Goal: Task Accomplishment & Management: Complete application form

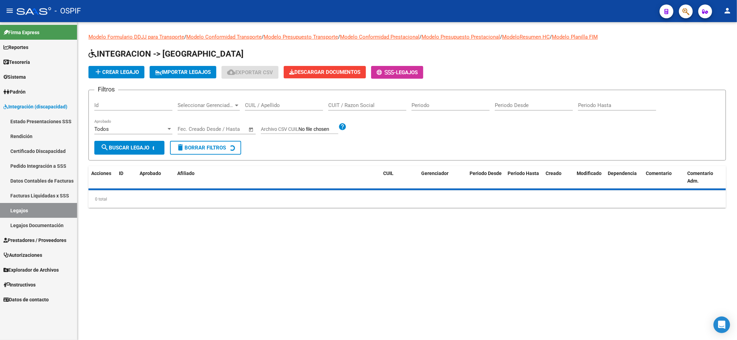
click at [300, 99] on div "CUIL / Apellido" at bounding box center [284, 103] width 78 height 15
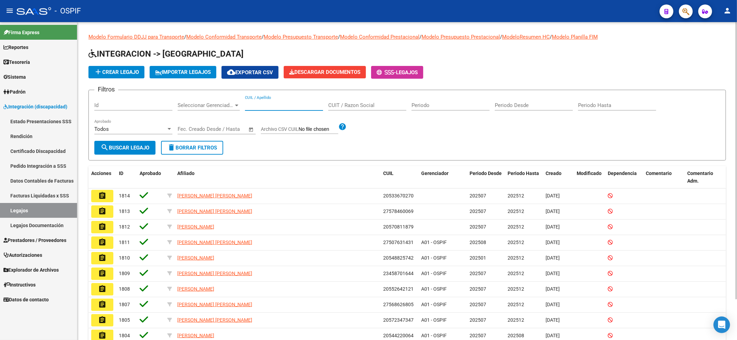
paste input "49172114"
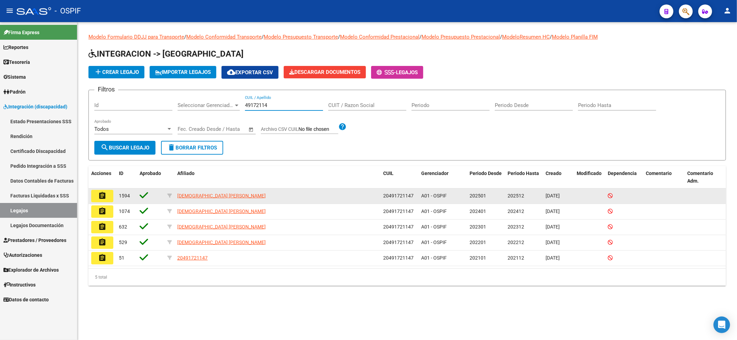
type input "49172114"
click at [108, 192] on button "assignment" at bounding box center [102, 196] width 22 height 12
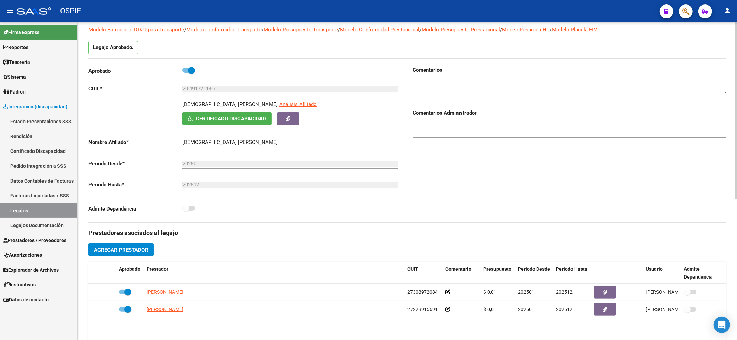
scroll to position [92, 0]
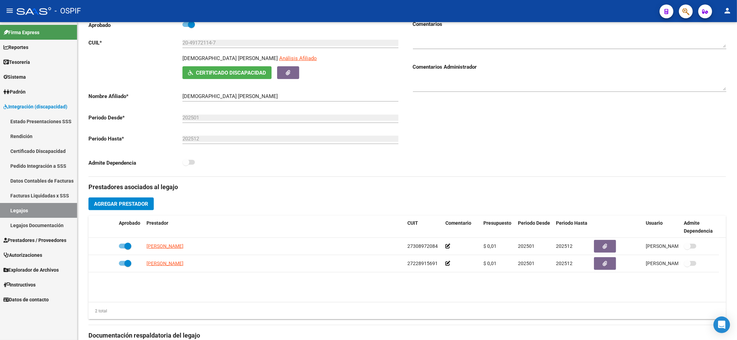
click at [51, 151] on link "Certificado Discapacidad" at bounding box center [38, 151] width 77 height 15
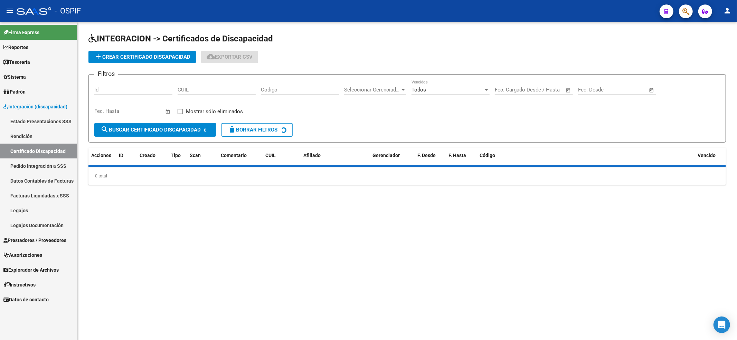
click at [298, 87] on input "Codigo" at bounding box center [300, 90] width 78 height 6
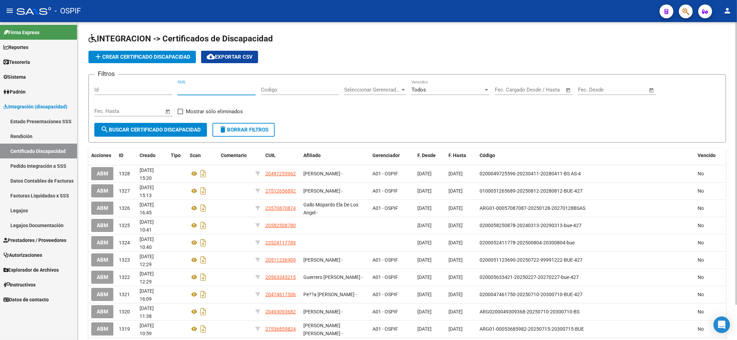
click at [199, 90] on input "CUIL" at bounding box center [217, 90] width 78 height 6
drag, startPoint x: 227, startPoint y: 93, endPoint x: 207, endPoint y: 88, distance: 20.2
paste input "20-49172114-7"
type input "20-49172114-7"
click at [162, 125] on button "search Buscar Certificado Discapacidad" at bounding box center [150, 130] width 113 height 14
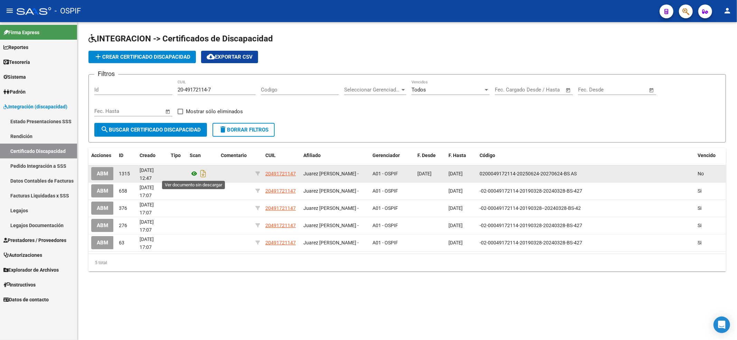
click at [195, 174] on icon at bounding box center [194, 174] width 9 height 8
click at [195, 175] on icon at bounding box center [194, 174] width 9 height 8
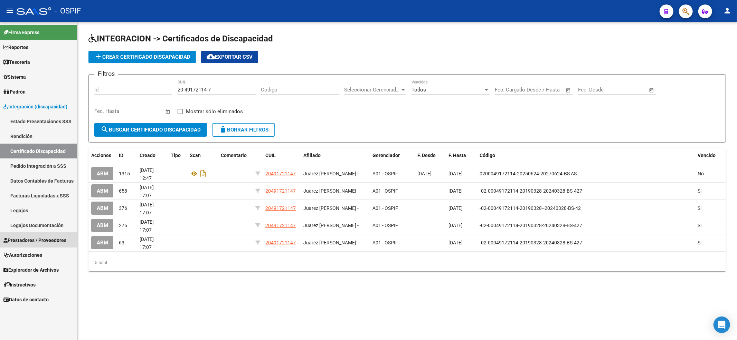
click at [46, 243] on span "Prestadores / Proveedores" at bounding box center [34, 241] width 63 height 8
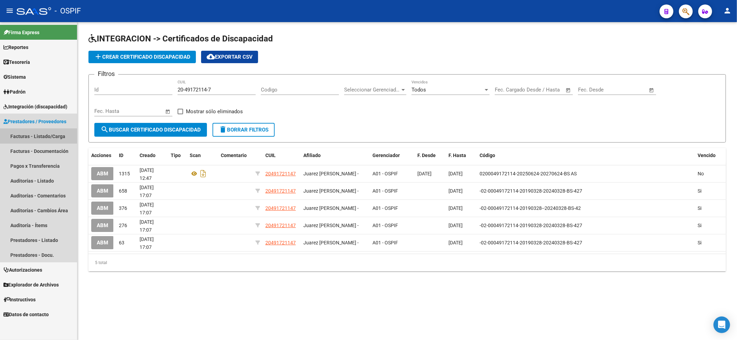
click at [42, 137] on link "Facturas - Listado/Carga" at bounding box center [38, 136] width 77 height 15
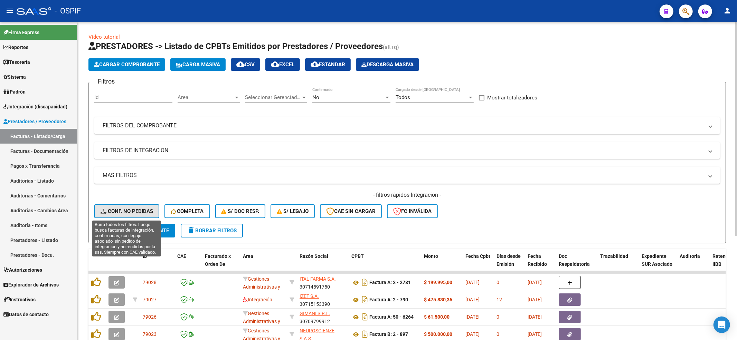
click at [140, 213] on span "Conf. no pedidas" at bounding box center [127, 211] width 52 height 6
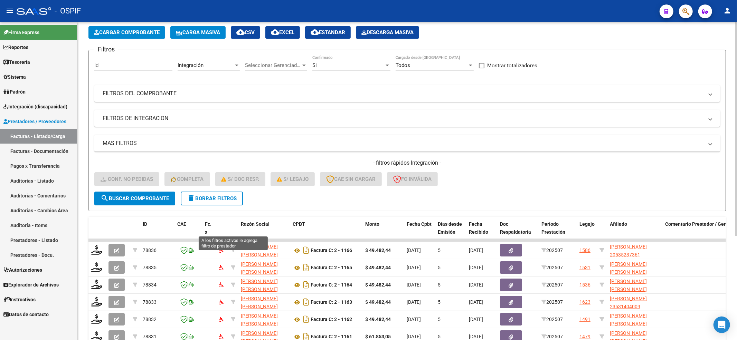
scroll to position [155, 0]
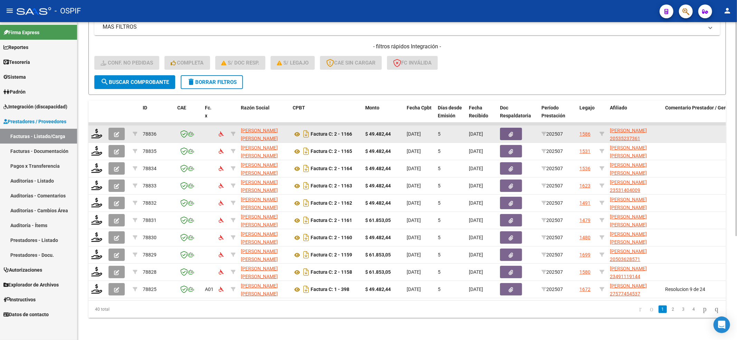
click at [97, 132] on div at bounding box center [97, 134] width 12 height 11
click at [97, 129] on icon at bounding box center [96, 134] width 11 height 10
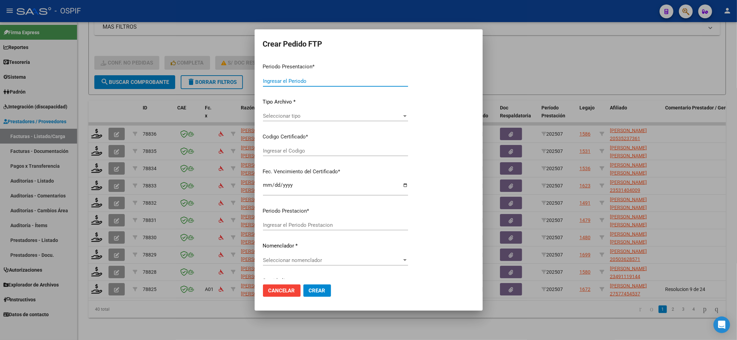
type input "202507"
type input "$ 49.482,44"
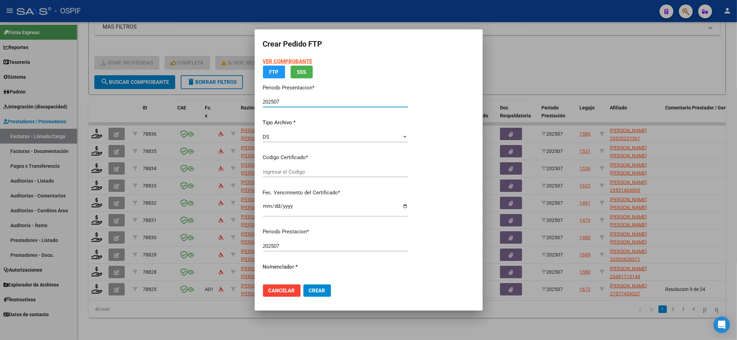
type input "0200053523736-20230215-20280215-BS-427"
type input "[DATE]"
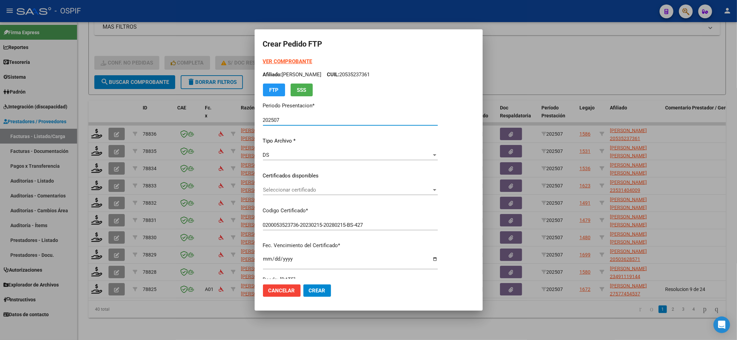
click at [327, 194] on div "Seleccionar certificado Seleccionar certificado" at bounding box center [350, 190] width 175 height 10
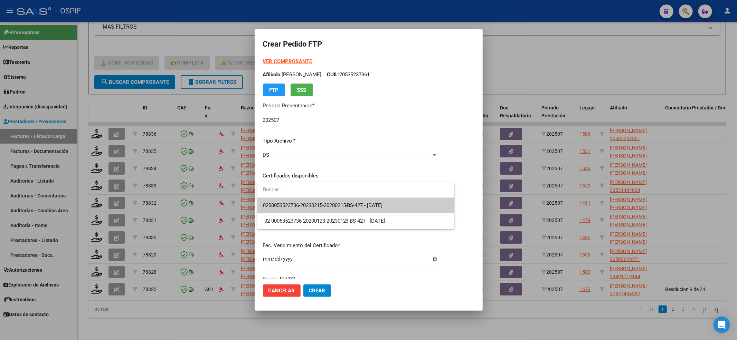
click at [327, 205] on span "0200053523736-20230215-20280215-BS-427 - [DATE]" at bounding box center [323, 205] width 120 height 6
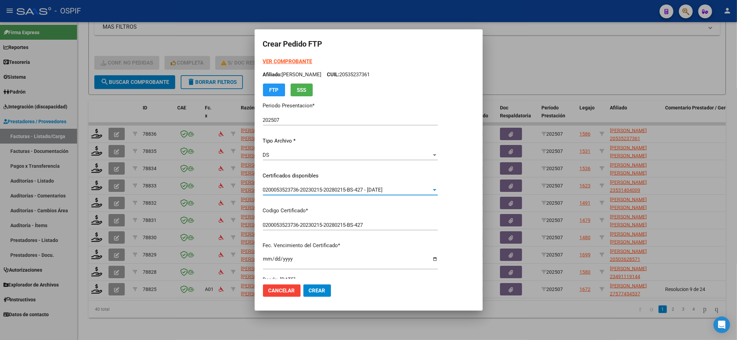
scroll to position [138, 0]
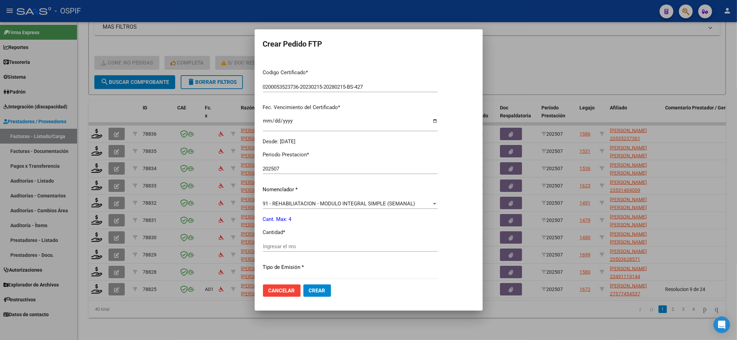
click at [276, 247] on input "Ingresar el nro" at bounding box center [350, 246] width 175 height 6
type input "4"
drag, startPoint x: 323, startPoint y: 297, endPoint x: 321, endPoint y: 289, distance: 8.1
click at [323, 297] on mat-dialog-actions "Cancelar Crear" at bounding box center [368, 290] width 211 height 23
click at [321, 288] on span "Crear" at bounding box center [317, 291] width 17 height 6
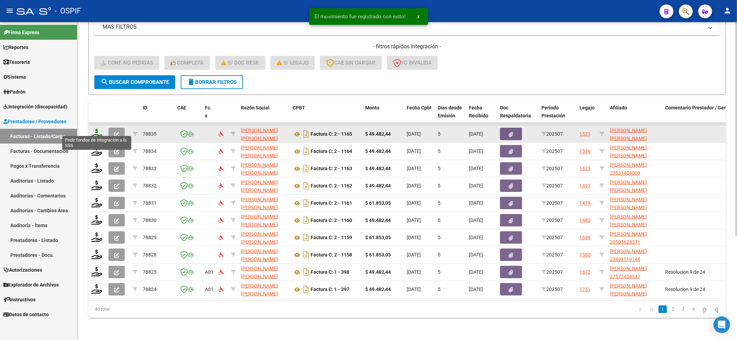
click at [94, 129] on icon at bounding box center [96, 134] width 11 height 10
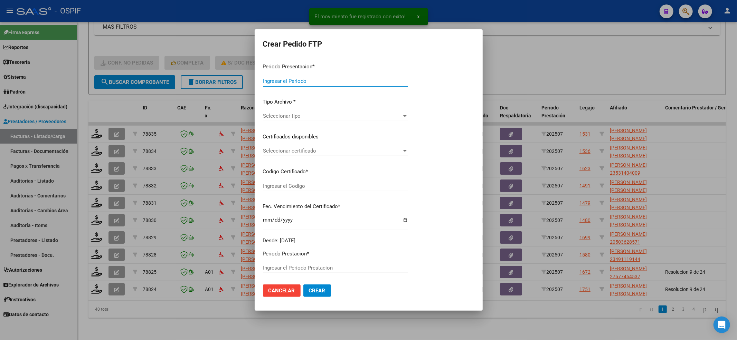
type input "202507"
type input "$ 49.482,44"
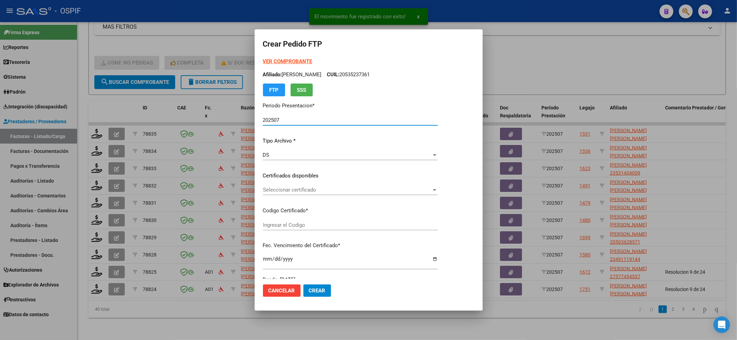
type input "0200053837124-20240917-20290917-BS AS-4"
type input "[DATE]"
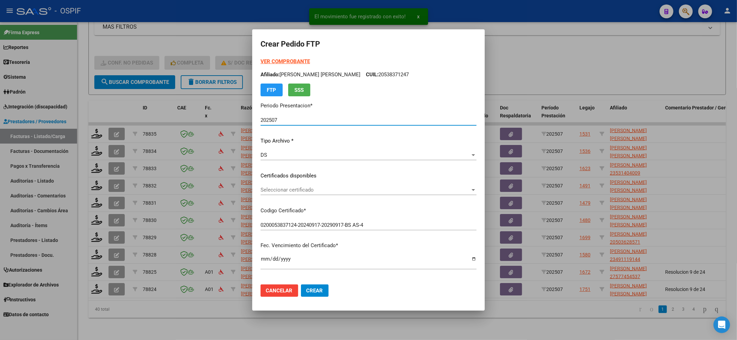
click at [346, 190] on span "Seleccionar certificado" at bounding box center [365, 190] width 210 height 6
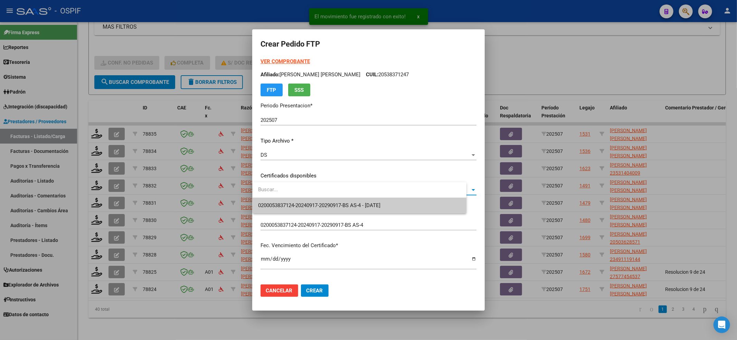
click at [344, 210] on span "0200053837124-20240917-20290917-BS AS-4 - [DATE]" at bounding box center [359, 206] width 203 height 16
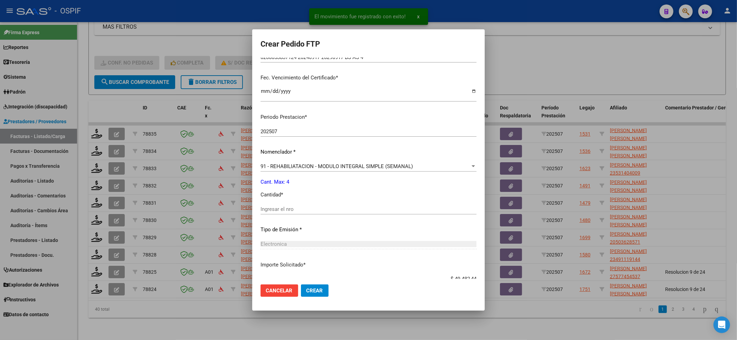
scroll to position [214, 0]
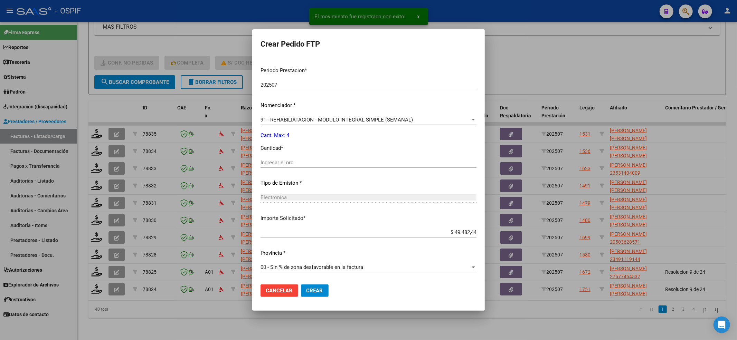
click at [300, 158] on div "Ingresar el nro" at bounding box center [368, 162] width 216 height 10
type input "4"
click at [310, 294] on button "Crear" at bounding box center [315, 291] width 28 height 12
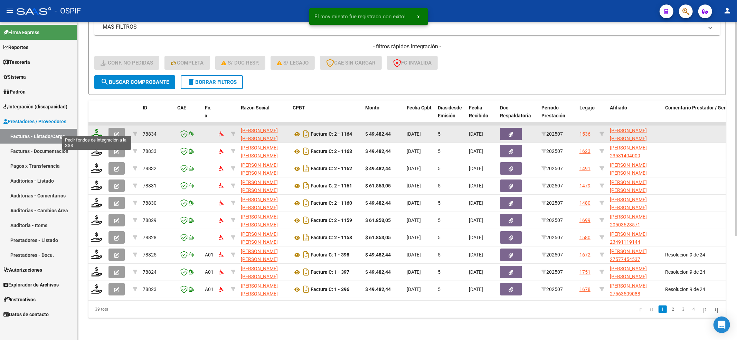
click at [97, 129] on icon at bounding box center [96, 134] width 11 height 10
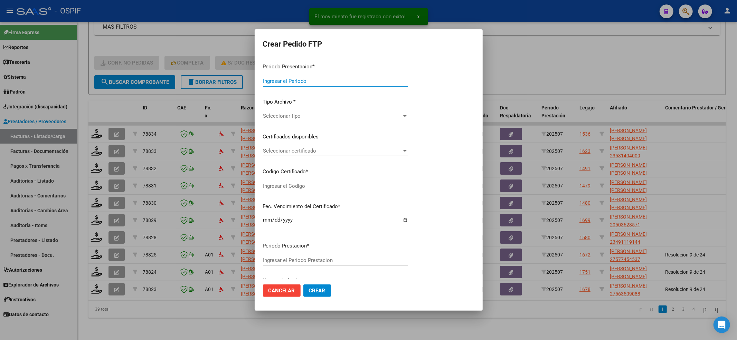
type input "202507"
type input "$ 49.482,44"
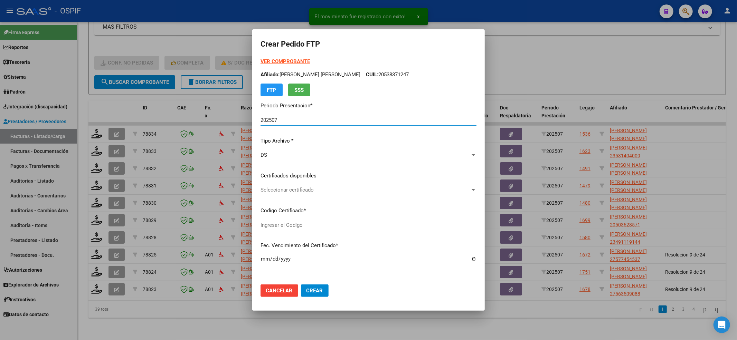
type input "ARG02-00052652550-20191010-20251010-BS"
type input "[DATE]"
click at [305, 195] on div "Seleccionar certificado Seleccionar certificado" at bounding box center [368, 190] width 216 height 10
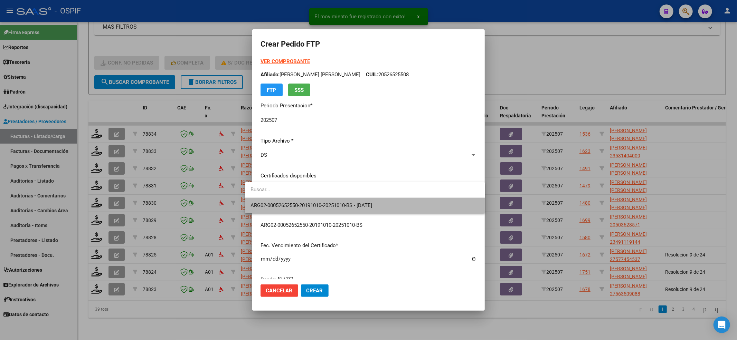
click at [301, 201] on span "ARG02-00052652550-20191010-20251010-BS - [DATE]" at bounding box center [364, 206] width 229 height 16
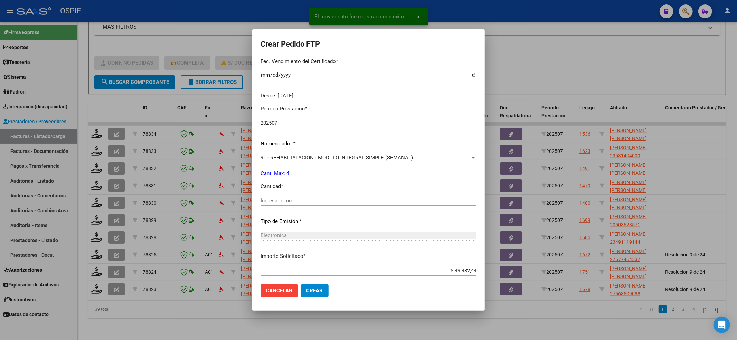
click at [303, 205] on div "Ingresar el nro" at bounding box center [368, 200] width 216 height 10
type input "4"
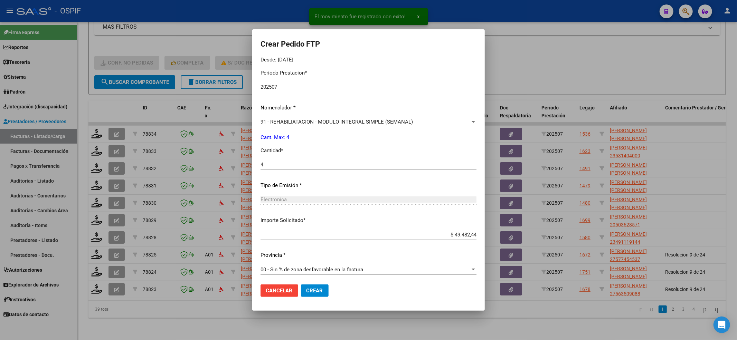
scroll to position [222, 0]
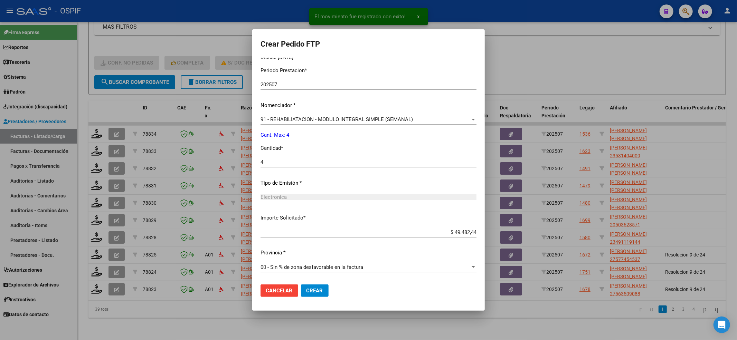
drag, startPoint x: 314, startPoint y: 294, endPoint x: 296, endPoint y: 293, distance: 18.7
click at [306, 294] on mat-dialog-actions "Cancelar Crear" at bounding box center [368, 290] width 216 height 23
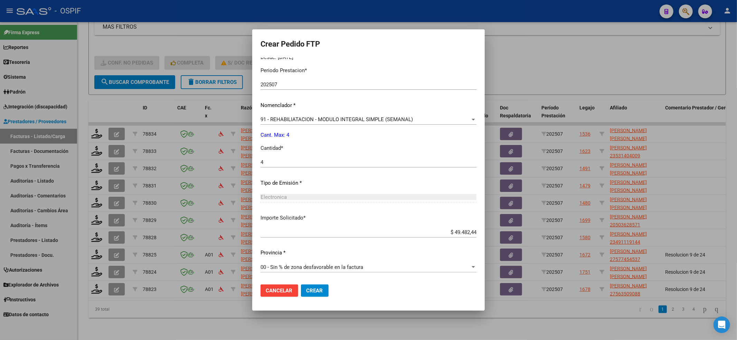
click at [301, 293] on button "Crear" at bounding box center [315, 291] width 28 height 12
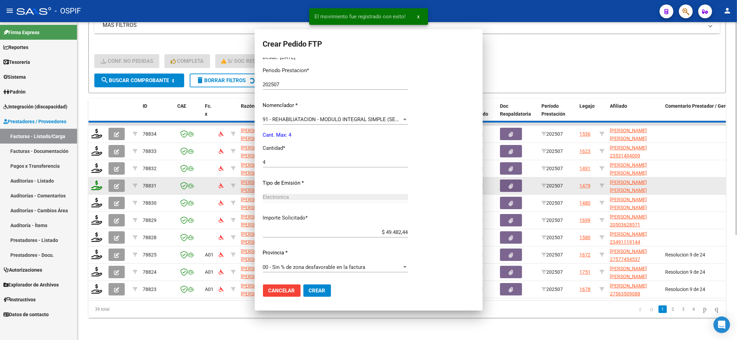
scroll to position [0, 0]
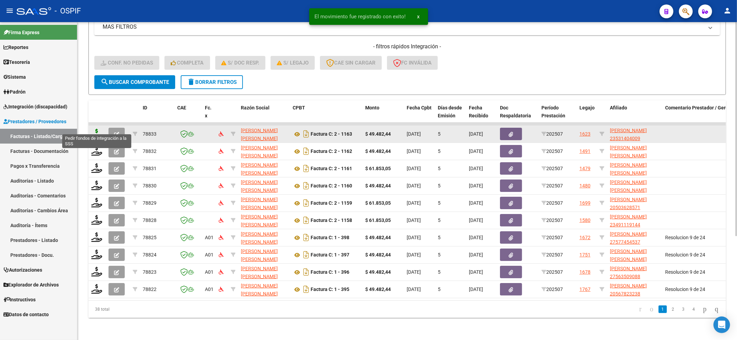
click at [93, 129] on icon at bounding box center [96, 134] width 11 height 10
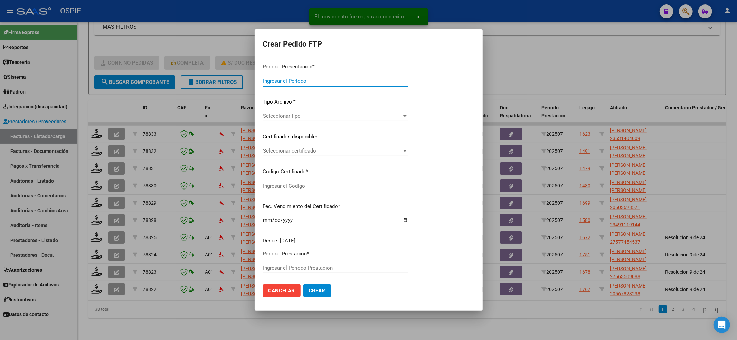
type input "202507"
type input "$ 49.482,44"
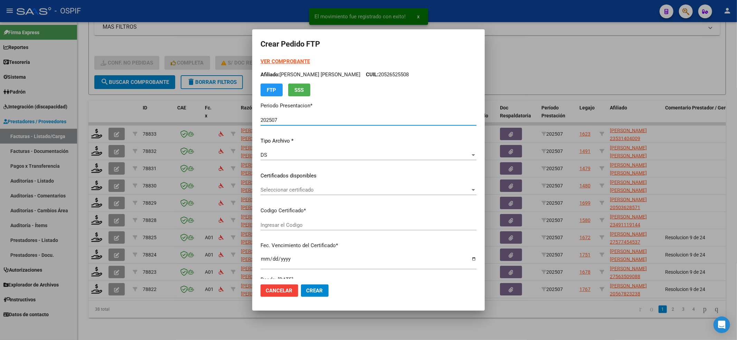
type input "020005314040020220926-20270926-BS-427"
type input "[DATE]"
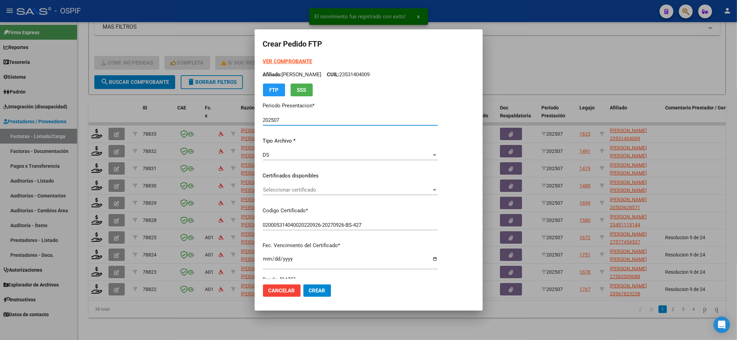
click at [318, 195] on div "Seleccionar certificado Seleccionar certificado" at bounding box center [350, 193] width 175 height 17
click at [318, 190] on span "Seleccionar certificado" at bounding box center [347, 190] width 169 height 6
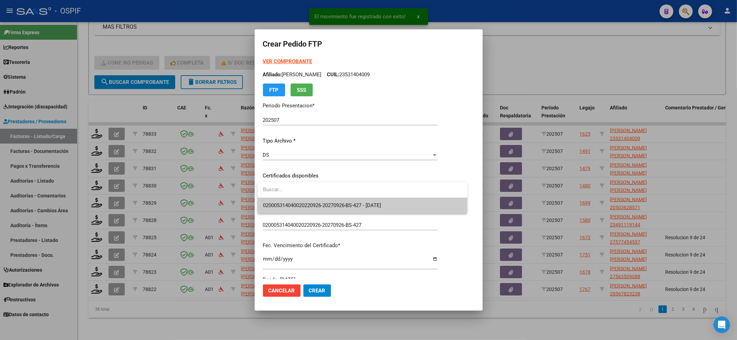
click at [317, 198] on div at bounding box center [362, 190] width 210 height 16
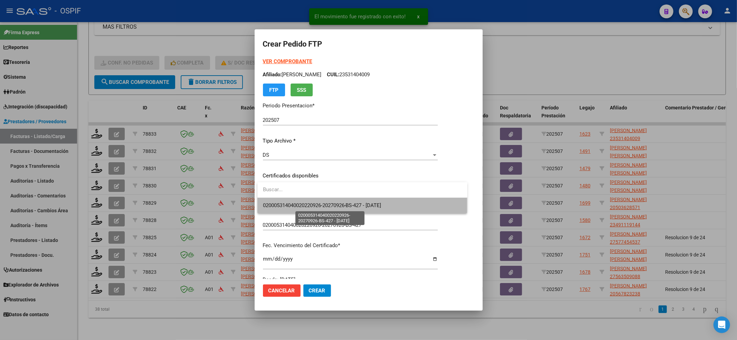
click at [318, 206] on span "020005314040020220926-20270926-BS-427 - [DATE]" at bounding box center [322, 205] width 118 height 6
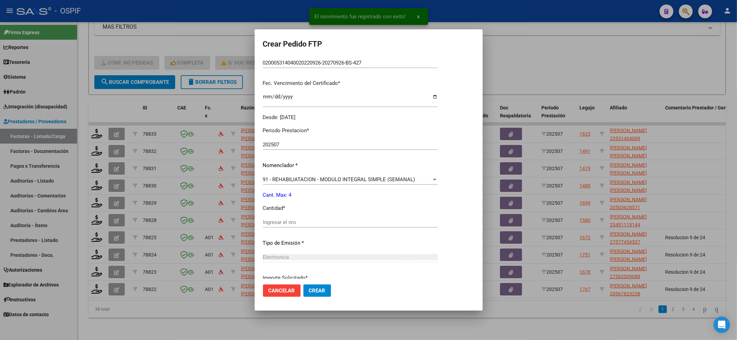
scroll to position [184, 0]
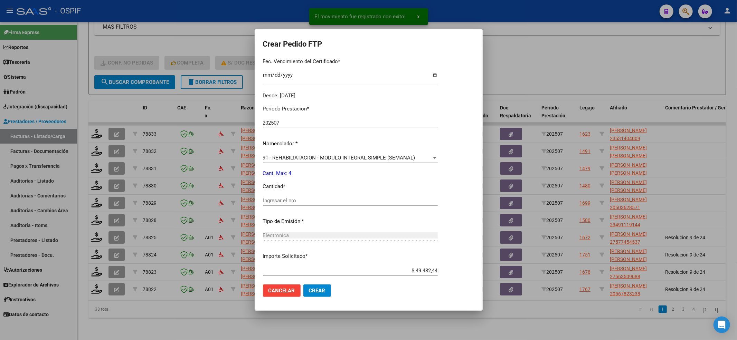
click at [318, 205] on div "Ingresar el nro" at bounding box center [350, 200] width 175 height 10
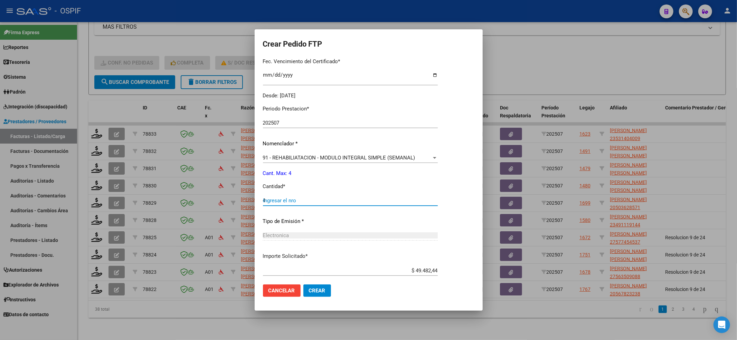
type input "4"
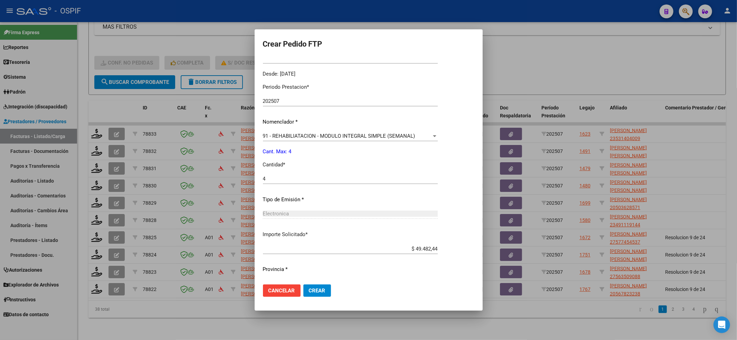
scroll to position [222, 0]
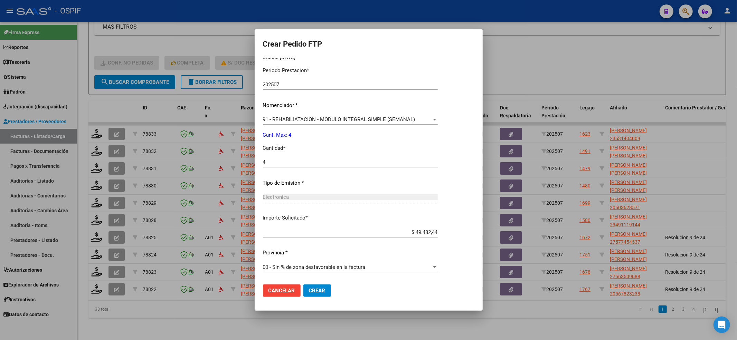
click at [321, 286] on button "Crear" at bounding box center [317, 291] width 28 height 12
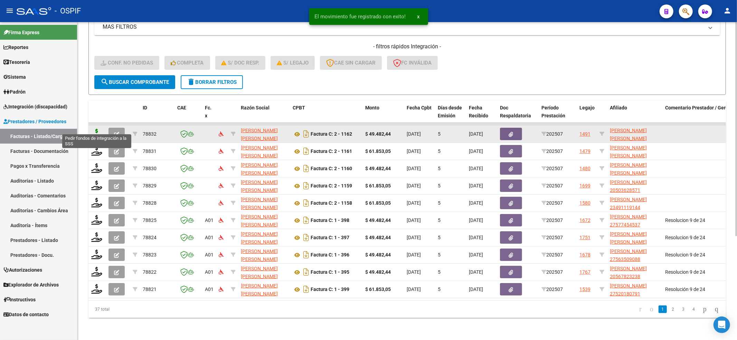
click at [96, 129] on icon at bounding box center [96, 134] width 11 height 10
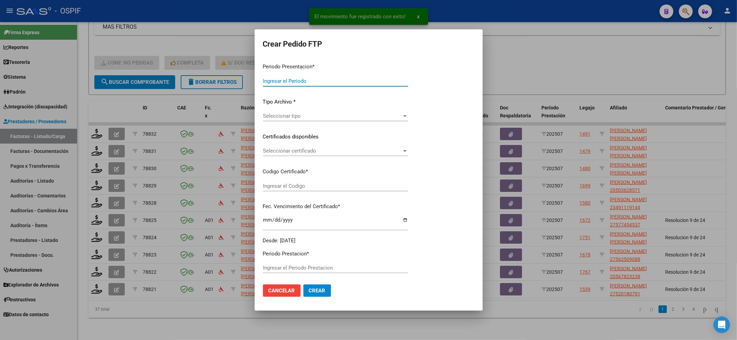
type input "202507"
type input "$ 49.482,44"
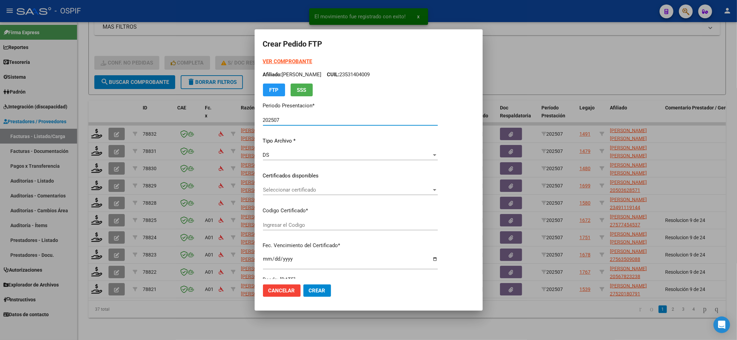
type input "0100057424174-20230503-20260503-BS-427"
type input "[DATE]"
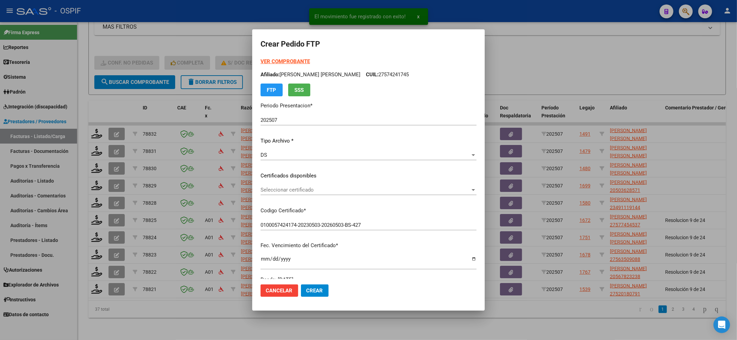
click at [315, 185] on div "Seleccionar certificado Seleccionar certificado" at bounding box center [368, 190] width 216 height 10
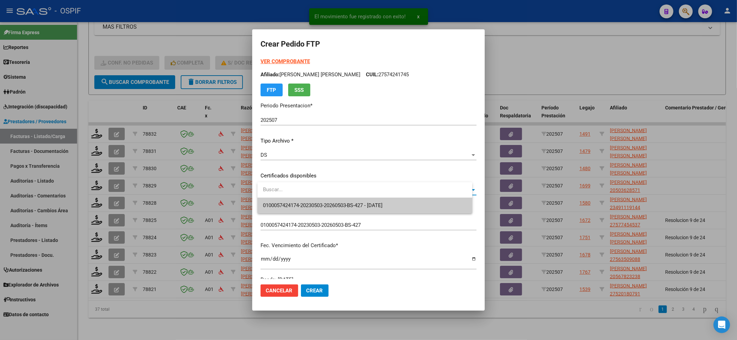
click at [311, 200] on span "0100057424174-20230503-20260503-BS-427 - [DATE]" at bounding box center [365, 206] width 204 height 16
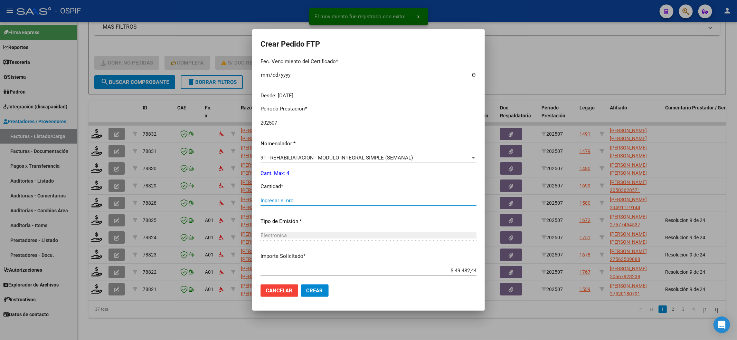
click at [311, 199] on input "Ingresar el nro" at bounding box center [368, 201] width 216 height 6
type input "4"
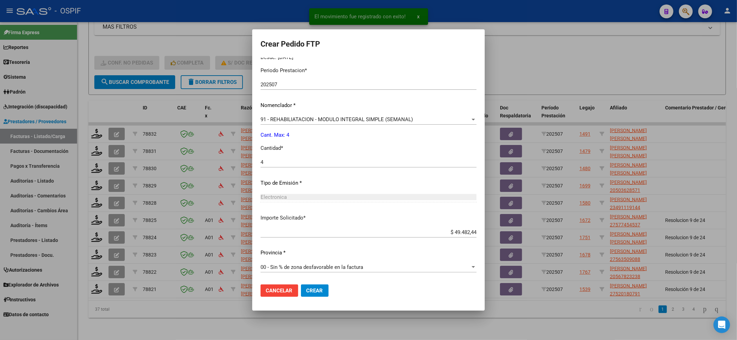
drag, startPoint x: 325, startPoint y: 299, endPoint x: 323, endPoint y: 295, distance: 5.1
click at [324, 296] on mat-dialog-actions "Cancelar Crear" at bounding box center [368, 290] width 216 height 23
click at [317, 286] on button "Crear" at bounding box center [315, 291] width 28 height 12
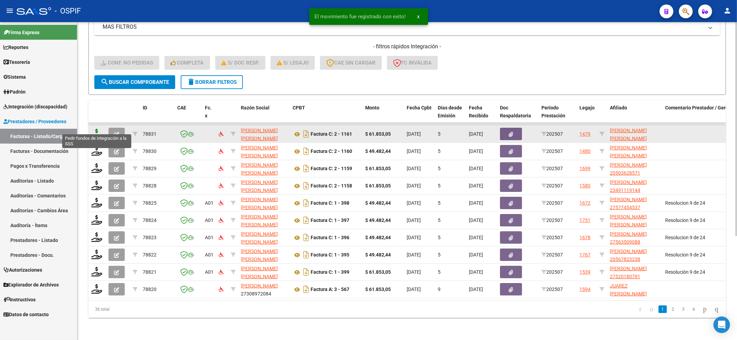
click at [97, 129] on icon at bounding box center [96, 134] width 11 height 10
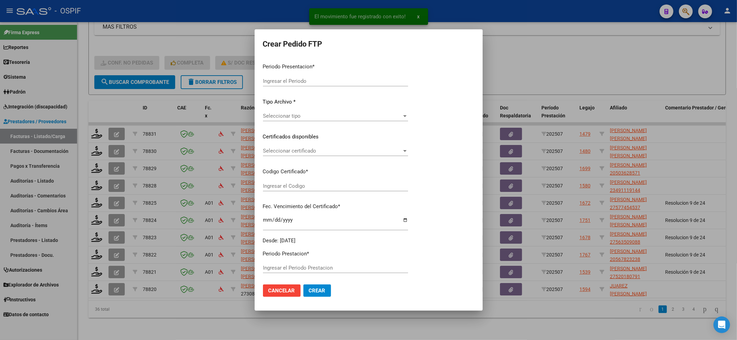
type input "202507"
type input "$ 61.853,05"
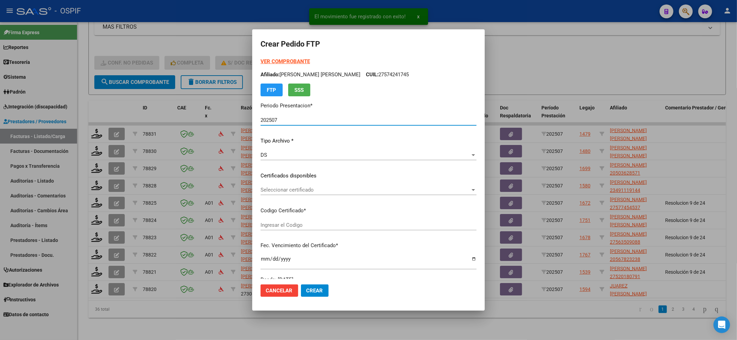
type input "020004967617820230327-20330327-BS-427"
type input "[DATE]"
click at [268, 187] on span "Seleccionar certificado" at bounding box center [365, 190] width 210 height 6
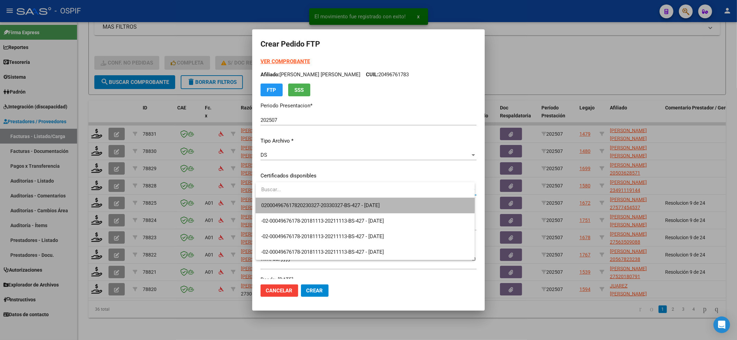
click at [269, 199] on span "020004967617820230327-20330327-BS-427 - [DATE]" at bounding box center [365, 206] width 208 height 16
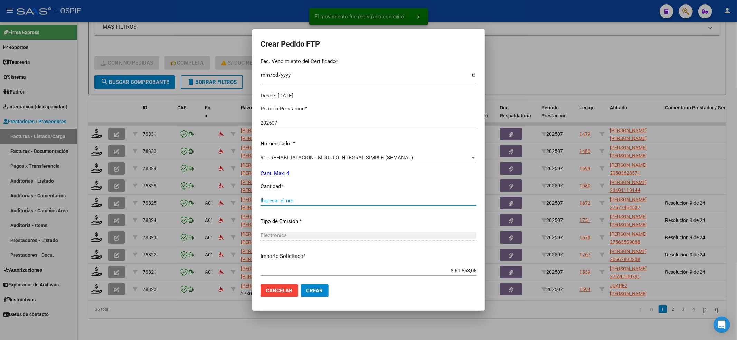
click at [271, 199] on input "4" at bounding box center [368, 201] width 216 height 6
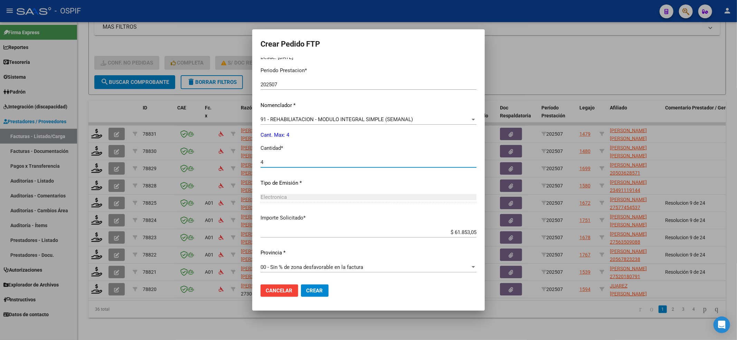
type input "4"
click at [320, 288] on span "Crear" at bounding box center [314, 291] width 17 height 6
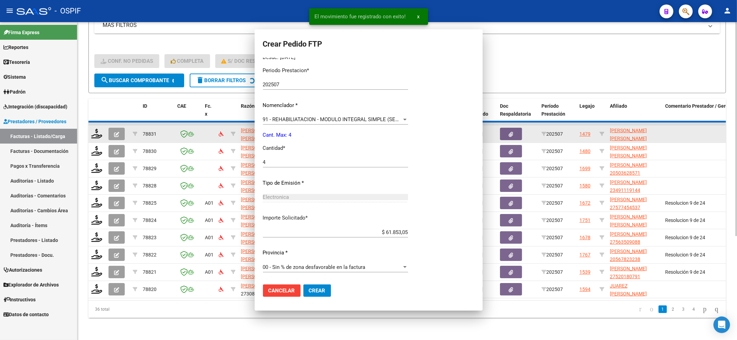
scroll to position [0, 0]
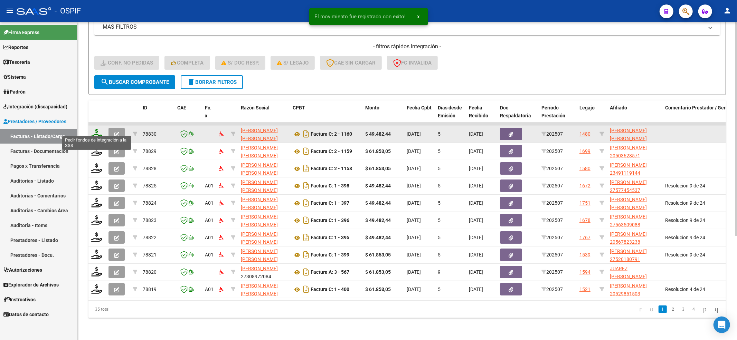
click at [94, 129] on icon at bounding box center [96, 134] width 11 height 10
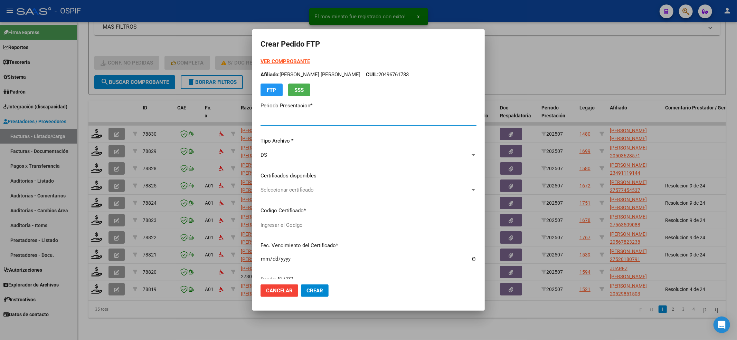
type input "202507"
type input "$ 49.482,44"
type input "ARG02-00054821162-20250606-20350606-BUE"
type input "[DATE]"
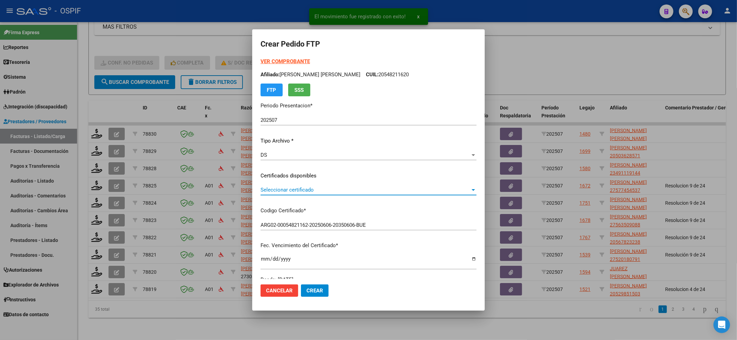
click at [274, 188] on span "Seleccionar certificado" at bounding box center [365, 190] width 210 height 6
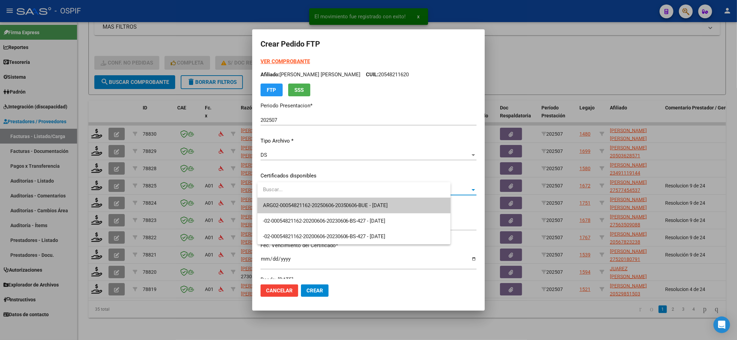
click at [280, 203] on span "ARG02-00054821162-20250606-20350606-BUE - [DATE]" at bounding box center [354, 206] width 182 height 16
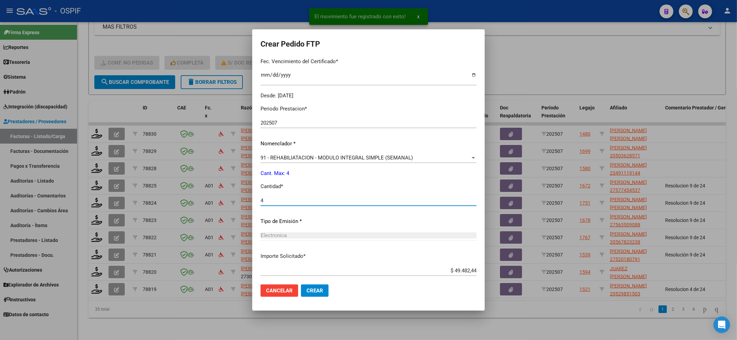
click at [296, 201] on input "4" at bounding box center [368, 201] width 216 height 6
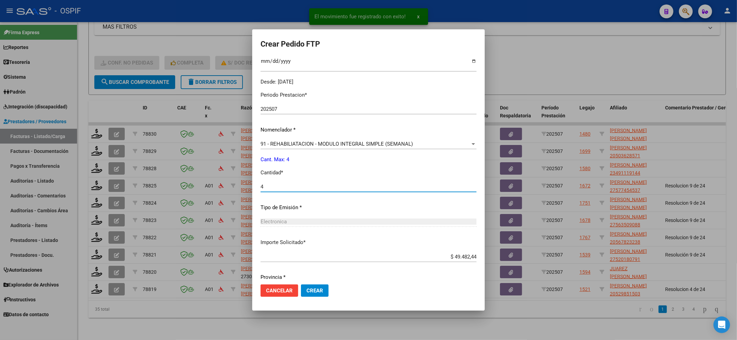
scroll to position [222, 0]
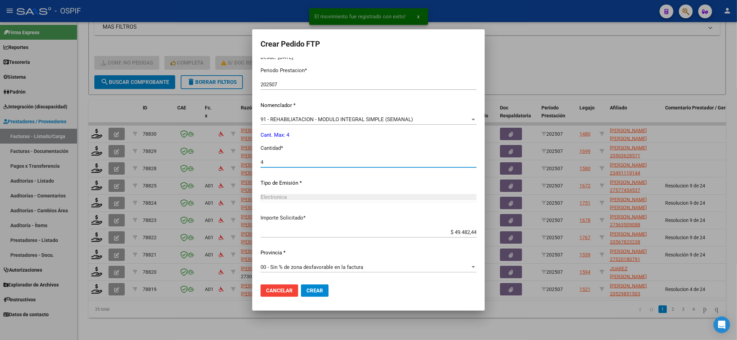
type input "4"
drag, startPoint x: 321, startPoint y: 289, endPoint x: 229, endPoint y: 253, distance: 98.5
click at [321, 289] on span "Crear" at bounding box center [314, 291] width 17 height 6
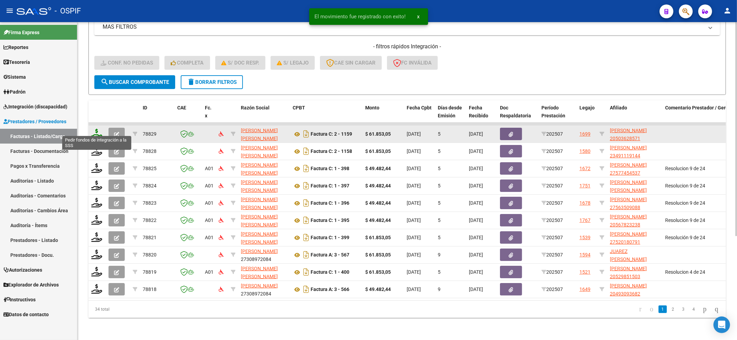
click at [94, 129] on icon at bounding box center [96, 134] width 11 height 10
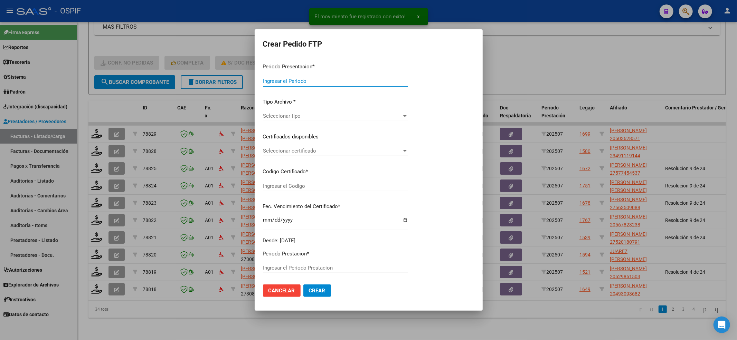
type input "202507"
type input "$ 61.853,05"
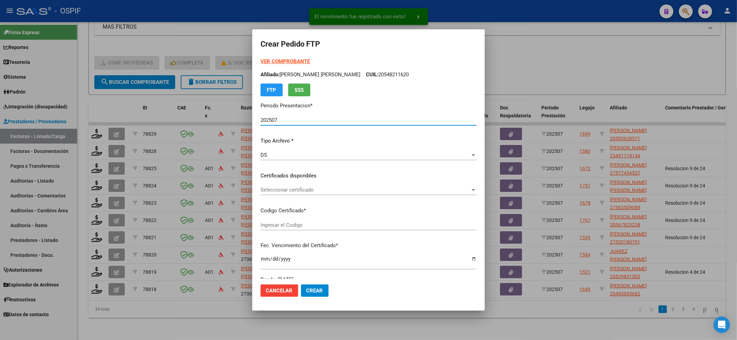
type input "02000503628572022092220250922-BS-427"
type input "[DATE]"
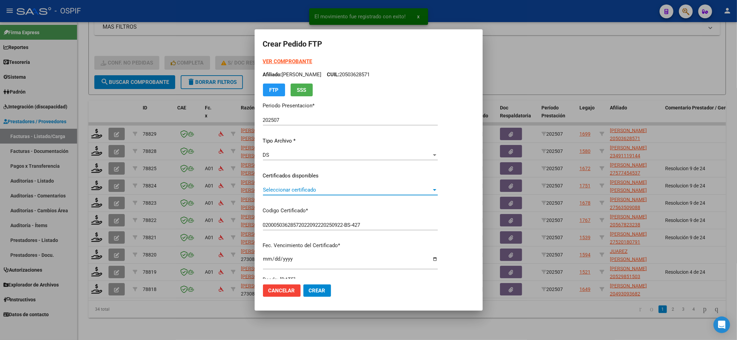
click at [336, 188] on span "Seleccionar certificado" at bounding box center [347, 190] width 169 height 6
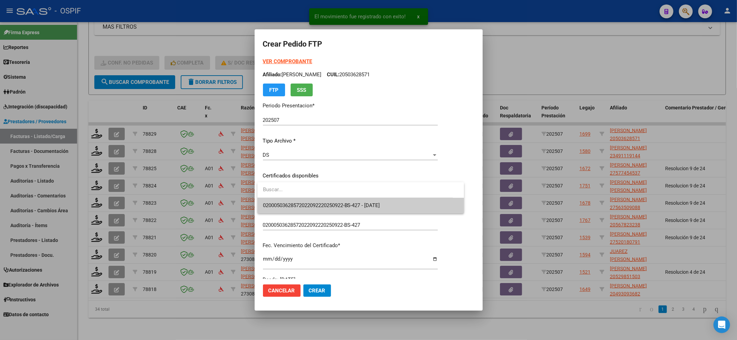
click at [331, 199] on span "02000503628572022092220250922-BS-427 - [DATE]" at bounding box center [360, 206] width 195 height 16
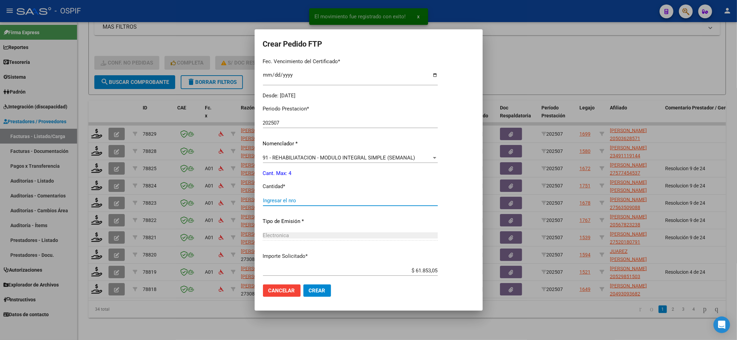
click at [331, 201] on input "Ingresar el nro" at bounding box center [350, 201] width 175 height 6
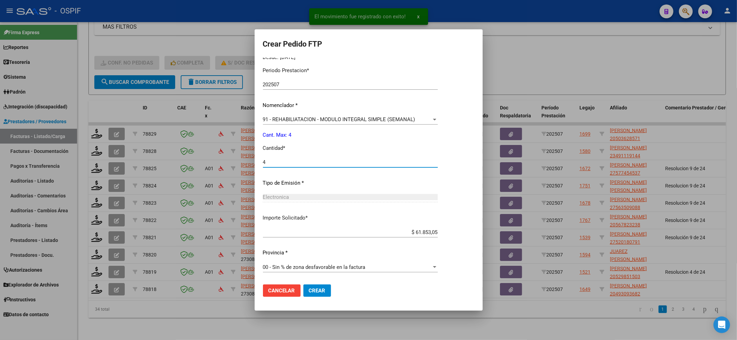
type input "4"
click at [316, 293] on span "Crear" at bounding box center [317, 291] width 17 height 6
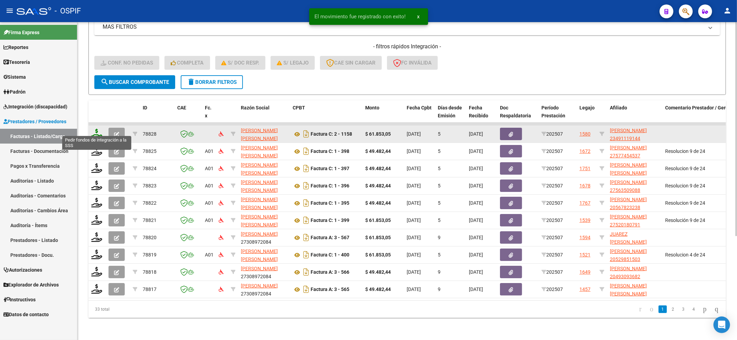
click at [97, 129] on icon at bounding box center [96, 134] width 11 height 10
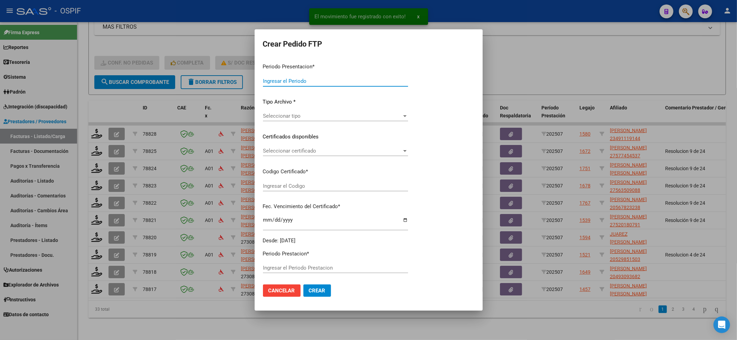
type input "202507"
type input "$ 61.853,05"
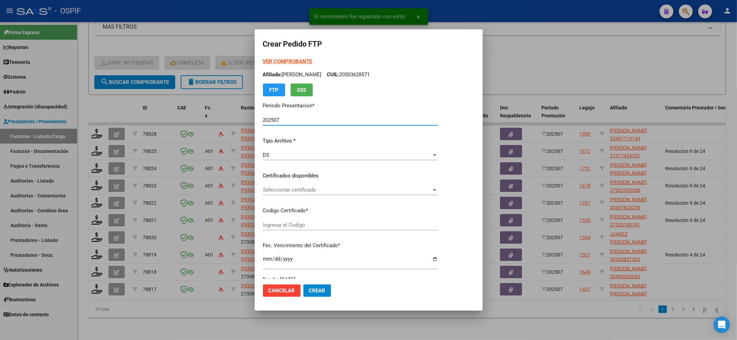
type input "01-00049111914-20191203-20221203-BS-427"
type input "[DATE]"
click at [297, 188] on span "Seleccionar certificado" at bounding box center [347, 190] width 169 height 6
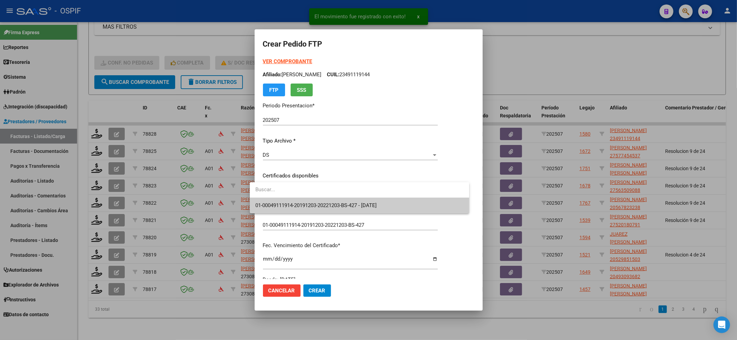
click at [294, 199] on span "01-00049111914-20191203-20221203-BS-427 - [DATE]" at bounding box center [359, 206] width 208 height 16
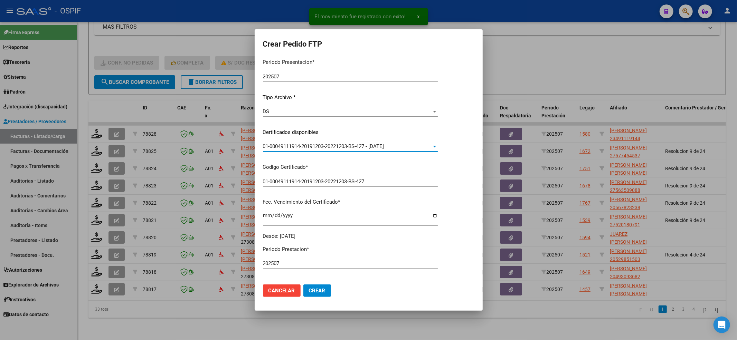
scroll to position [138, 0]
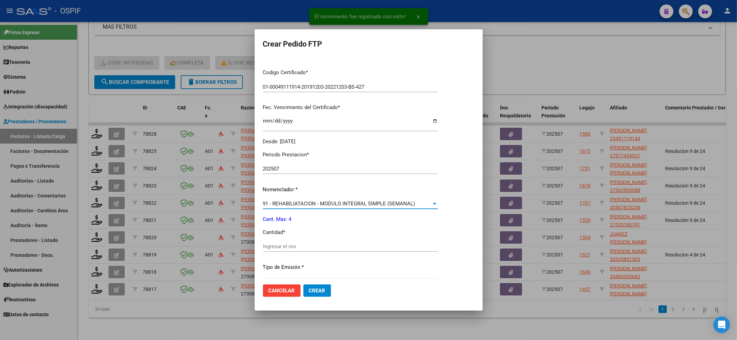
click at [294, 206] on span "91 - REHABILIATACION - MODULO INTEGRAL SIMPLE (SEMANAL)" at bounding box center [339, 204] width 152 height 6
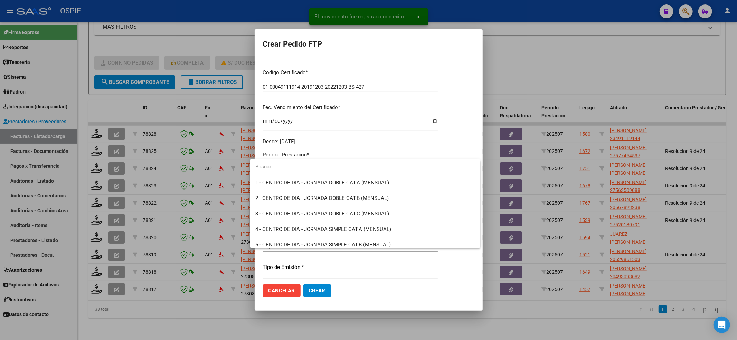
scroll to position [1378, 0]
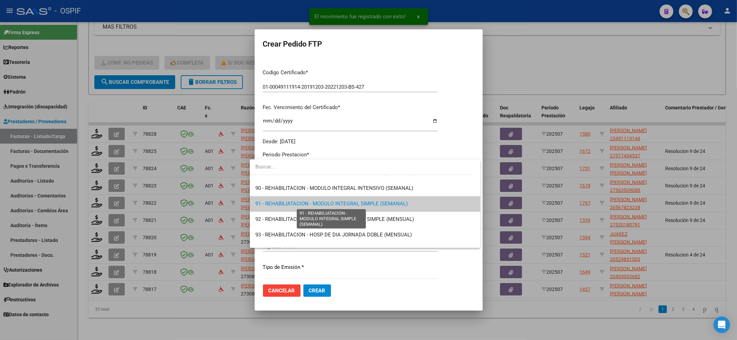
click at [289, 203] on span "91 - REHABILIATACION - MODULO INTEGRAL SIMPLE (SEMANAL)" at bounding box center [331, 204] width 152 height 6
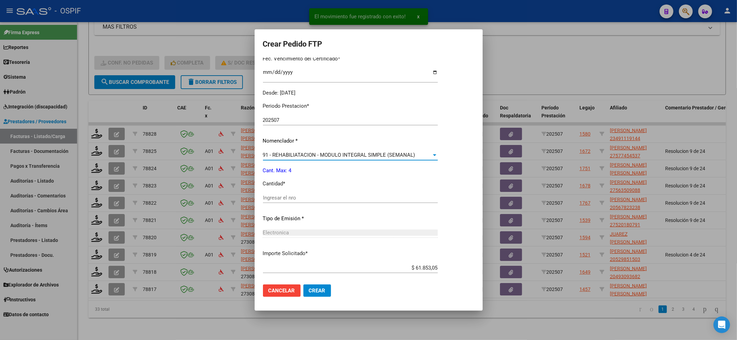
scroll to position [222, 0]
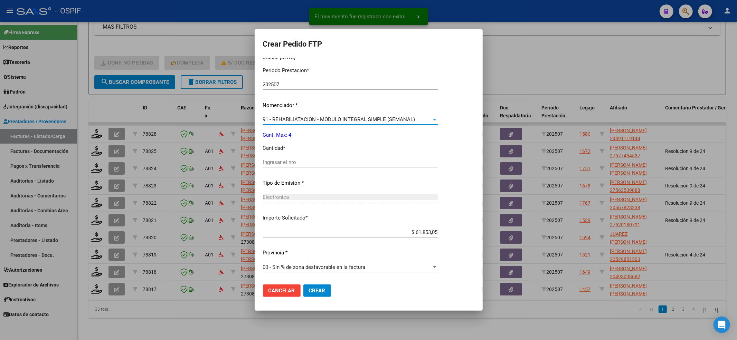
click at [263, 161] on input "Ingresar el nro" at bounding box center [350, 162] width 175 height 6
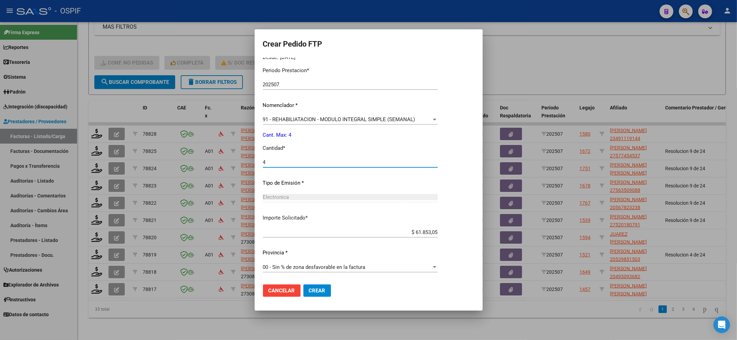
type input "4"
click at [303, 295] on button "Crear" at bounding box center [317, 291] width 28 height 12
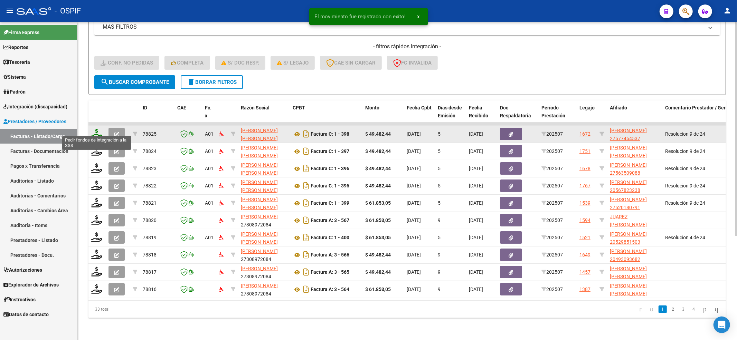
click at [94, 129] on icon at bounding box center [96, 134] width 11 height 10
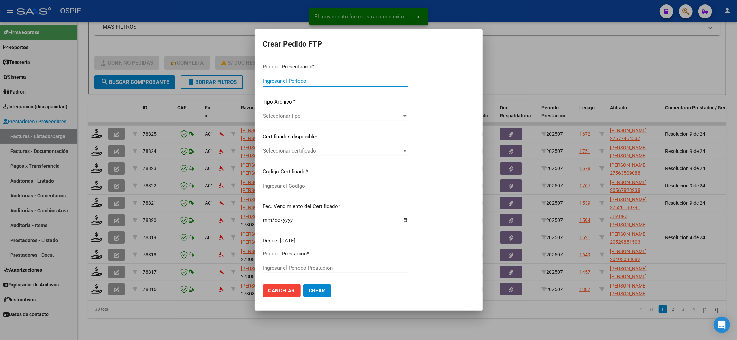
type input "202507"
type input "$ 49.482,44"
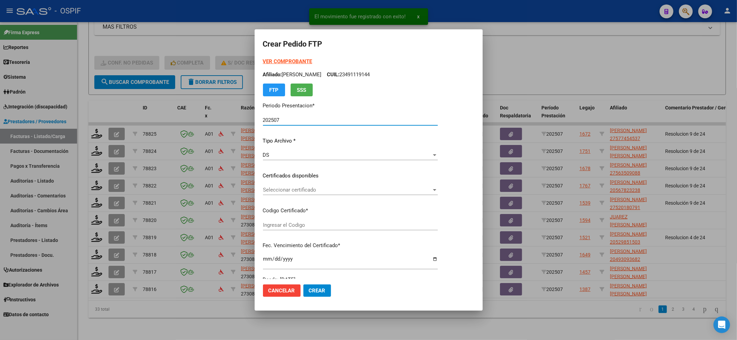
type input "0100057745453-20240506-20261106-BUE-427"
type input "[DATE]"
click at [356, 188] on span "Seleccionar certificado" at bounding box center [347, 190] width 169 height 6
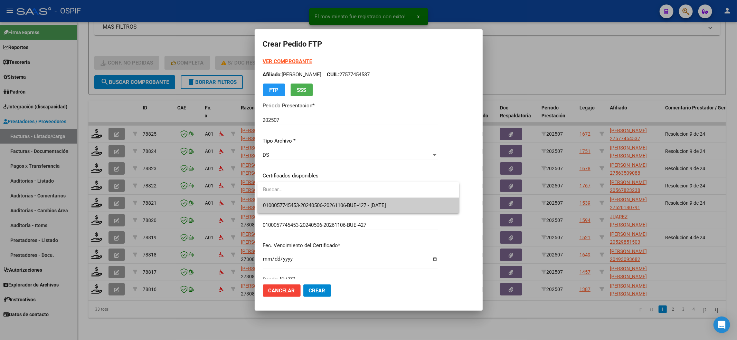
click at [347, 195] on input "dropdown search" at bounding box center [358, 190] width 202 height 16
click at [345, 202] on span "0100057745453-20240506-20261106-BUE-427 - [DATE]" at bounding box center [324, 205] width 123 height 6
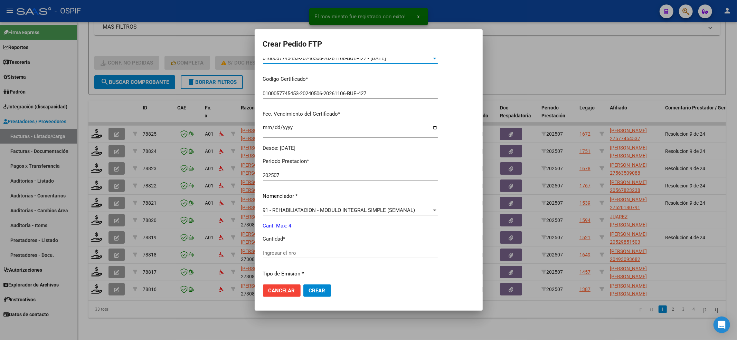
scroll to position [184, 0]
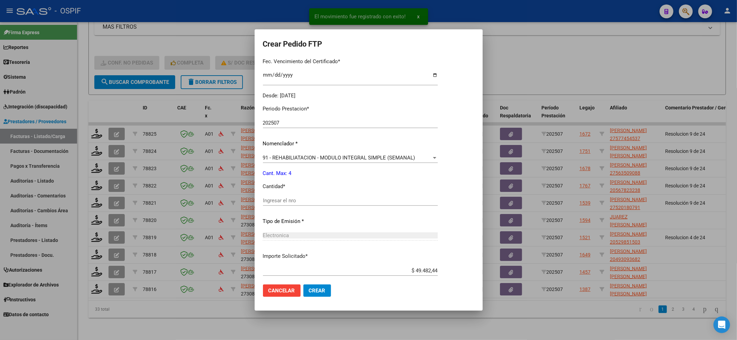
drag, startPoint x: 306, startPoint y: 213, endPoint x: 291, endPoint y: 194, distance: 23.4
click at [306, 210] on div "Periodo Prestacion * 202507 Ingresar el Periodo Prestacion Nomenclador * 91 - R…" at bounding box center [350, 209] width 175 height 218
click at [291, 194] on div "Periodo Prestacion * 202507 Ingresar el Periodo Prestacion Nomenclador * 91 - R…" at bounding box center [350, 209] width 175 height 218
click at [291, 199] on input "Ingresar el nro" at bounding box center [350, 201] width 175 height 6
type input "4"
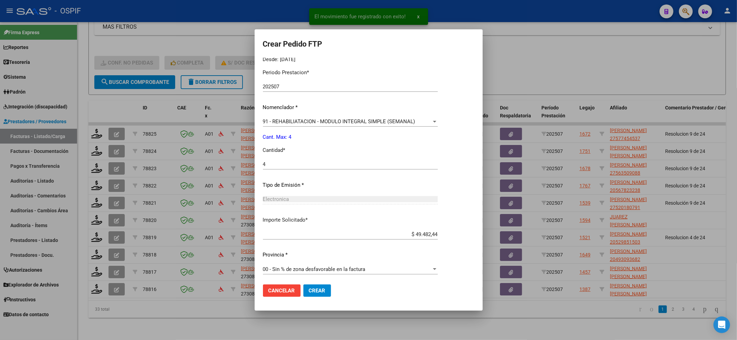
scroll to position [222, 0]
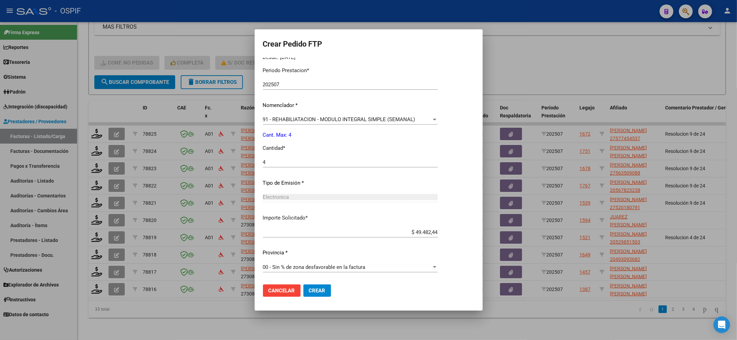
drag, startPoint x: 318, startPoint y: 294, endPoint x: 311, endPoint y: 281, distance: 14.5
click at [318, 294] on button "Crear" at bounding box center [317, 291] width 28 height 12
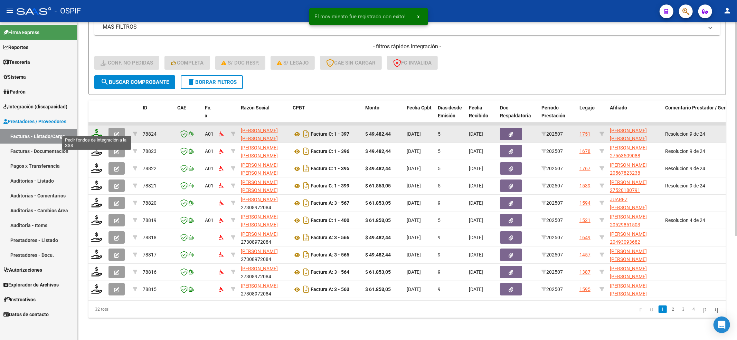
click at [96, 130] on icon at bounding box center [96, 134] width 11 height 10
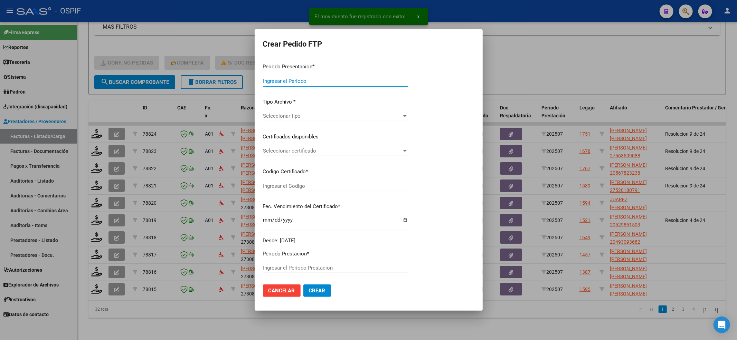
type input "202507"
type input "$ 49.482,44"
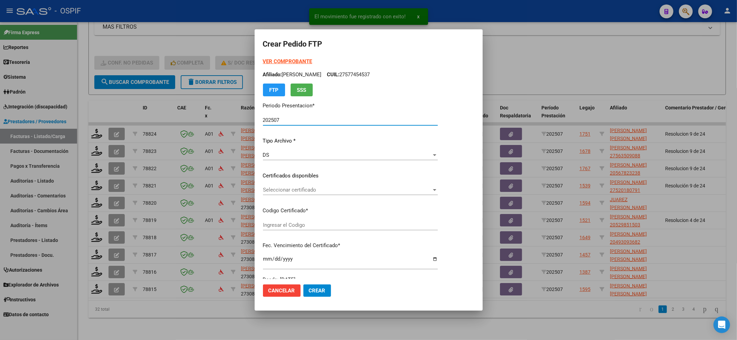
type input "0200055327108-20240229-20250829-BUE-427"
type input "[DATE]"
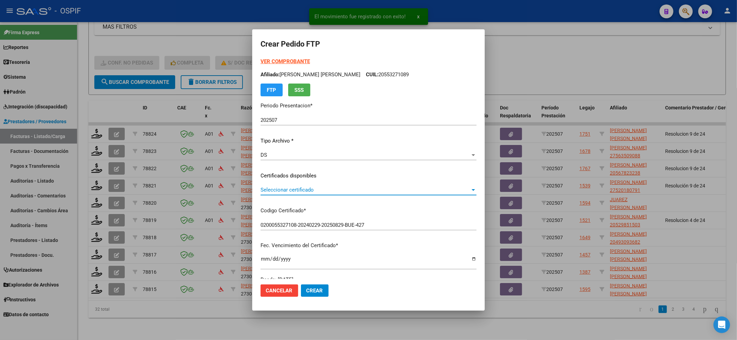
click at [376, 190] on span "Seleccionar certificado" at bounding box center [365, 190] width 210 height 6
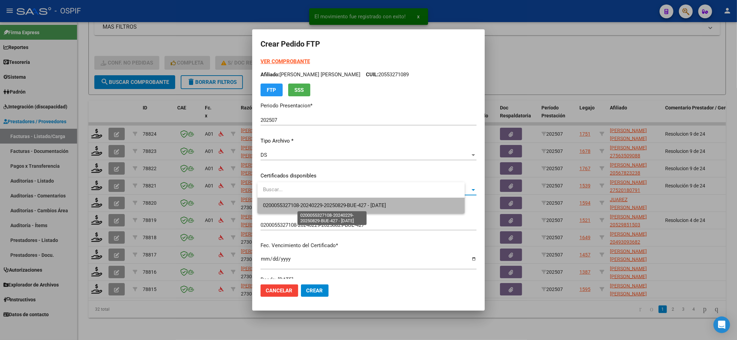
click at [365, 202] on span "0200055327108-20240229-20250829-BUE-427 - [DATE]" at bounding box center [324, 205] width 123 height 6
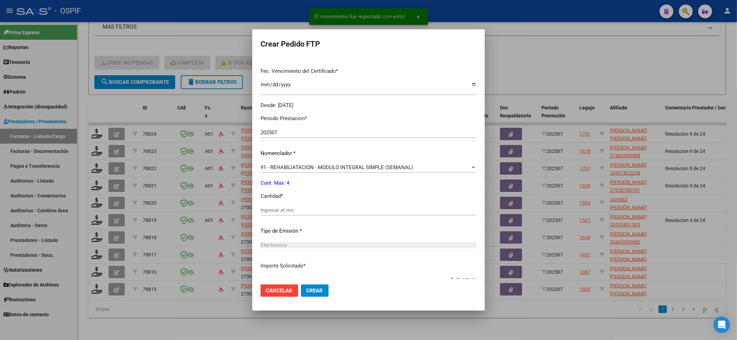
scroll to position [184, 0]
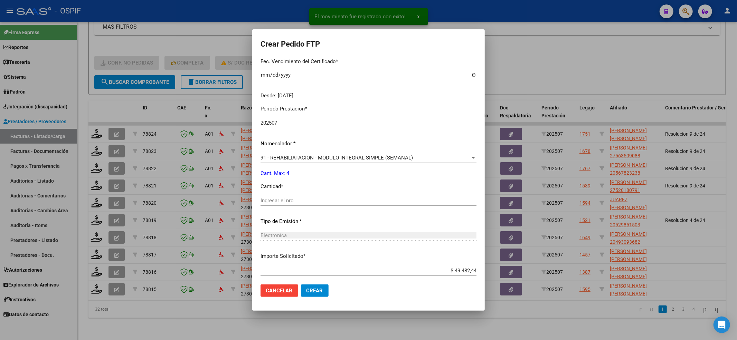
click at [319, 195] on div "Periodo Prestacion * 202507 Ingresar el Periodo Prestacion Nomenclador * 91 - R…" at bounding box center [368, 209] width 216 height 218
click at [314, 198] on input "Ingresar el nro" at bounding box center [368, 201] width 216 height 6
type input "4"
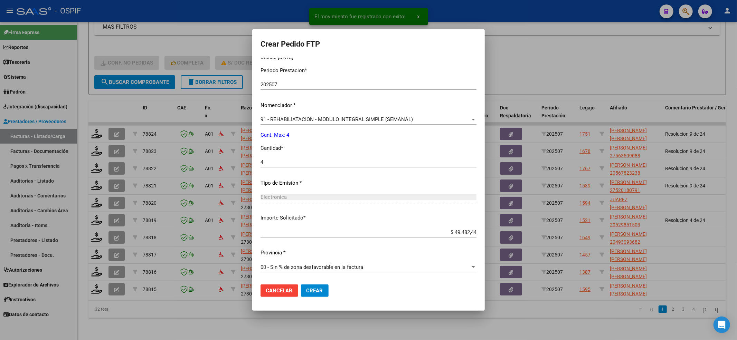
drag, startPoint x: 316, startPoint y: 284, endPoint x: 316, endPoint y: 288, distance: 4.1
click at [316, 286] on mat-dialog-actions "Cancelar Crear" at bounding box center [368, 290] width 216 height 23
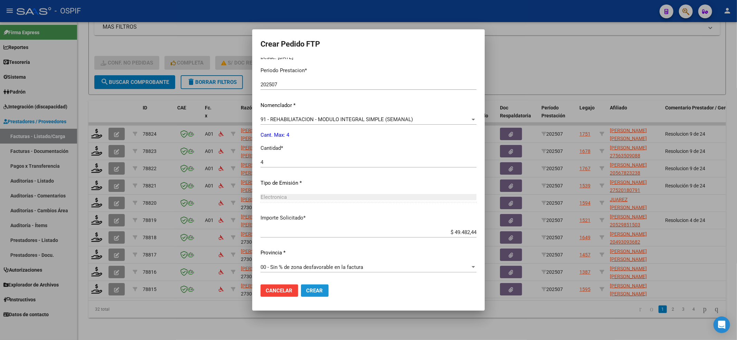
click at [316, 289] on span "Crear" at bounding box center [314, 291] width 17 height 6
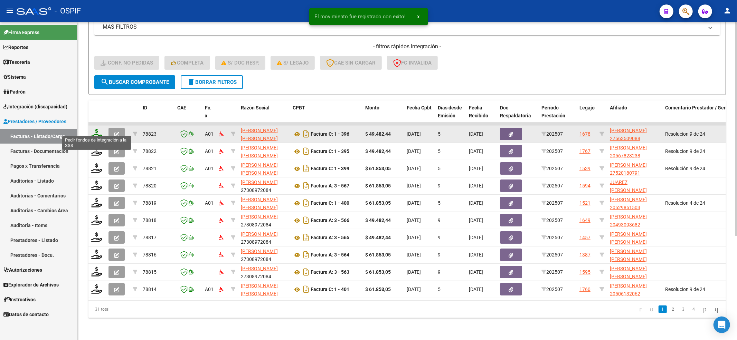
click at [94, 129] on icon at bounding box center [96, 134] width 11 height 10
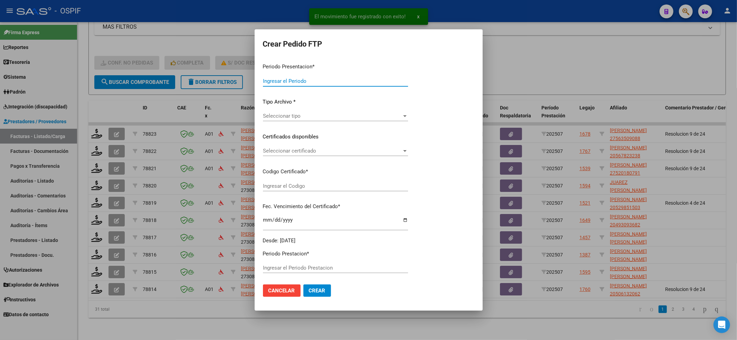
type input "202507"
type input "$ 49.482,44"
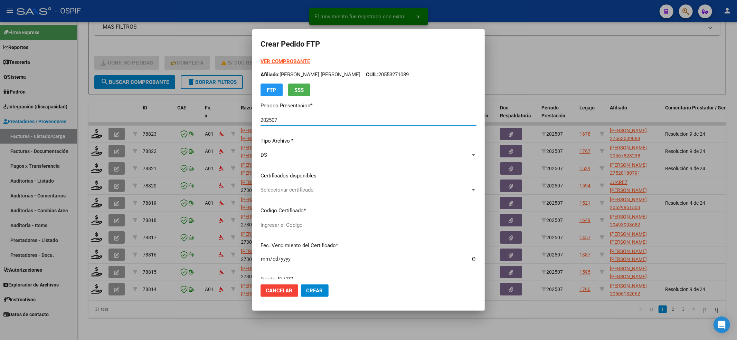
type input "010005635090820230927-20260927-BS-427"
type input "[DATE]"
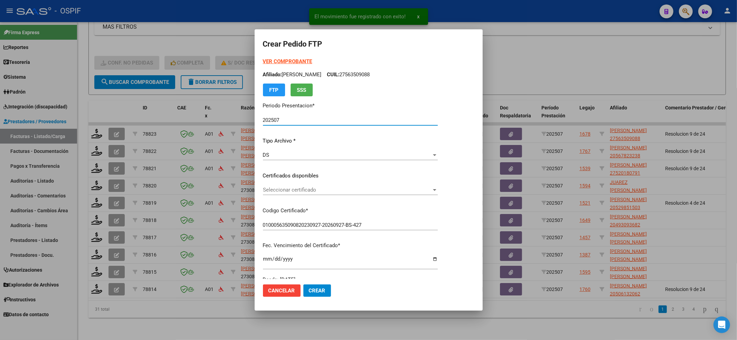
click at [294, 187] on span "Seleccionar certificado" at bounding box center [347, 190] width 169 height 6
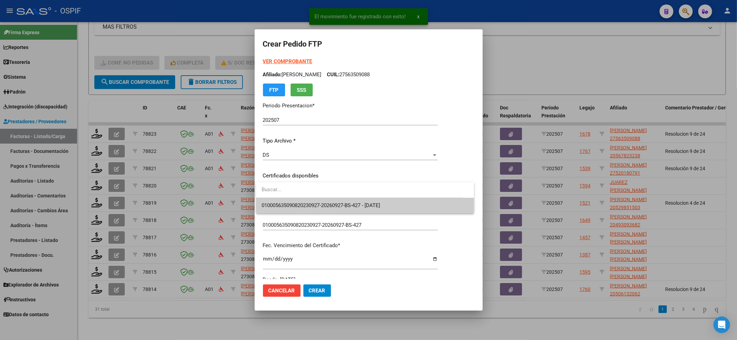
click at [289, 199] on span "010005635090820230927-20260927-BS-427 - [DATE]" at bounding box center [364, 206] width 207 height 16
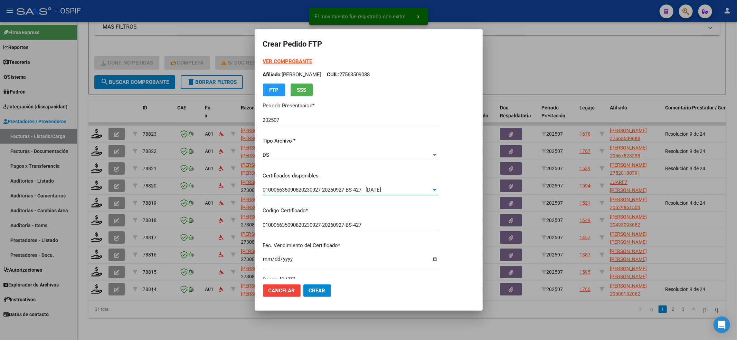
scroll to position [138, 0]
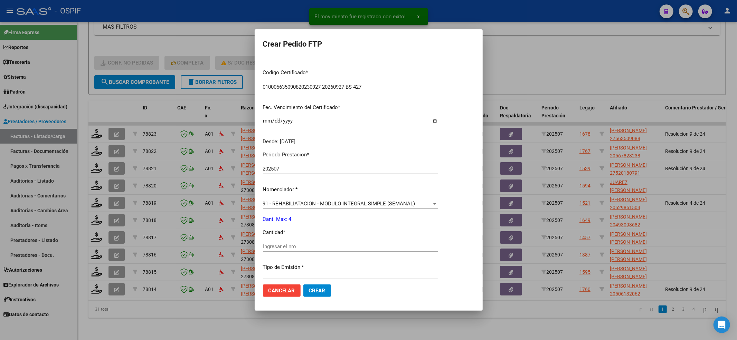
drag, startPoint x: 286, startPoint y: 241, endPoint x: 284, endPoint y: 250, distance: 10.0
click at [286, 245] on div "Periodo Prestacion * 202507 Ingresar el Periodo Prestacion Nomenclador * 91 - R…" at bounding box center [350, 255] width 175 height 218
click at [284, 239] on div "Periodo Prestacion * 202507 Ingresar el Periodo Prestacion Nomenclador * 91 - R…" at bounding box center [350, 255] width 175 height 218
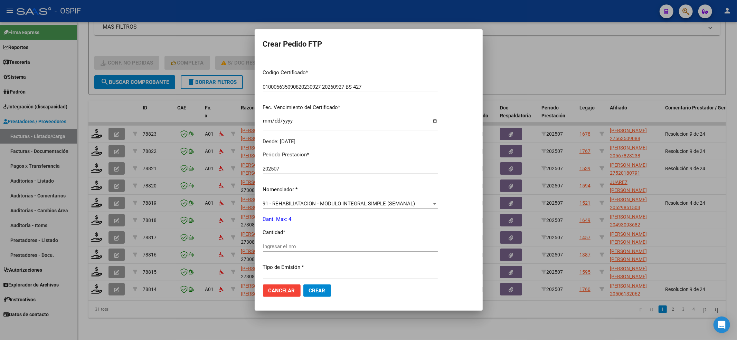
click at [285, 241] on div "Ingresar el nro" at bounding box center [350, 246] width 175 height 10
type input "4"
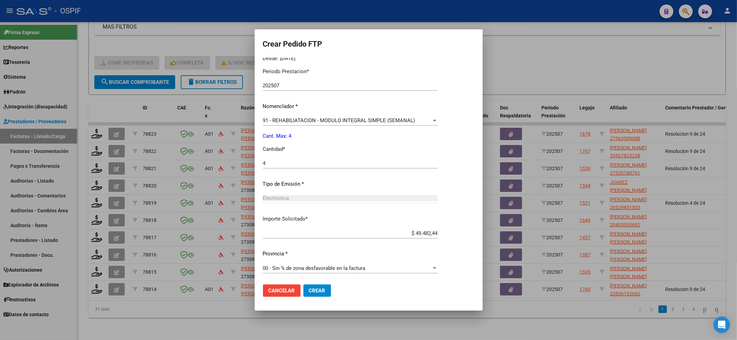
scroll to position [222, 0]
click at [318, 286] on button "Crear" at bounding box center [317, 291] width 28 height 12
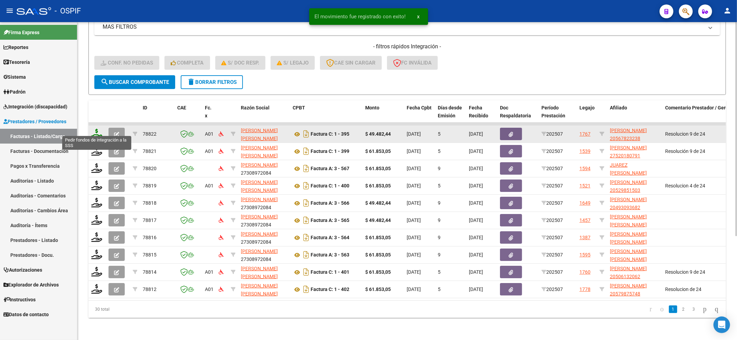
click at [96, 130] on icon at bounding box center [96, 134] width 11 height 10
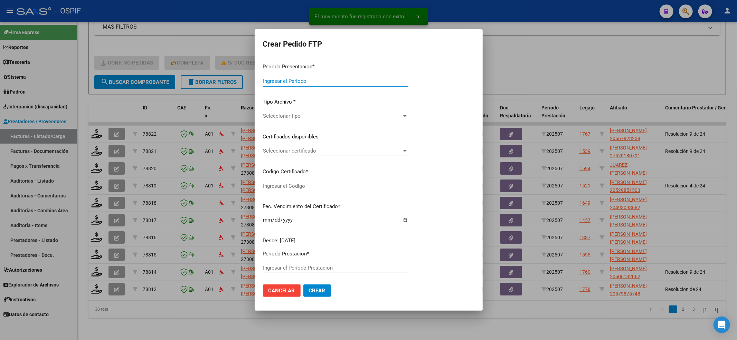
type input "202507"
type input "$ 49.482,44"
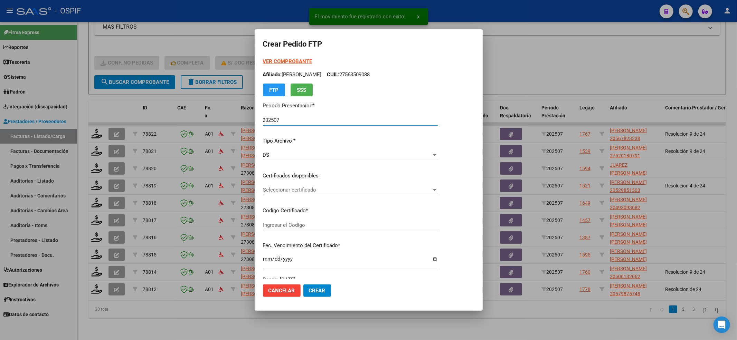
type input "0200056782323-20240919-20270919-BUE-427"
type input "[DATE]"
click at [293, 190] on span "Seleccionar certificado" at bounding box center [347, 190] width 169 height 6
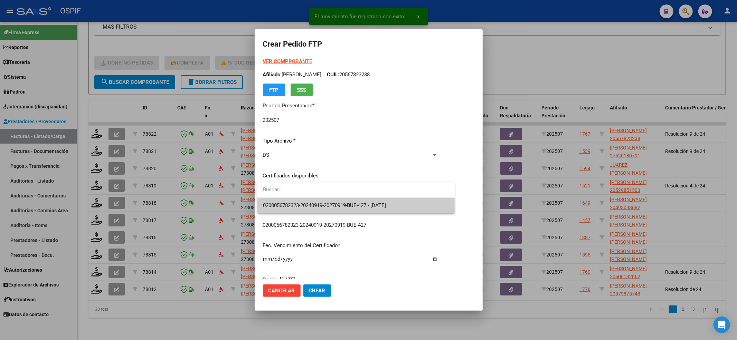
click at [285, 198] on div at bounding box center [355, 190] width 197 height 16
click at [284, 201] on span "0200056782323-20240919-20270919-BUE-427 - [DATE]" at bounding box center [361, 206] width 197 height 16
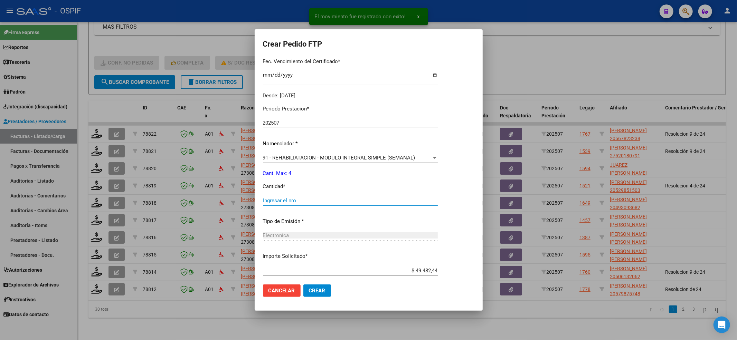
click at [287, 200] on input "Ingresar el nro" at bounding box center [350, 201] width 175 height 6
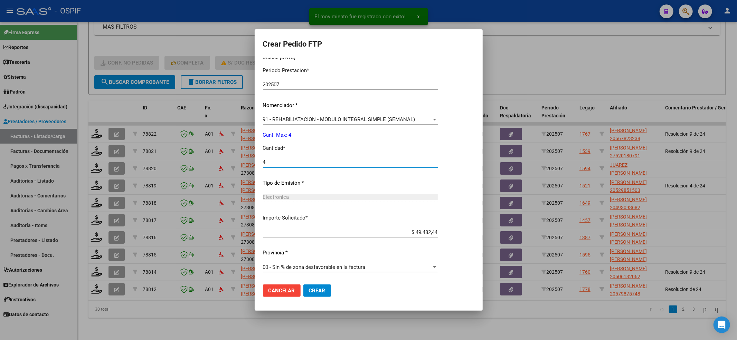
type input "4"
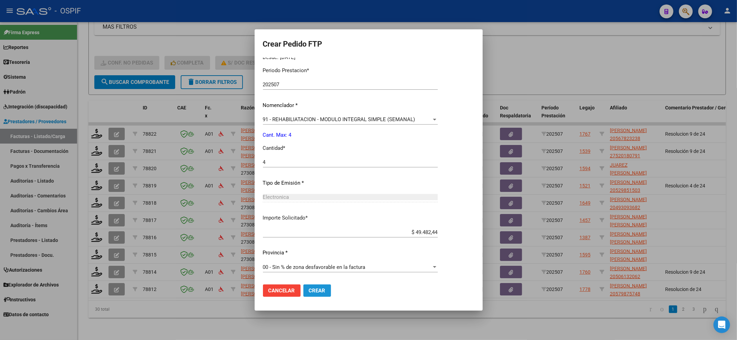
drag, startPoint x: 315, startPoint y: 293, endPoint x: 317, endPoint y: 288, distance: 5.4
click at [316, 292] on span "Crear" at bounding box center [317, 291] width 17 height 6
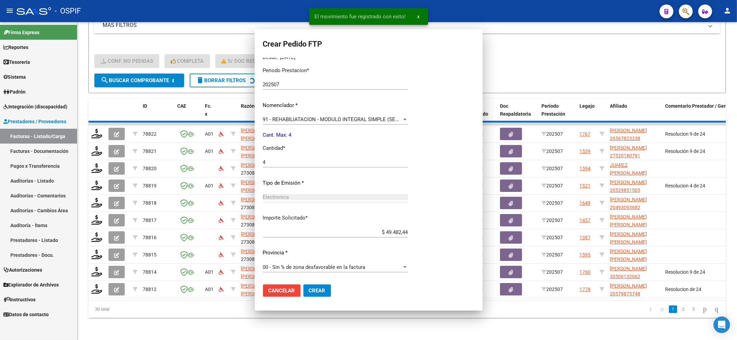
scroll to position [0, 0]
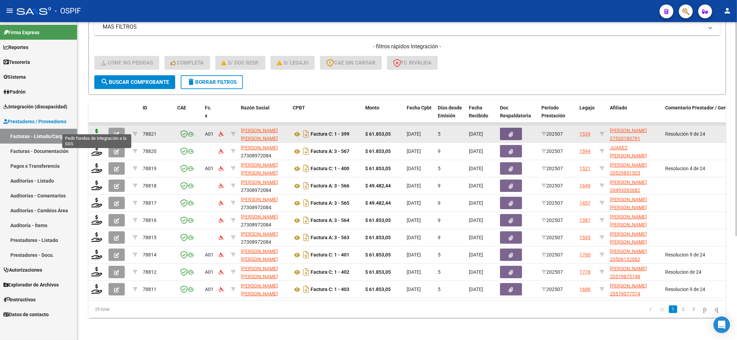
click at [96, 129] on icon at bounding box center [96, 134] width 11 height 10
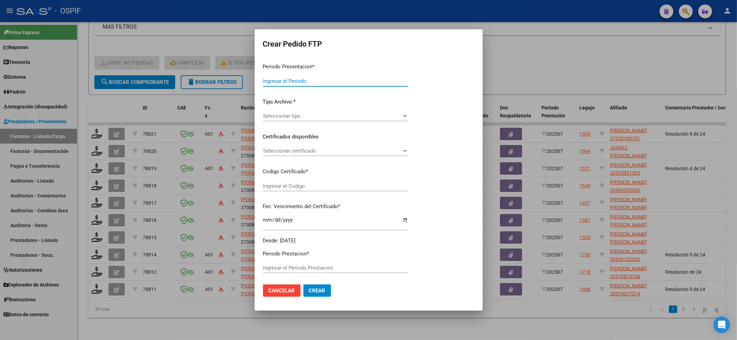
type input "202507"
type input "$ 61.853,05"
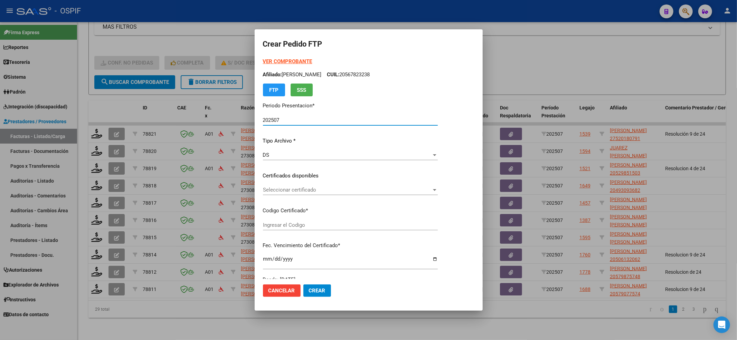
type input "01-00052018079-20190826-20220826-BS-427"
type input "[DATE]"
drag, startPoint x: 304, startPoint y: 183, endPoint x: 285, endPoint y: 188, distance: 20.0
click at [303, 183] on div "VER COMPROBANTE ARCA Padrón Afiliado: [PERSON_NAME] CUIL: 27520180791 FTP SSS P…" at bounding box center [350, 171] width 175 height 226
click at [284, 188] on span "Seleccionar certificado" at bounding box center [347, 190] width 169 height 6
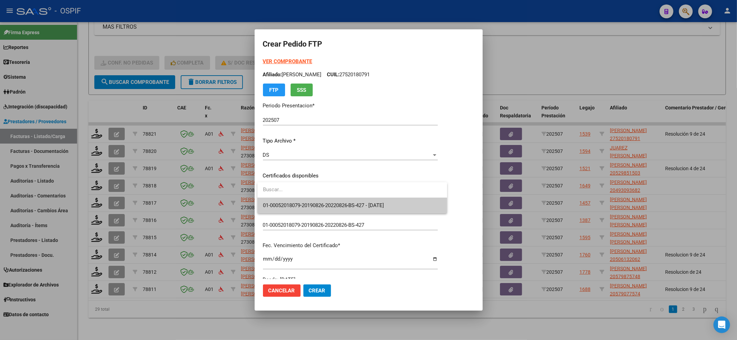
click at [283, 199] on span "01-00052018079-20190826-20220826-BS-427 - [DATE]" at bounding box center [352, 206] width 179 height 16
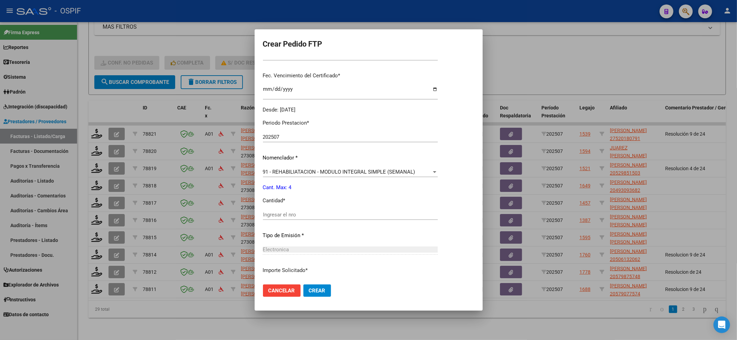
scroll to position [184, 0]
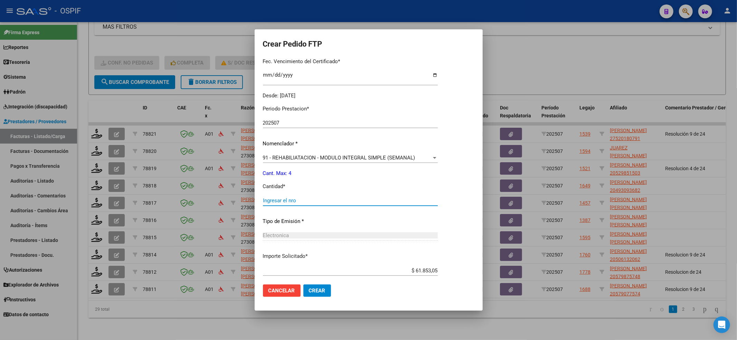
click at [284, 203] on input "Ingresar el nro" at bounding box center [350, 201] width 175 height 6
type input "4"
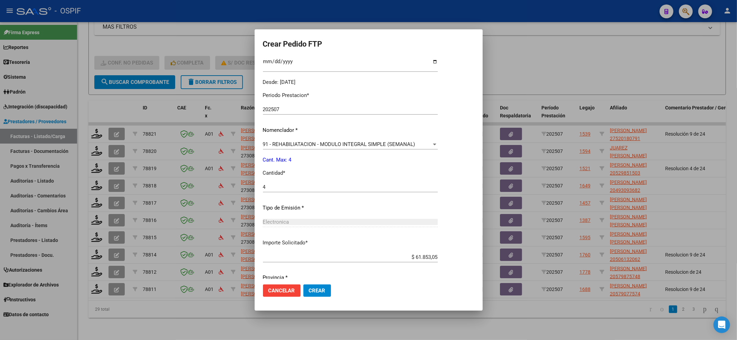
scroll to position [222, 0]
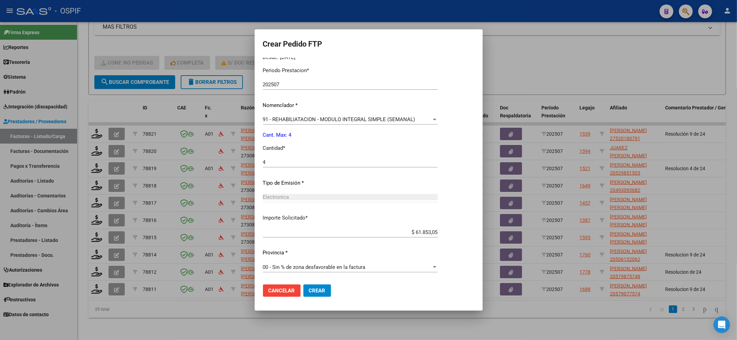
click at [309, 284] on mat-dialog-actions "Cancelar Crear" at bounding box center [368, 290] width 211 height 23
drag, startPoint x: 311, startPoint y: 284, endPoint x: 187, endPoint y: 140, distance: 190.0
click at [312, 285] on button "Crear" at bounding box center [317, 291] width 28 height 12
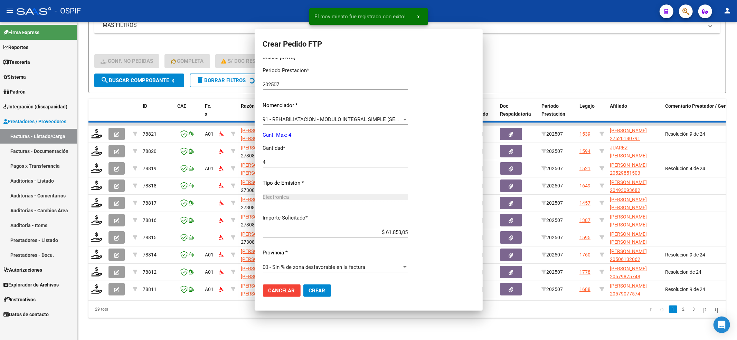
scroll to position [0, 0]
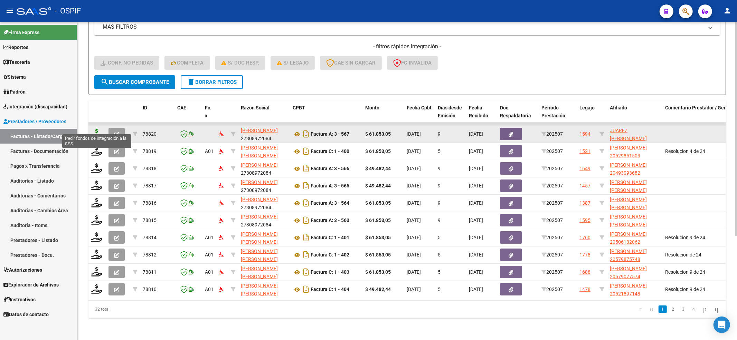
click at [97, 129] on icon at bounding box center [96, 134] width 11 height 10
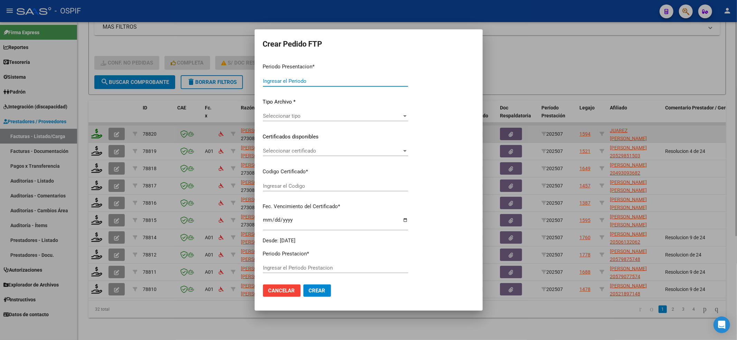
type input "202507"
type input "$ 61.853,05"
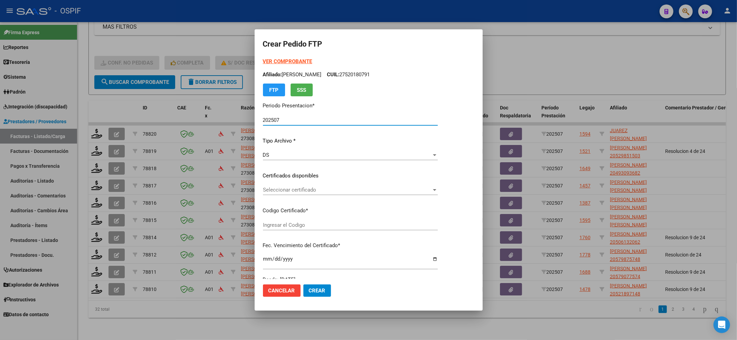
type input "0200049172114-20250624-20270624-BS AS"
type input "[DATE]"
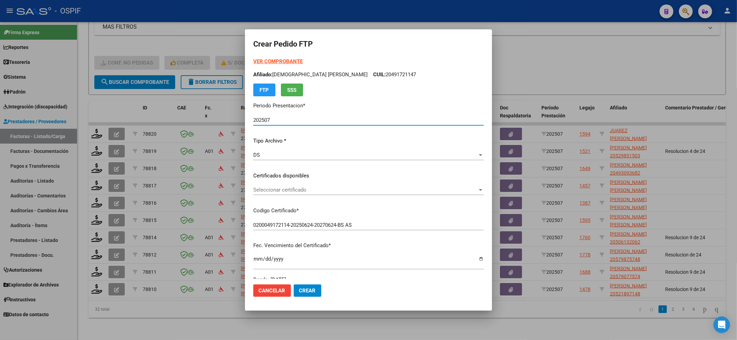
click at [321, 178] on p "Certificados disponibles" at bounding box center [368, 176] width 230 height 8
click at [306, 186] on div "Seleccionar certificado Seleccionar certificado" at bounding box center [368, 190] width 230 height 10
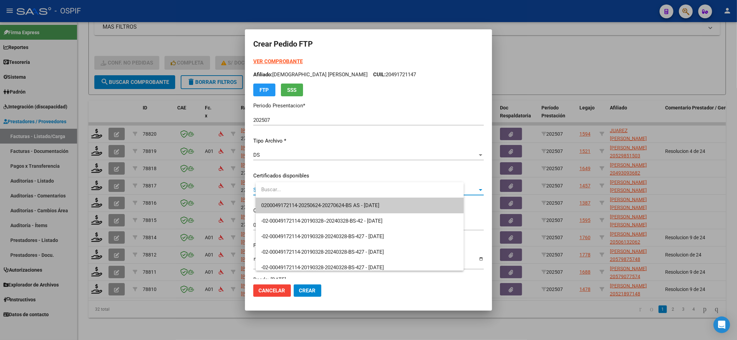
click at [293, 200] on span "0200049172114-20250624-20270624-BS AS - [DATE]" at bounding box center [359, 206] width 197 height 16
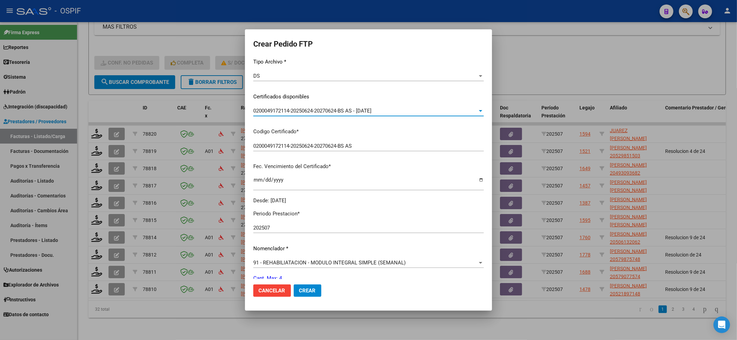
scroll to position [184, 0]
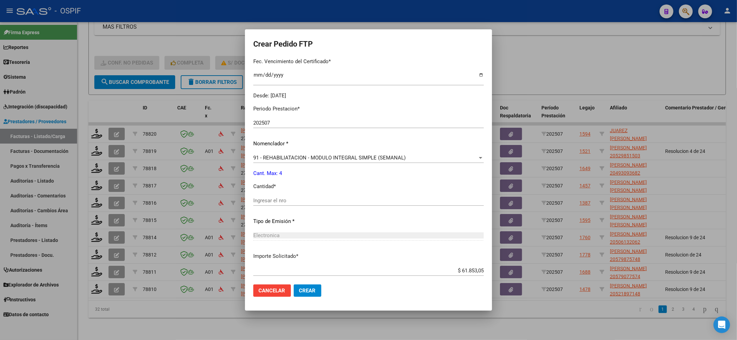
drag, startPoint x: 283, startPoint y: 204, endPoint x: 282, endPoint y: 200, distance: 4.2
click at [282, 200] on div "Ingresar el nro" at bounding box center [368, 200] width 230 height 10
click at [282, 200] on input "4" at bounding box center [368, 201] width 230 height 6
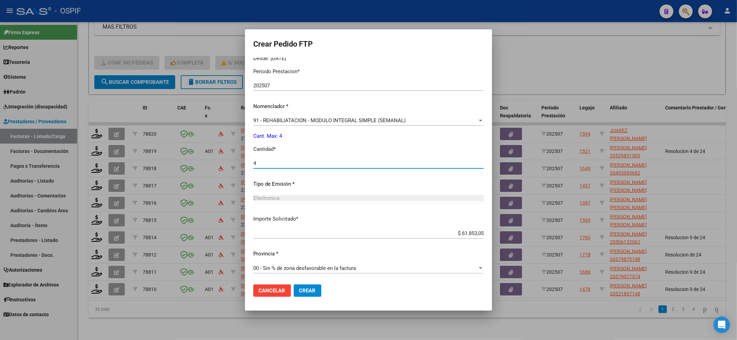
scroll to position [222, 0]
type input "4"
click at [321, 293] on button "Crear" at bounding box center [308, 291] width 28 height 12
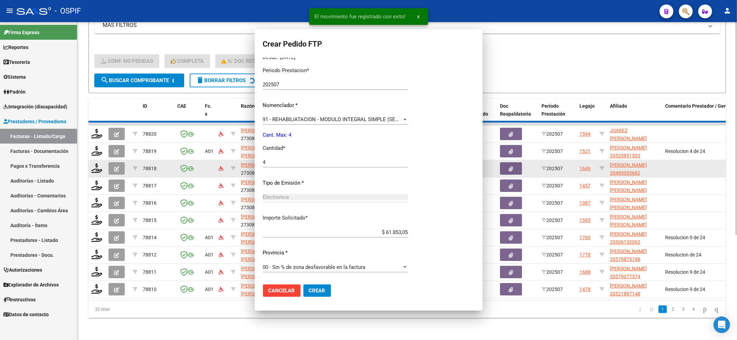
scroll to position [0, 0]
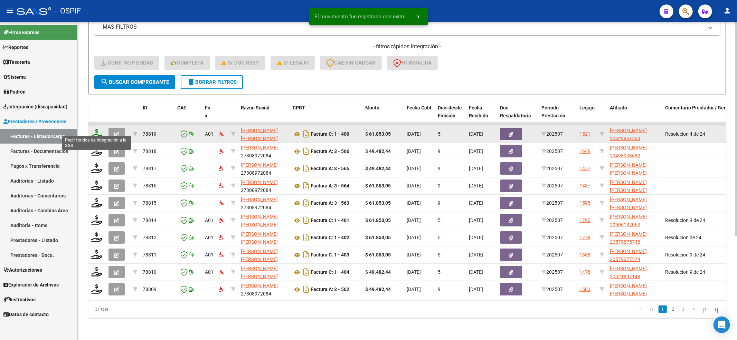
click at [95, 129] on icon at bounding box center [96, 134] width 11 height 10
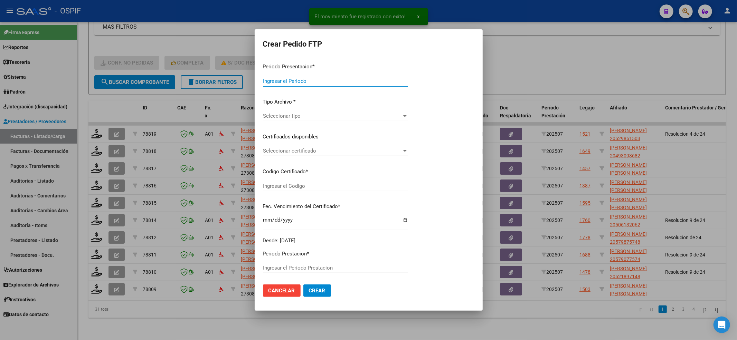
type input "202507"
type input "$ 61.853,05"
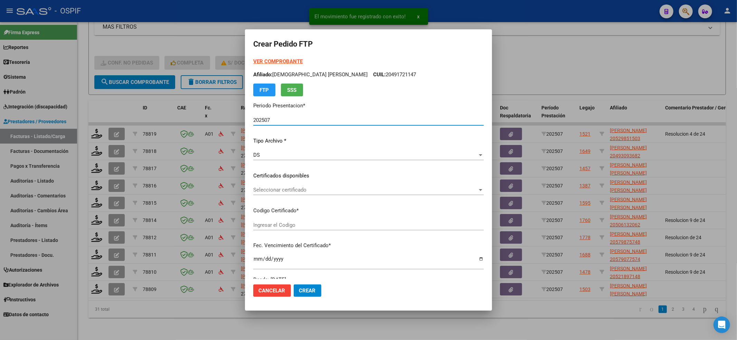
type input "02-00052985150-20211112-20241112-BS-427"
type input "[DATE]"
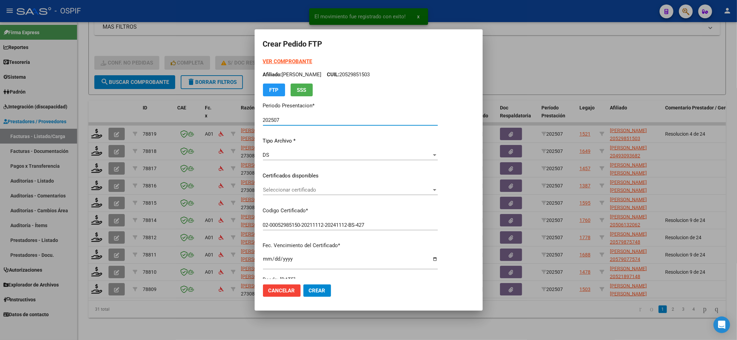
click at [318, 194] on div "Seleccionar certificado Seleccionar certificado" at bounding box center [350, 190] width 175 height 10
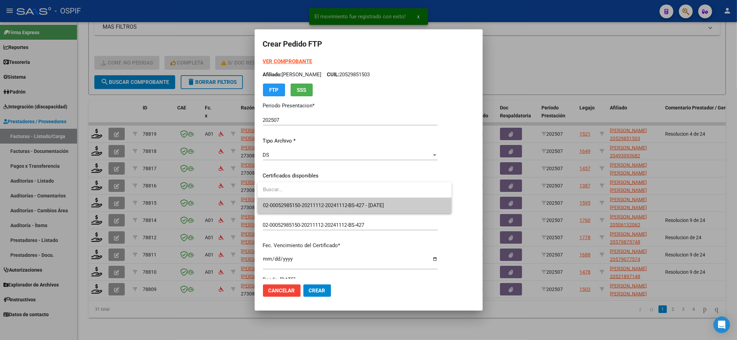
click at [313, 206] on span "02-00052985150-20211112-20241112-BS-427 - [DATE]" at bounding box center [323, 205] width 121 height 6
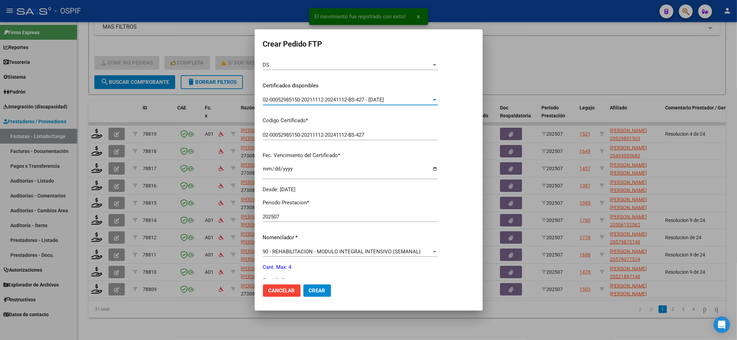
scroll to position [184, 0]
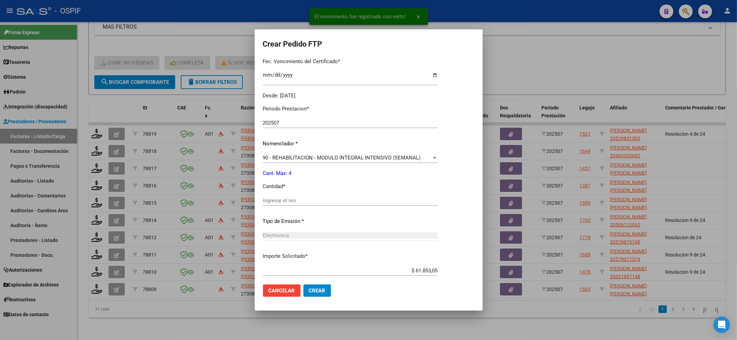
click at [293, 208] on div "Ingresar el nro" at bounding box center [350, 203] width 175 height 17
click at [289, 200] on input "4" at bounding box center [350, 201] width 175 height 6
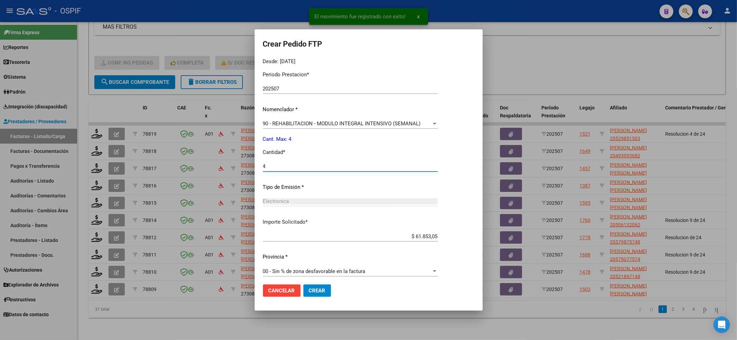
scroll to position [222, 0]
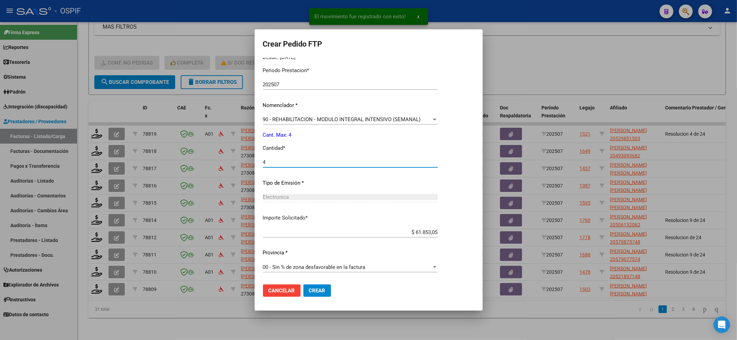
type input "4"
drag, startPoint x: 335, startPoint y: 303, endPoint x: 324, endPoint y: 288, distance: 18.8
click at [330, 295] on mat-dialog-container "Crear Pedido FTP VER COMPROBANTE ARCA Padrón Afiliado: [PERSON_NAME]: 205298515…" at bounding box center [369, 169] width 228 height 281
drag, startPoint x: 324, startPoint y: 288, endPoint x: 148, endPoint y: 212, distance: 191.1
click at [323, 288] on span "Crear" at bounding box center [317, 291] width 17 height 6
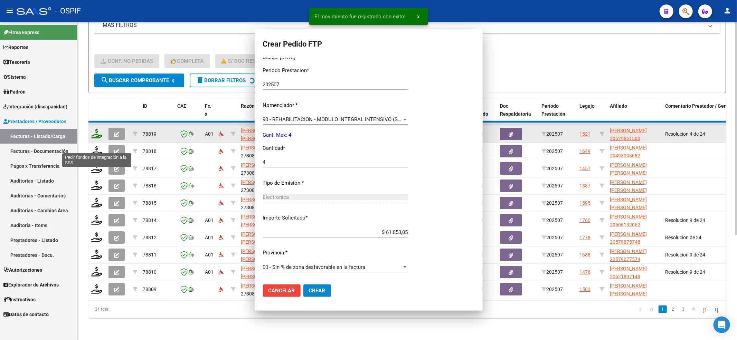
scroll to position [0, 0]
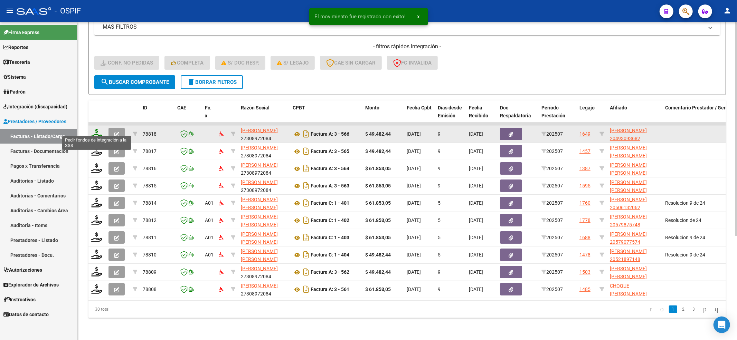
click at [96, 129] on icon at bounding box center [96, 134] width 11 height 10
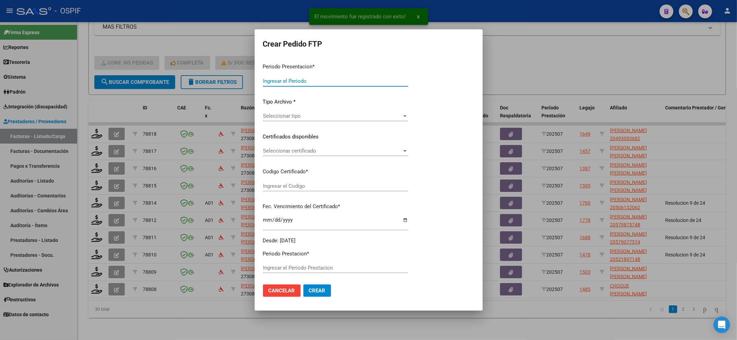
type input "202507"
type input "$ 49.482,44"
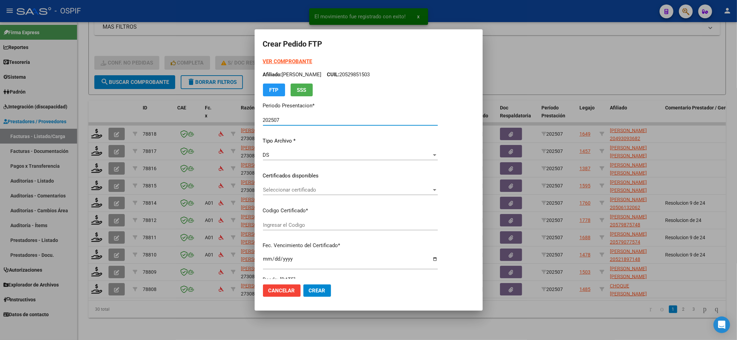
type input "ARG0200049309368-20250710-20300710-BS"
type input "[DATE]"
click at [285, 182] on div "VER COMPROBANTE ARCA Padrón Afiliado: [PERSON_NAME]: 20493093682 FTP SSS Period…" at bounding box center [350, 171] width 175 height 226
click at [285, 185] on div "Seleccionar certificado Seleccionar certificado" at bounding box center [350, 190] width 175 height 10
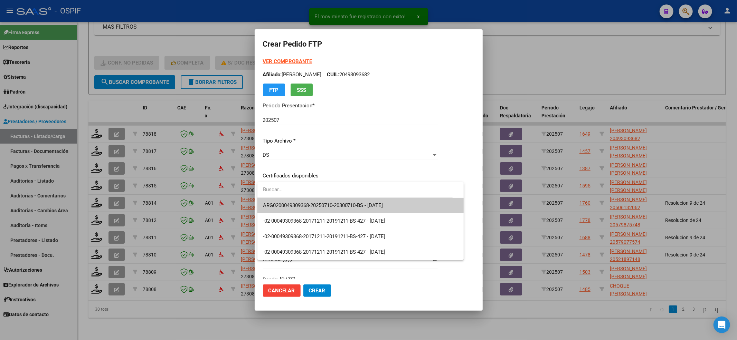
click at [272, 200] on span "ARG0200049309368-20250710-20300710-BS - [DATE]" at bounding box center [360, 206] width 195 height 16
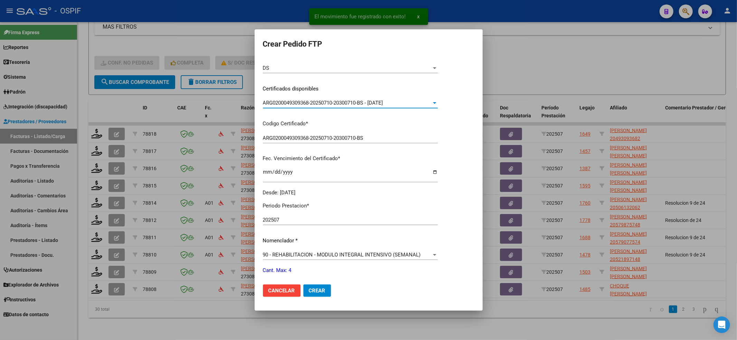
scroll to position [184, 0]
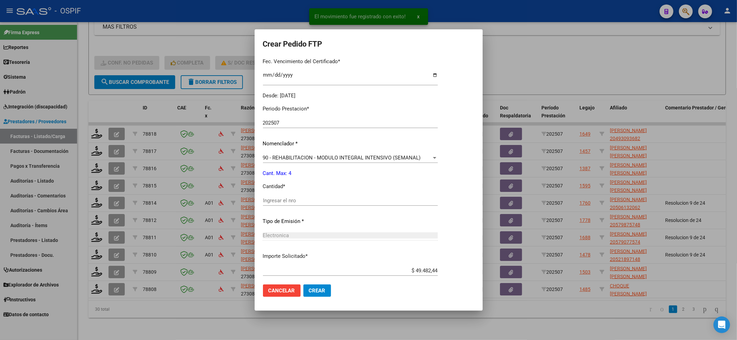
click at [281, 202] on div "Ingresar el nro" at bounding box center [350, 200] width 175 height 10
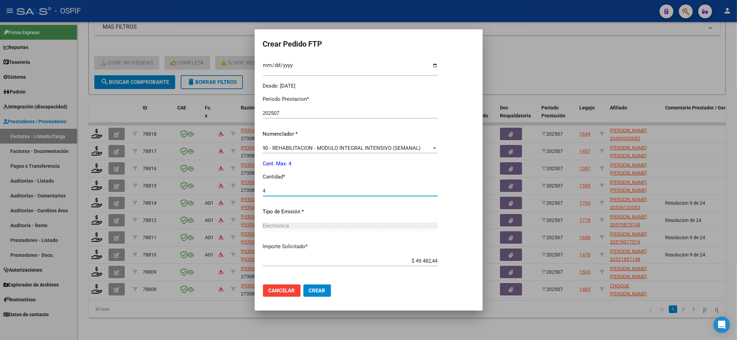
scroll to position [222, 0]
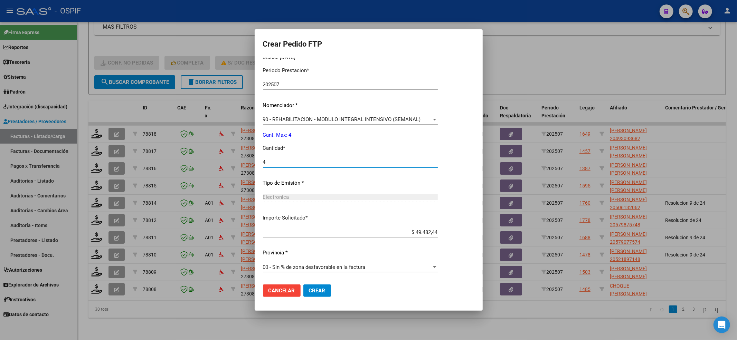
type input "4"
drag, startPoint x: 323, startPoint y: 299, endPoint x: 324, endPoint y: 294, distance: 4.8
click at [324, 299] on mat-dialog-actions "Cancelar Crear" at bounding box center [368, 290] width 211 height 23
click at [324, 294] on button "Crear" at bounding box center [317, 291] width 28 height 12
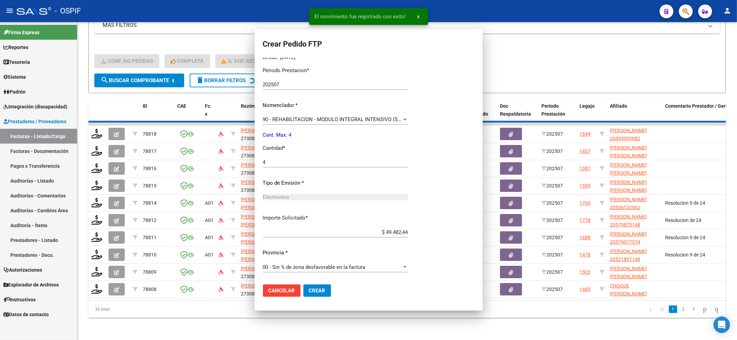
scroll to position [0, 0]
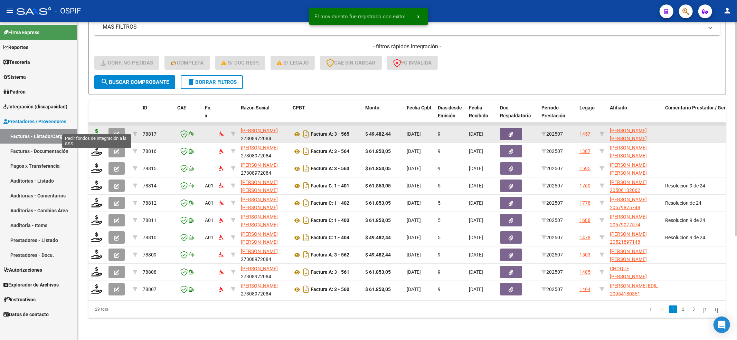
click at [96, 130] on icon at bounding box center [96, 134] width 11 height 10
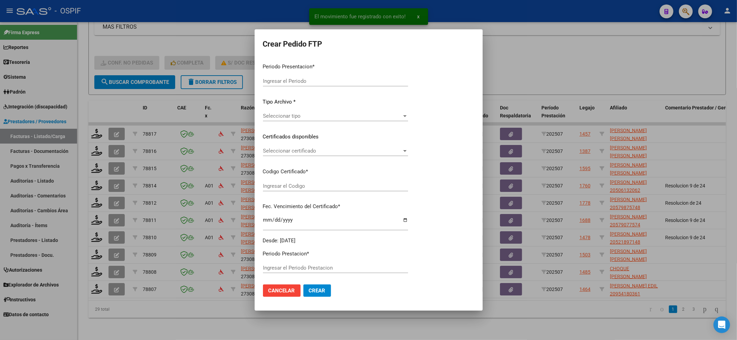
type input "202507"
type input "$ 49.482,44"
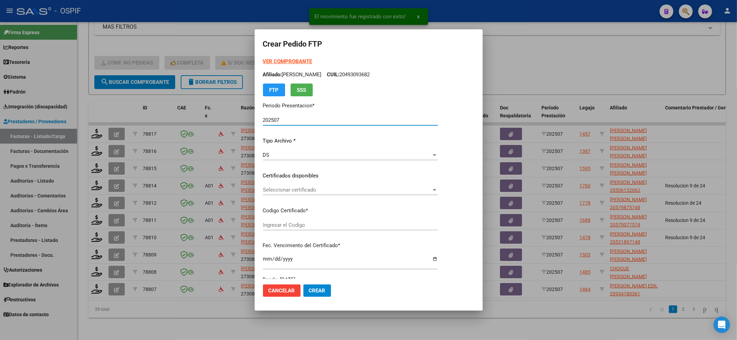
type input "02-00056562268-20220225-20250225-BS-427"
type input "[DATE]"
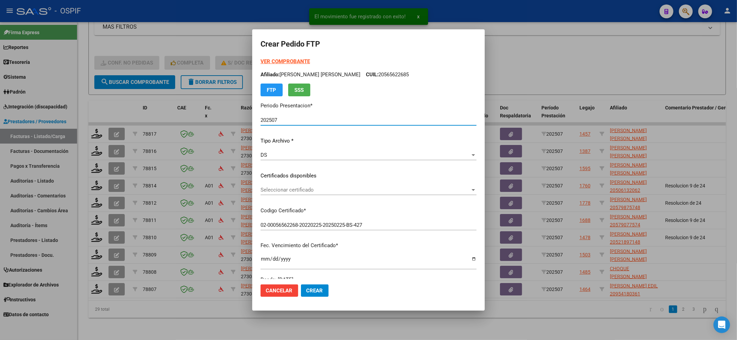
click at [350, 194] on div "Seleccionar certificado Seleccionar certificado" at bounding box center [368, 190] width 216 height 10
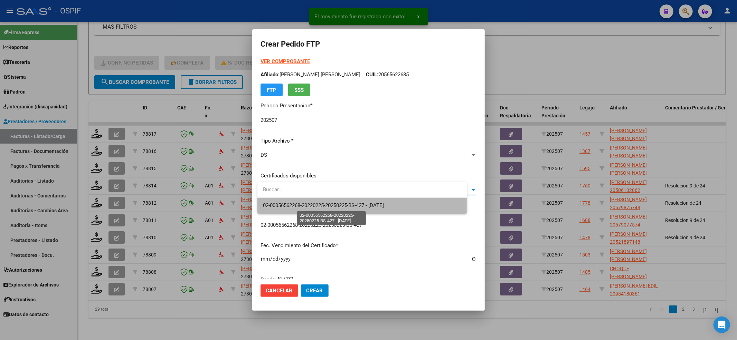
click at [339, 207] on span "02-00056562268-20220225-20250225-BS-427 - [DATE]" at bounding box center [323, 205] width 121 height 6
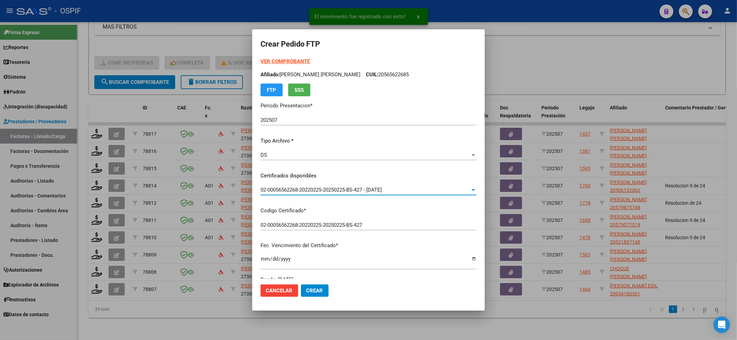
scroll to position [184, 0]
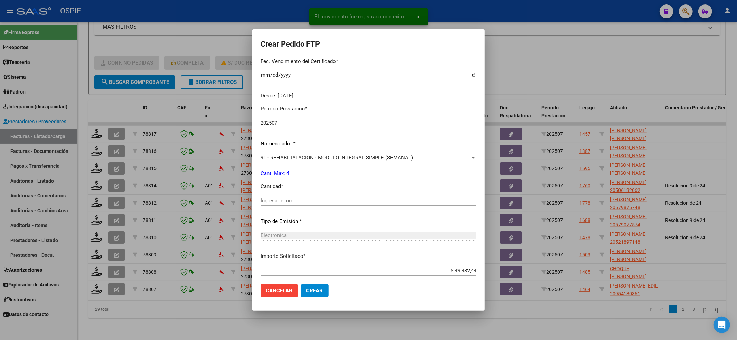
click at [334, 191] on div "Periodo Prestacion * 202507 Ingresar el Periodo Prestacion Nomenclador * 91 - R…" at bounding box center [368, 209] width 216 height 218
click at [329, 196] on div "Ingresar el nro" at bounding box center [368, 200] width 216 height 10
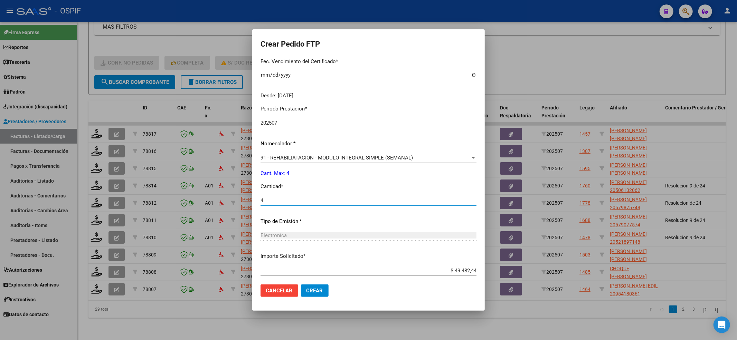
scroll to position [222, 0]
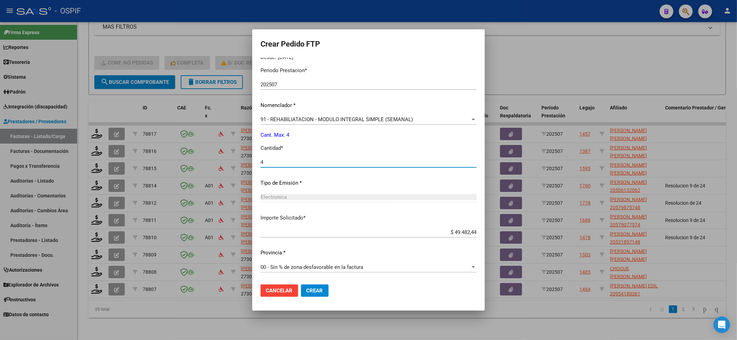
type input "4"
click at [325, 293] on button "Crear" at bounding box center [315, 291] width 28 height 12
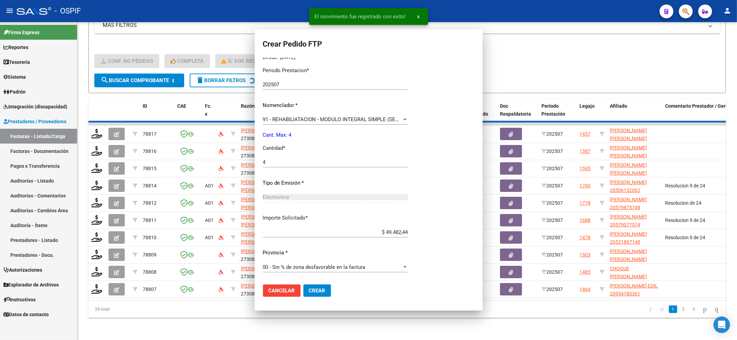
scroll to position [0, 0]
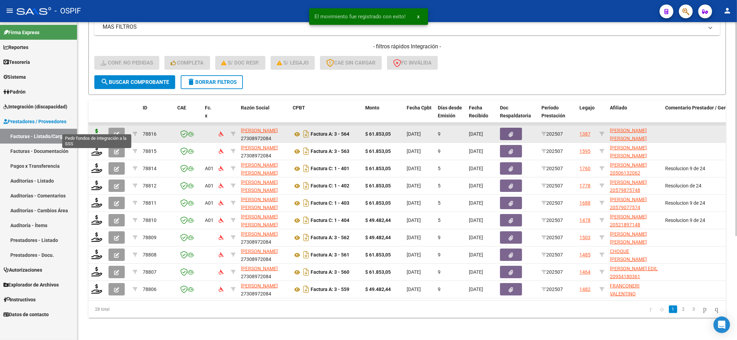
click at [95, 129] on icon at bounding box center [96, 134] width 11 height 10
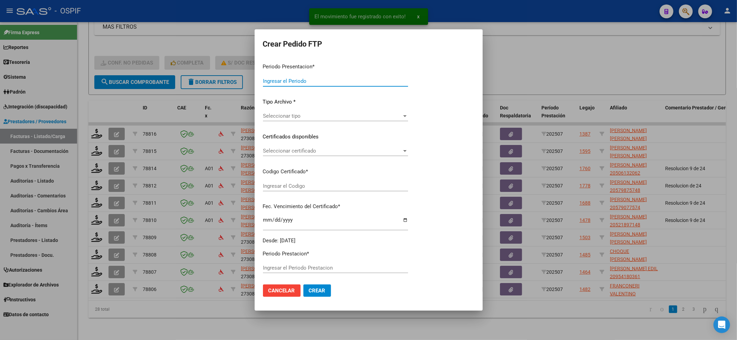
type input "202507"
type input "$ 61.853,05"
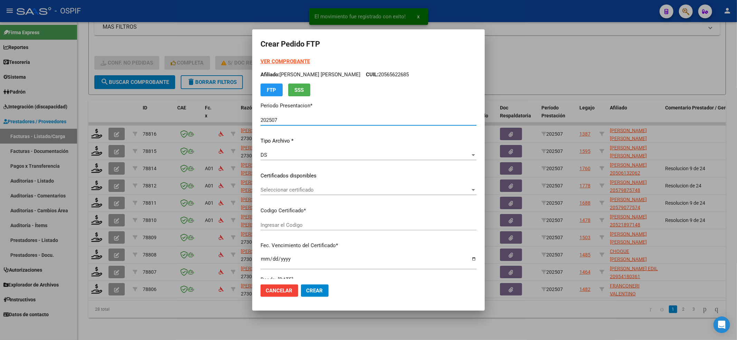
type input "-02-00050245638-20191217-20221217-BS-427"
type input "[DATE]"
click at [371, 192] on span "Seleccionar certificado" at bounding box center [365, 190] width 210 height 6
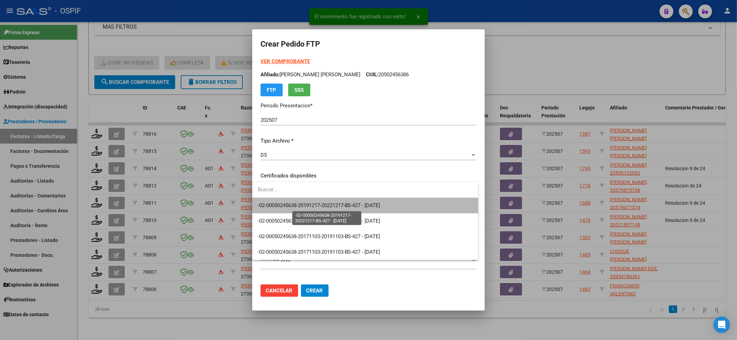
click at [350, 208] on span "-02-00050245638-20191217-20221217-BS-427 - [DATE]" at bounding box center [319, 205] width 123 height 6
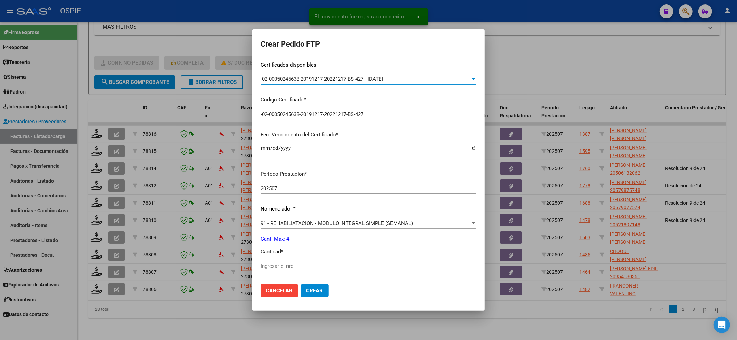
scroll to position [184, 0]
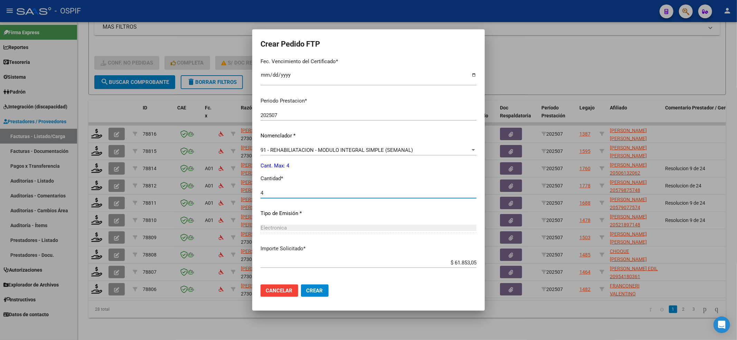
click at [307, 192] on input "4" at bounding box center [368, 193] width 216 height 6
type input "4"
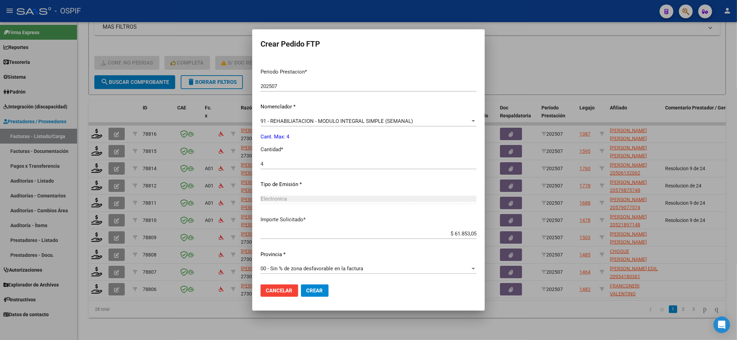
scroll to position [214, 0]
click at [321, 289] on button "Crear" at bounding box center [315, 291] width 28 height 12
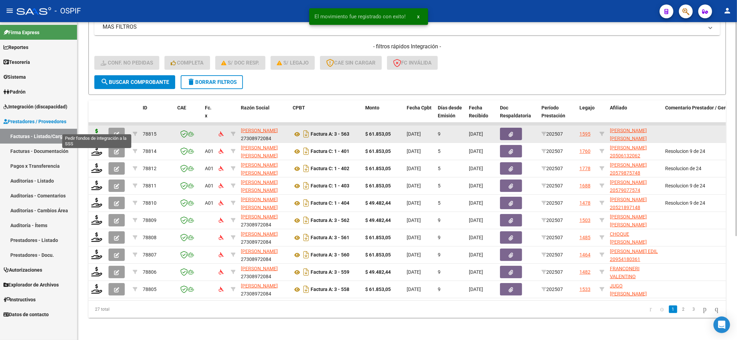
click at [94, 129] on icon at bounding box center [96, 134] width 11 height 10
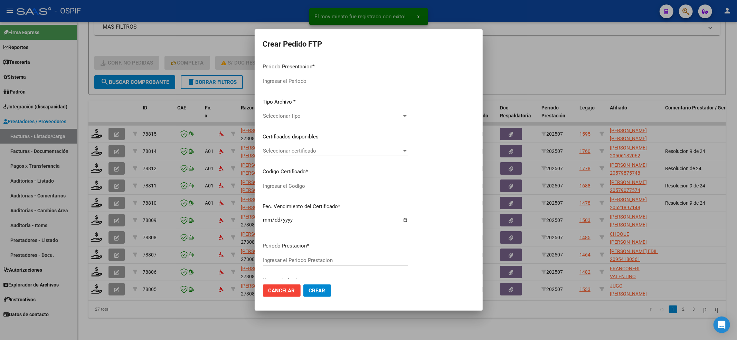
type input "202507"
type input "$ 61.853,05"
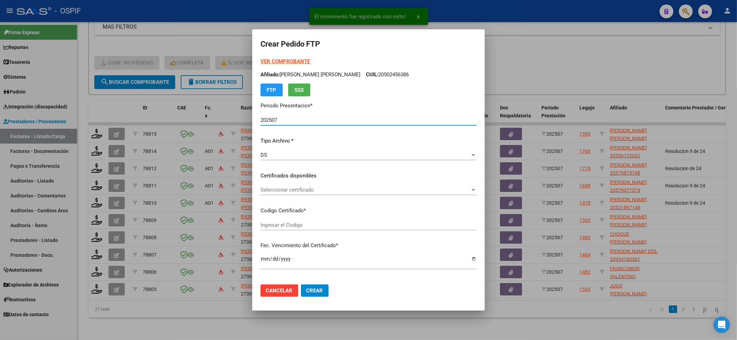
type input "0200053453811-20230629-20280629-bs-427"
type input "[DATE]"
click at [285, 193] on div "Seleccionar certificado Seleccionar certificado" at bounding box center [368, 190] width 216 height 10
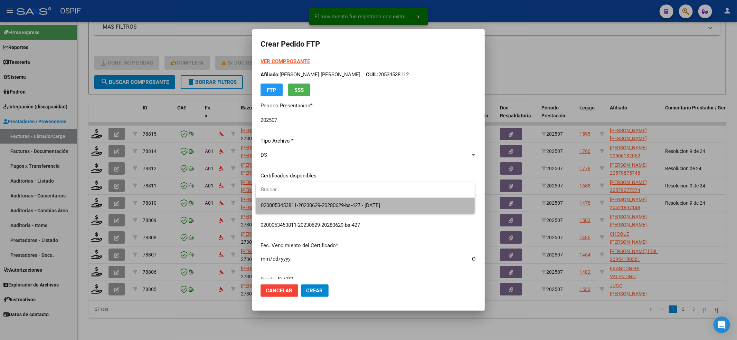
click at [285, 210] on span "0200053453811-20230629-20280629-bs-427 - [DATE]" at bounding box center [365, 206] width 208 height 16
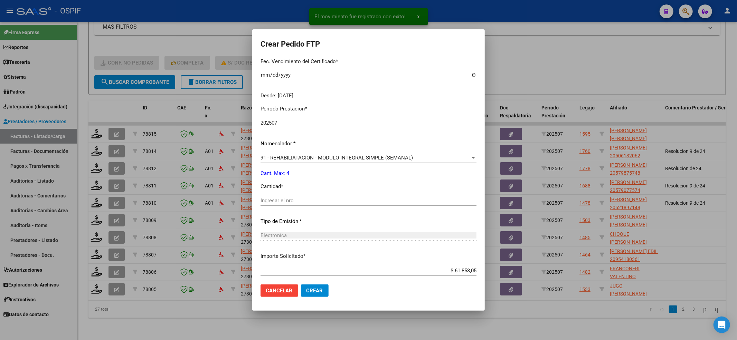
click at [289, 204] on div "Ingresar el nro" at bounding box center [368, 200] width 216 height 10
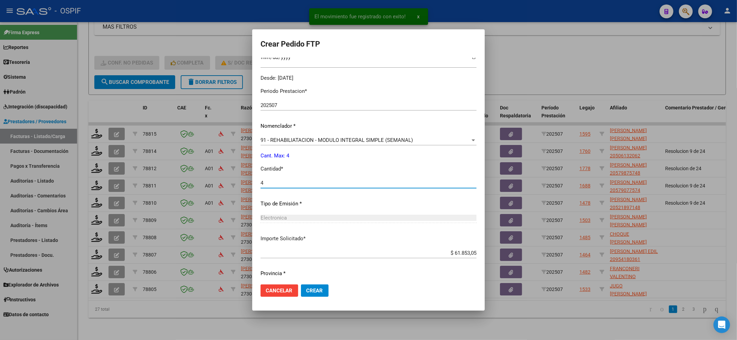
scroll to position [222, 0]
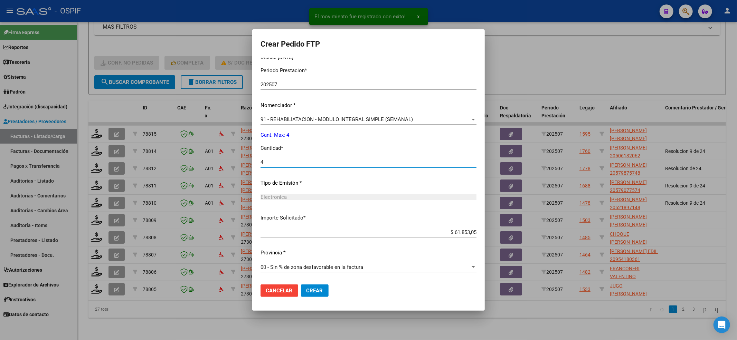
type input "4"
drag, startPoint x: 323, startPoint y: 296, endPoint x: 305, endPoint y: 283, distance: 21.8
click at [323, 293] on button "Crear" at bounding box center [315, 291] width 28 height 12
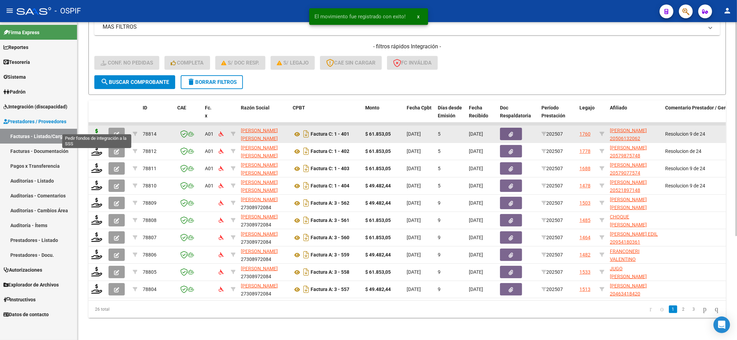
click at [96, 129] on icon at bounding box center [96, 134] width 11 height 10
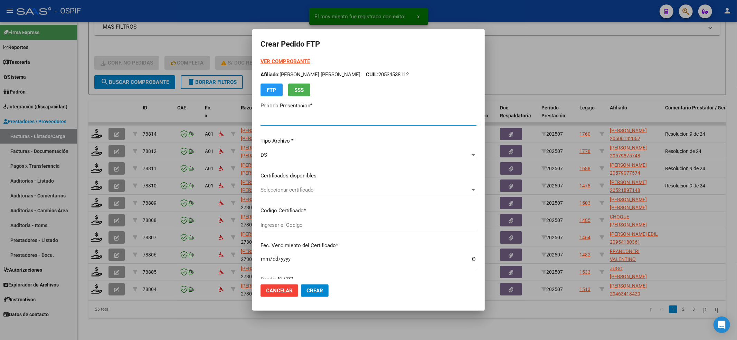
type input "202507"
type input "$ 61.853,05"
type input "0200050613206-20241106-20271106-BUE-427"
type input "[DATE]"
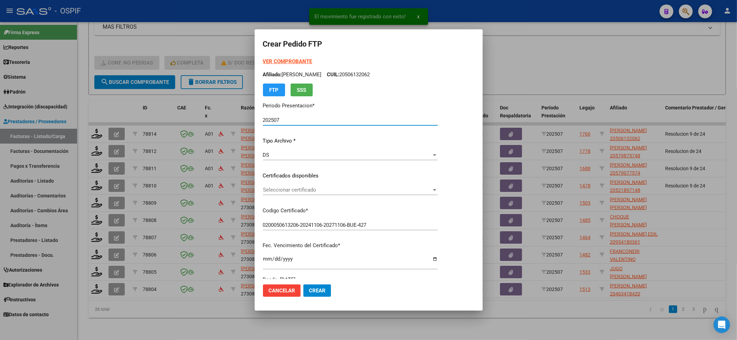
click at [312, 187] on div "Seleccionar certificado Seleccionar certificado" at bounding box center [350, 190] width 175 height 10
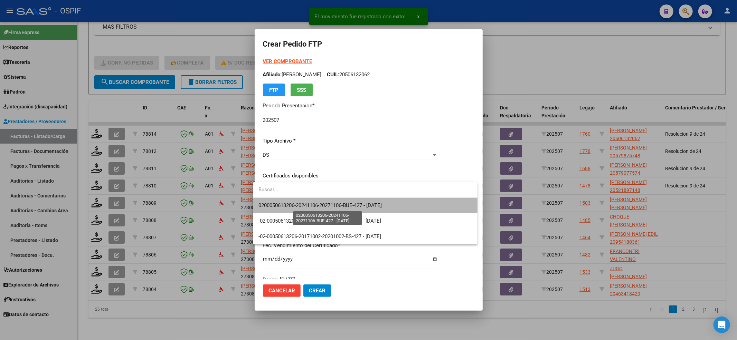
click at [311, 205] on span "0200050613206-20241106-20271106-BUE-427 - [DATE]" at bounding box center [319, 205] width 123 height 6
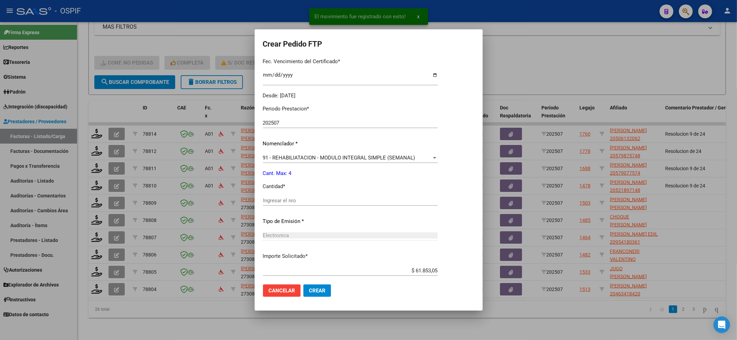
click at [311, 203] on input "Ingresar el nro" at bounding box center [350, 201] width 175 height 6
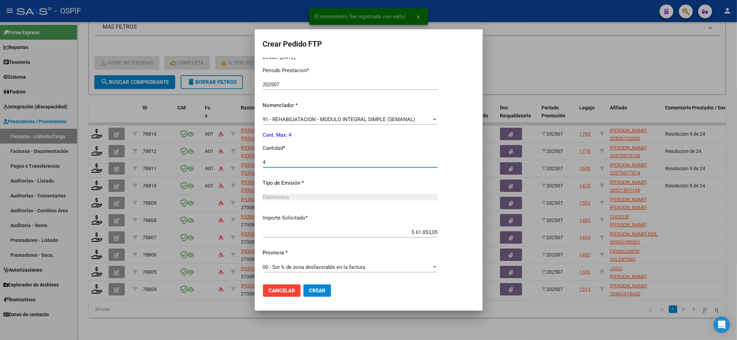
type input "4"
drag, startPoint x: 319, startPoint y: 290, endPoint x: 314, endPoint y: 267, distance: 23.7
click at [319, 289] on span "Crear" at bounding box center [317, 291] width 17 height 6
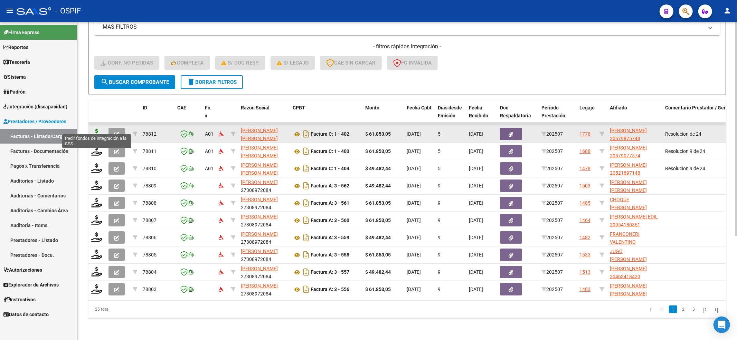
click at [94, 129] on icon at bounding box center [96, 134] width 11 height 10
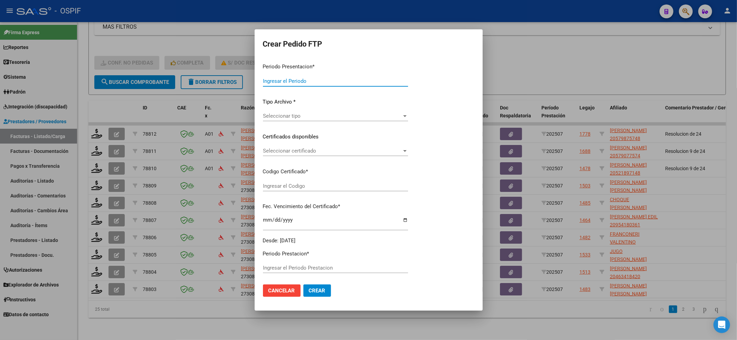
type input "202507"
type input "$ 61.853,05"
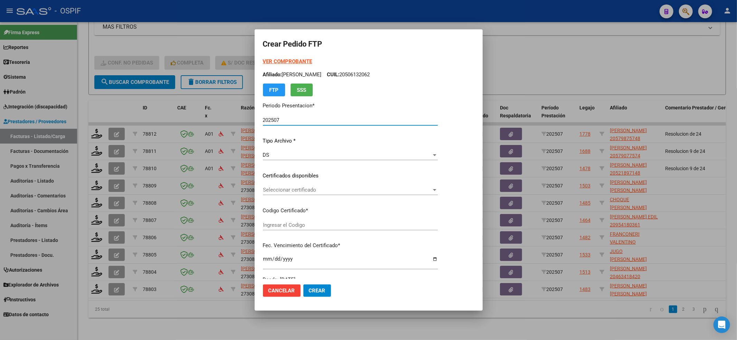
type input "020005798757420241206-20291206-bue-427"
type input "[DATE]"
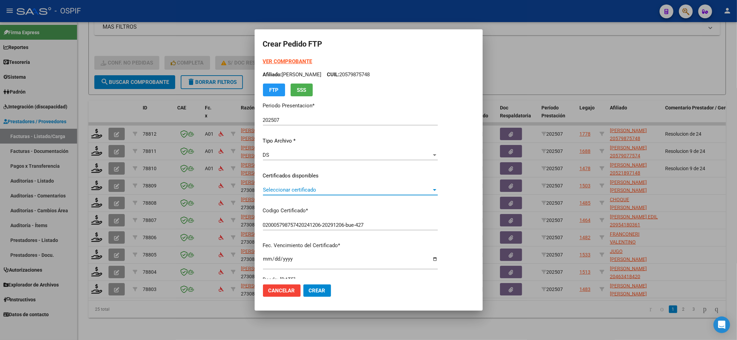
click at [353, 188] on span "Seleccionar certificado" at bounding box center [347, 190] width 169 height 6
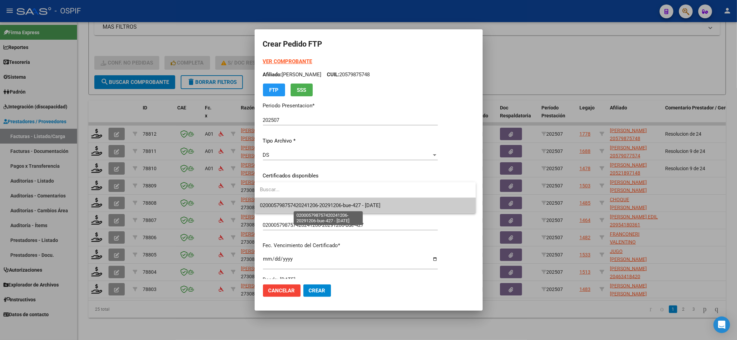
drag, startPoint x: 353, startPoint y: 188, endPoint x: 347, endPoint y: 209, distance: 21.5
click at [347, 209] on span "020005798757420241206-20291206-bue-427 - [DATE]" at bounding box center [320, 205] width 121 height 6
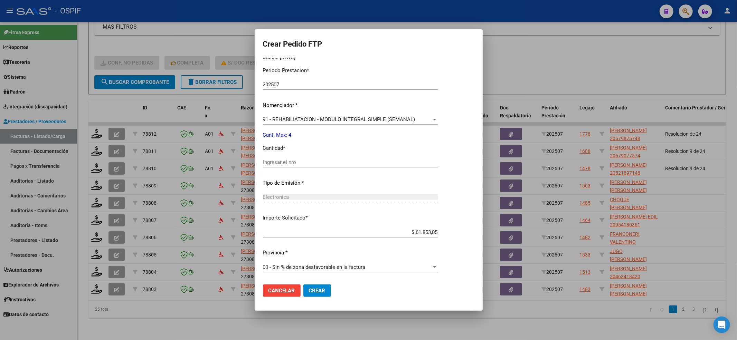
click at [294, 162] on input "Ingresar el nro" at bounding box center [350, 162] width 175 height 6
type input "4"
drag, startPoint x: 316, startPoint y: 302, endPoint x: 316, endPoint y: 295, distance: 7.3
click at [316, 296] on mat-dialog-actions "Cancelar Crear" at bounding box center [368, 290] width 211 height 23
click at [316, 291] on span "Crear" at bounding box center [317, 291] width 17 height 6
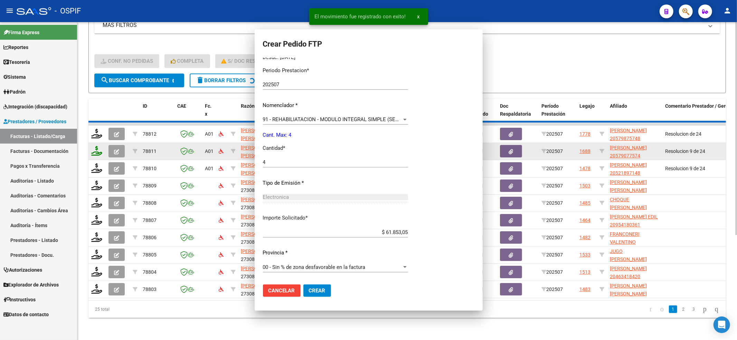
scroll to position [0, 0]
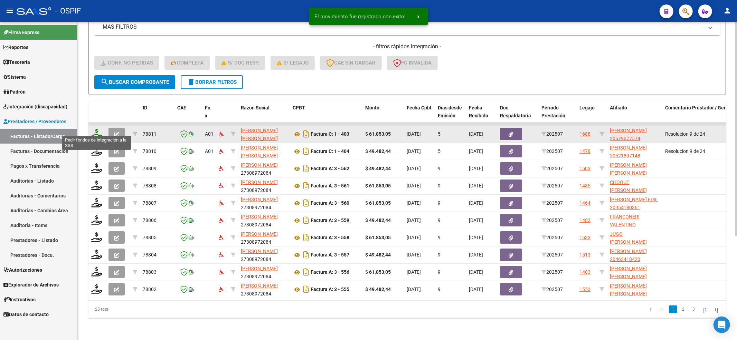
click at [93, 129] on icon at bounding box center [96, 134] width 11 height 10
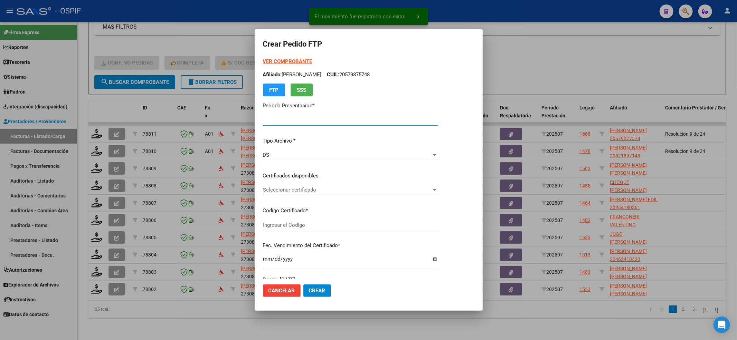
type input "202507"
type input "$ 61.853,05"
type input "0200057907757-20230804-20280804-AND-297"
type input "[DATE]"
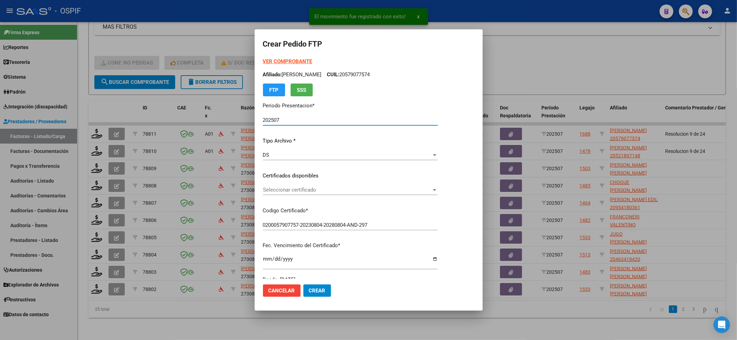
click at [307, 191] on span "Seleccionar certificado" at bounding box center [347, 190] width 169 height 6
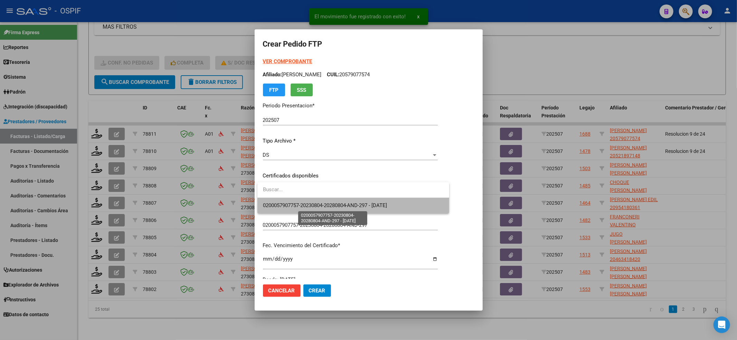
click at [306, 202] on span "0200057907757-20230804-20280804-AND-297 - [DATE]" at bounding box center [325, 205] width 124 height 6
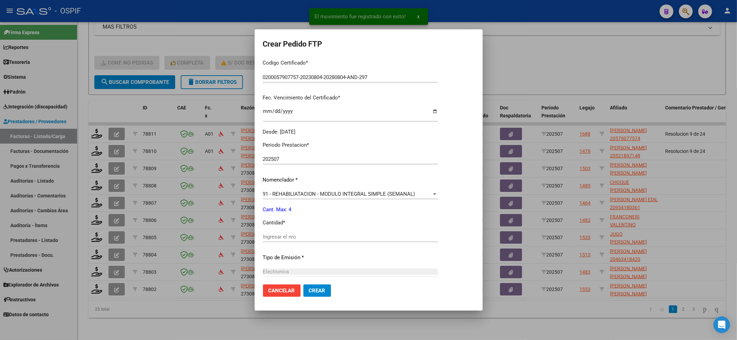
scroll to position [184, 0]
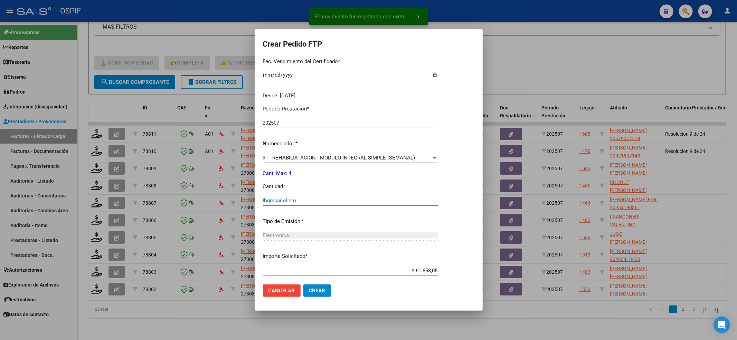
click at [302, 198] on input "4" at bounding box center [350, 201] width 175 height 6
type input "4"
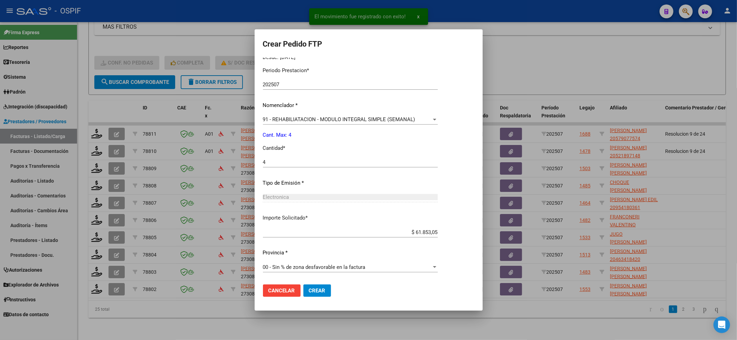
click at [317, 293] on span "Crear" at bounding box center [317, 291] width 17 height 6
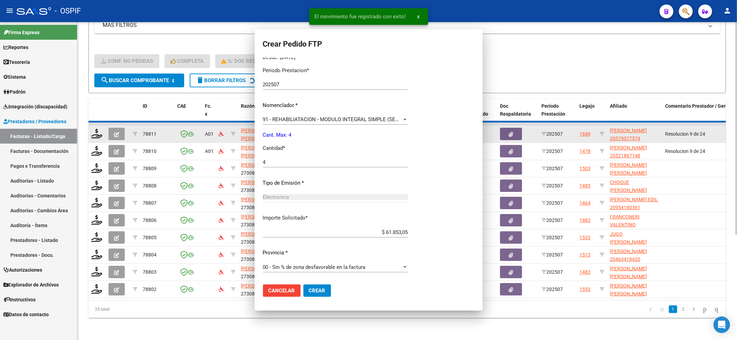
scroll to position [0, 0]
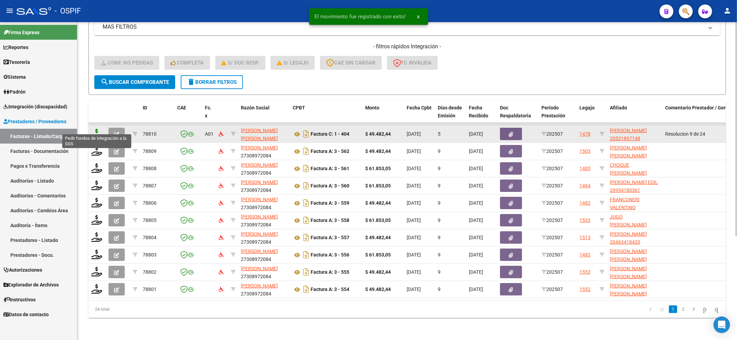
click at [96, 129] on icon at bounding box center [96, 134] width 11 height 10
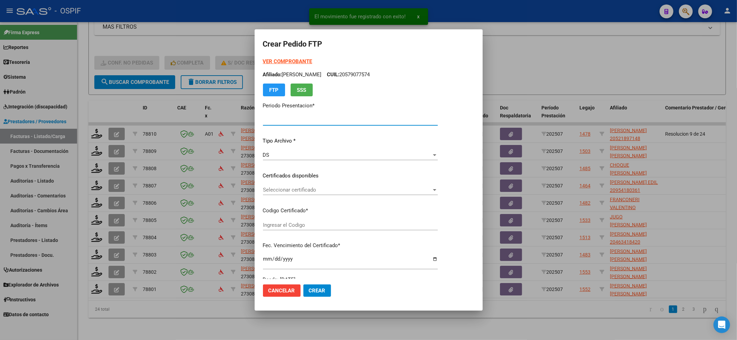
type input "202507"
type input "$ 49.482,44"
type input "02-00052189714-20220127-20270127-BS-427"
type input "[DATE]"
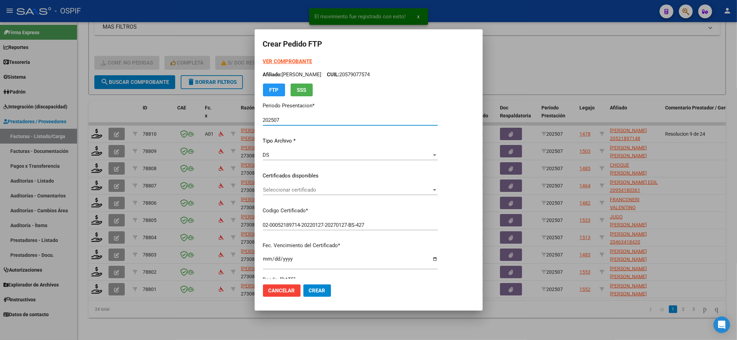
click at [285, 187] on span "Seleccionar certificado" at bounding box center [347, 190] width 169 height 6
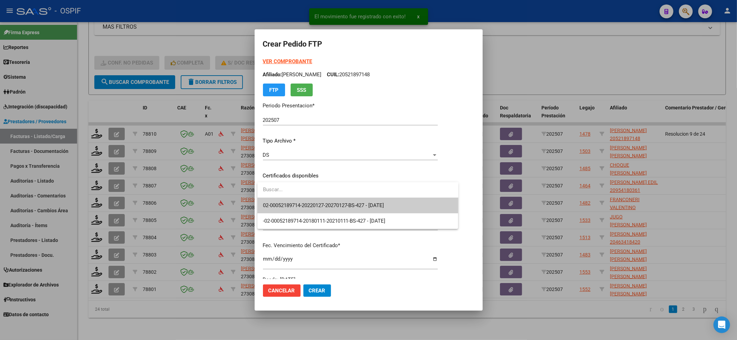
click at [285, 194] on input "dropdown search" at bounding box center [357, 190] width 201 height 16
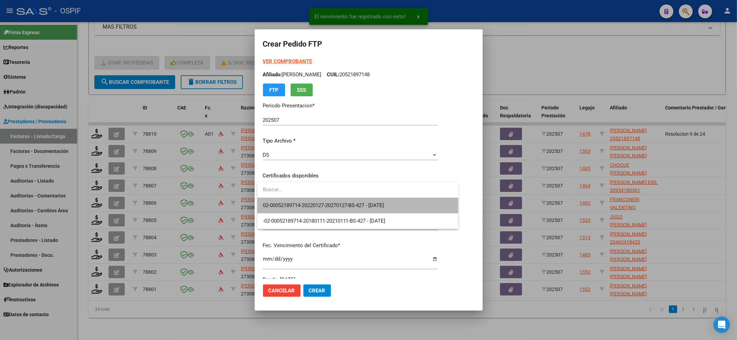
click at [284, 198] on span "02-00052189714-20220127-20270127-BS-427 - [DATE]" at bounding box center [358, 206] width 190 height 16
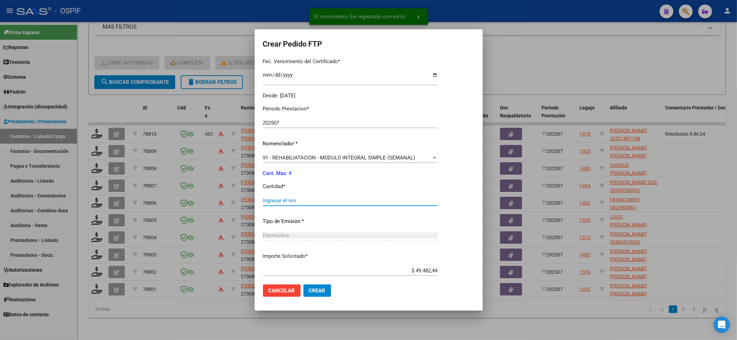
click at [290, 198] on input "Ingresar el nro" at bounding box center [350, 201] width 175 height 6
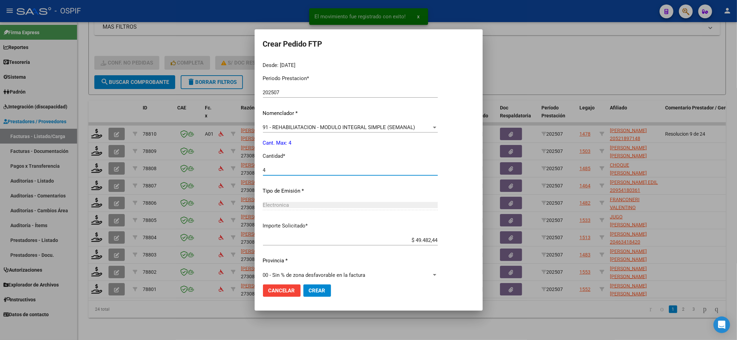
scroll to position [222, 0]
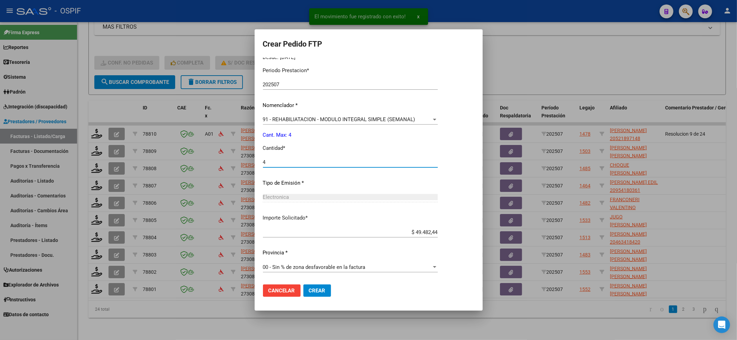
type input "4"
click at [326, 289] on button "Crear" at bounding box center [317, 291] width 28 height 12
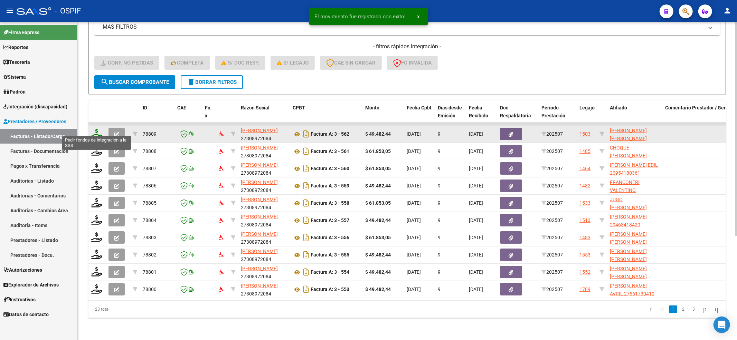
click at [95, 129] on icon at bounding box center [96, 134] width 11 height 10
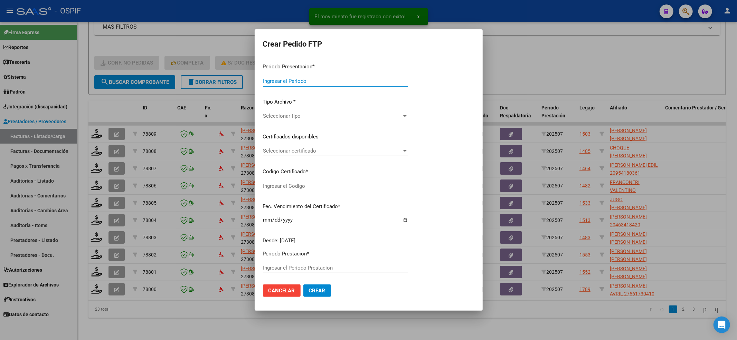
type input "202507"
type input "$ 49.482,44"
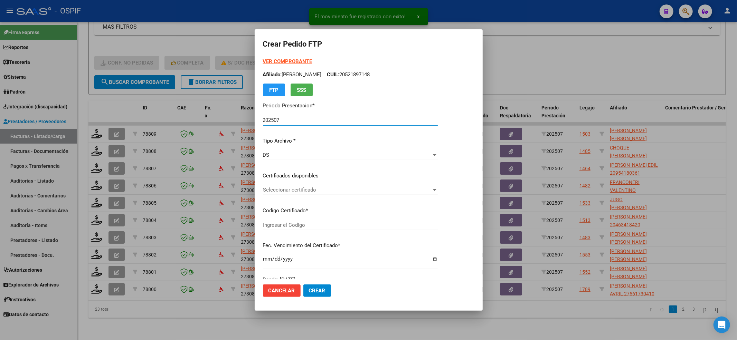
type input "0200057675368-20220609-20250609-BS-427"
type input "[DATE]"
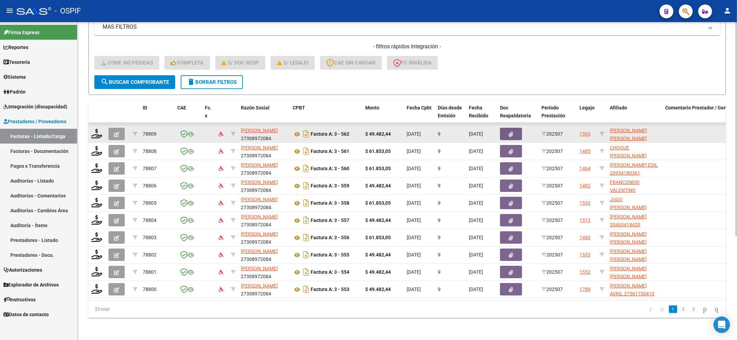
click at [89, 127] on datatable-body-cell at bounding box center [96, 134] width 17 height 17
click at [92, 127] on datatable-body-cell at bounding box center [96, 134] width 17 height 17
click at [93, 129] on icon at bounding box center [96, 134] width 11 height 10
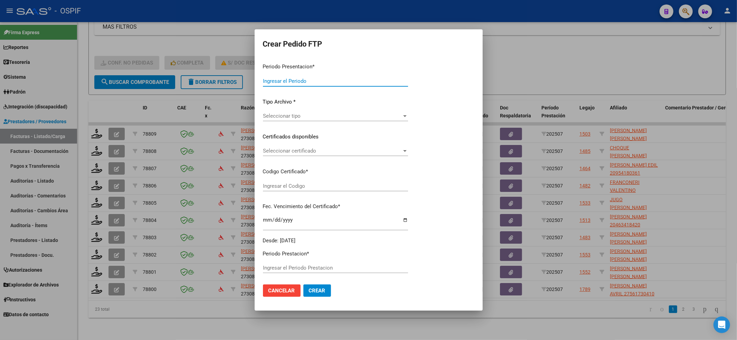
type input "202507"
type input "$ 49.482,44"
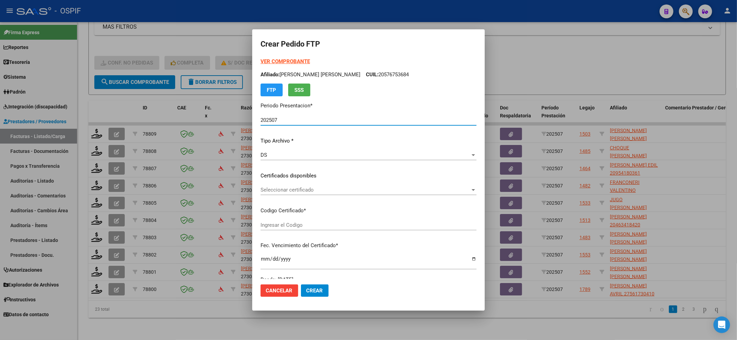
type input "0200057675368-20220609-20250609-BS-427"
type input "[DATE]"
drag, startPoint x: 280, startPoint y: 177, endPoint x: 280, endPoint y: 183, distance: 5.5
click at [280, 182] on div "VER COMPROBANTE ARCA Padrón Afiliado: [PERSON_NAME] [PERSON_NAME] CUIL: 2057675…" at bounding box center [368, 171] width 216 height 226
click at [280, 185] on div "Seleccionar certificado Seleccionar certificado" at bounding box center [368, 190] width 216 height 10
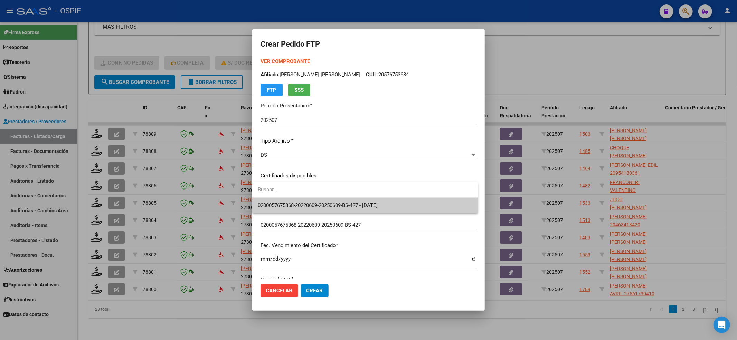
click at [281, 198] on span "0200057675368-20220609-20250609-BS-427 - [DATE]" at bounding box center [365, 206] width 214 height 16
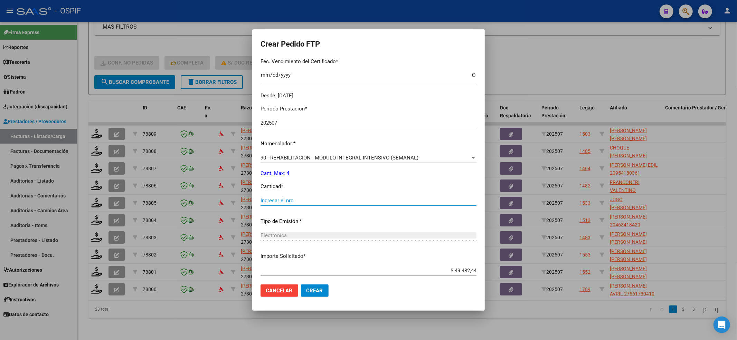
click at [286, 202] on input "Ingresar el nro" at bounding box center [368, 201] width 216 height 6
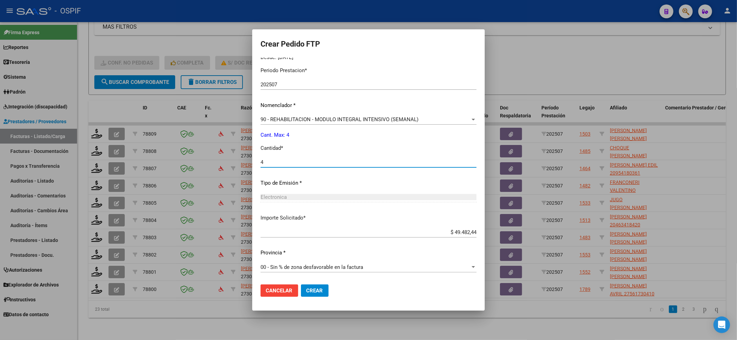
type input "4"
click at [315, 289] on span "Crear" at bounding box center [314, 291] width 17 height 6
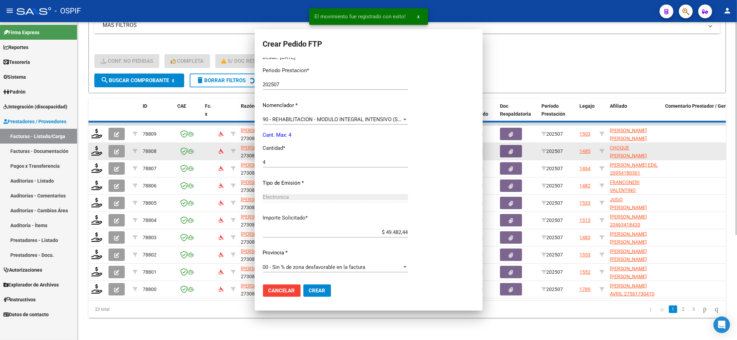
scroll to position [0, 0]
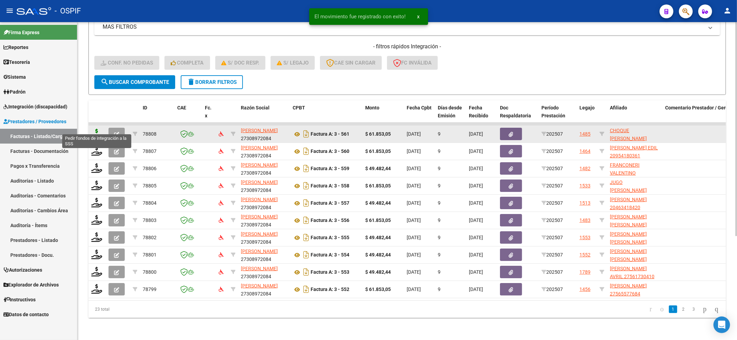
click at [100, 129] on icon at bounding box center [96, 134] width 11 height 10
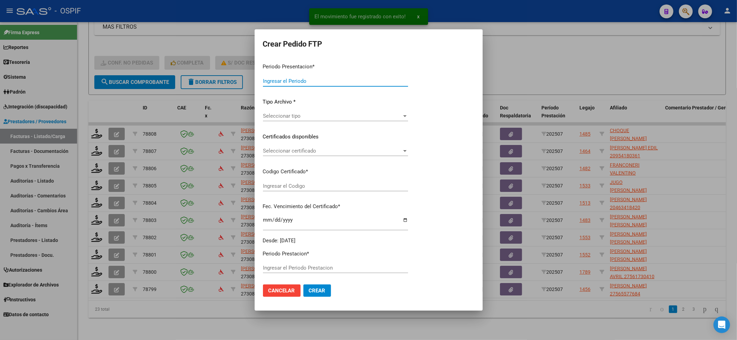
type input "202507"
type input "$ 61.853,05"
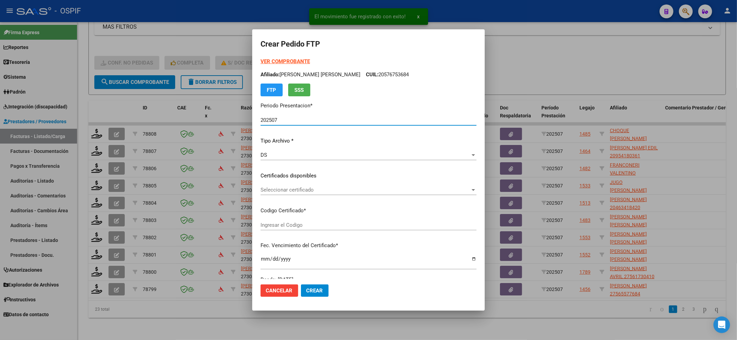
type input "020005387880620230829-20280829-BS-427"
type input "[DATE]"
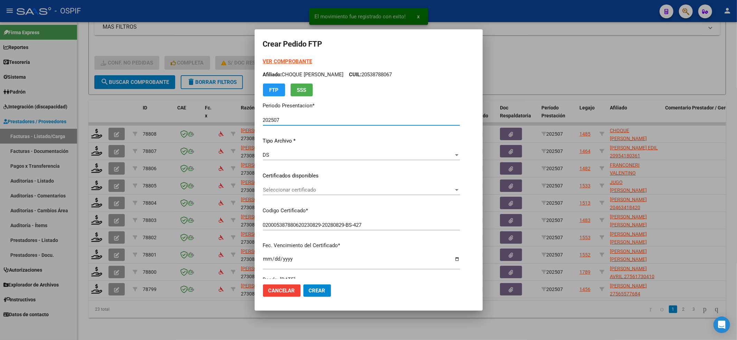
click at [361, 191] on span "Seleccionar certificado" at bounding box center [358, 190] width 191 height 6
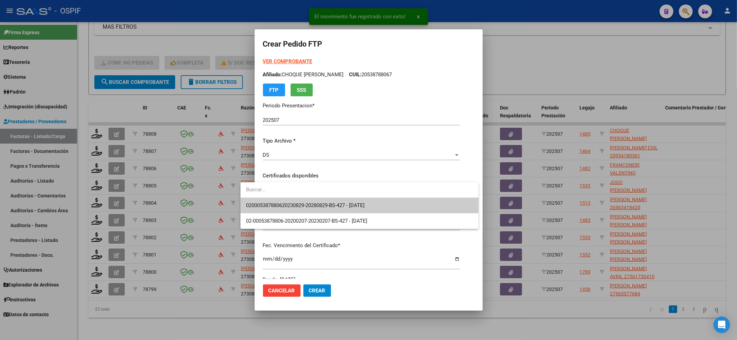
click at [357, 198] on span "020005387880620230829-20280829-BS-427 - [DATE]" at bounding box center [359, 206] width 227 height 16
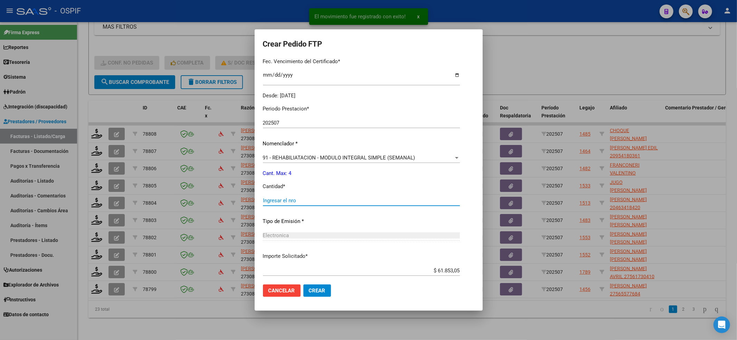
click at [353, 199] on input "Ingresar el nro" at bounding box center [361, 201] width 197 height 6
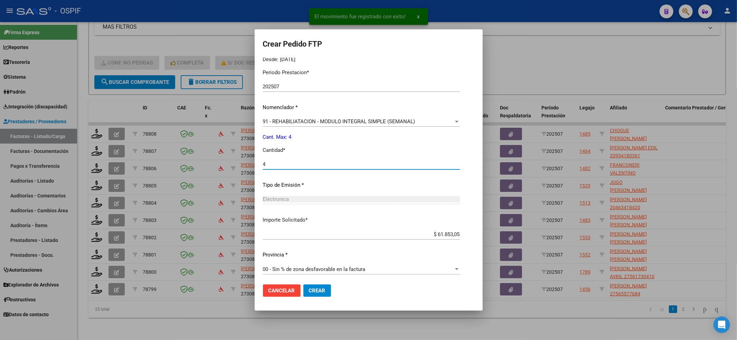
scroll to position [222, 0]
type input "4"
click at [303, 302] on mat-dialog-actions "Cancelar Crear" at bounding box center [368, 290] width 211 height 23
click at [309, 288] on span "Crear" at bounding box center [317, 291] width 17 height 6
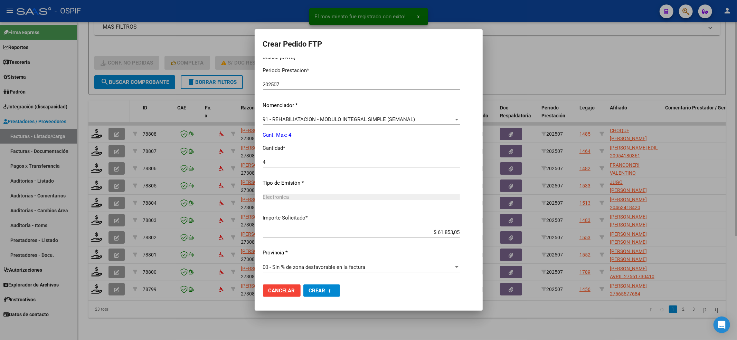
scroll to position [0, 0]
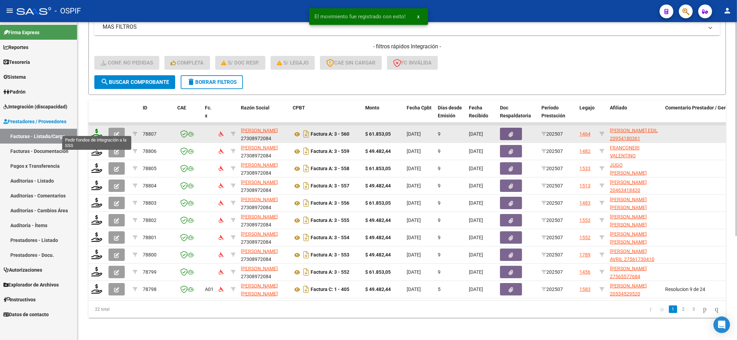
click at [95, 131] on icon at bounding box center [96, 134] width 11 height 10
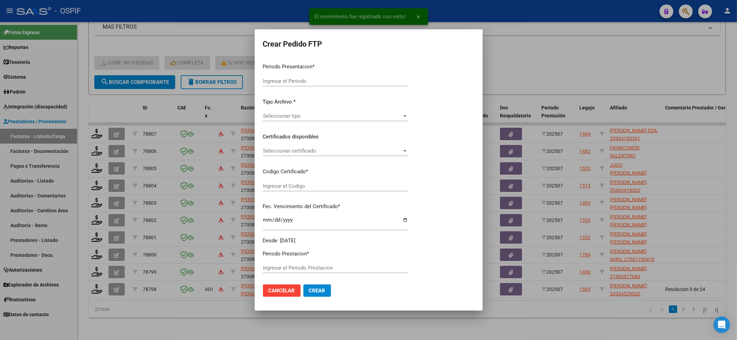
type input "202507"
type input "$ 61.853,05"
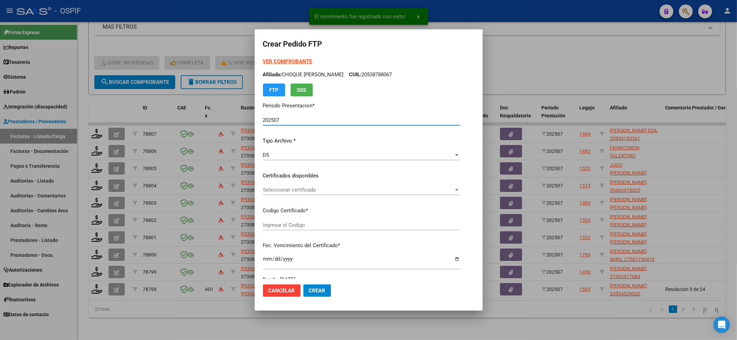
type input "020009541803620221213-20321213-BS-427"
type input "[DATE]"
click at [319, 190] on span "Seleccionar certificado" at bounding box center [353, 190] width 181 height 6
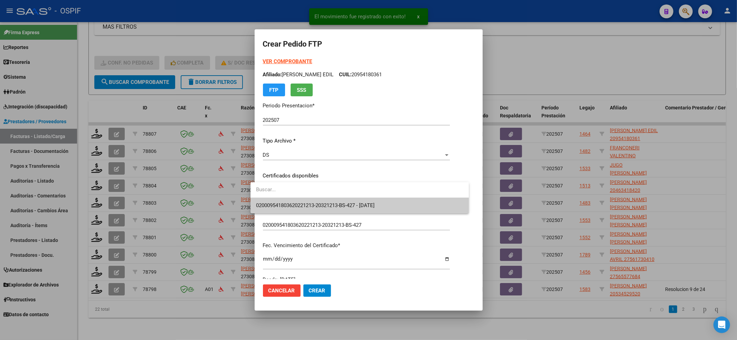
click at [318, 199] on span "020009541803620221213-20321213-BS-427 - [DATE]" at bounding box center [359, 206] width 207 height 16
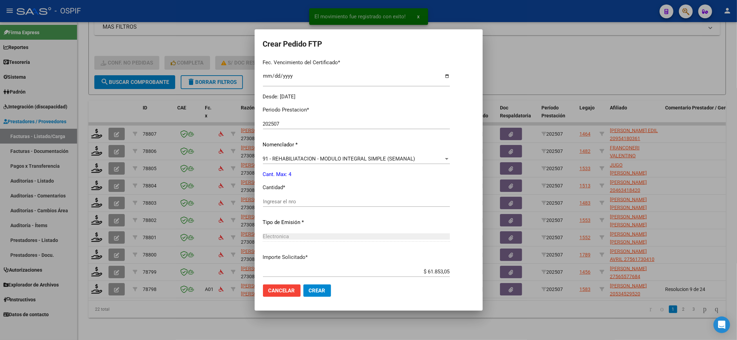
scroll to position [222, 0]
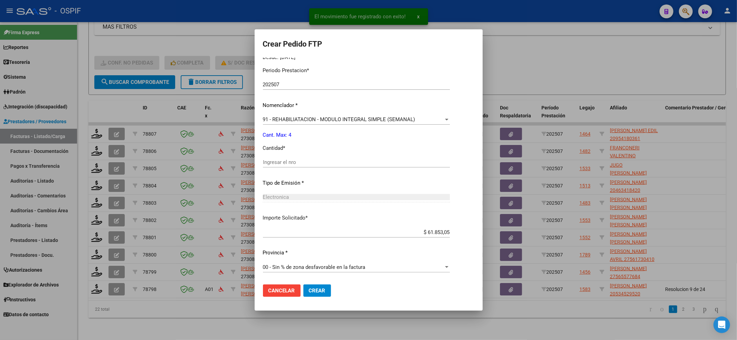
click at [289, 164] on input "Ingresar el nro" at bounding box center [356, 162] width 187 height 6
type input "4"
drag, startPoint x: 306, startPoint y: 290, endPoint x: 233, endPoint y: 249, distance: 82.9
click at [309, 290] on span "Crear" at bounding box center [317, 291] width 17 height 6
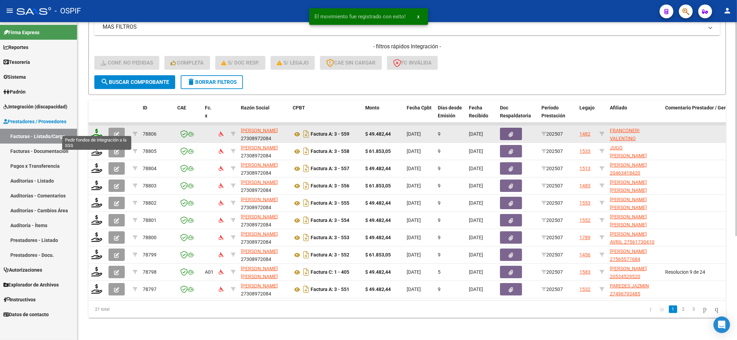
click at [95, 129] on icon at bounding box center [96, 134] width 11 height 10
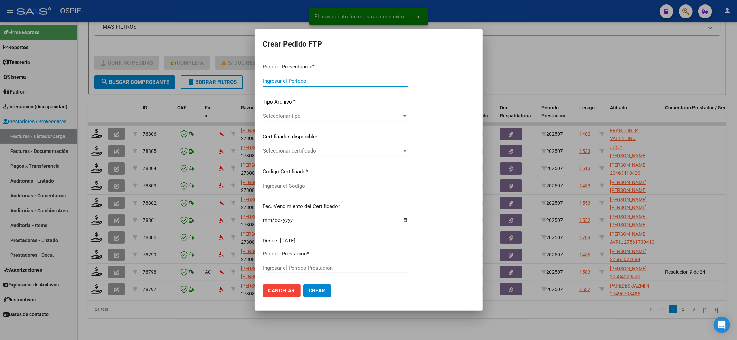
type input "202507"
type input "$ 49.482,44"
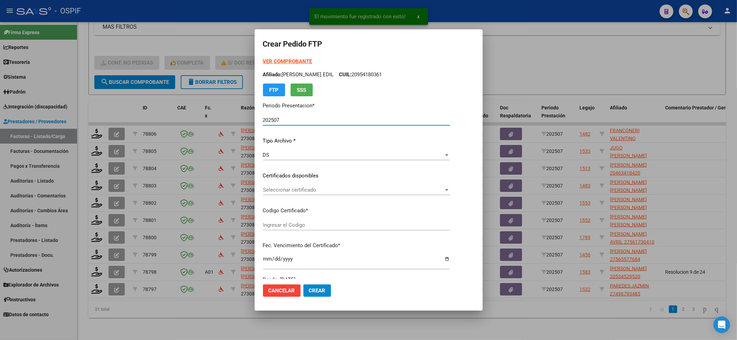
type input "02-00051246038-20190528-20220528-BS-427"
type input "[DATE]"
click at [307, 189] on span "Seleccionar certificado" at bounding box center [347, 190] width 169 height 6
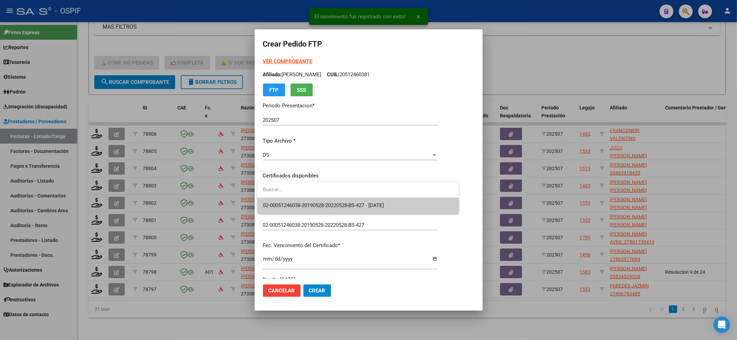
click at [303, 199] on span "02-00051246038-20190528-20220528-BS-427 - [DATE]" at bounding box center [358, 206] width 190 height 16
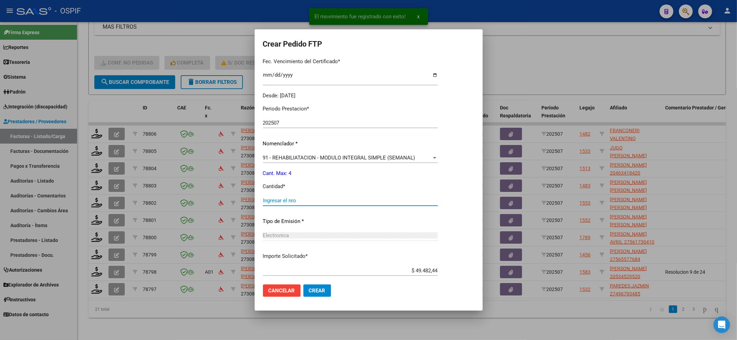
click at [303, 199] on input "Ingresar el nro" at bounding box center [350, 201] width 175 height 6
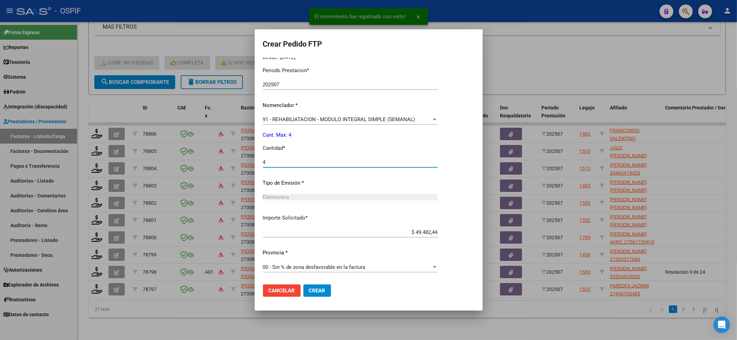
type input "4"
drag, startPoint x: 309, startPoint y: 304, endPoint x: 308, endPoint y: 290, distance: 13.8
click at [309, 302] on mat-dialog-container "Crear Pedido FTP VER COMPROBANTE ARCA Padrón Afiliado: [PERSON_NAME] CUIL: 2051…" at bounding box center [369, 169] width 228 height 281
click at [309, 290] on span "Crear" at bounding box center [317, 291] width 17 height 6
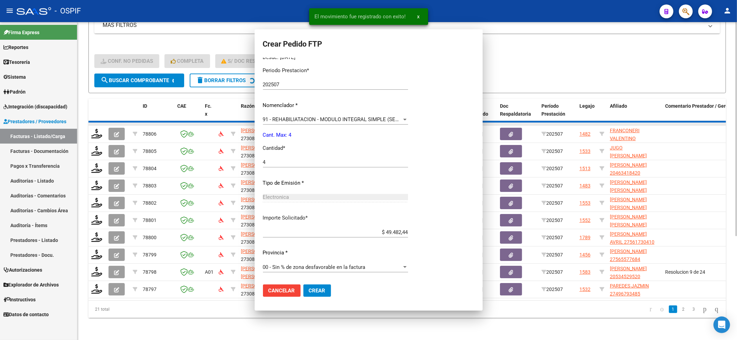
scroll to position [0, 0]
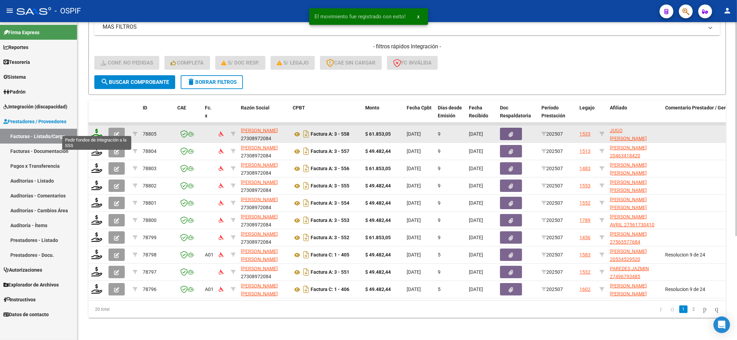
click at [96, 131] on icon at bounding box center [96, 134] width 11 height 10
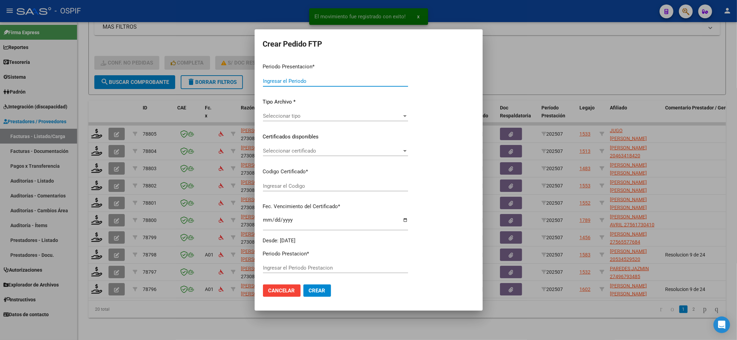
type input "202507"
type input "$ 61.853,05"
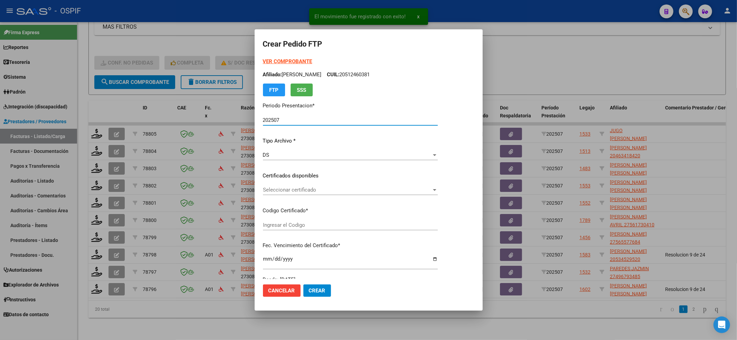
type input "020005620199320221125-20271125-BS-427"
type input "[DATE]"
click at [330, 191] on span "Seleccionar certificado" at bounding box center [354, 190] width 183 height 6
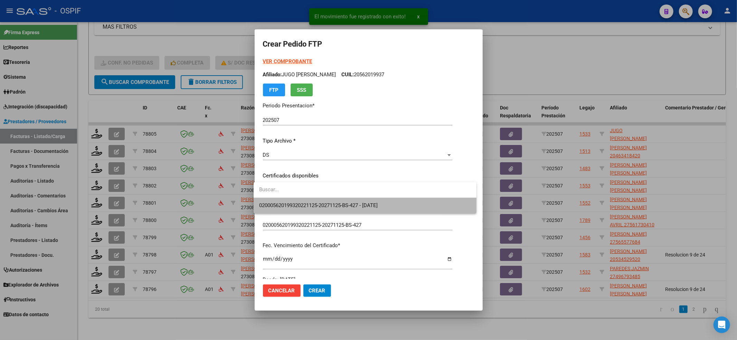
click at [329, 201] on span "020005620199320221125-20271125-BS-427 - [DATE]" at bounding box center [365, 206] width 212 height 16
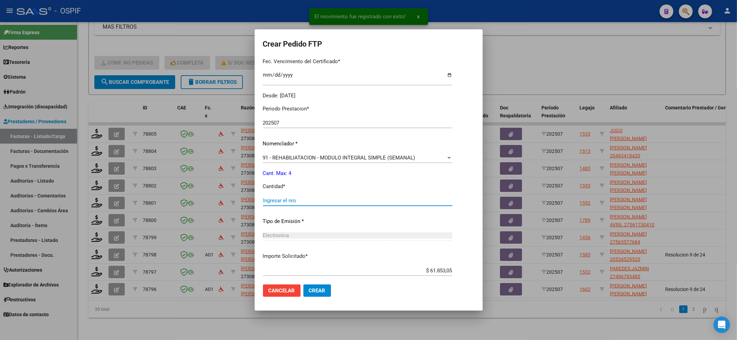
click at [325, 198] on input "Ingresar el nro" at bounding box center [357, 201] width 189 height 6
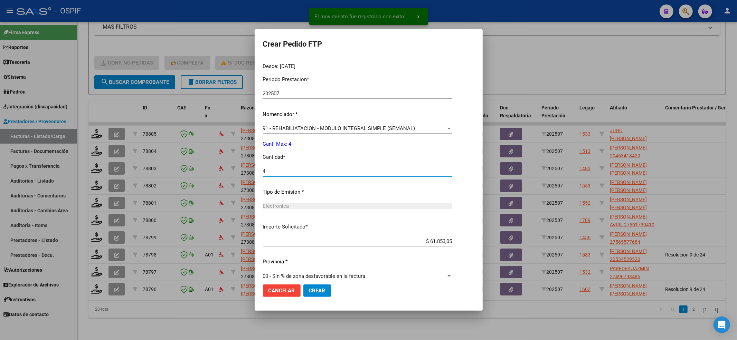
scroll to position [222, 0]
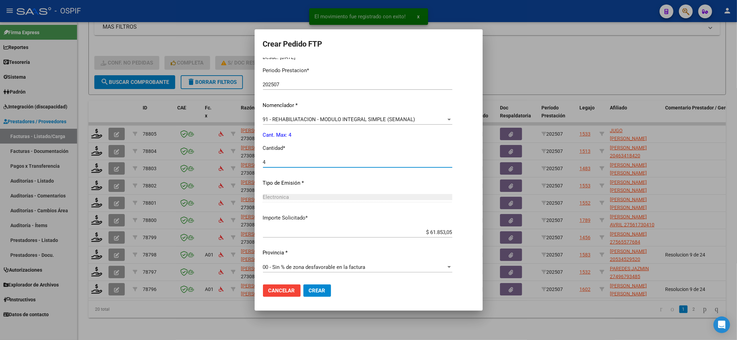
type input "4"
click at [309, 292] on span "Crear" at bounding box center [317, 291] width 17 height 6
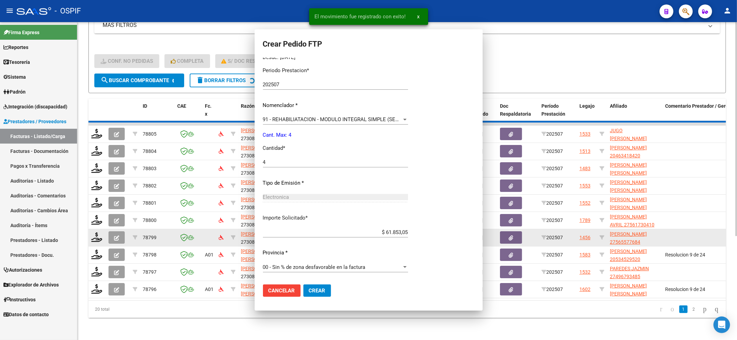
scroll to position [0, 0]
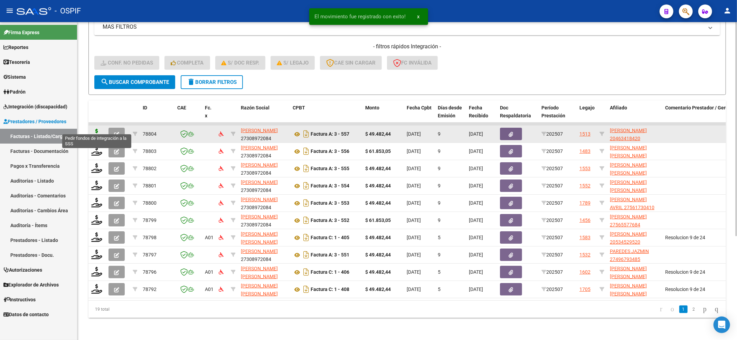
click at [94, 129] on icon at bounding box center [96, 134] width 11 height 10
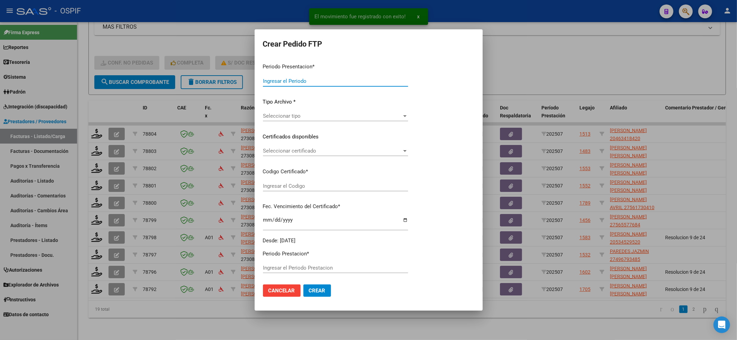
type input "202507"
type input "$ 49.482,44"
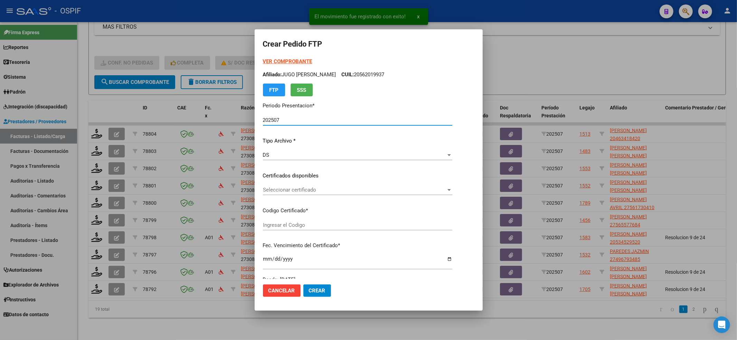
type input "0200046341842-20230201-20280201-BS-427"
type input "[DATE]"
click at [300, 192] on span "Seleccionar certificado" at bounding box center [347, 190] width 169 height 6
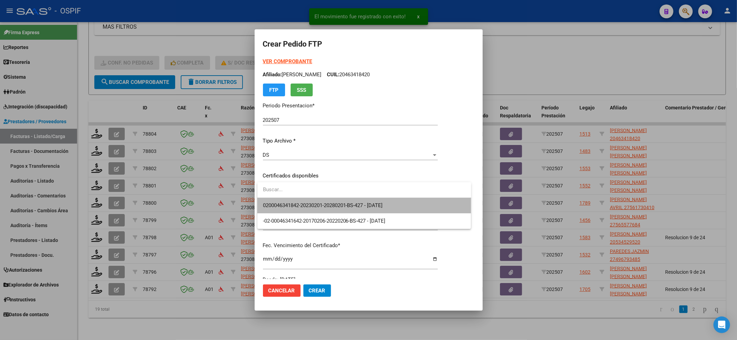
click at [299, 200] on span "0200046341842-20230201-20280201-BS-427 - [DATE]" at bounding box center [364, 206] width 203 height 16
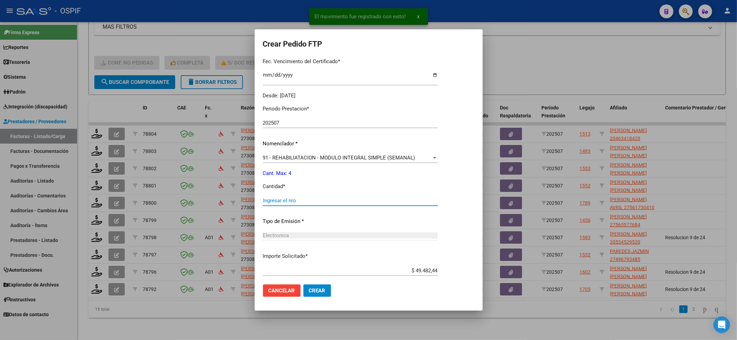
click at [299, 200] on input "Ingresar el nro" at bounding box center [350, 201] width 175 height 6
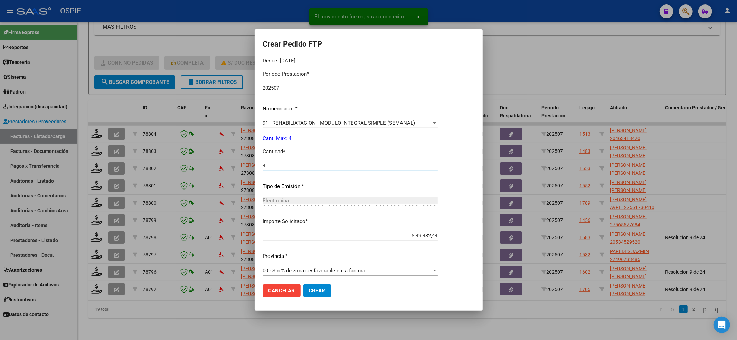
scroll to position [222, 0]
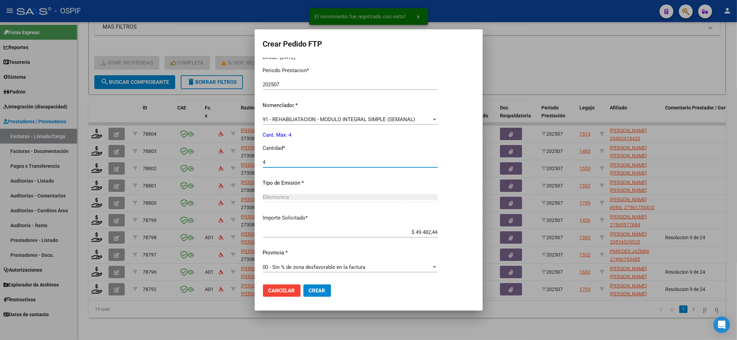
type input "4"
click at [310, 295] on button "Crear" at bounding box center [317, 291] width 28 height 12
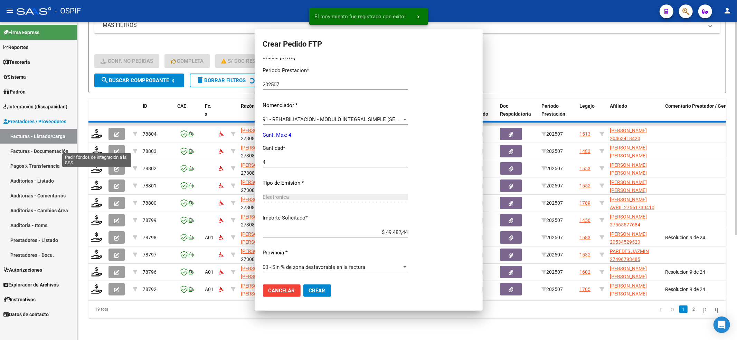
scroll to position [0, 0]
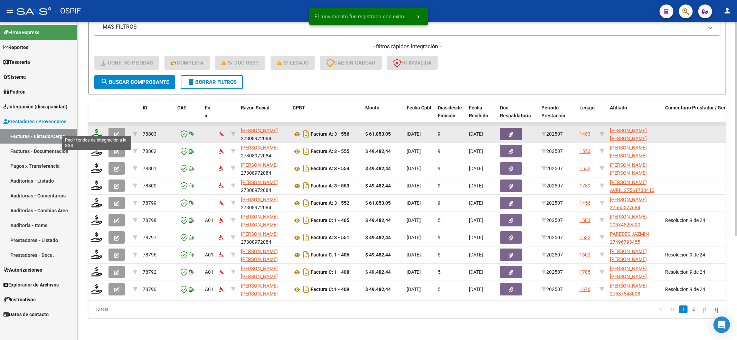
click at [97, 129] on icon at bounding box center [96, 134] width 11 height 10
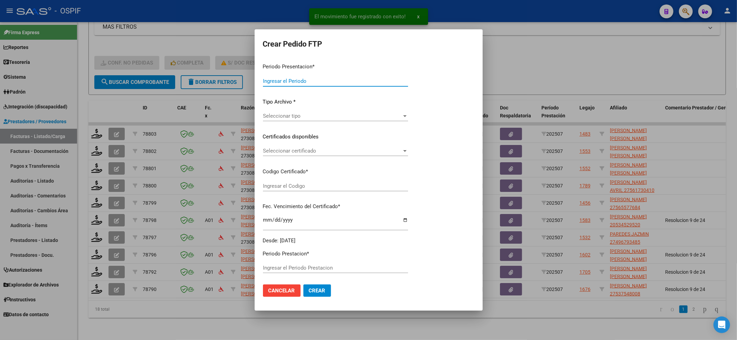
type input "202507"
type input "$ 61.853,05"
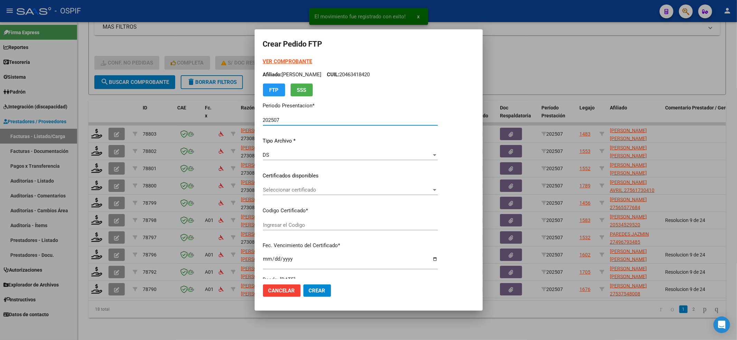
type input "0200050129716-20230808-20280808-BS-427"
type input "[DATE]"
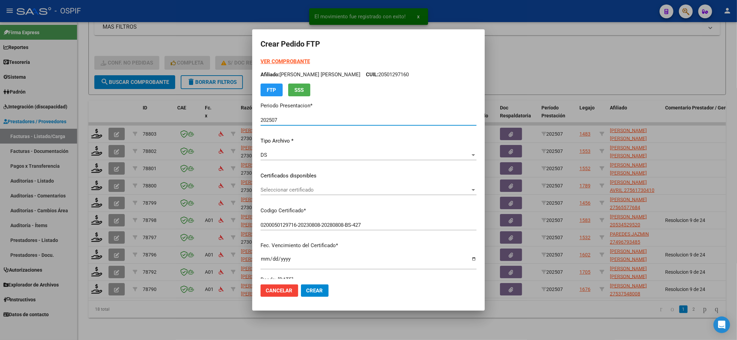
click at [347, 192] on span "Seleccionar certificado" at bounding box center [365, 190] width 210 height 6
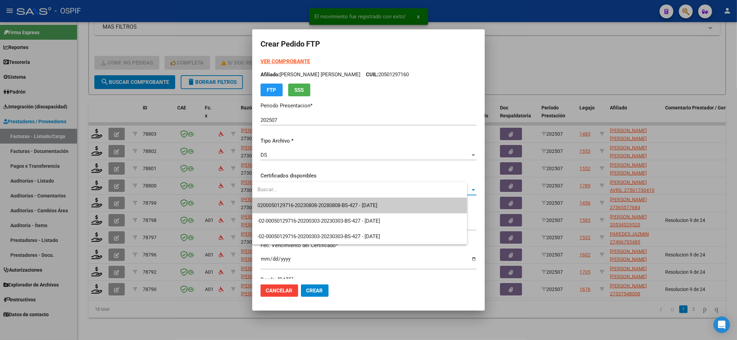
click at [347, 203] on span "0200050129716-20230808-20280808-BS-427 - [DATE]" at bounding box center [318, 205] width 120 height 6
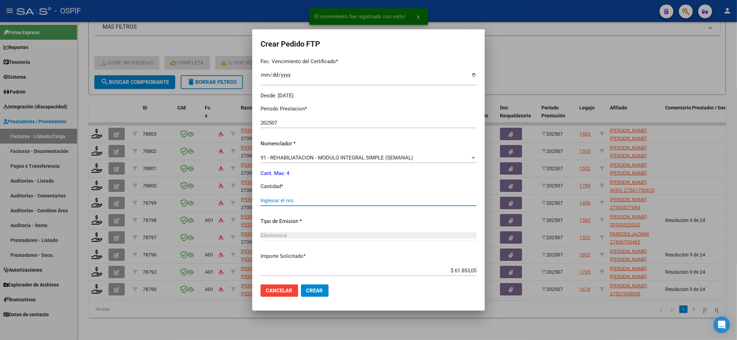
click at [347, 203] on input "Ingresar el nro" at bounding box center [368, 201] width 216 height 6
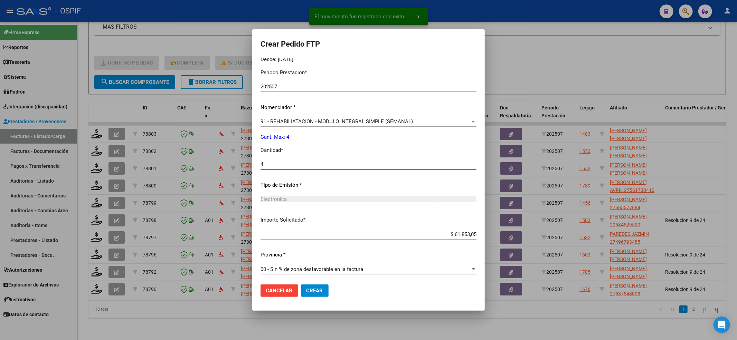
scroll to position [222, 0]
type input "4"
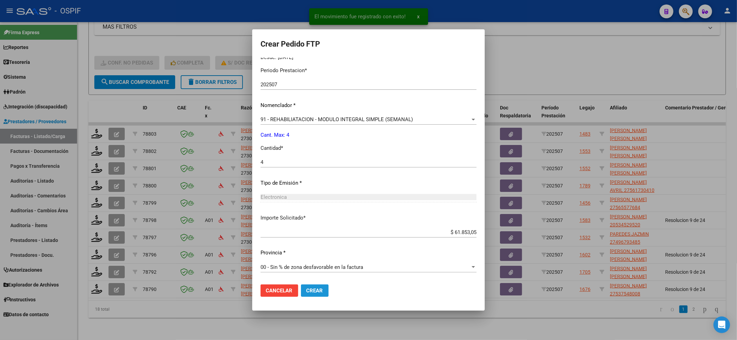
drag, startPoint x: 315, startPoint y: 291, endPoint x: 315, endPoint y: 288, distance: 3.5
click at [315, 291] on span "Crear" at bounding box center [314, 291] width 17 height 6
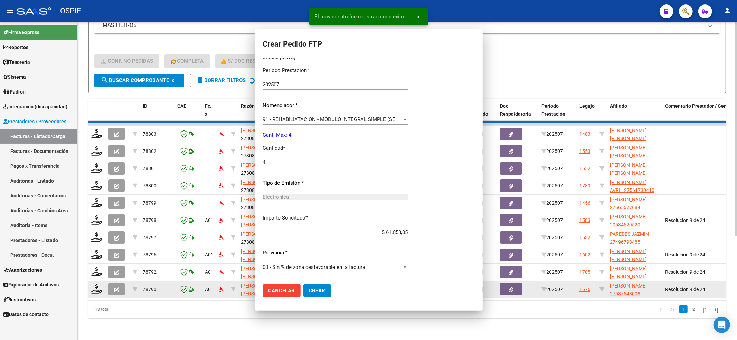
scroll to position [0, 0]
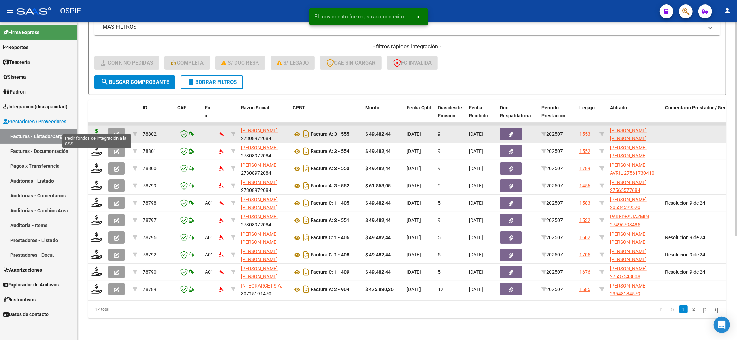
click at [94, 129] on icon at bounding box center [96, 134] width 11 height 10
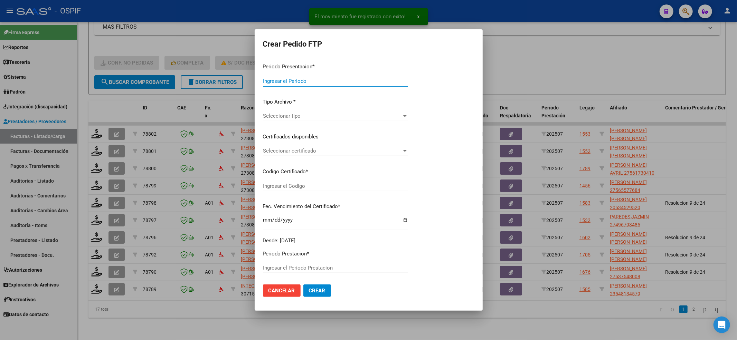
type input "202507"
type input "$ 49.482,44"
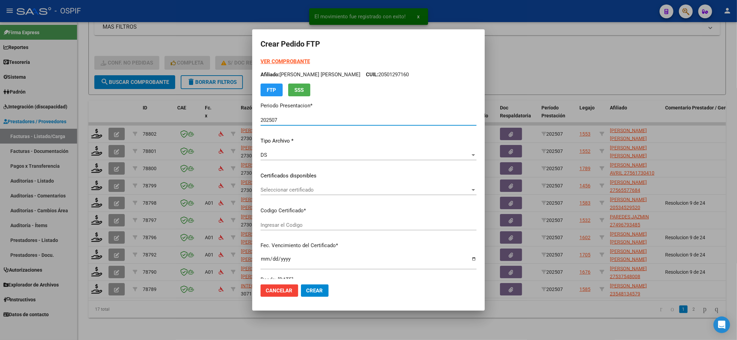
type input "02-00055067937-20240301-20290301-AS-427"
type input "[DATE]"
click at [321, 195] on div "Seleccionar certificado Seleccionar certificado" at bounding box center [368, 190] width 216 height 10
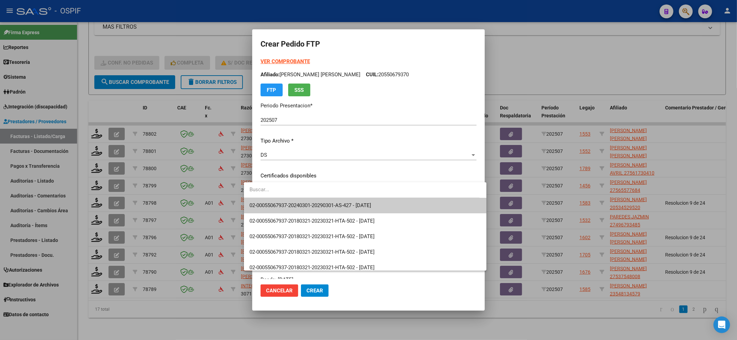
click at [308, 198] on span "02-00055067937-20240301-20290301-AS-427 - [DATE]" at bounding box center [364, 206] width 231 height 16
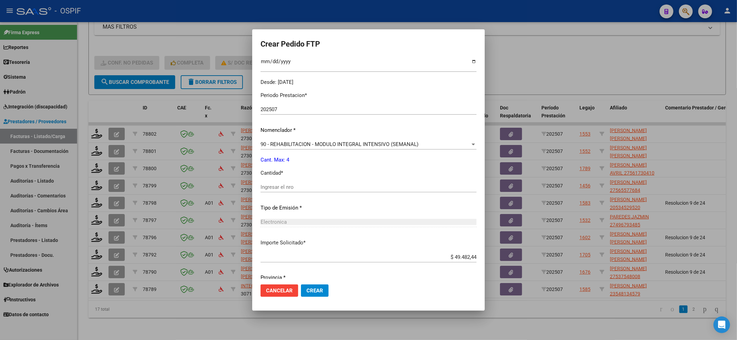
scroll to position [222, 0]
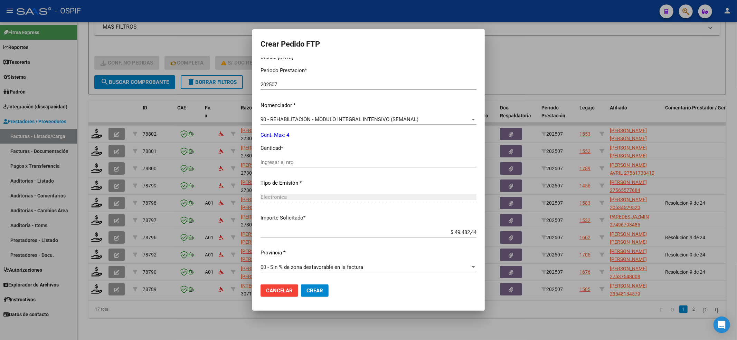
click at [269, 166] on div "Ingresar el nro" at bounding box center [368, 162] width 216 height 10
type input "4"
click at [309, 289] on span "Crear" at bounding box center [314, 291] width 17 height 6
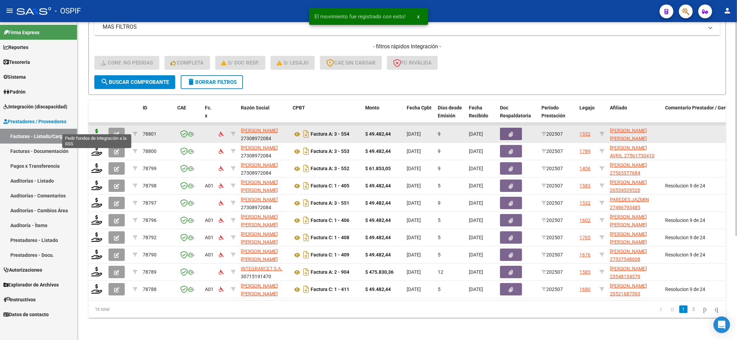
click at [96, 129] on icon at bounding box center [96, 134] width 11 height 10
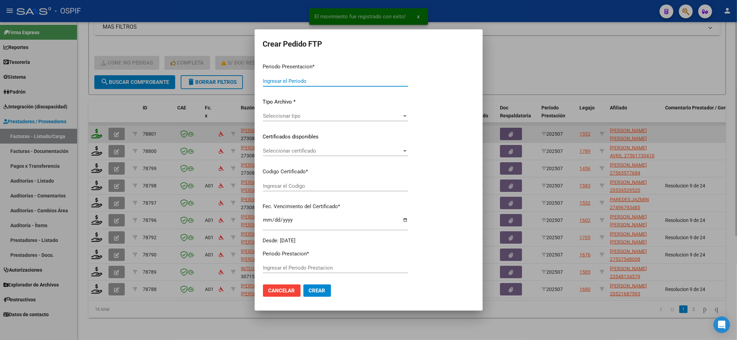
type input "202507"
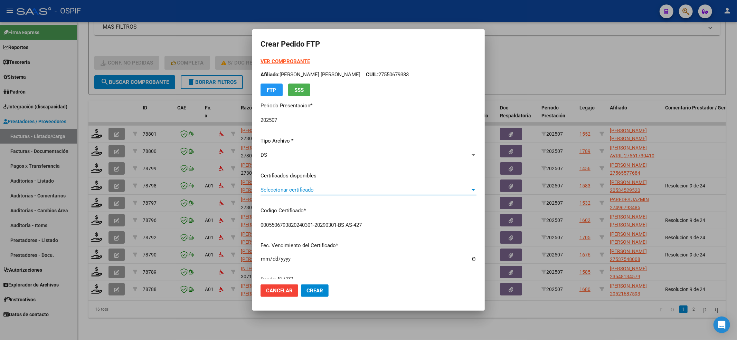
click at [290, 191] on span "Seleccionar certificado" at bounding box center [365, 190] width 210 height 6
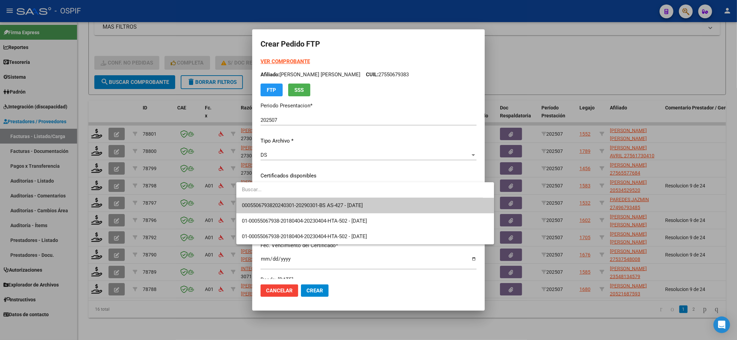
drag, startPoint x: 290, startPoint y: 191, endPoint x: 288, endPoint y: 205, distance: 14.7
click at [289, 198] on div "0005506793820240301-20290301-BS AS-427 - [DATE] 01-00055067938-20180404-2023040…" at bounding box center [365, 213] width 258 height 62
click at [288, 205] on span "0005506793820240301-20290301-BS AS-427 - [DATE]" at bounding box center [302, 205] width 121 height 6
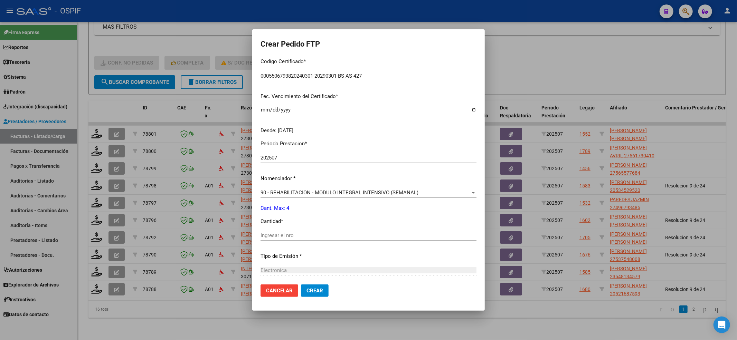
scroll to position [184, 0]
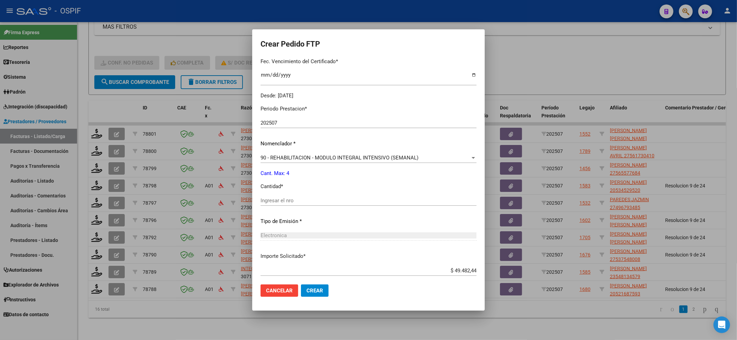
click at [286, 200] on input "Ingresar el nro" at bounding box center [368, 201] width 216 height 6
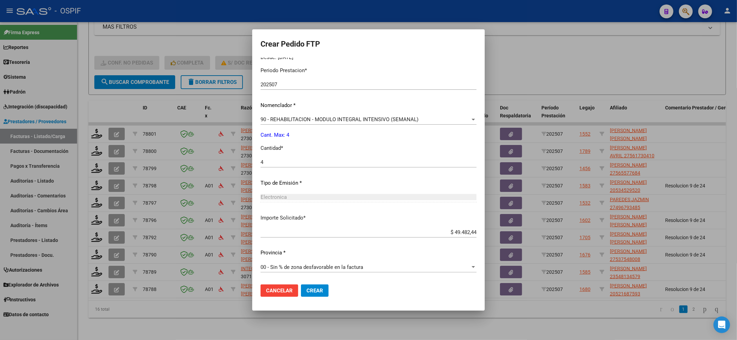
click at [306, 290] on span "Crear" at bounding box center [314, 291] width 17 height 6
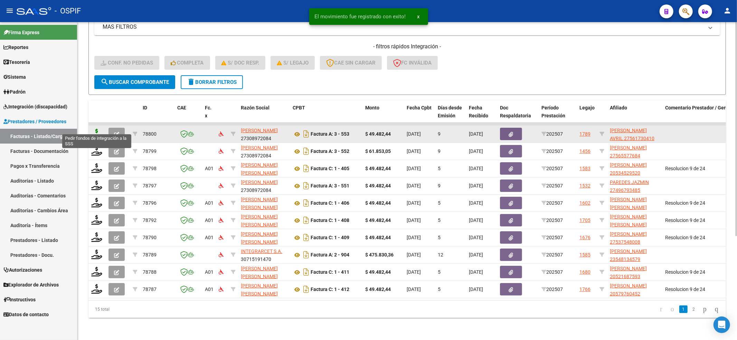
click at [94, 129] on icon at bounding box center [96, 134] width 11 height 10
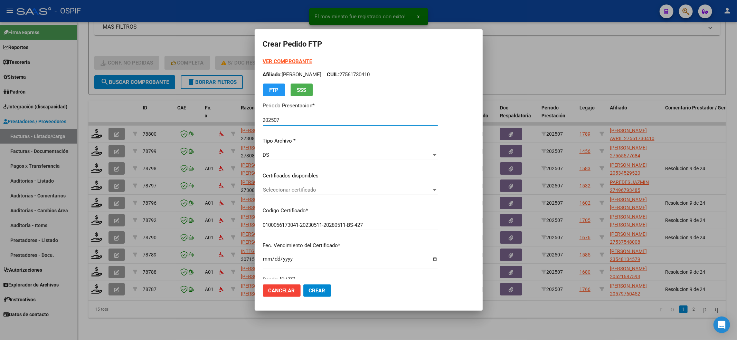
click at [306, 187] on span "Seleccionar certificado" at bounding box center [347, 190] width 169 height 6
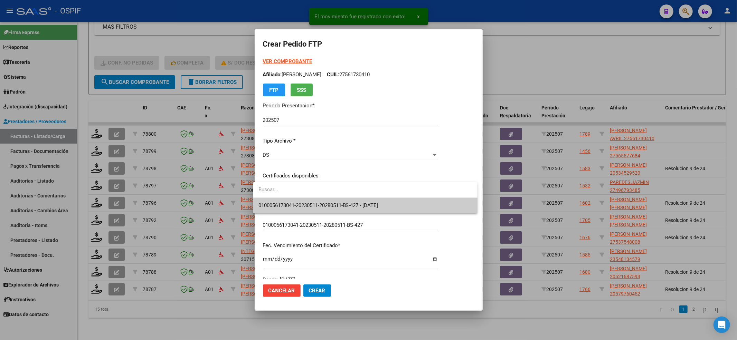
click at [303, 196] on input "dropdown search" at bounding box center [365, 190] width 224 height 16
click at [301, 208] on span "0100056173041-20230511-20280511-BS-427 - [DATE]" at bounding box center [318, 205] width 120 height 6
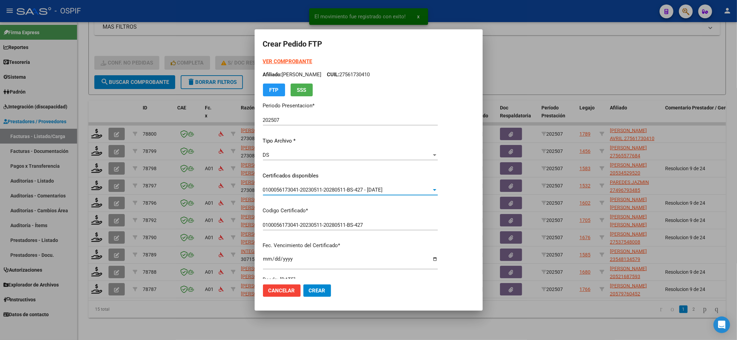
scroll to position [184, 0]
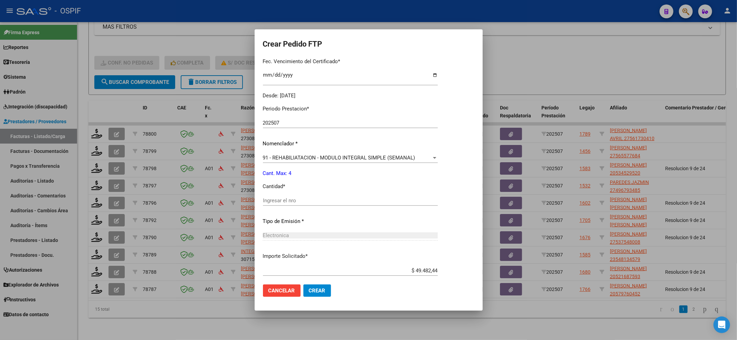
click at [289, 196] on div "Ingresar el nro" at bounding box center [350, 200] width 175 height 10
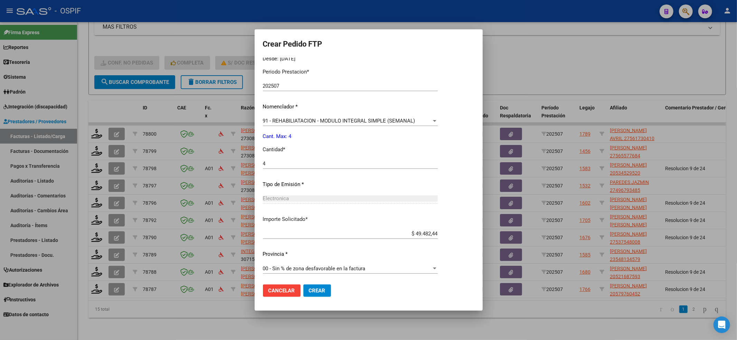
scroll to position [222, 0]
click at [331, 287] on mat-dialog-actions "Cancelar Crear" at bounding box center [368, 290] width 211 height 23
click at [322, 292] on button "Crear" at bounding box center [317, 291] width 28 height 12
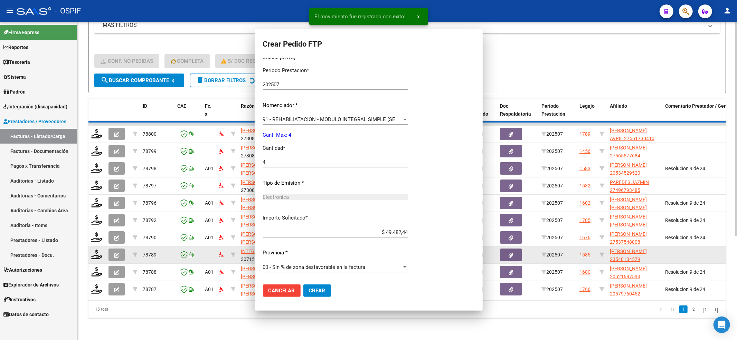
scroll to position [0, 0]
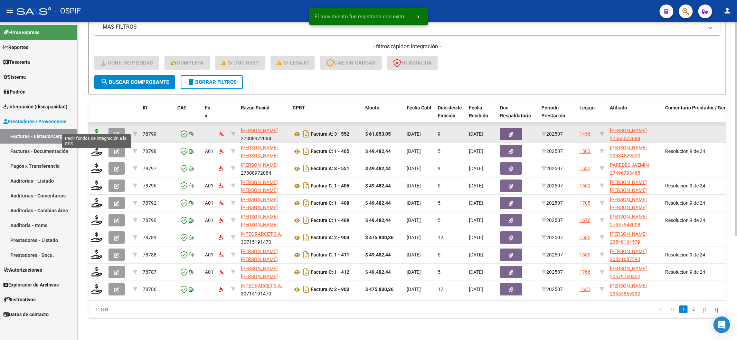
click at [97, 129] on icon at bounding box center [96, 134] width 11 height 10
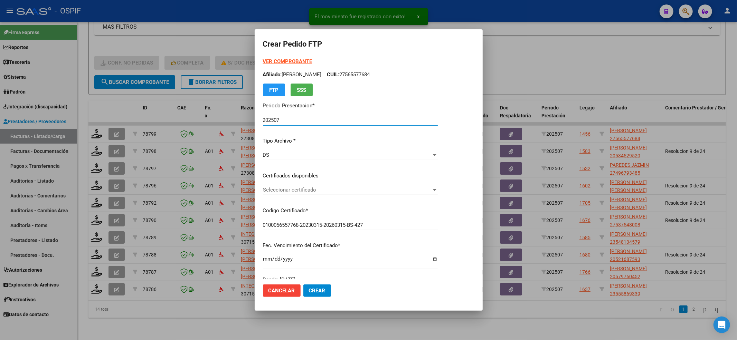
drag, startPoint x: 291, startPoint y: 185, endPoint x: 281, endPoint y: 213, distance: 29.8
click at [289, 191] on div "Seleccionar certificado Seleccionar certificado" at bounding box center [350, 190] width 175 height 10
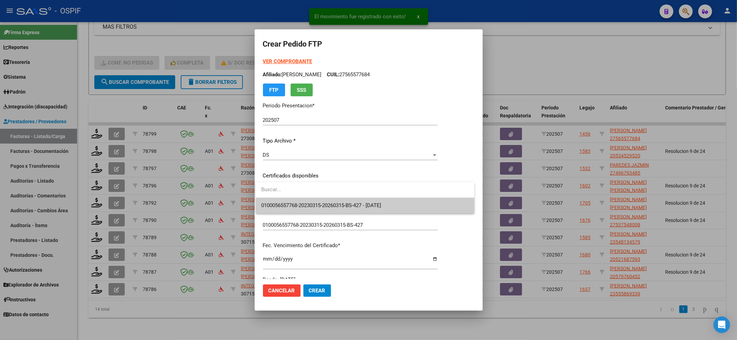
click at [281, 214] on div at bounding box center [368, 170] width 737 height 340
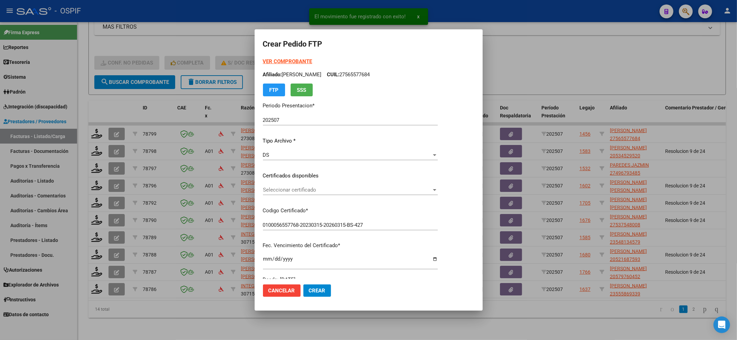
click at [280, 194] on div "Seleccionar certificado Seleccionar certificado" at bounding box center [350, 190] width 175 height 10
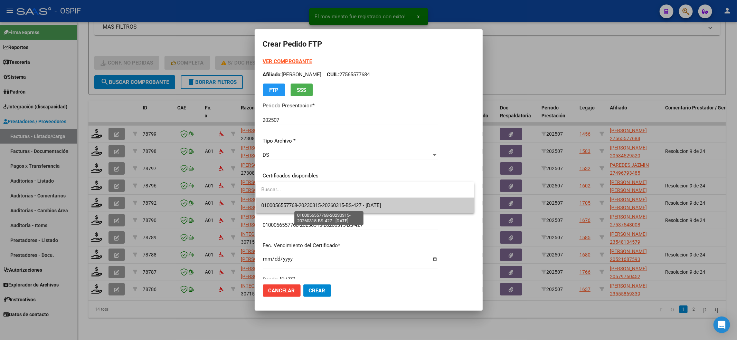
click at [278, 204] on span "0100056557768-20230315-20260315-BS-427 - [DATE]" at bounding box center [321, 205] width 120 height 6
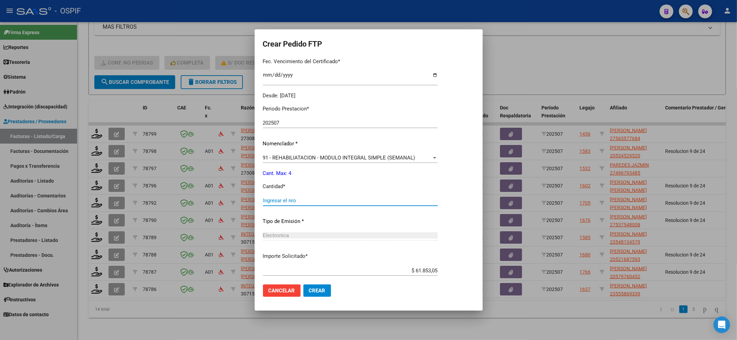
click at [277, 199] on input "Ingresar el nro" at bounding box center [350, 201] width 175 height 6
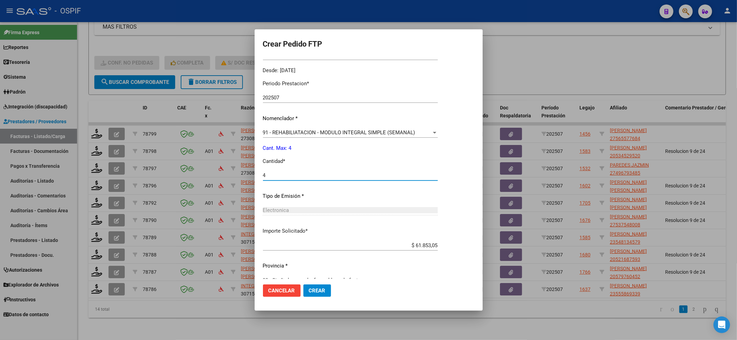
scroll to position [222, 0]
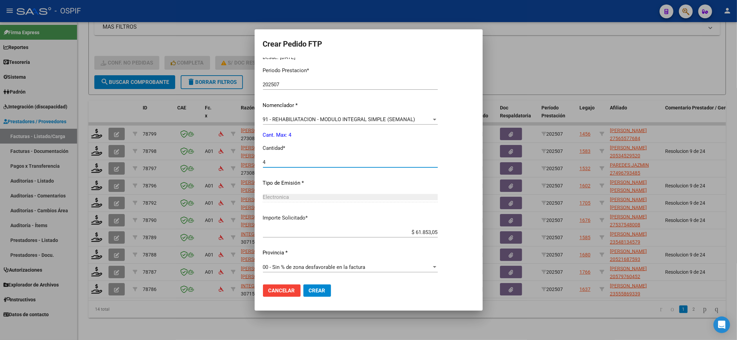
click at [316, 299] on mat-dialog-actions "Cancelar Crear" at bounding box center [368, 290] width 211 height 23
click at [319, 288] on span "Crear" at bounding box center [317, 291] width 17 height 6
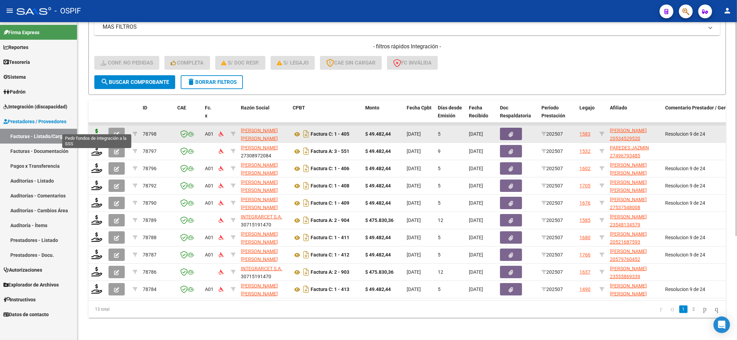
click at [94, 129] on icon at bounding box center [96, 134] width 11 height 10
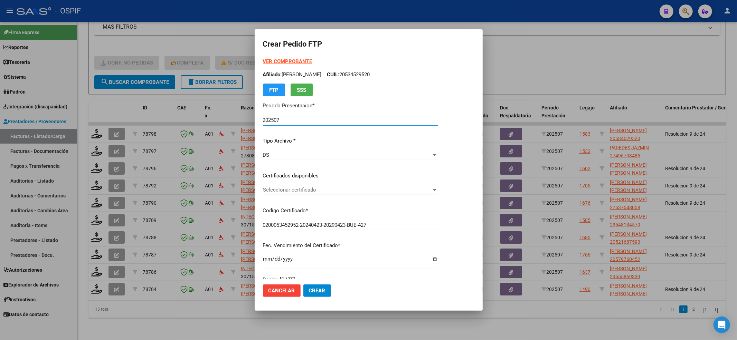
drag, startPoint x: 332, startPoint y: 190, endPoint x: 326, endPoint y: 190, distance: 6.2
click at [326, 190] on span "Seleccionar certificado" at bounding box center [347, 190] width 169 height 6
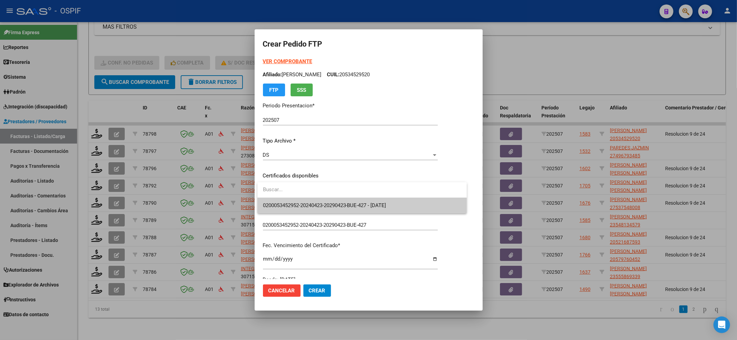
click at [317, 193] on input "dropdown search" at bounding box center [361, 190] width 209 height 16
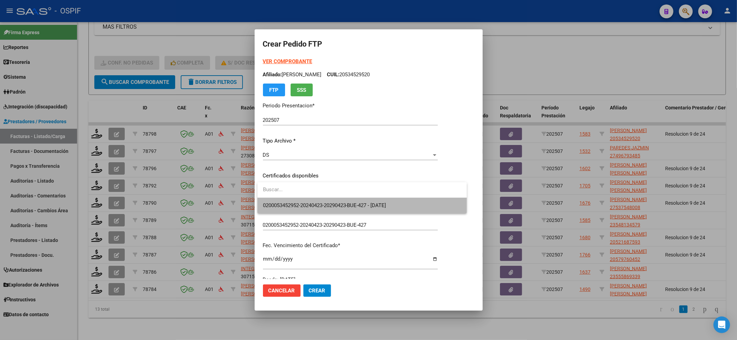
click at [308, 199] on span "0200053452952-20240423-20290423-BUE-427 - [DATE]" at bounding box center [362, 206] width 198 height 16
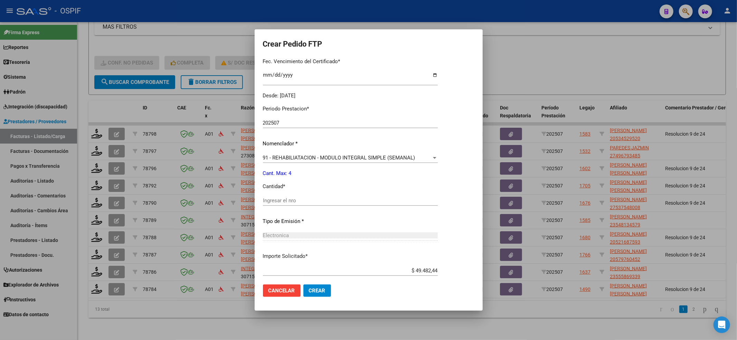
click at [294, 201] on input "Ingresar el nro" at bounding box center [350, 201] width 175 height 6
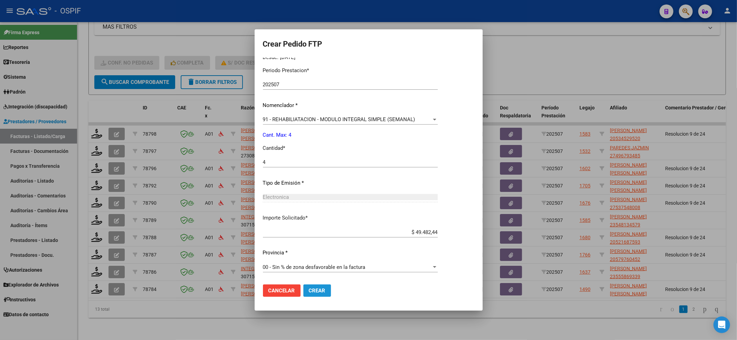
click at [322, 296] on button "Crear" at bounding box center [317, 291] width 28 height 12
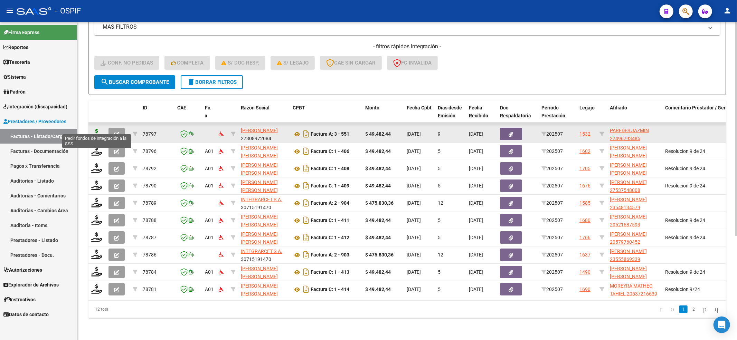
click at [93, 129] on icon at bounding box center [96, 134] width 11 height 10
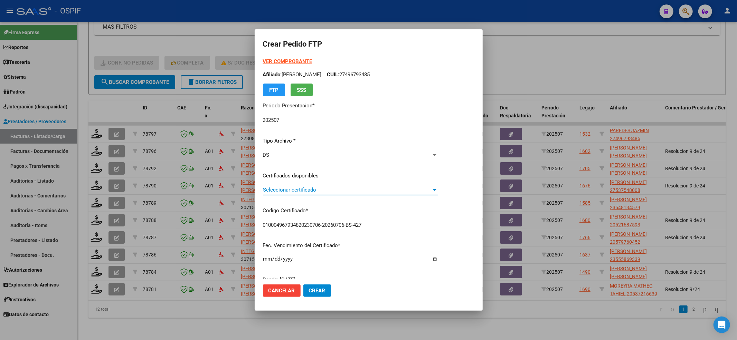
click at [282, 192] on span "Seleccionar certificado" at bounding box center [347, 190] width 169 height 6
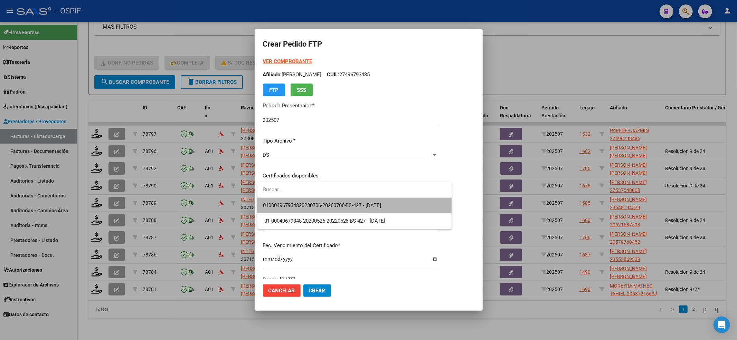
click at [278, 201] on span "010004967934820230706-20260706-BS-427 - [DATE]" at bounding box center [354, 206] width 183 height 16
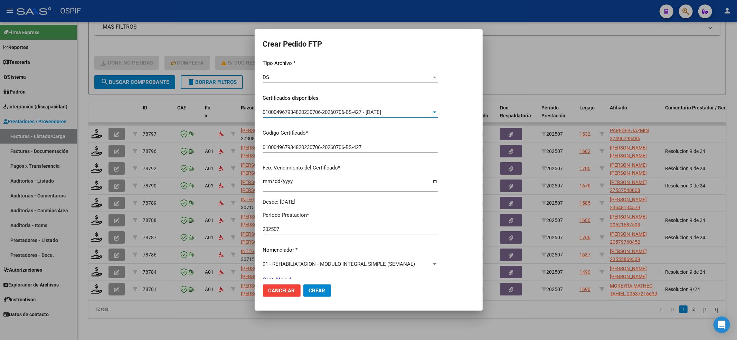
scroll to position [138, 0]
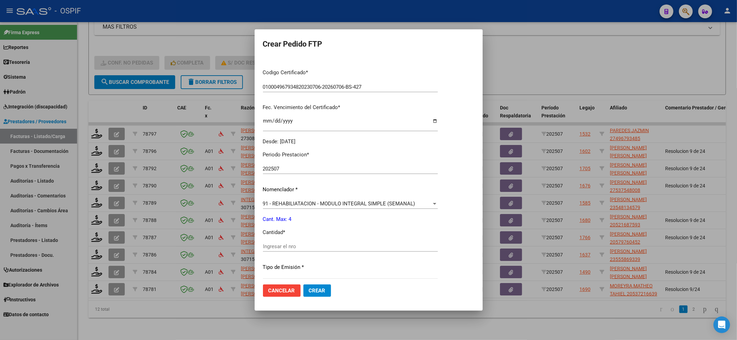
click at [269, 240] on div "Periodo Prestacion * 202507 Ingresar el Periodo Prestacion Nomenclador * 91 - R…" at bounding box center [350, 255] width 175 height 218
click at [269, 245] on input "Ingresar el nro" at bounding box center [350, 246] width 175 height 6
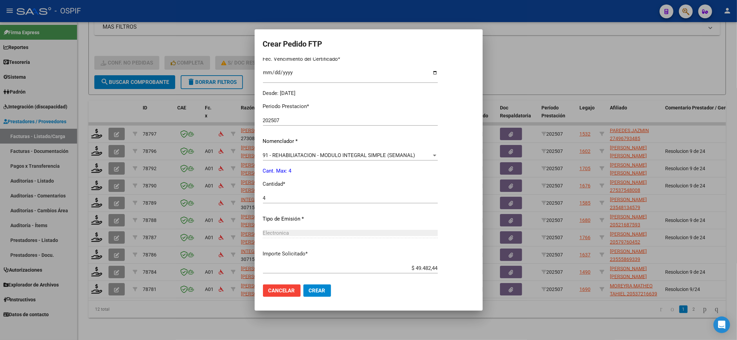
scroll to position [222, 0]
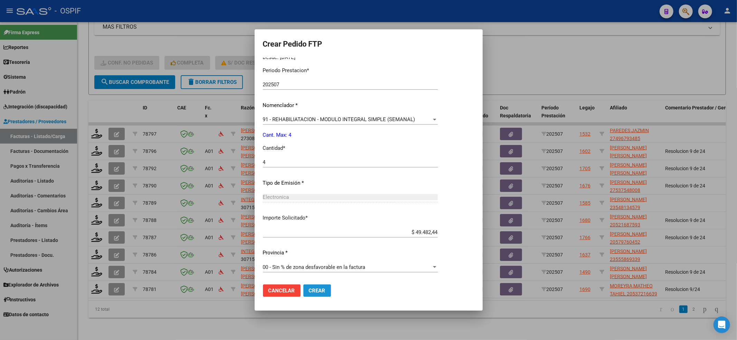
click at [314, 296] on button "Crear" at bounding box center [317, 291] width 28 height 12
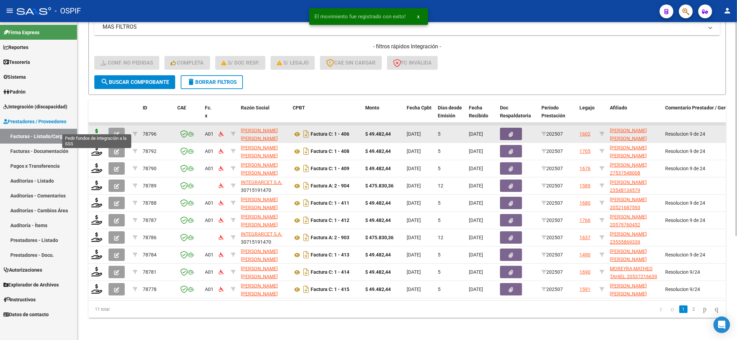
click at [97, 129] on icon at bounding box center [96, 134] width 11 height 10
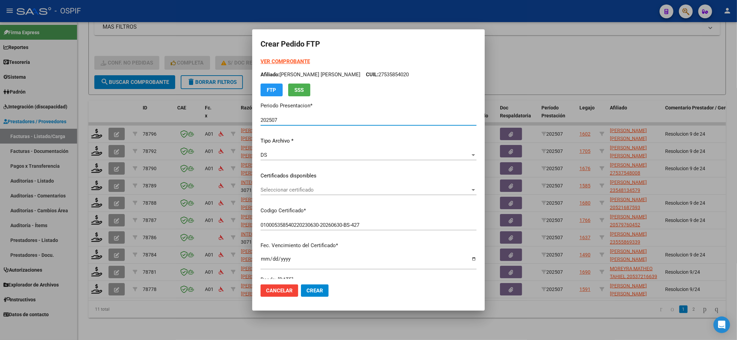
click at [271, 190] on span "Seleccionar certificado" at bounding box center [365, 190] width 210 height 6
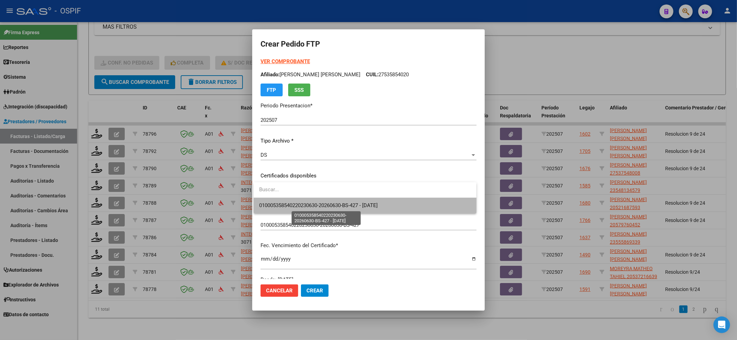
click at [266, 206] on span "010005358540220230630-20260630-BS-427 - [DATE]" at bounding box center [318, 205] width 118 height 6
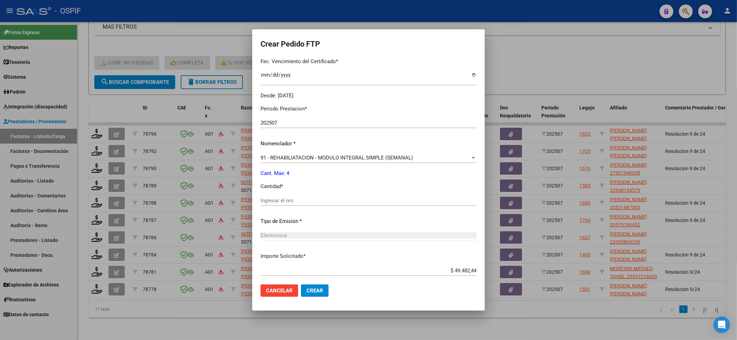
click at [267, 202] on input "Ingresar el nro" at bounding box center [368, 201] width 216 height 6
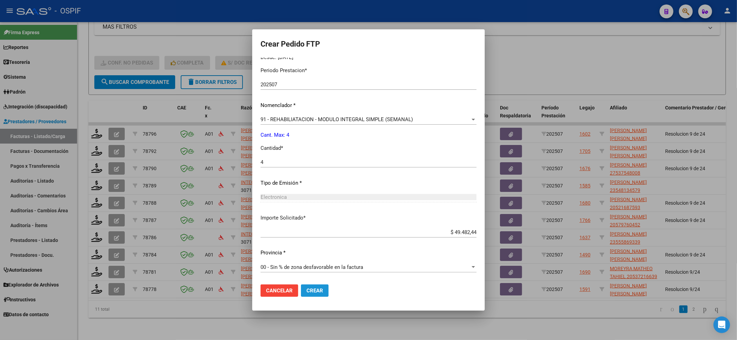
click at [314, 291] on span "Crear" at bounding box center [314, 291] width 17 height 6
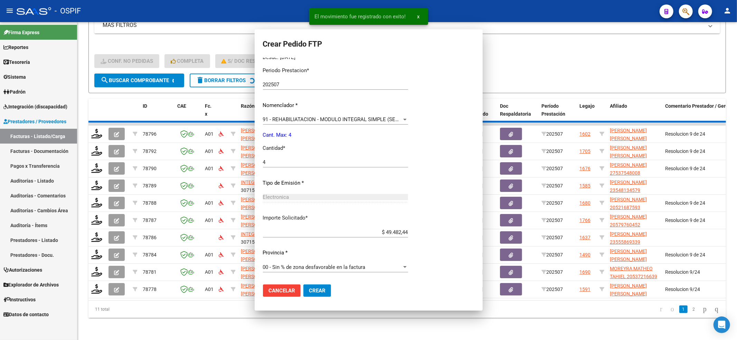
scroll to position [0, 0]
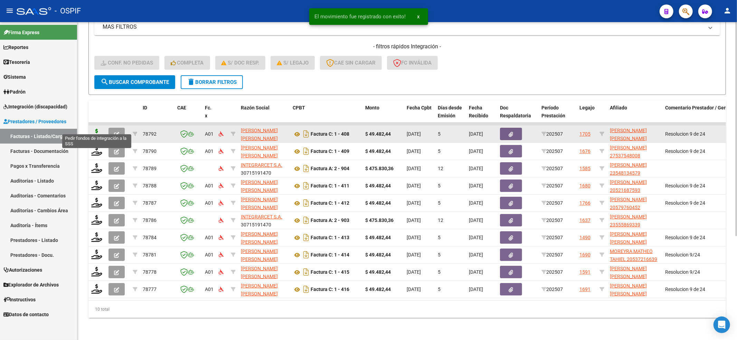
click at [96, 129] on icon at bounding box center [96, 134] width 11 height 10
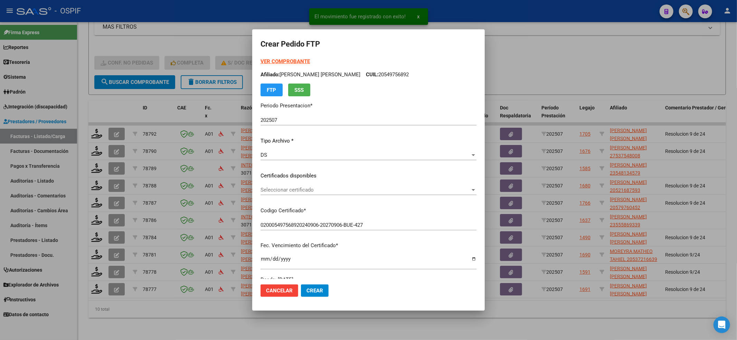
click at [276, 186] on div "Seleccionar certificado Seleccionar certificado" at bounding box center [368, 190] width 216 height 10
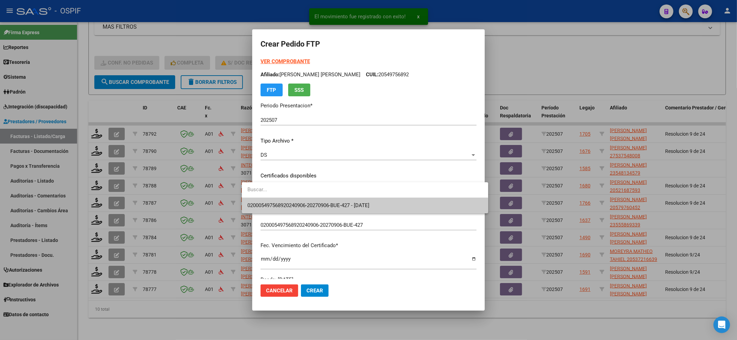
click at [274, 197] on input "dropdown search" at bounding box center [365, 190] width 246 height 16
click at [273, 198] on span "020005497568920240906-20270906-BUE-427 - [DATE]" at bounding box center [364, 206] width 235 height 16
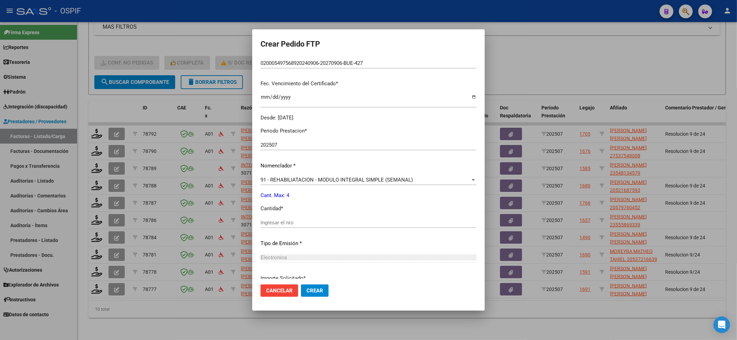
scroll to position [184, 0]
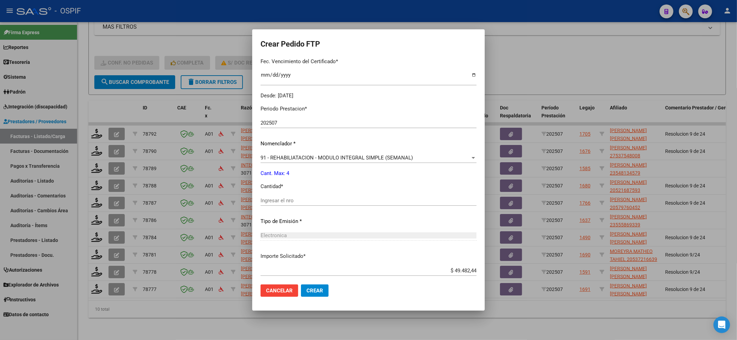
click at [274, 196] on div "Ingresar el nro" at bounding box center [368, 200] width 216 height 10
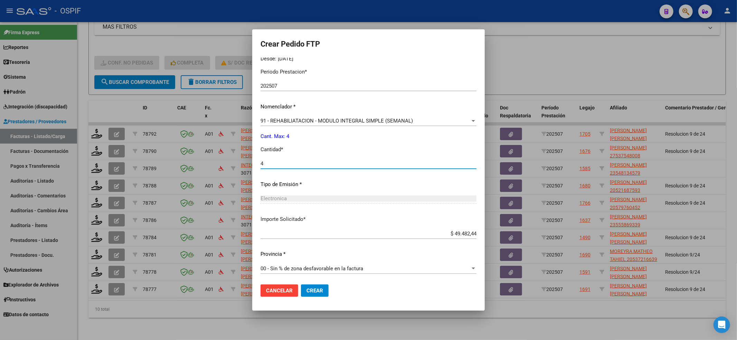
scroll to position [222, 0]
click at [306, 293] on span "Crear" at bounding box center [314, 291] width 17 height 6
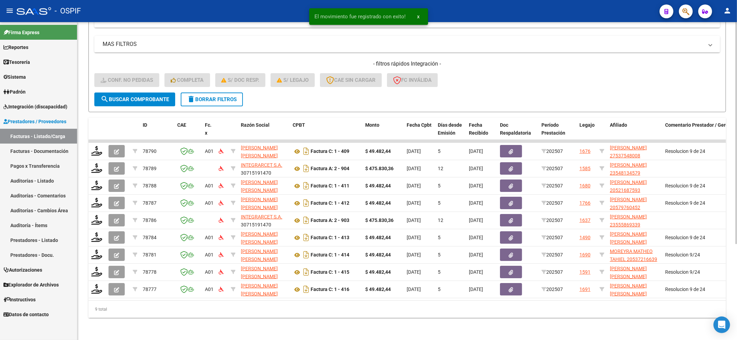
scroll to position [137, 0]
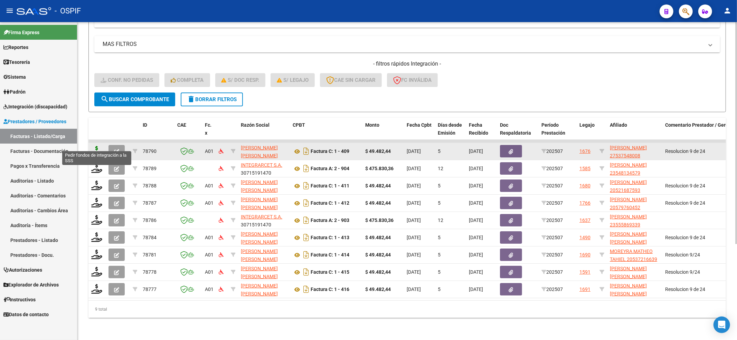
click at [98, 146] on icon at bounding box center [96, 151] width 11 height 10
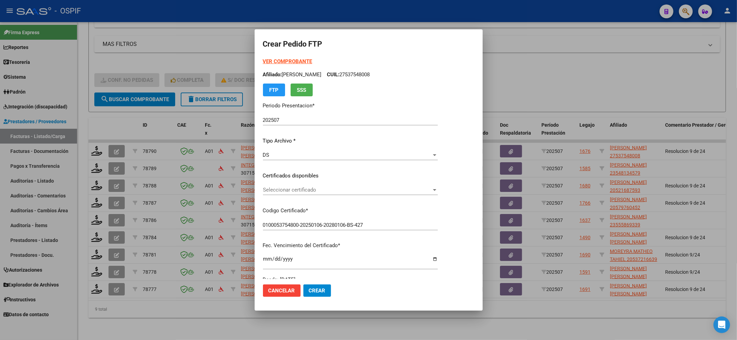
click at [274, 186] on div "Seleccionar certificado Seleccionar certificado" at bounding box center [350, 190] width 175 height 10
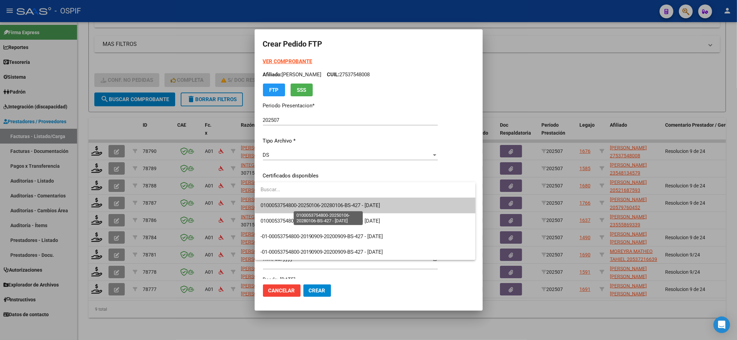
click at [274, 206] on span "0100053754800-20250106-20280106-BS-427 - [DATE]" at bounding box center [320, 205] width 120 height 6
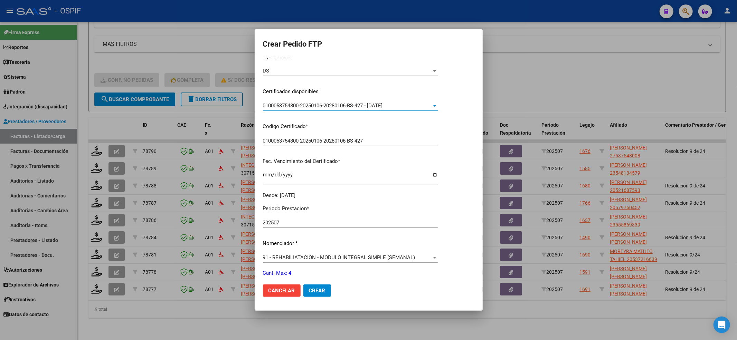
scroll to position [222, 0]
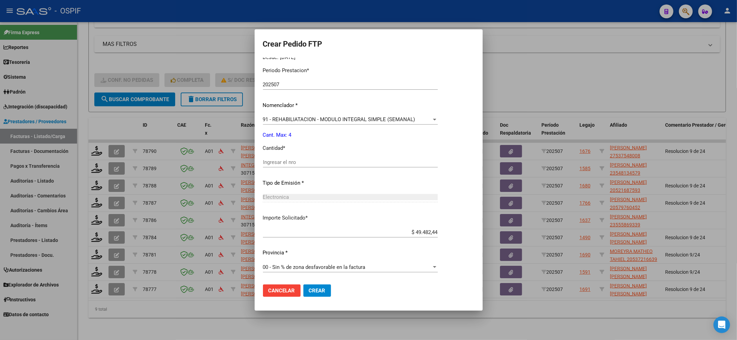
drag, startPoint x: 278, startPoint y: 155, endPoint x: 274, endPoint y: 161, distance: 7.1
click at [276, 159] on div "Periodo Prestacion * 202507 Ingresar el Periodo Prestacion Nomenclador * 91 - R…" at bounding box center [350, 170] width 175 height 218
click at [270, 162] on input "Ingresar el nro" at bounding box center [350, 162] width 175 height 6
click at [309, 289] on span "Crear" at bounding box center [317, 291] width 17 height 6
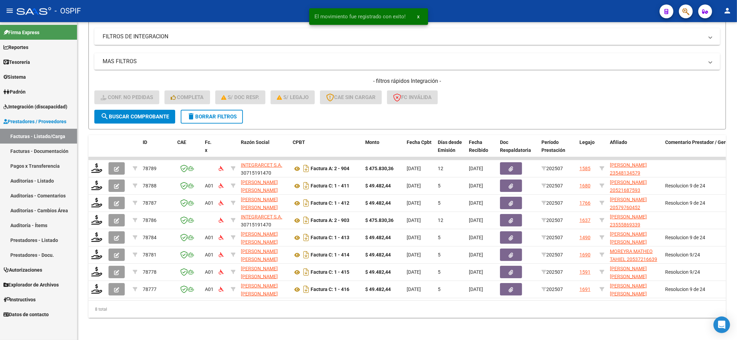
scroll to position [120, 0]
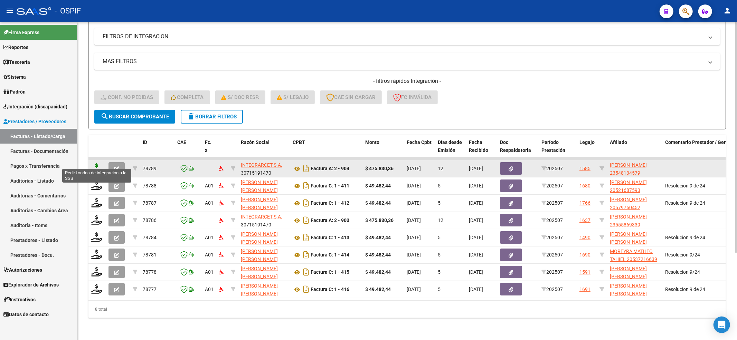
click at [95, 163] on icon at bounding box center [96, 168] width 11 height 10
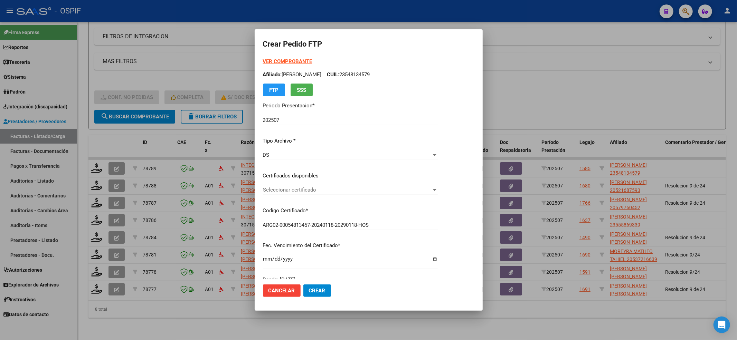
drag, startPoint x: 343, startPoint y: 181, endPoint x: 337, endPoint y: 187, distance: 8.3
click at [341, 183] on div "VER COMPROBANTE ARCA Padrón Afiliado: [PERSON_NAME]: 23548134579 FTP SSS Period…" at bounding box center [350, 171] width 175 height 226
click at [337, 187] on span "Seleccionar certificado" at bounding box center [347, 190] width 169 height 6
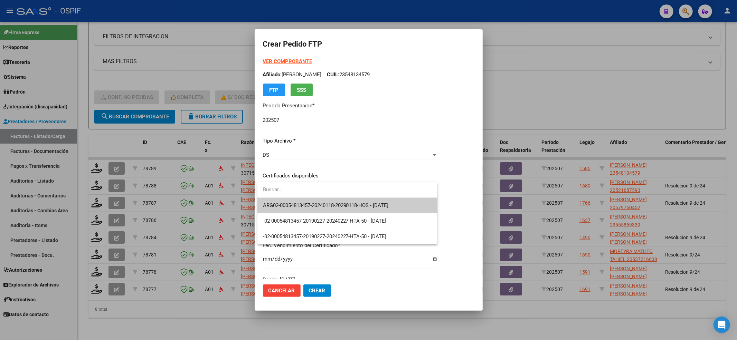
drag, startPoint x: 337, startPoint y: 187, endPoint x: 328, endPoint y: 194, distance: 11.4
click at [328, 194] on input "dropdown search" at bounding box center [347, 190] width 180 height 16
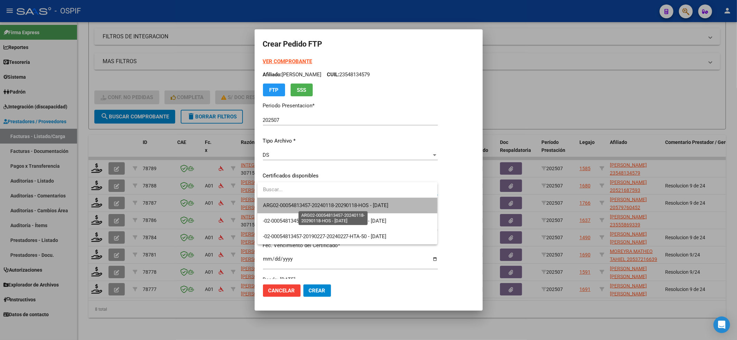
click at [307, 205] on span "ARG02-00054813457-20240118-20290118-HOS - [DATE]" at bounding box center [326, 205] width 126 height 6
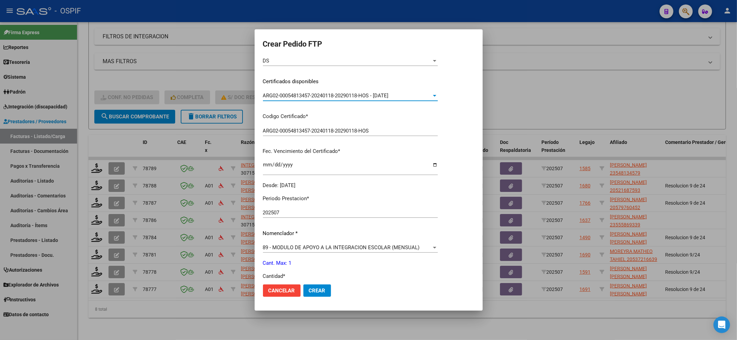
scroll to position [138, 0]
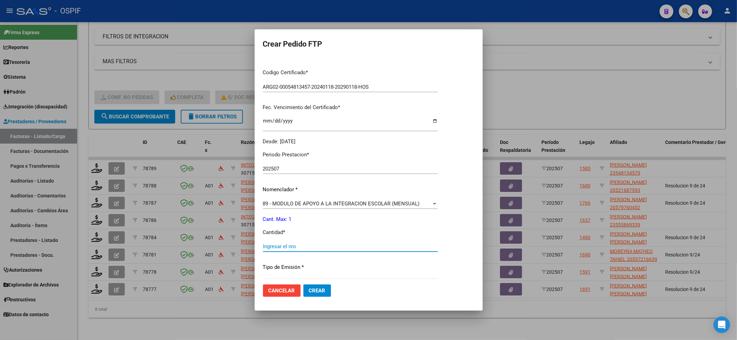
click at [279, 249] on input "Ingresar el nro" at bounding box center [350, 246] width 175 height 6
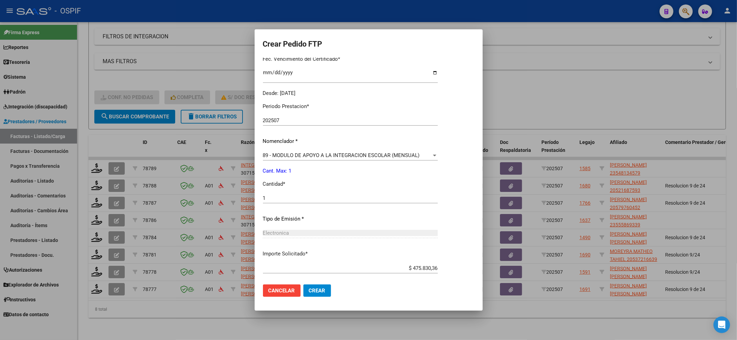
scroll to position [222, 0]
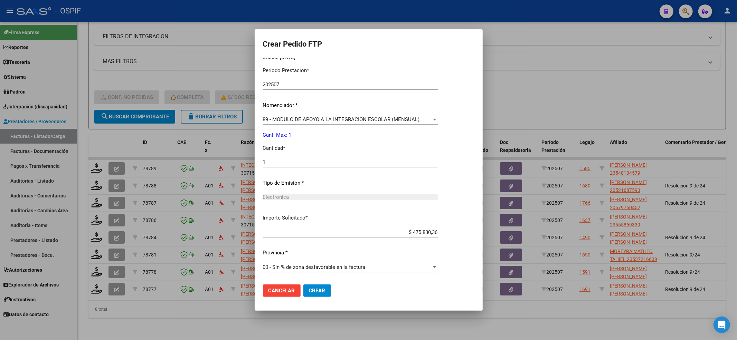
click at [313, 292] on span "Crear" at bounding box center [317, 291] width 17 height 6
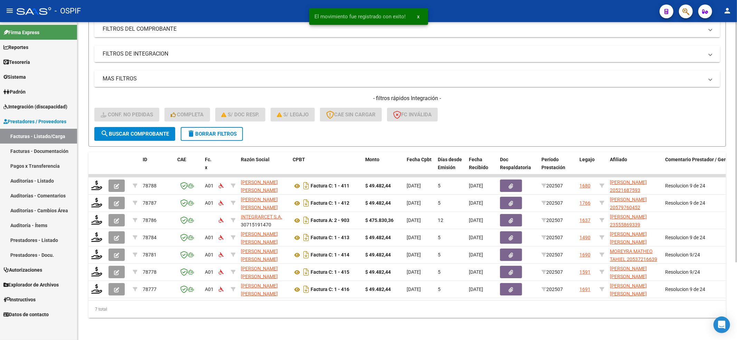
scroll to position [103, 0]
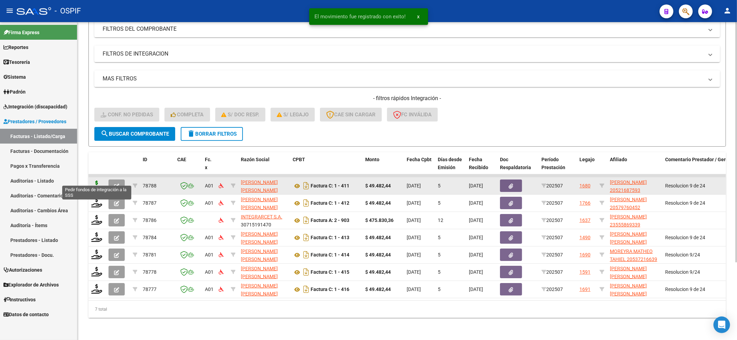
click at [92, 181] on icon at bounding box center [96, 186] width 11 height 10
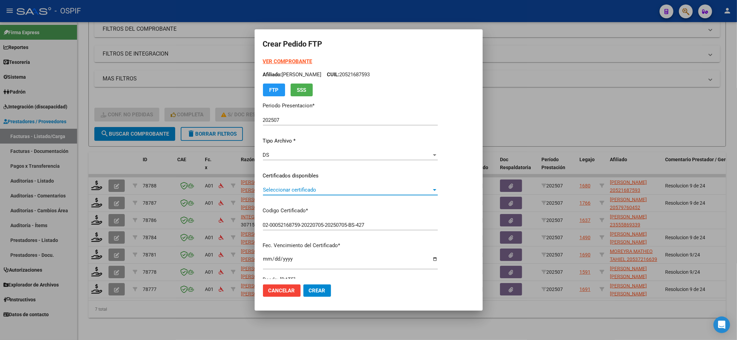
click at [296, 187] on span "Seleccionar certificado" at bounding box center [347, 190] width 169 height 6
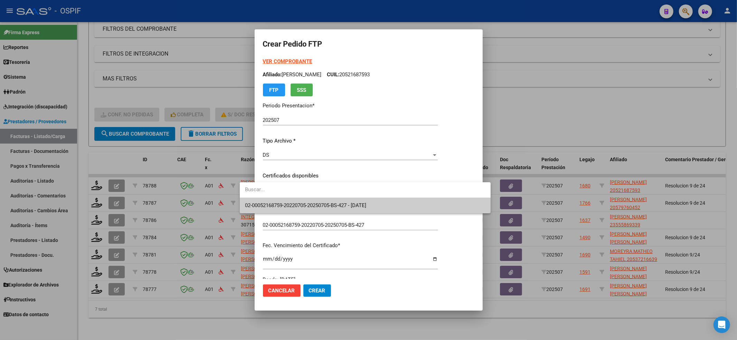
drag, startPoint x: 296, startPoint y: 187, endPoint x: 288, endPoint y: 199, distance: 14.4
click at [291, 196] on input "dropdown search" at bounding box center [365, 190] width 251 height 16
click at [285, 201] on span "02-00052168759-20220705-20250705-BS-427 - [DATE]" at bounding box center [365, 206] width 240 height 16
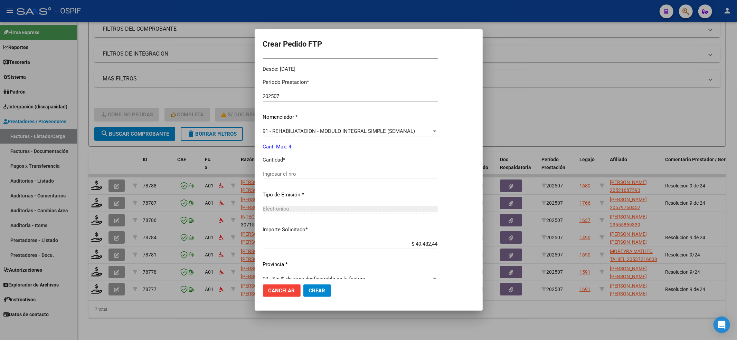
scroll to position [222, 0]
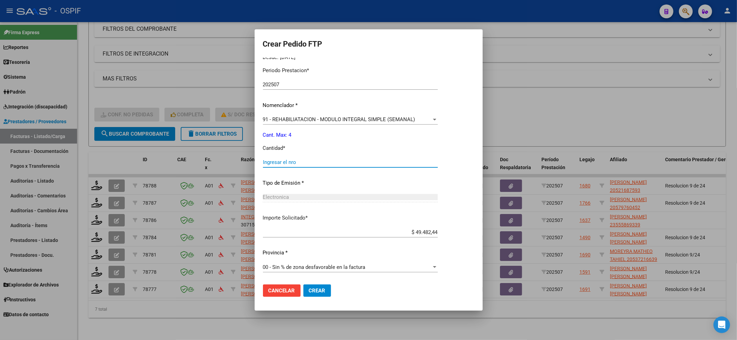
click at [271, 161] on input "Ingresar el nro" at bounding box center [350, 162] width 175 height 6
click at [309, 292] on button "Crear" at bounding box center [317, 291] width 28 height 12
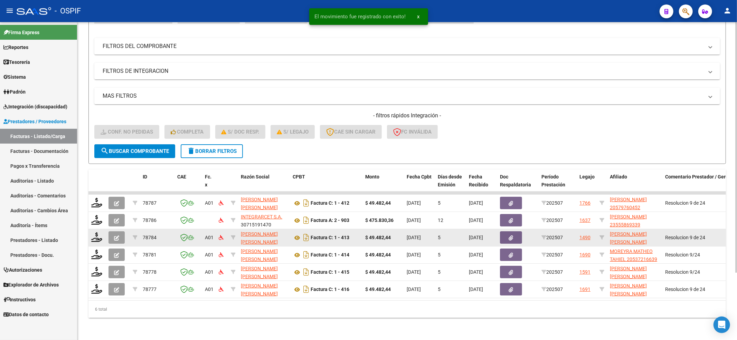
scroll to position [86, 0]
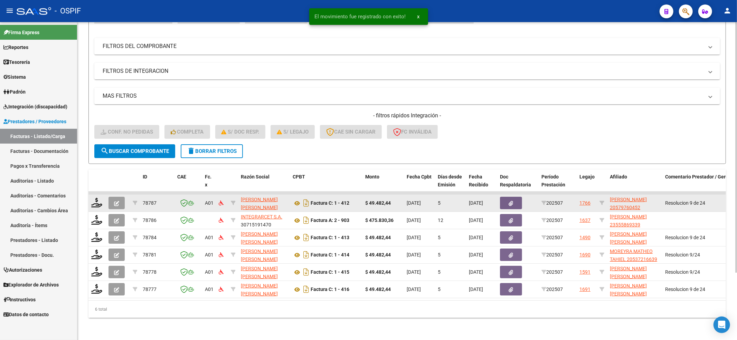
click at [102, 198] on div at bounding box center [97, 203] width 12 height 11
click at [97, 198] on icon at bounding box center [96, 203] width 11 height 10
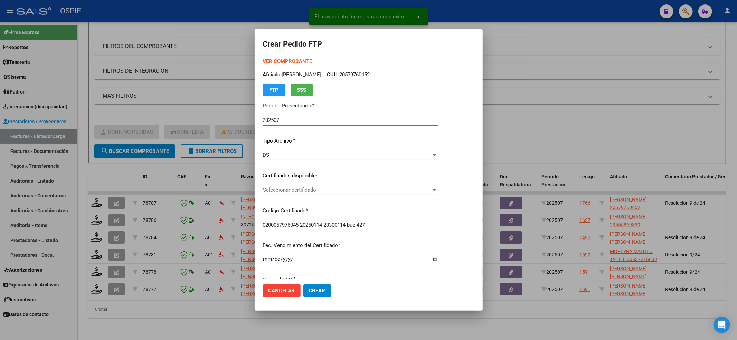
click at [286, 195] on div "Seleccionar certificado Seleccionar certificado" at bounding box center [350, 193] width 175 height 17
click at [285, 194] on div "Seleccionar certificado Seleccionar certificado" at bounding box center [350, 190] width 175 height 10
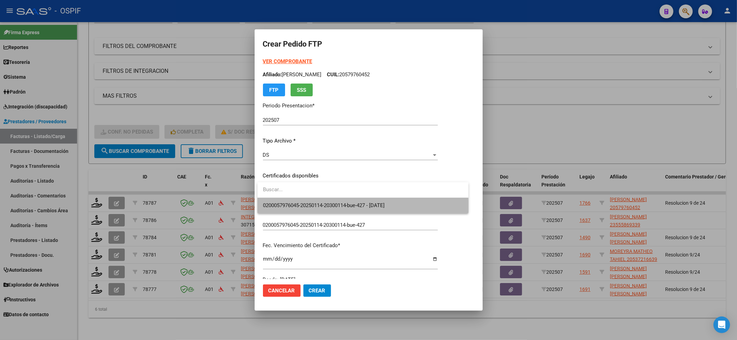
click at [274, 212] on span "0200057976045-20250114-20300114-bue-427 - [DATE]" at bounding box center [363, 206] width 200 height 16
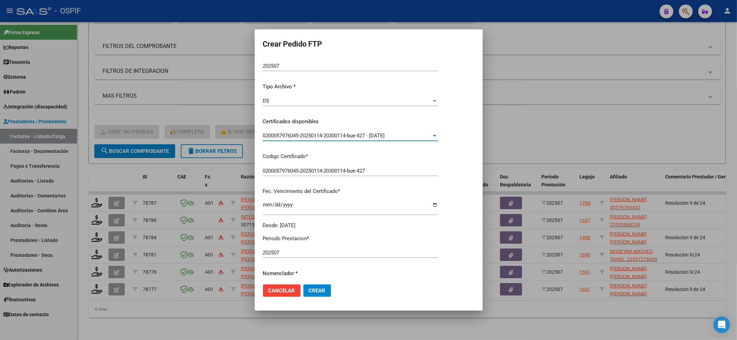
scroll to position [138, 0]
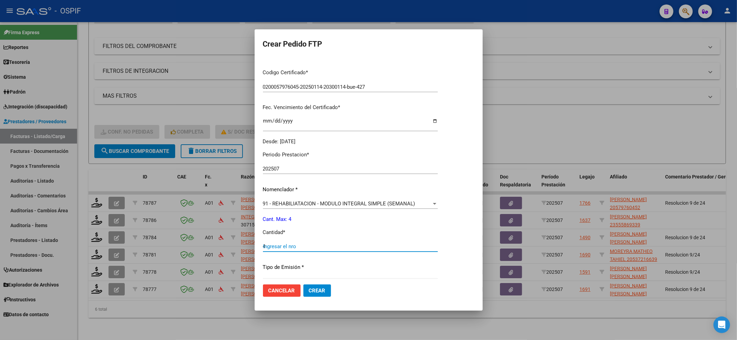
click at [277, 243] on input "4" at bounding box center [350, 246] width 175 height 6
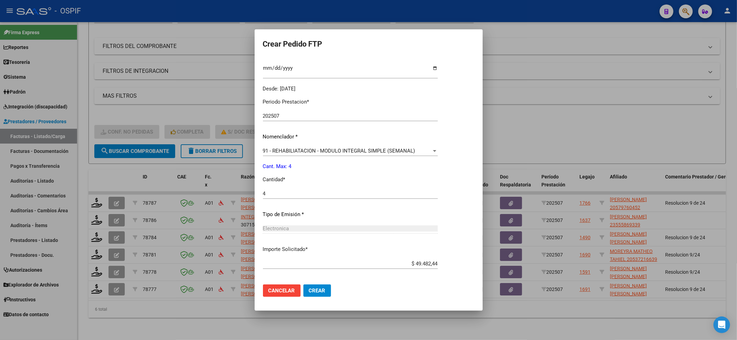
scroll to position [222, 0]
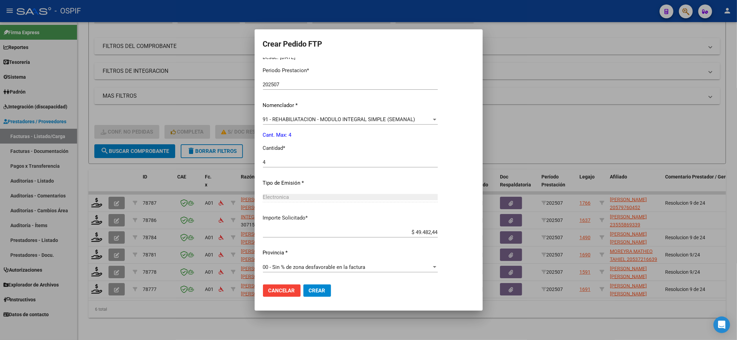
click at [331, 291] on mat-dialog-actions "Cancelar Crear" at bounding box center [368, 290] width 211 height 23
click at [322, 294] on button "Crear" at bounding box center [317, 291] width 28 height 12
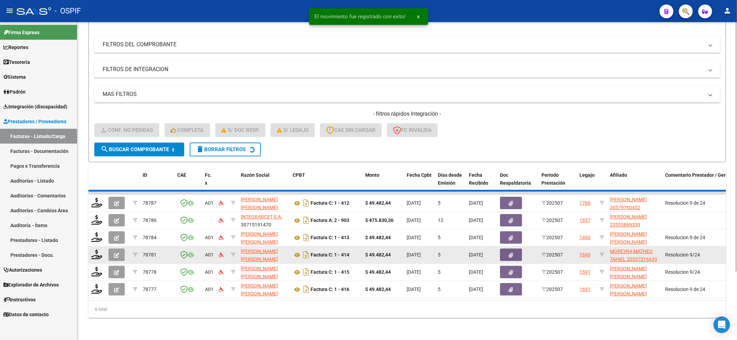
scroll to position [68, 0]
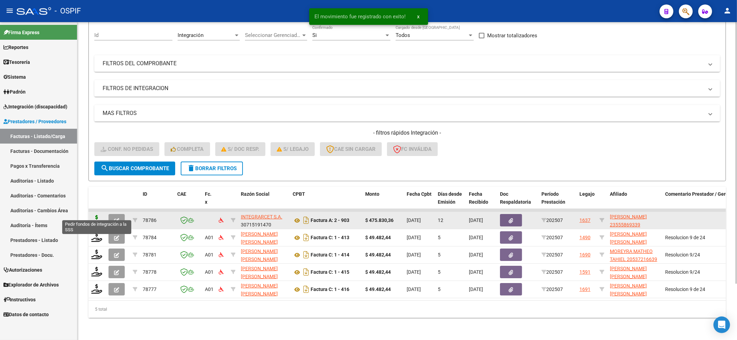
click at [96, 215] on icon at bounding box center [96, 220] width 11 height 10
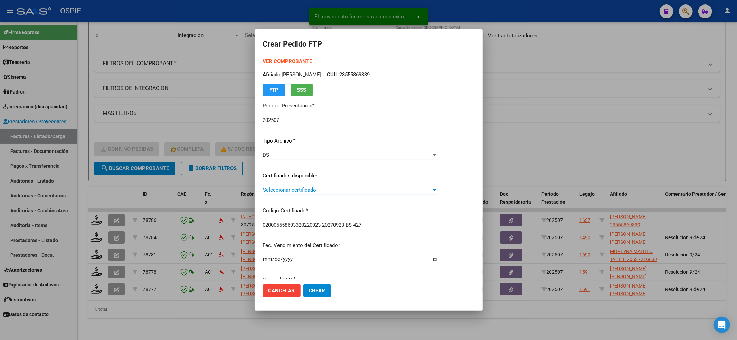
drag, startPoint x: 317, startPoint y: 190, endPoint x: 300, endPoint y: 204, distance: 22.5
click at [310, 197] on div "Seleccionar certificado Seleccionar certificado" at bounding box center [350, 193] width 175 height 17
click at [299, 205] on div "VER COMPROBANTE ARCA Padrón Afiliado: [PERSON_NAME]: 23555869339 FTP SSS Period…" at bounding box center [350, 171] width 175 height 226
click at [300, 191] on span "Seleccionar certificado" at bounding box center [347, 190] width 169 height 6
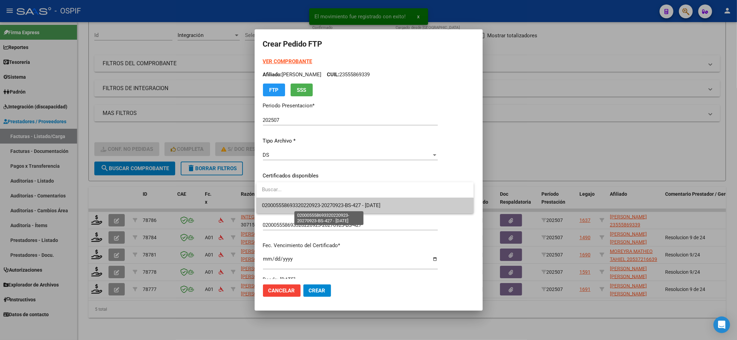
click at [292, 209] on span "020005558693320220923-20270923-BS-427 - [DATE]" at bounding box center [321, 205] width 118 height 6
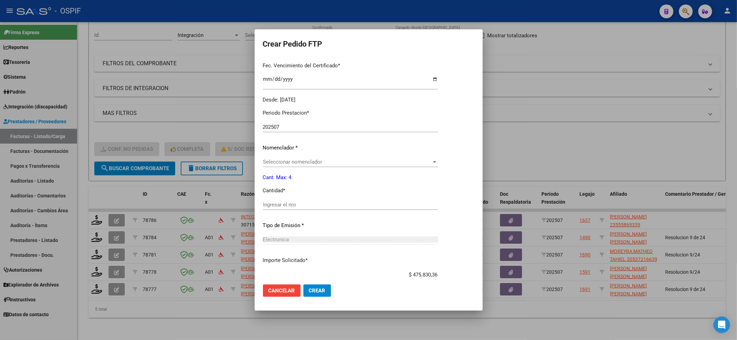
scroll to position [184, 0]
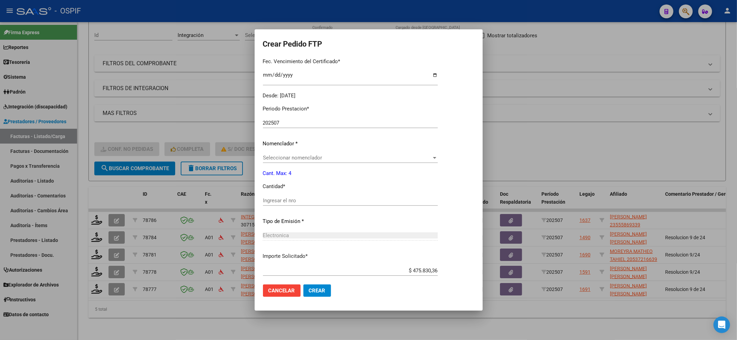
click at [289, 207] on div "Ingresar el nro" at bounding box center [350, 203] width 175 height 17
click at [278, 161] on span "Seleccionar nomenclador" at bounding box center [347, 158] width 169 height 6
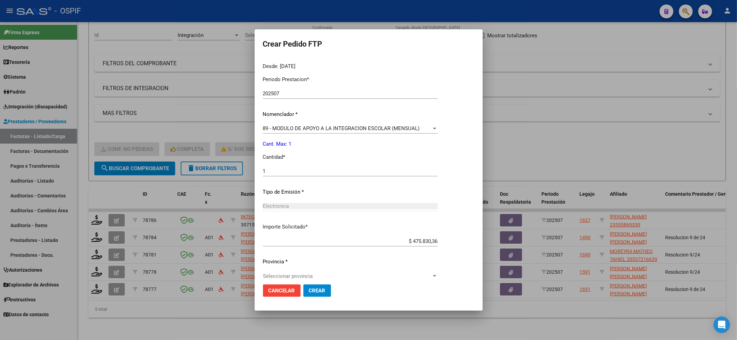
scroll to position [222, 0]
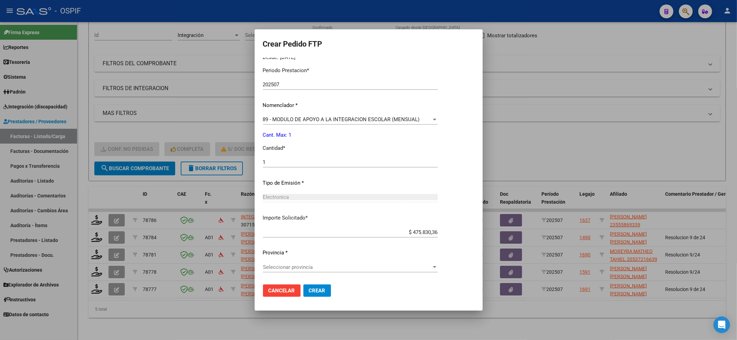
drag, startPoint x: 307, startPoint y: 257, endPoint x: 305, endPoint y: 266, distance: 8.9
click at [307, 263] on div "Periodo Prestacion * 202507 Ingresar el Periodo Prestacion Nomenclador * 89 - M…" at bounding box center [350, 170] width 175 height 218
click at [305, 268] on span "Seleccionar provincia" at bounding box center [347, 267] width 169 height 6
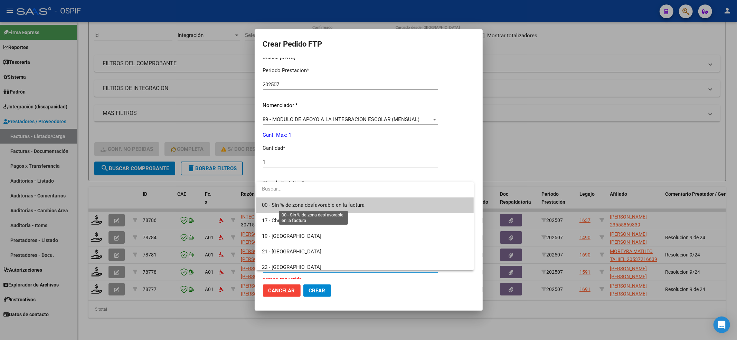
click at [278, 203] on span "00 - Sin % de zona desfavorable en la factura" at bounding box center [313, 205] width 103 height 6
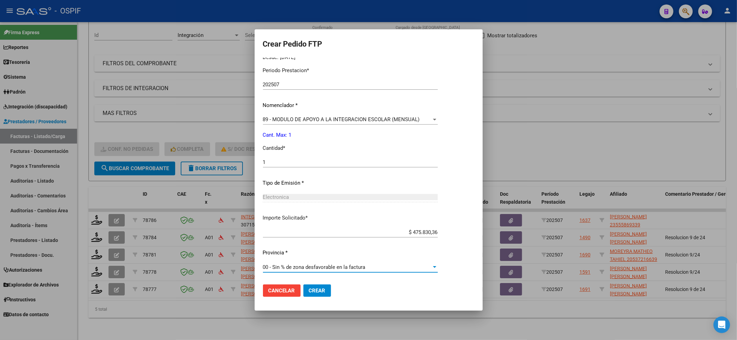
click at [322, 298] on mat-dialog-actions "Cancelar Crear" at bounding box center [368, 290] width 211 height 23
click at [319, 295] on button "Crear" at bounding box center [317, 291] width 28 height 12
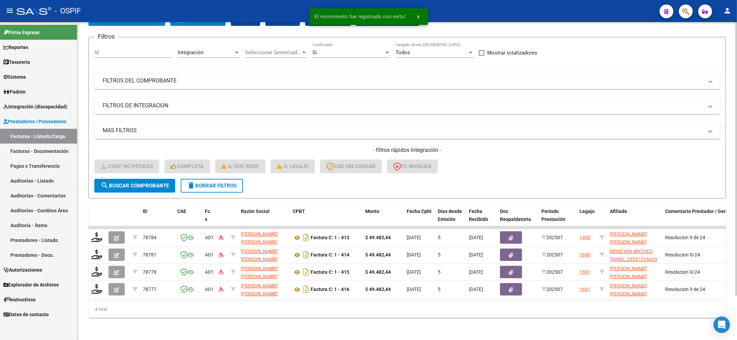
scroll to position [51, 0]
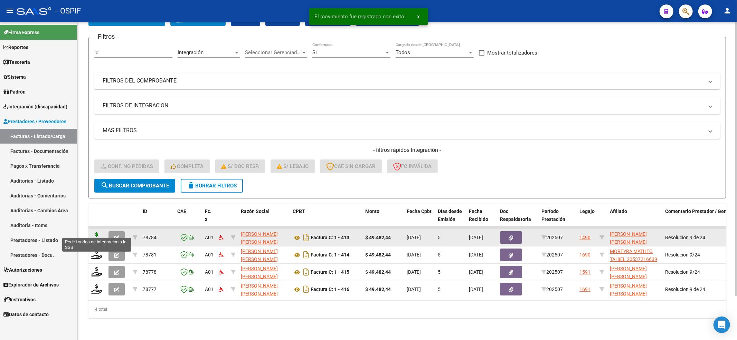
click at [96, 232] on icon at bounding box center [96, 237] width 11 height 10
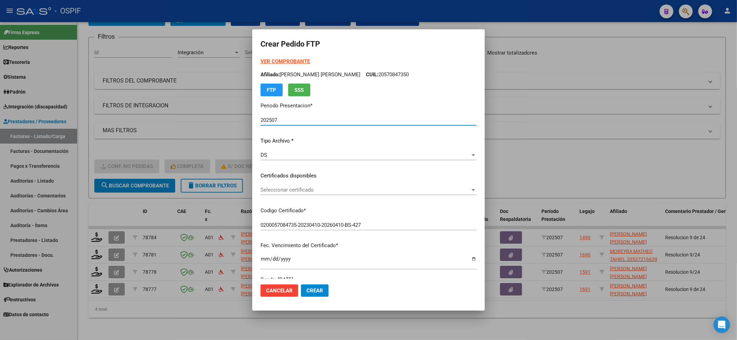
click at [328, 181] on div "VER COMPROBANTE ARCA Padrón Afiliado: [PERSON_NAME] [PERSON_NAME] CUIL: 2057084…" at bounding box center [368, 171] width 216 height 226
click at [316, 195] on div "Seleccionar certificado Seleccionar certificado" at bounding box center [368, 193] width 216 height 17
click at [302, 190] on span "Seleccionar certificado" at bounding box center [365, 190] width 210 height 6
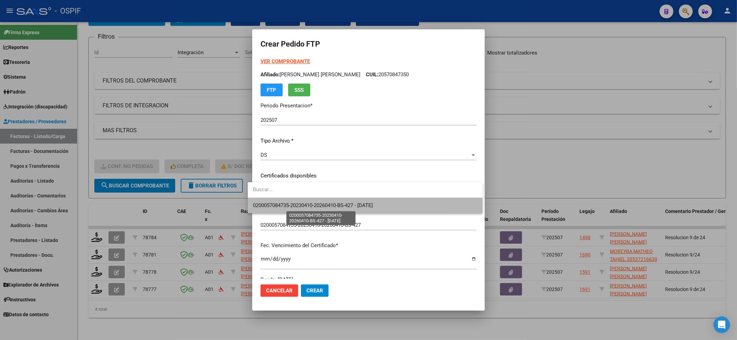
click at [289, 206] on span "0200057084735-20230410-20260410-BS-427 - [DATE]" at bounding box center [313, 205] width 120 height 6
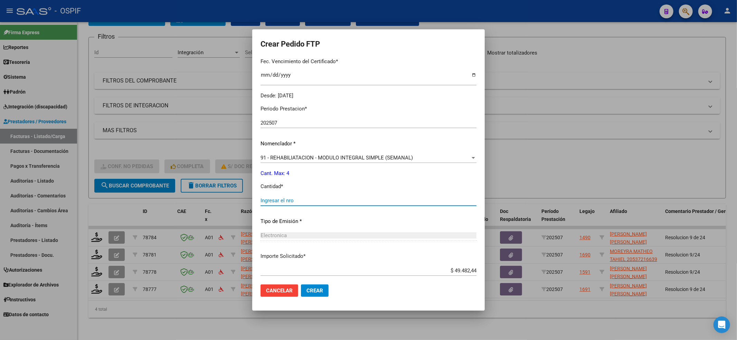
click at [279, 200] on input "Ingresar el nro" at bounding box center [368, 201] width 216 height 6
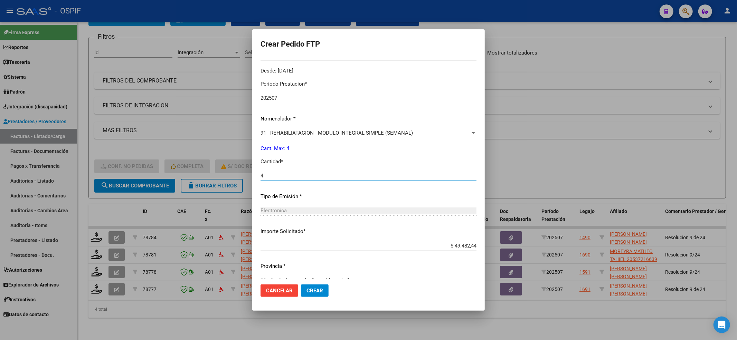
scroll to position [222, 0]
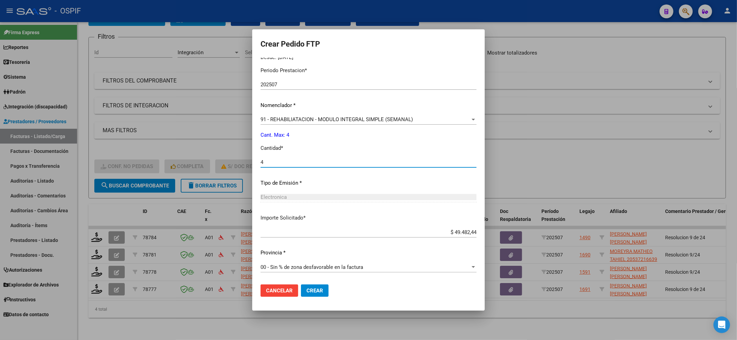
click at [314, 302] on mat-dialog-actions "Cancelar Crear" at bounding box center [368, 290] width 216 height 23
click at [314, 293] on span "Crear" at bounding box center [314, 291] width 17 height 6
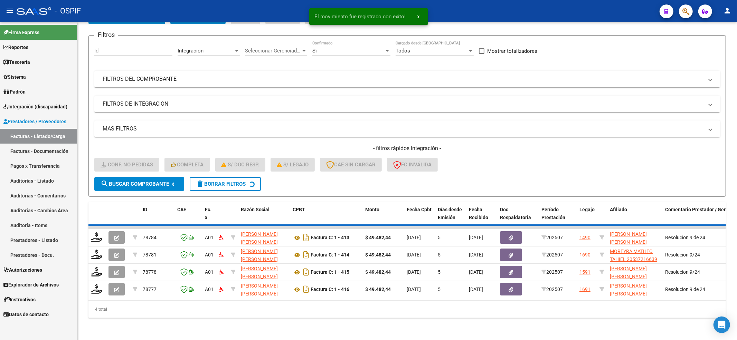
scroll to position [34, 0]
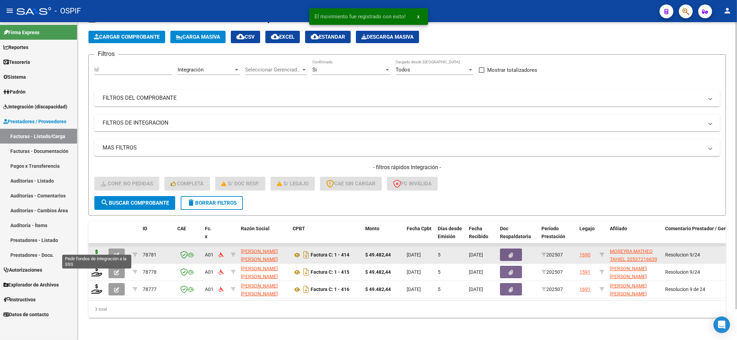
click at [95, 250] on icon at bounding box center [96, 255] width 11 height 10
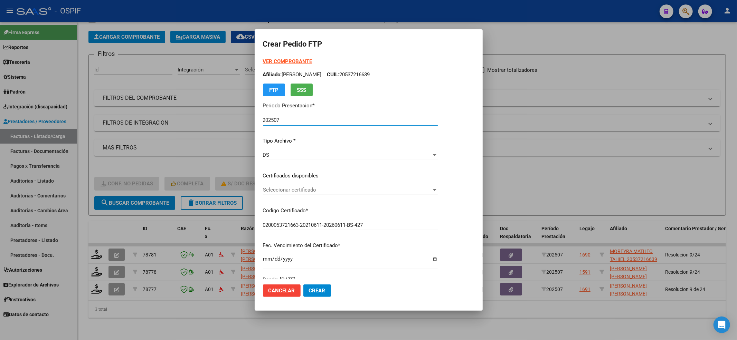
click at [314, 185] on div "Seleccionar certificado Seleccionar certificado" at bounding box center [350, 190] width 175 height 10
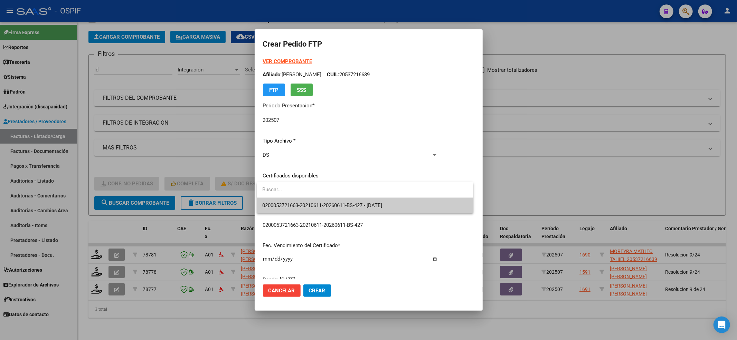
drag, startPoint x: 314, startPoint y: 197, endPoint x: 312, endPoint y: 202, distance: 5.7
click at [312, 202] on div "0200053721663-20210611-20260611-BS-427 - [DATE]" at bounding box center [365, 197] width 217 height 31
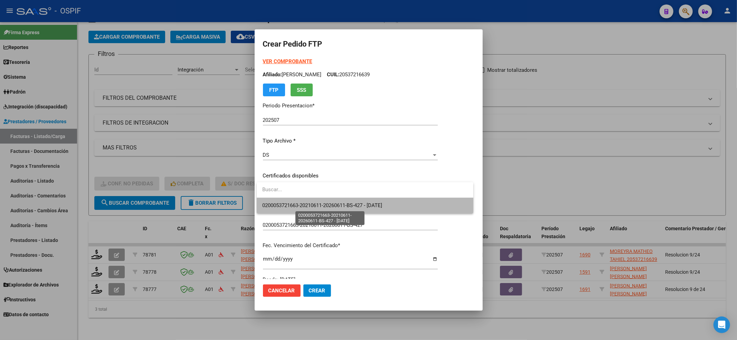
click at [312, 202] on span "0200053721663-20210611-20260611-BS-427 - [DATE]" at bounding box center [322, 205] width 120 height 6
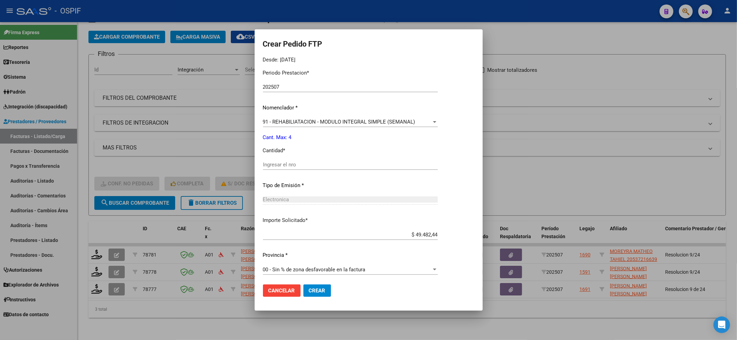
scroll to position [222, 0]
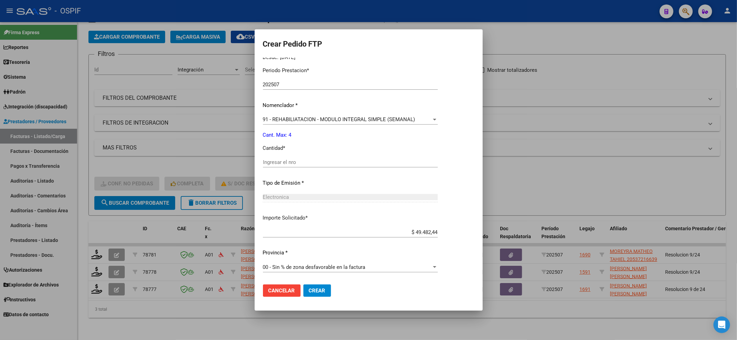
drag, startPoint x: 302, startPoint y: 153, endPoint x: 300, endPoint y: 158, distance: 5.0
click at [301, 157] on div "Periodo Prestacion * 202507 Ingresar el Periodo Prestacion Nomenclador * 91 - R…" at bounding box center [350, 170] width 175 height 218
click at [299, 166] on div "Ingresar el nro" at bounding box center [350, 162] width 175 height 10
click at [316, 285] on button "Crear" at bounding box center [317, 291] width 28 height 12
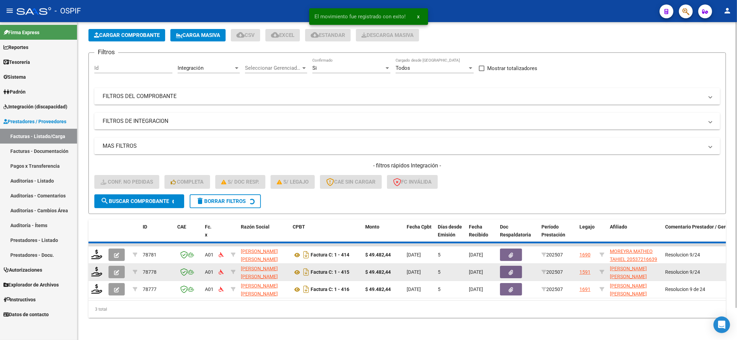
scroll to position [17, 0]
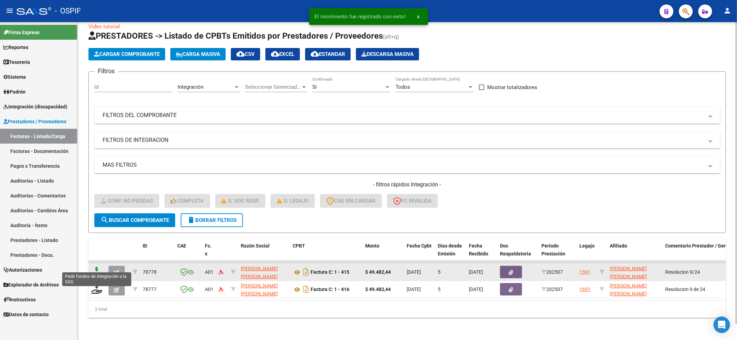
click at [100, 267] on icon at bounding box center [96, 272] width 11 height 10
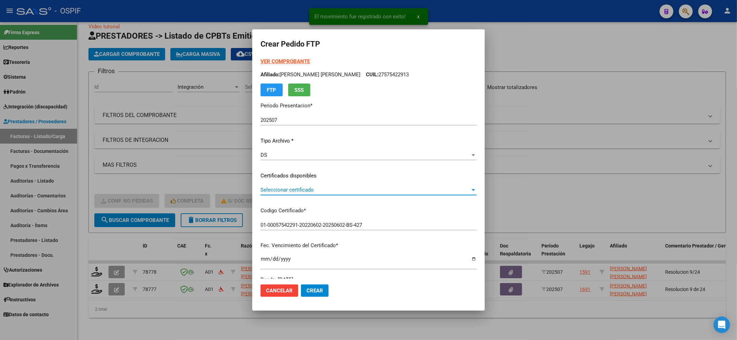
click at [299, 188] on span "Seleccionar certificado" at bounding box center [365, 190] width 210 height 6
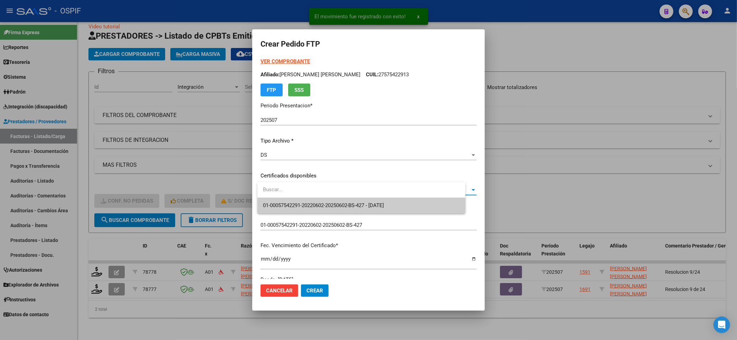
click at [300, 197] on input "dropdown search" at bounding box center [361, 190] width 208 height 16
click at [300, 208] on span "01-00057542291-20220602-20250602-BS-427 - [DATE]" at bounding box center [323, 205] width 121 height 6
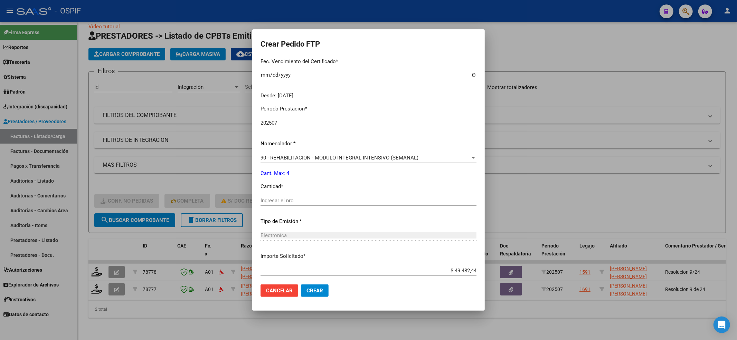
click at [300, 196] on div "Ingresar el nro" at bounding box center [368, 200] width 216 height 10
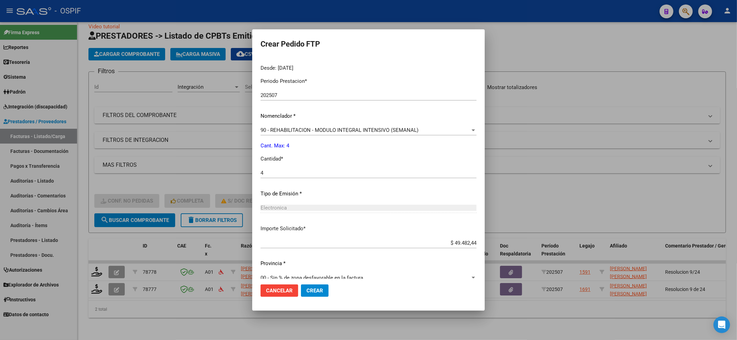
scroll to position [222, 0]
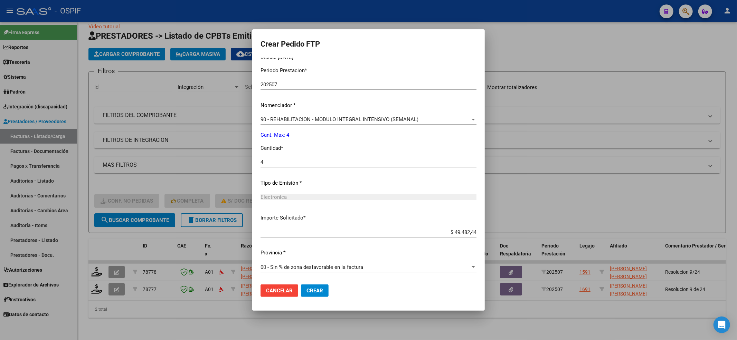
click at [314, 297] on mat-dialog-actions "Cancelar Crear" at bounding box center [368, 290] width 216 height 23
click at [316, 289] on span "Crear" at bounding box center [314, 291] width 17 height 6
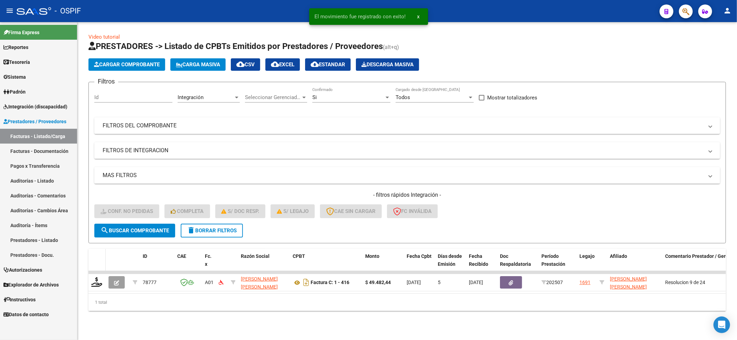
scroll to position [0, 0]
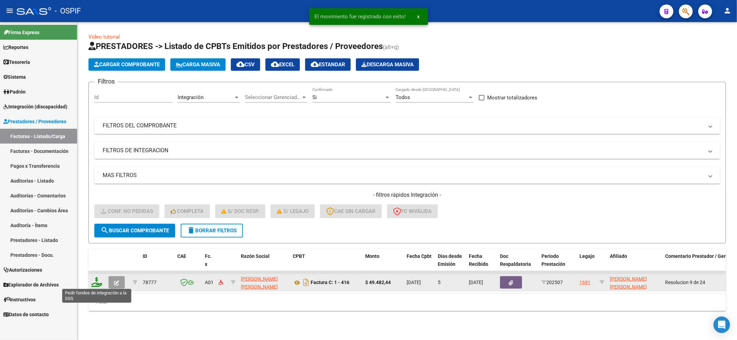
click at [95, 278] on icon at bounding box center [96, 282] width 11 height 10
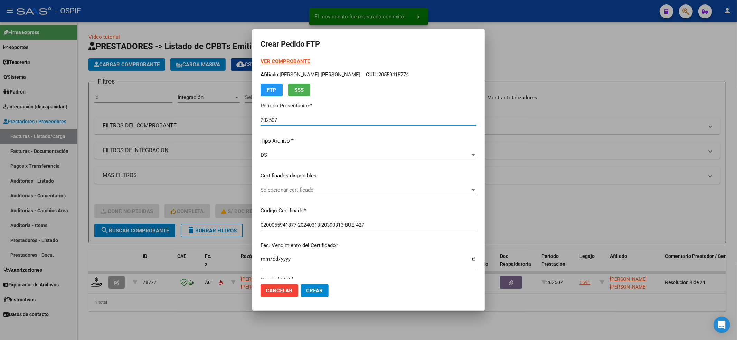
click at [326, 188] on span "Seleccionar certificado" at bounding box center [365, 190] width 210 height 6
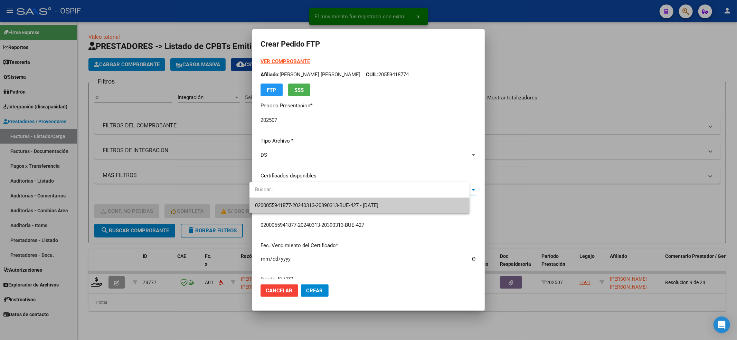
click at [317, 202] on span "0200055941877-20240313-20390313-BUE-427 - [DATE]" at bounding box center [316, 205] width 123 height 6
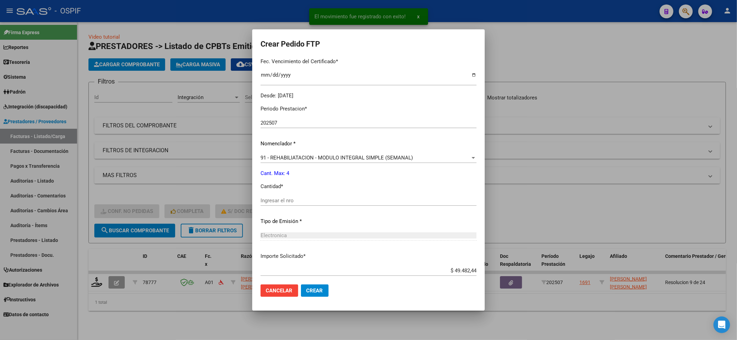
click at [296, 202] on input "Ingresar el nro" at bounding box center [368, 201] width 216 height 6
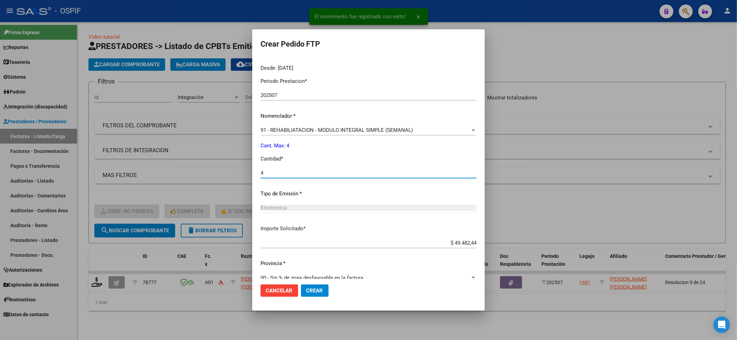
scroll to position [222, 0]
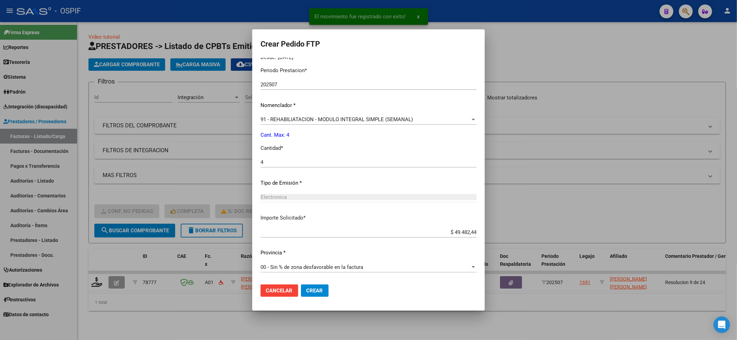
click at [319, 300] on mat-dialog-actions "Cancelar Crear" at bounding box center [368, 290] width 216 height 23
drag, startPoint x: 318, startPoint y: 300, endPoint x: 311, endPoint y: 298, distance: 6.9
click at [315, 300] on mat-dialog-actions "Cancelar Crear" at bounding box center [368, 290] width 216 height 23
click at [309, 295] on button "Crear" at bounding box center [315, 291] width 28 height 12
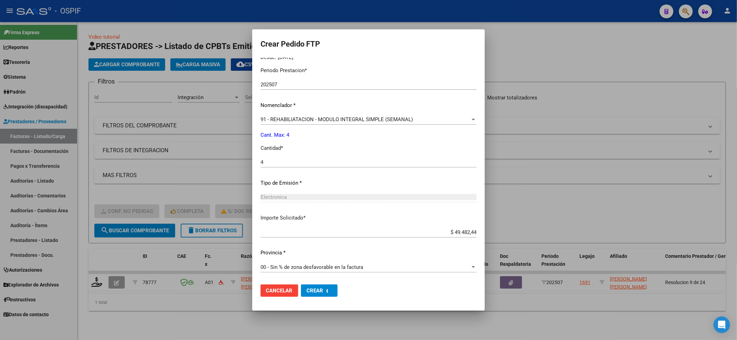
scroll to position [0, 0]
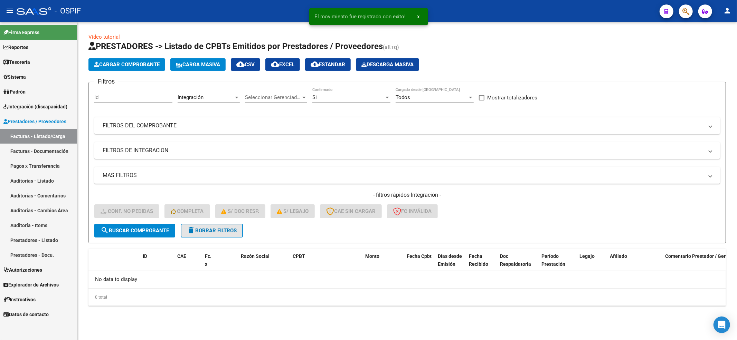
click at [203, 224] on button "delete Borrar Filtros" at bounding box center [212, 231] width 62 height 14
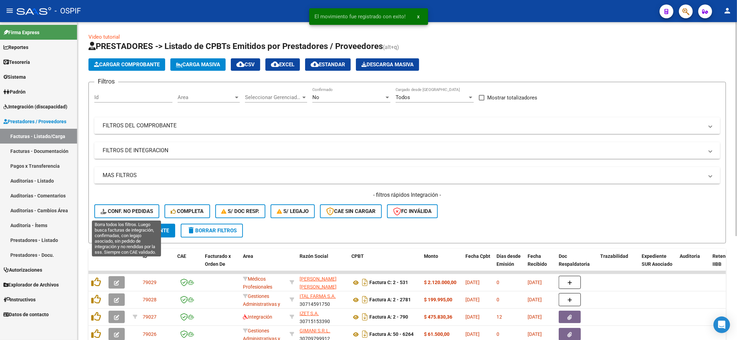
drag, startPoint x: 128, startPoint y: 192, endPoint x: 128, endPoint y: 199, distance: 6.9
click at [128, 194] on h4 "- filtros rápidos Integración -" at bounding box center [406, 195] width 625 height 8
click at [128, 210] on button "Conf. no pedidas" at bounding box center [126, 211] width 65 height 14
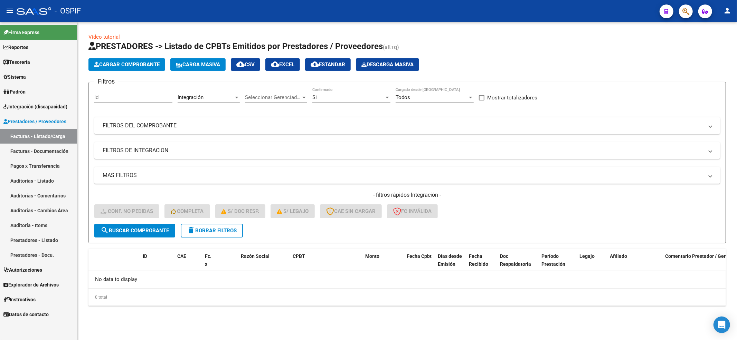
click at [210, 221] on div "- filtros rápidos Integración - Conf. no pedidas Completa S/ Doc Resp. S/ legaj…" at bounding box center [406, 207] width 625 height 32
click at [210, 230] on span "delete Borrar Filtros" at bounding box center [212, 231] width 50 height 6
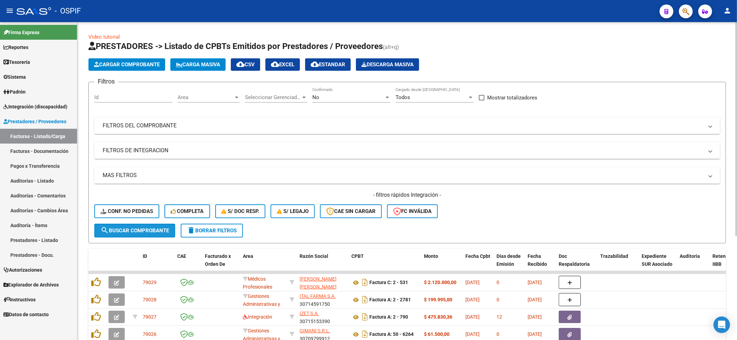
click at [137, 224] on button "search Buscar Comprobante" at bounding box center [134, 231] width 81 height 14
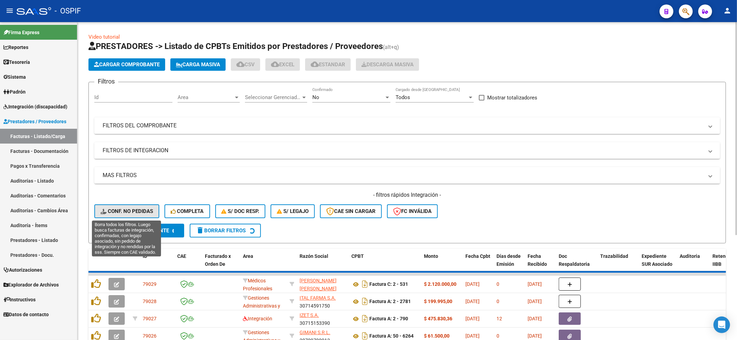
click at [136, 217] on button "Conf. no pedidas" at bounding box center [126, 211] width 65 height 14
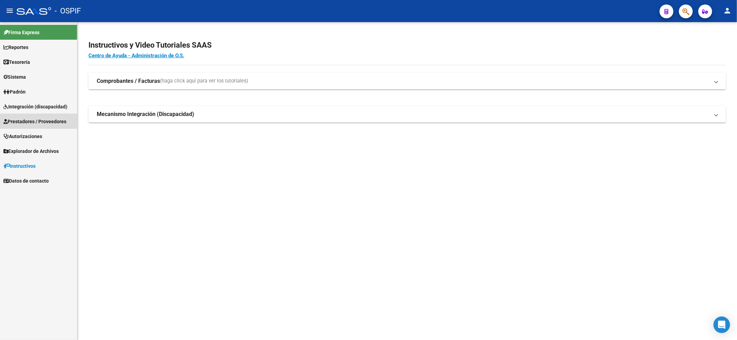
click at [21, 117] on link "Prestadores / Proveedores" at bounding box center [38, 121] width 77 height 15
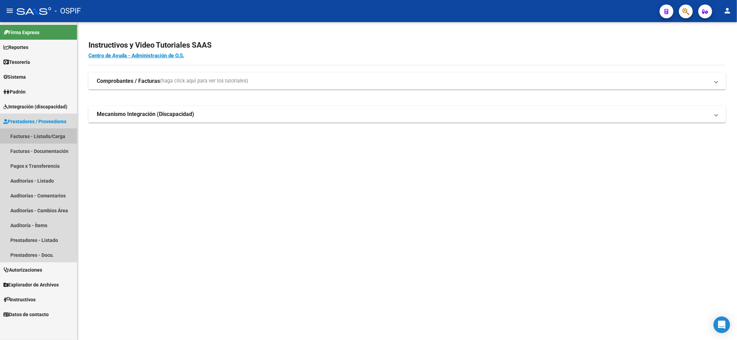
click at [23, 129] on link "Facturas - Listado/Carga" at bounding box center [38, 136] width 77 height 15
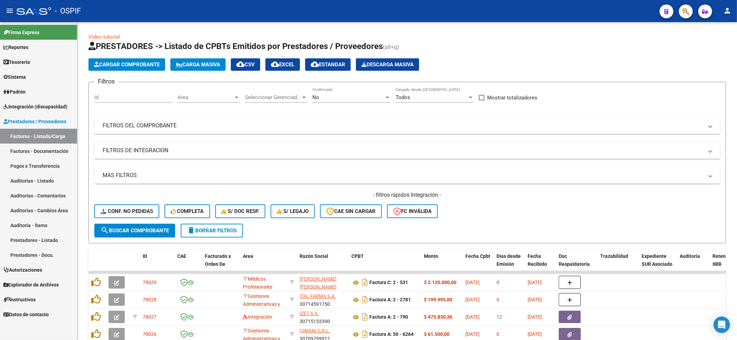
click at [132, 209] on span "Conf. no pedidas" at bounding box center [127, 211] width 52 height 6
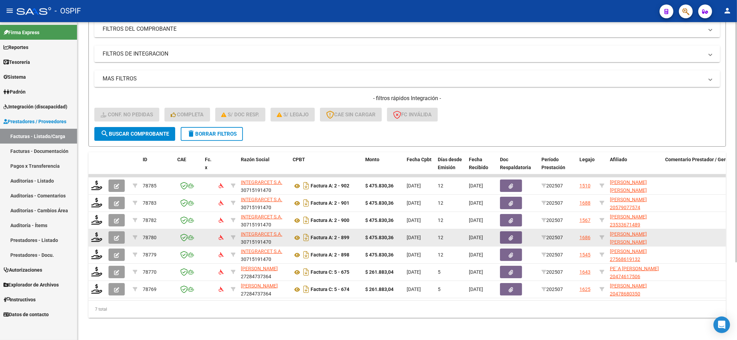
scroll to position [103, 0]
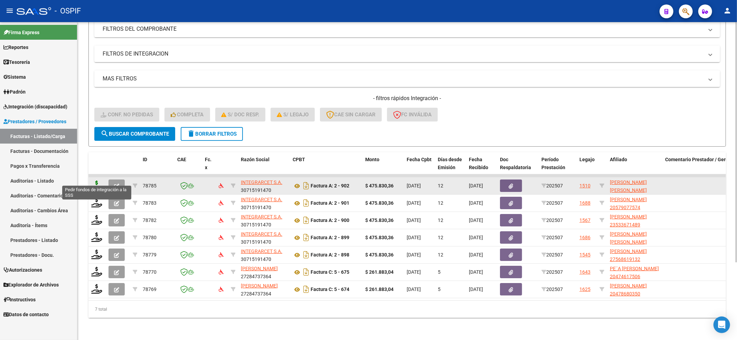
click at [93, 181] on icon at bounding box center [96, 186] width 11 height 10
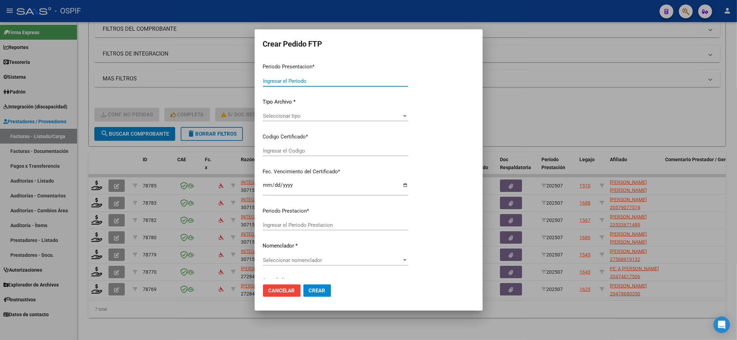
type input "202507"
type input "$ 475.830,36"
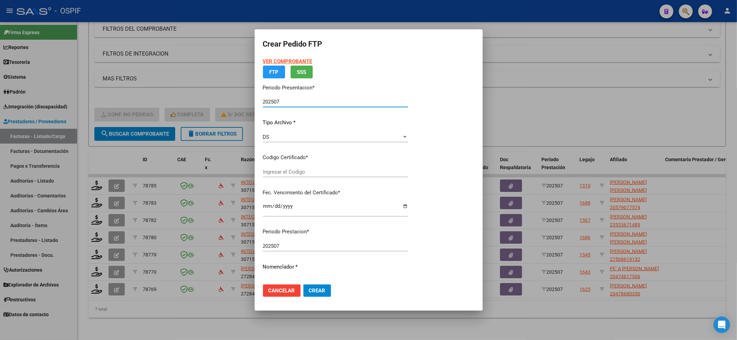
type input "01000512637642023082920280829BS-427"
type input "[DATE]"
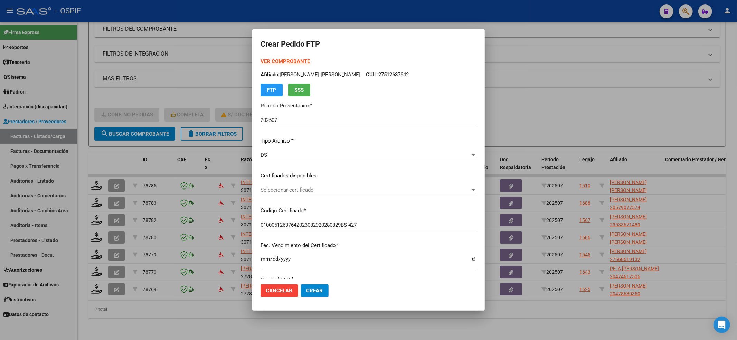
click at [284, 180] on p "Certificados disponibles" at bounding box center [368, 176] width 216 height 8
click at [283, 190] on span "Seleccionar certificado" at bounding box center [365, 190] width 210 height 6
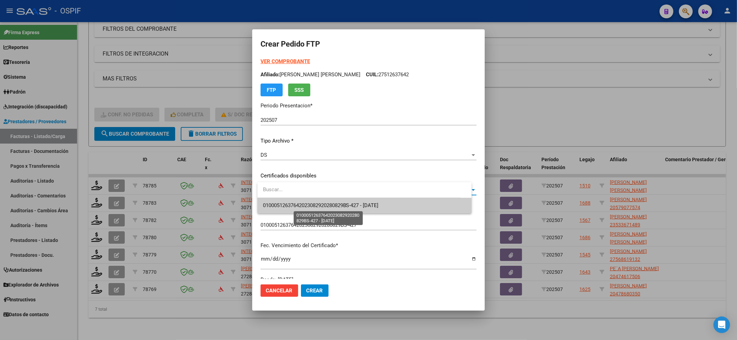
click at [282, 202] on span "01000512637642023082920280829BS-427 - 2028-08-29" at bounding box center [321, 205] width 116 height 6
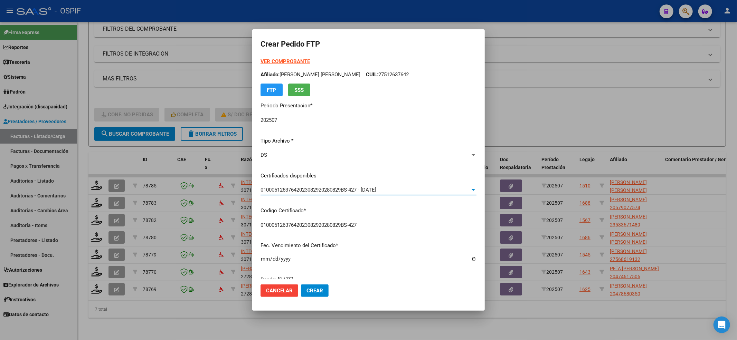
scroll to position [184, 0]
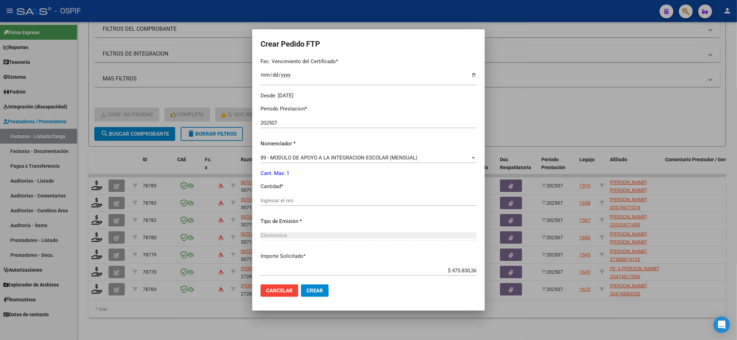
click at [298, 209] on div "Ingresar el nro" at bounding box center [368, 203] width 216 height 17
click at [297, 203] on input "Ingresar el nro" at bounding box center [368, 201] width 216 height 6
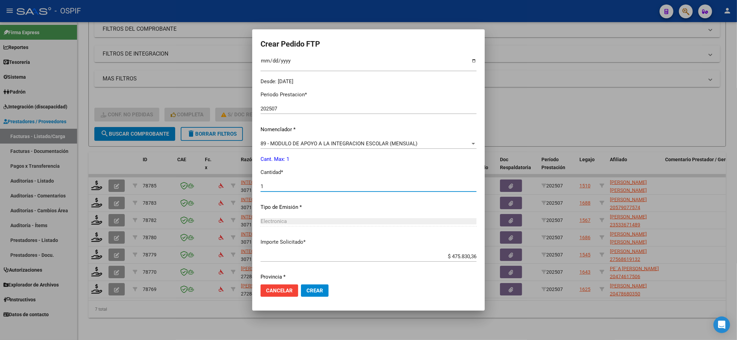
scroll to position [222, 0]
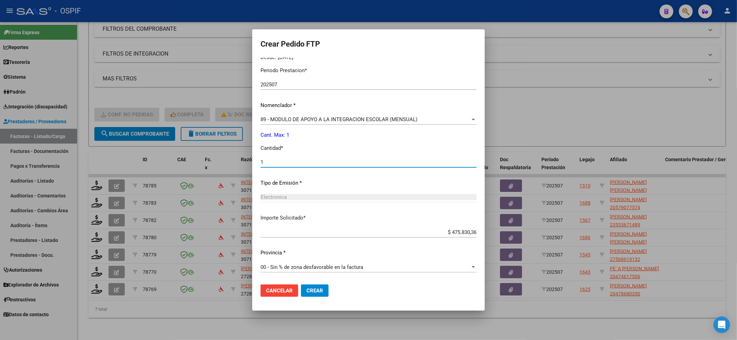
type input "1"
click at [312, 293] on span "Crear" at bounding box center [314, 291] width 17 height 6
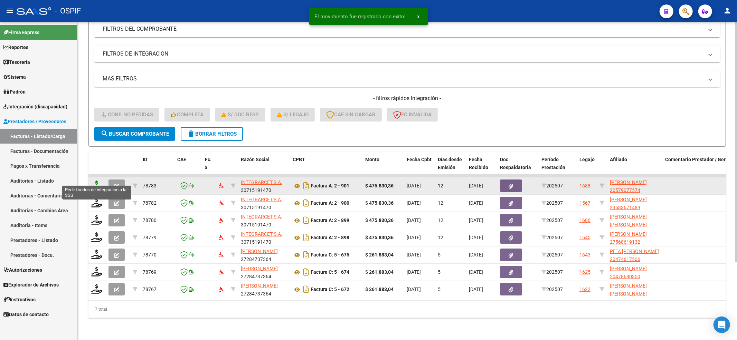
click at [97, 181] on icon at bounding box center [96, 186] width 11 height 10
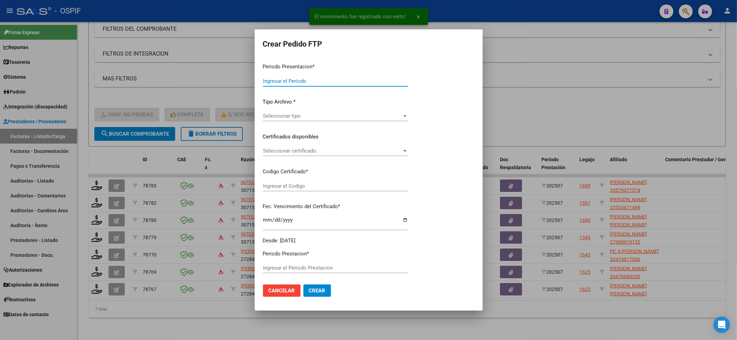
type input "202507"
type input "$ 475.830,36"
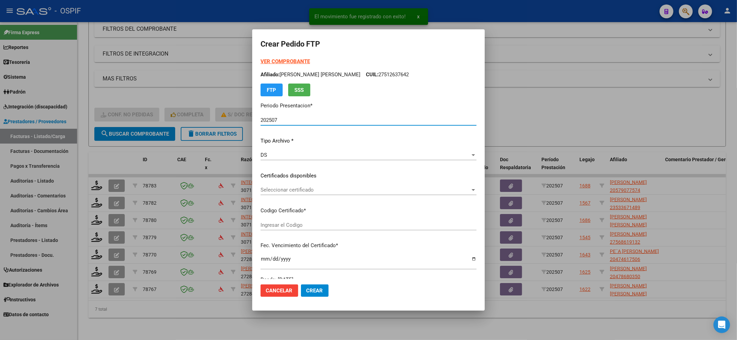
type input "0200057907757-20230804-20280804-AND-297"
type input "[DATE]"
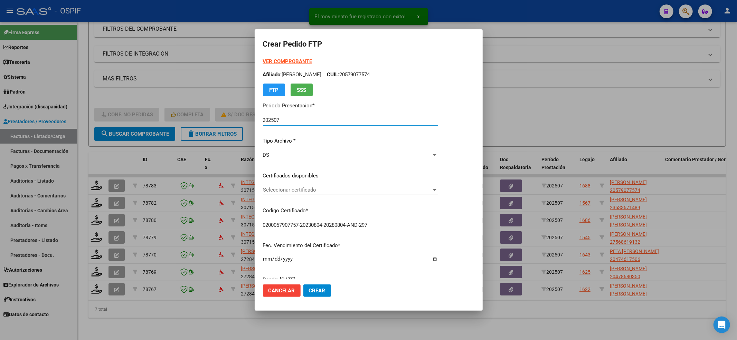
click at [330, 191] on span "Seleccionar certificado" at bounding box center [347, 190] width 169 height 6
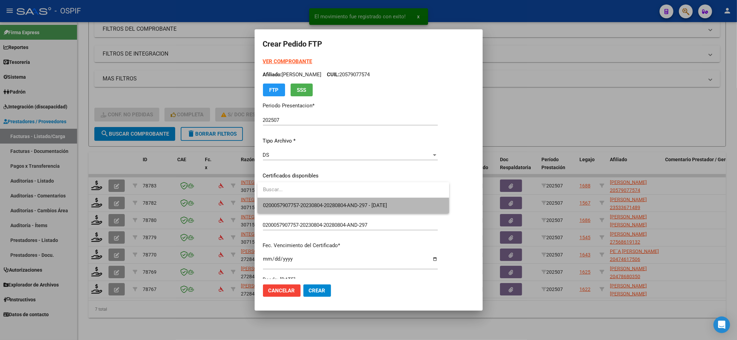
click at [322, 210] on span "0200057907757-20230804-20280804-AND-297 - [DATE]" at bounding box center [353, 206] width 181 height 16
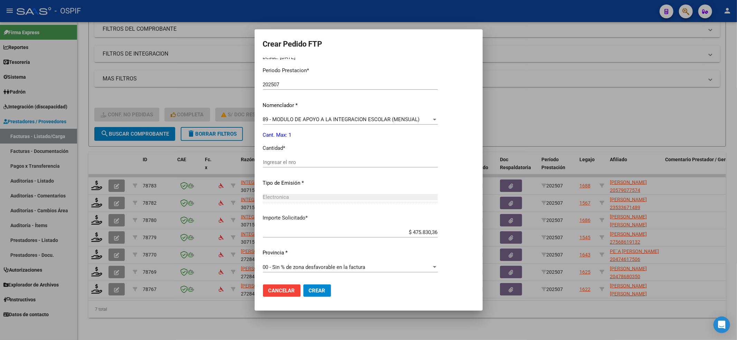
click at [284, 166] on div "Ingresar el nro" at bounding box center [350, 162] width 175 height 10
type input "1"
click at [319, 294] on button "Crear" at bounding box center [317, 291] width 28 height 12
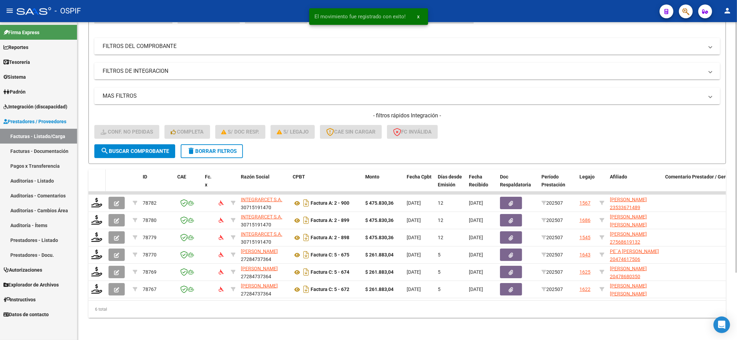
scroll to position [86, 0]
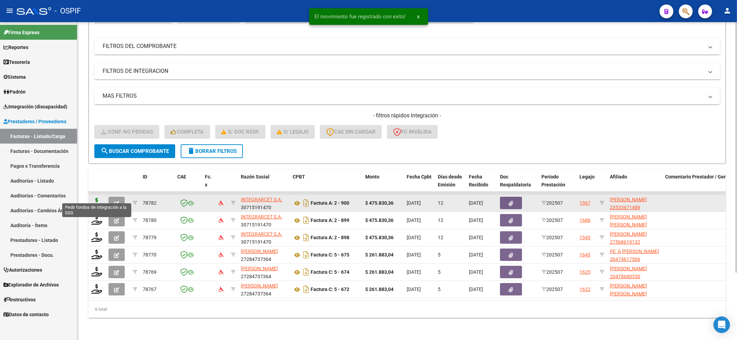
click at [94, 198] on icon at bounding box center [96, 203] width 11 height 10
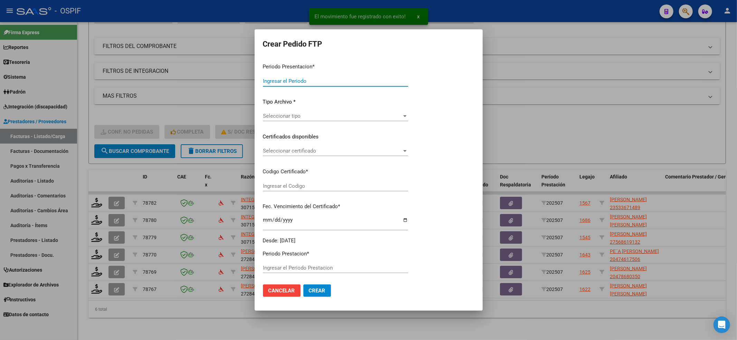
type input "202507"
type input "$ 475.830,36"
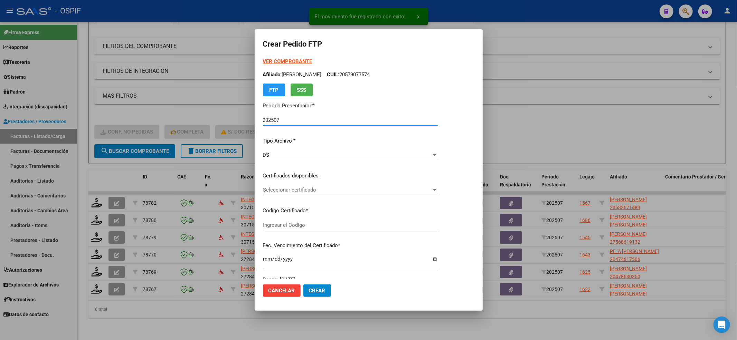
type input "0200053367148-20231128-20281128-BUE-427"
type input "2028-11-28"
click at [335, 188] on span "Seleccionar certificado" at bounding box center [347, 190] width 169 height 6
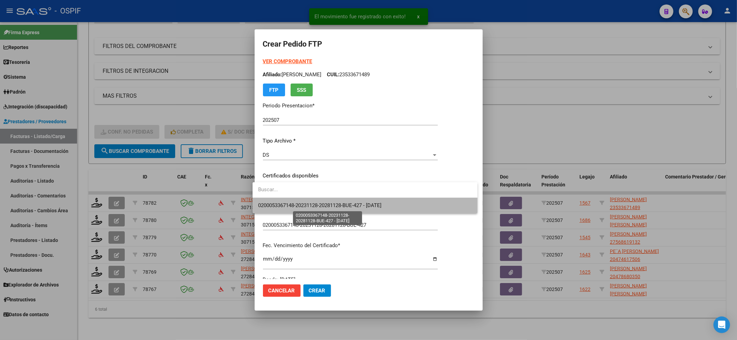
click at [344, 203] on span "0200053367148-20231128-20281128-BUE-427 - 2028-11-28" at bounding box center [319, 205] width 123 height 6
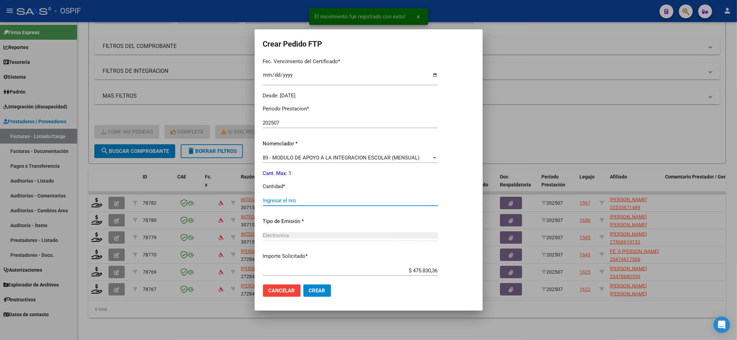
click at [299, 202] on input "Ingresar el nro" at bounding box center [350, 201] width 175 height 6
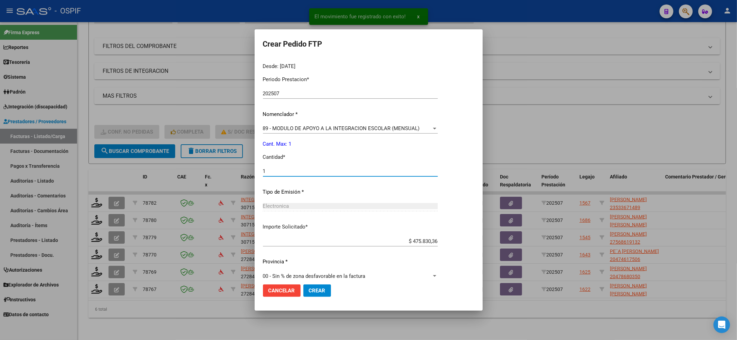
scroll to position [222, 0]
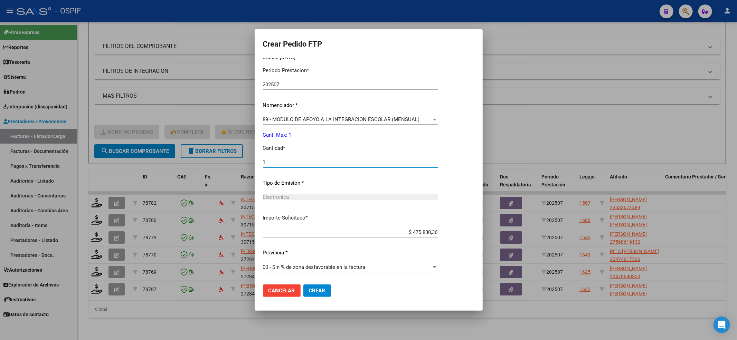
type input "1"
click at [307, 295] on button "Crear" at bounding box center [317, 291] width 28 height 12
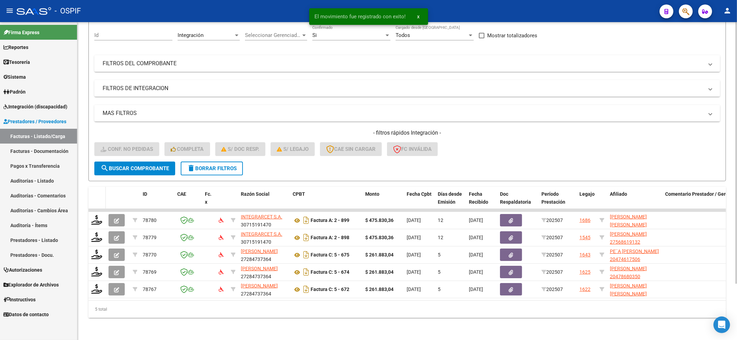
scroll to position [68, 0]
click at [95, 194] on datatable-header-cell at bounding box center [96, 202] width 17 height 30
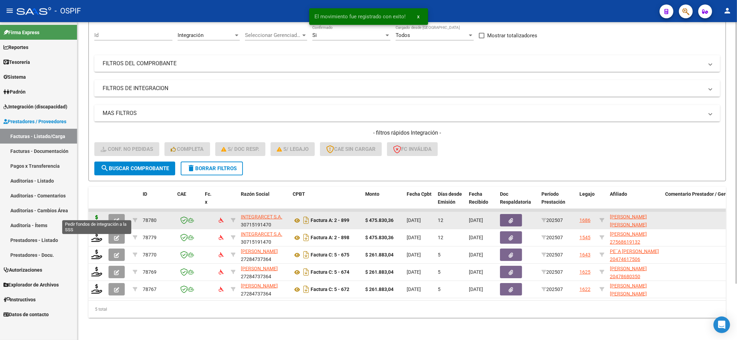
click at [96, 215] on icon at bounding box center [96, 220] width 11 height 10
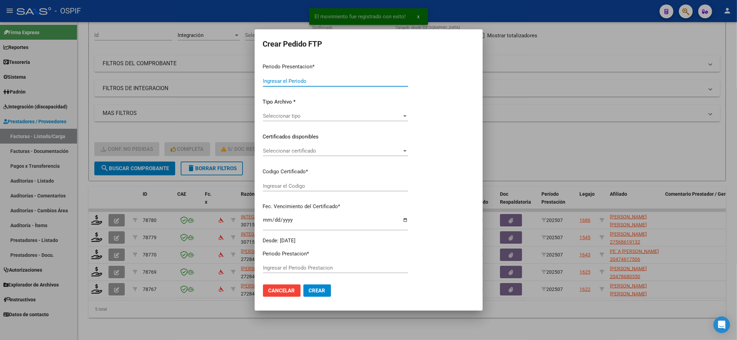
type input "202507"
type input "$ 475.830,36"
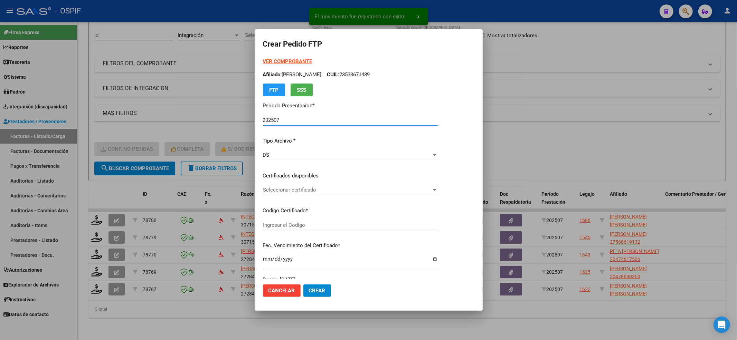
type input "020005114655920221212-20271212-BS-427"
type input "2027-12-12"
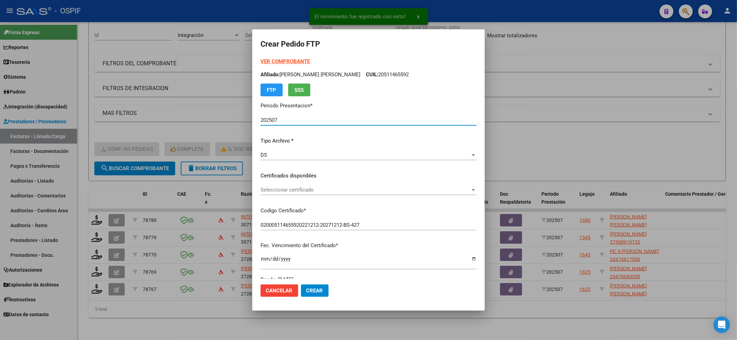
click at [343, 190] on span "Seleccionar certificado" at bounding box center [365, 190] width 210 height 6
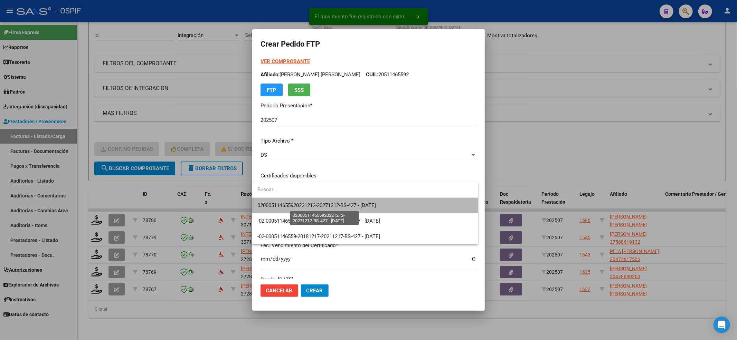
click at [342, 202] on span "020005114655920221212-20271212-BS-427 - 2027-12-12" at bounding box center [316, 205] width 118 height 6
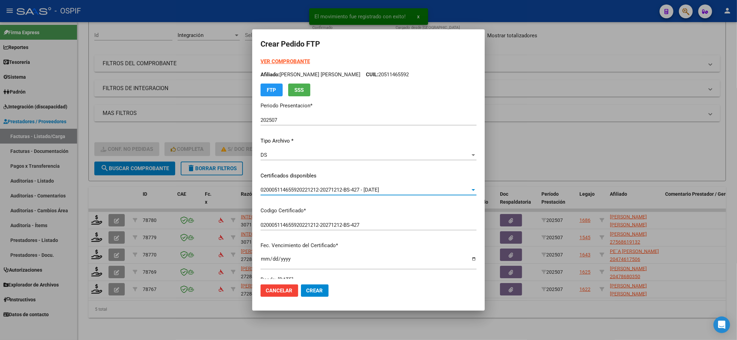
scroll to position [184, 0]
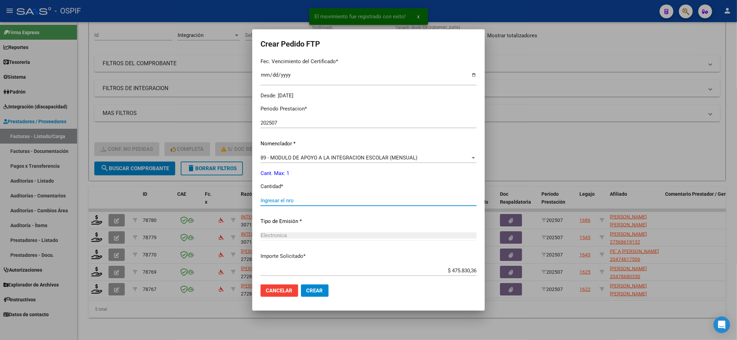
click at [318, 203] on input "Ingresar el nro" at bounding box center [368, 201] width 216 height 6
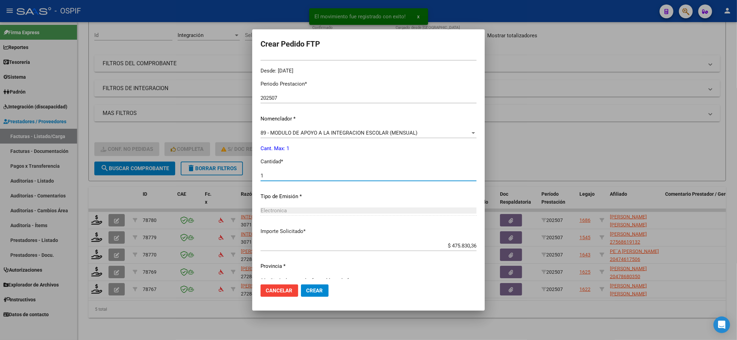
scroll to position [222, 0]
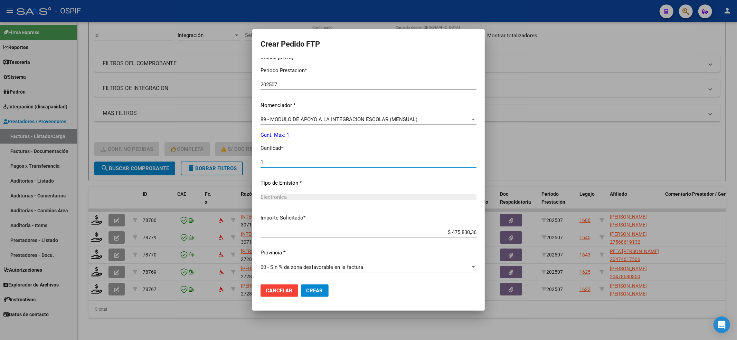
type input "1"
click at [305, 298] on mat-dialog-actions "Cancelar Crear" at bounding box center [368, 290] width 216 height 23
click at [306, 296] on mat-dialog-actions "Cancelar Crear" at bounding box center [368, 290] width 216 height 23
drag, startPoint x: 325, startPoint y: 292, endPoint x: 321, endPoint y: 293, distance: 4.2
click at [323, 292] on button "Crear" at bounding box center [315, 291] width 28 height 12
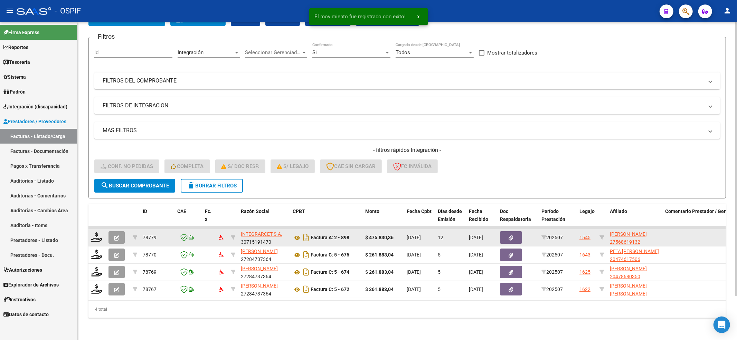
scroll to position [51, 0]
click at [100, 232] on icon at bounding box center [96, 237] width 11 height 10
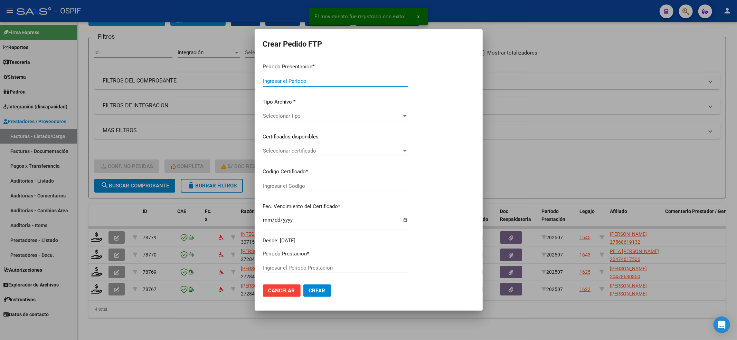
type input "202507"
type input "$ 475.830,36"
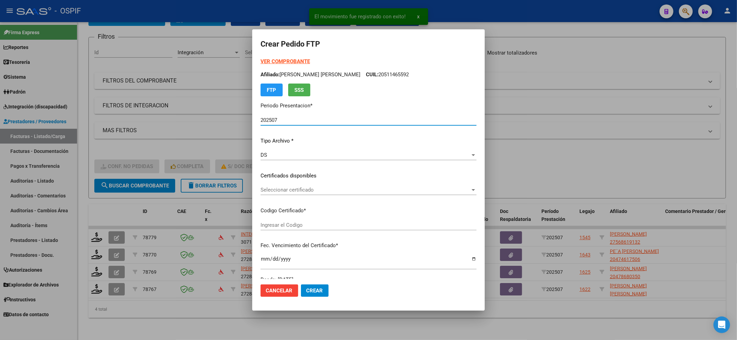
type input "0100056861913-20220523-20250523-BS-427"
type input "2025-05-23"
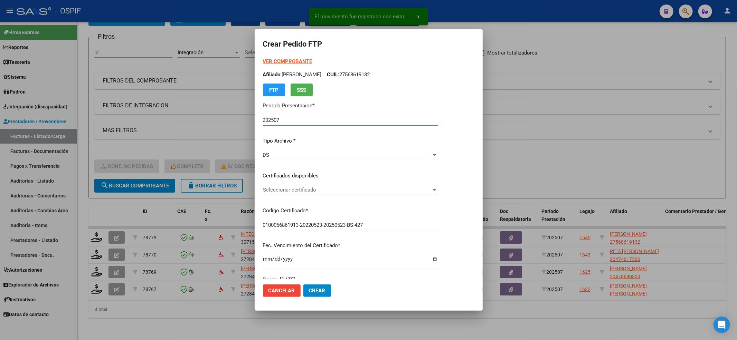
click at [305, 185] on div "Seleccionar certificado Seleccionar certificado" at bounding box center [350, 190] width 175 height 10
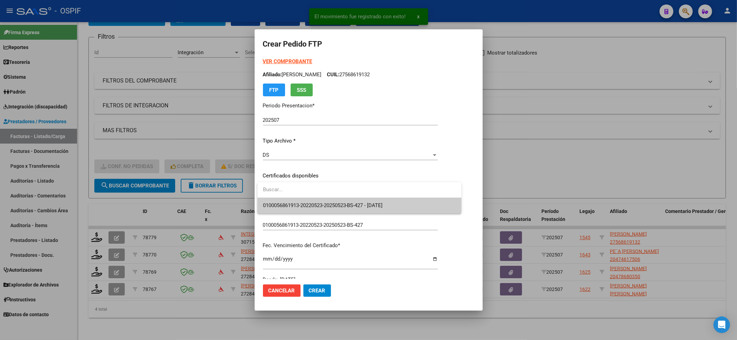
click at [308, 198] on div at bounding box center [359, 190] width 204 height 16
click at [309, 199] on span "0100056861913-20220523-20250523-BS-427 - 2025-05-23" at bounding box center [359, 206] width 193 height 16
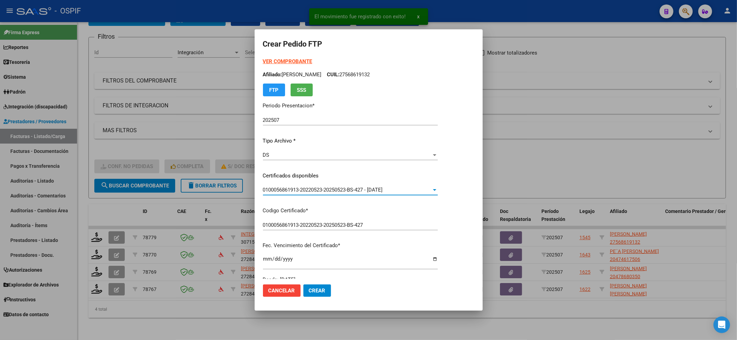
scroll to position [138, 0]
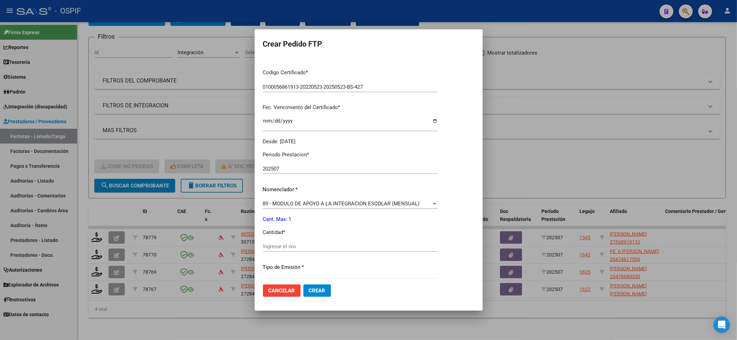
click at [305, 246] on input "Ingresar el nro" at bounding box center [350, 246] width 175 height 6
type input "1"
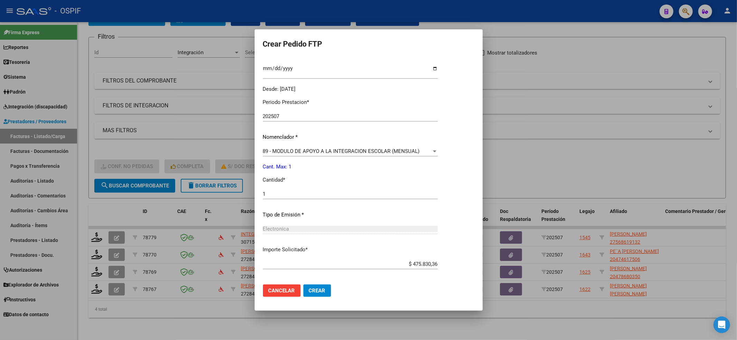
scroll to position [222, 0]
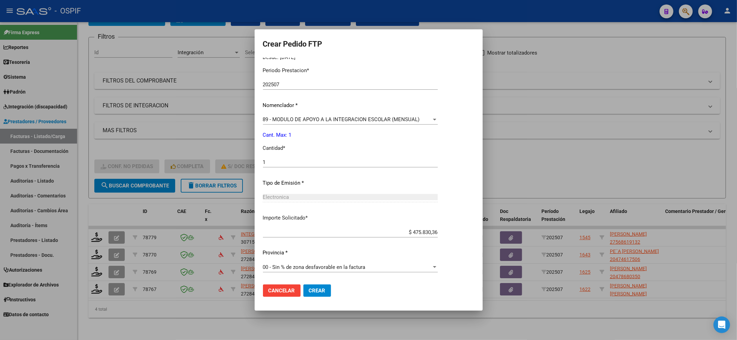
click at [312, 293] on span "Crear" at bounding box center [317, 291] width 17 height 6
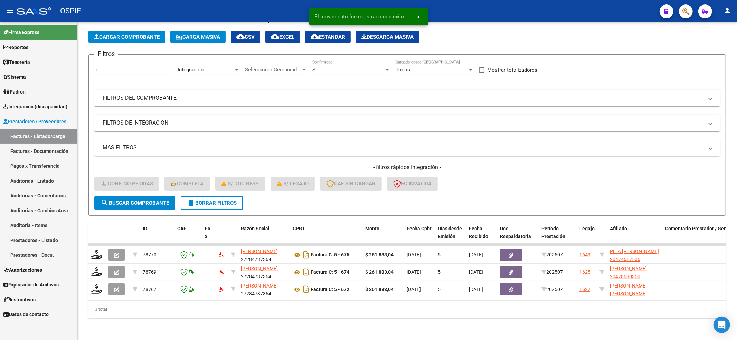
scroll to position [34, 0]
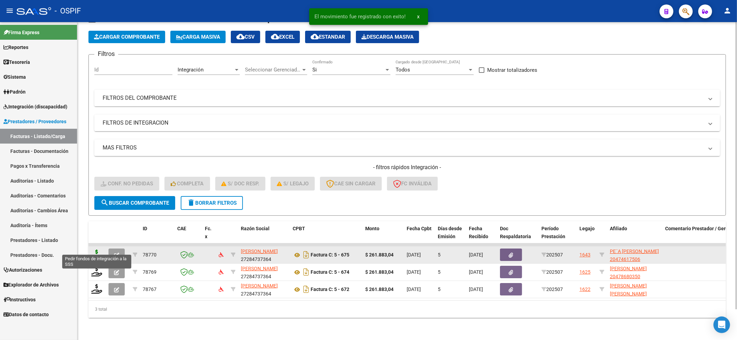
click at [99, 250] on icon at bounding box center [96, 255] width 11 height 10
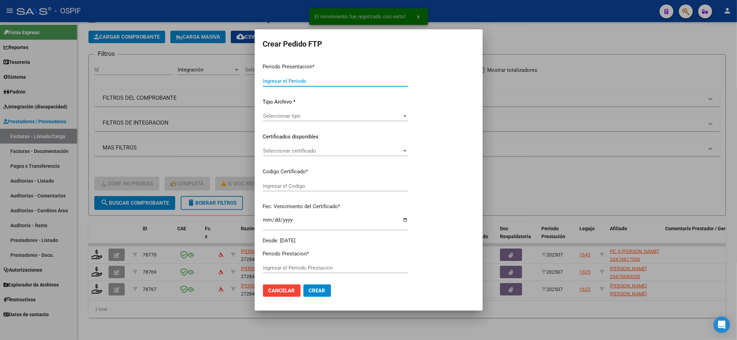
type input "202507"
type input "$ 261.883,04"
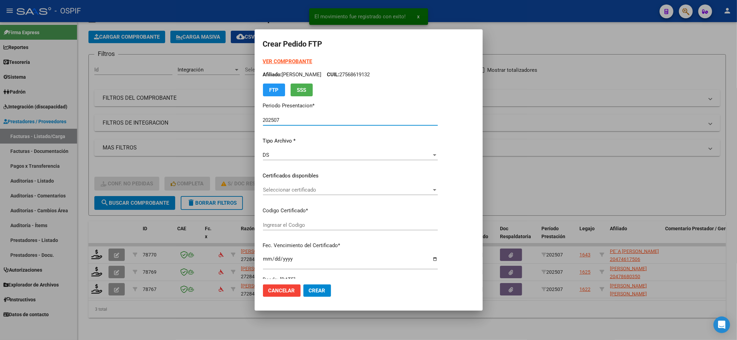
type input "0200047461750-20250710-20300710-BUE-427"
type input "[DATE]"
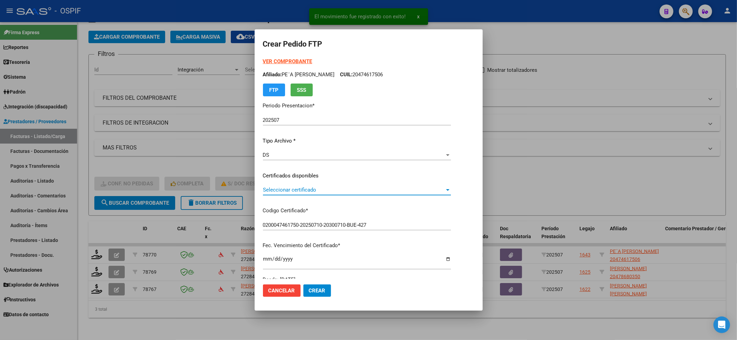
click at [292, 190] on span "Seleccionar certificado" at bounding box center [354, 190] width 182 height 6
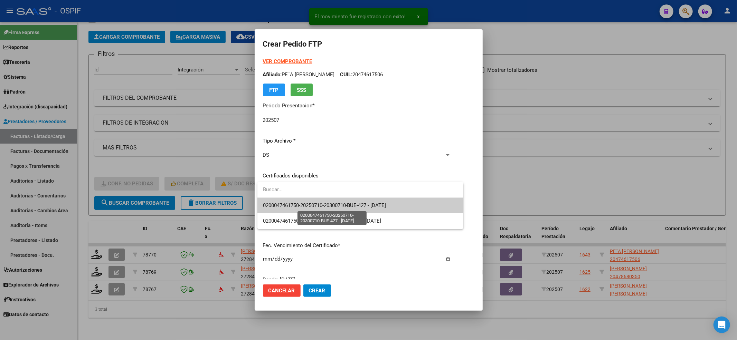
click at [300, 205] on span "0200047461750-20250710-20300710-BUE-427 - 2030-07-10" at bounding box center [324, 205] width 123 height 6
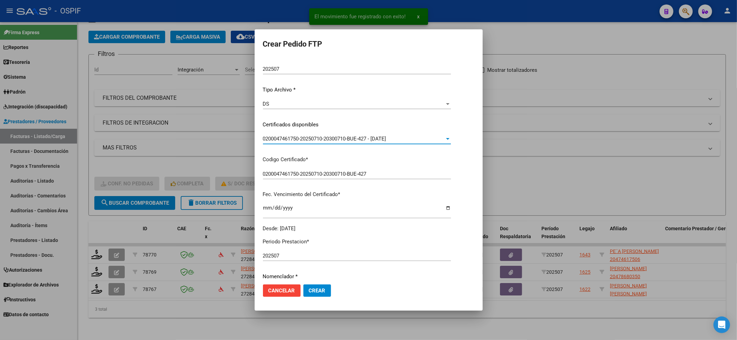
scroll to position [184, 0]
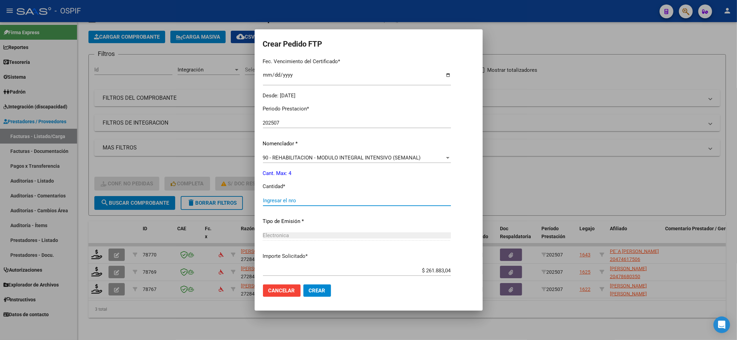
click at [298, 202] on input "Ingresar el nro" at bounding box center [357, 201] width 188 height 6
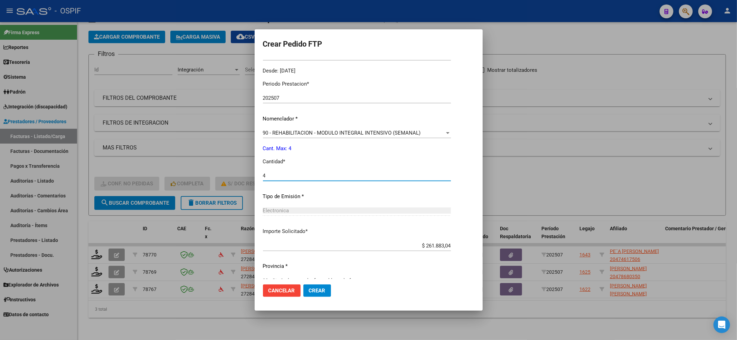
scroll to position [222, 0]
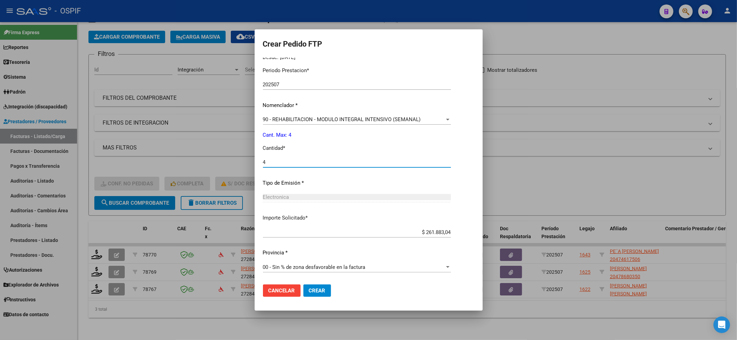
type input "4"
drag, startPoint x: 321, startPoint y: 292, endPoint x: 317, endPoint y: 289, distance: 4.4
click at [318, 290] on span "Crear" at bounding box center [317, 291] width 17 height 6
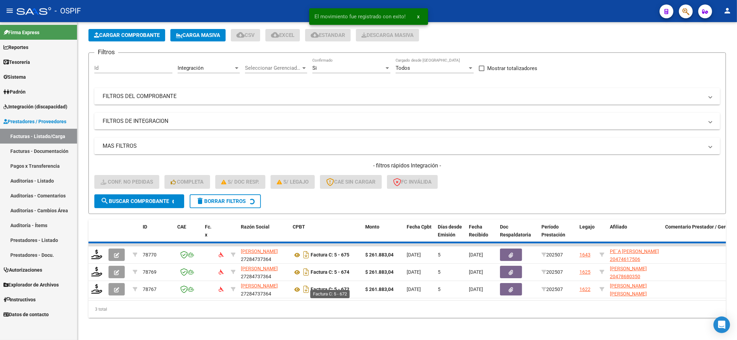
scroll to position [17, 0]
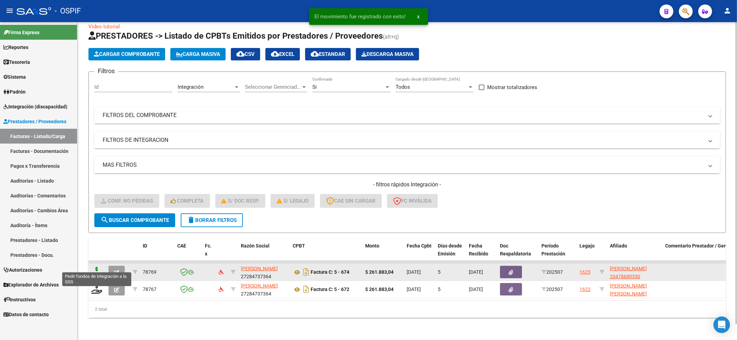
click at [97, 267] on icon at bounding box center [96, 272] width 11 height 10
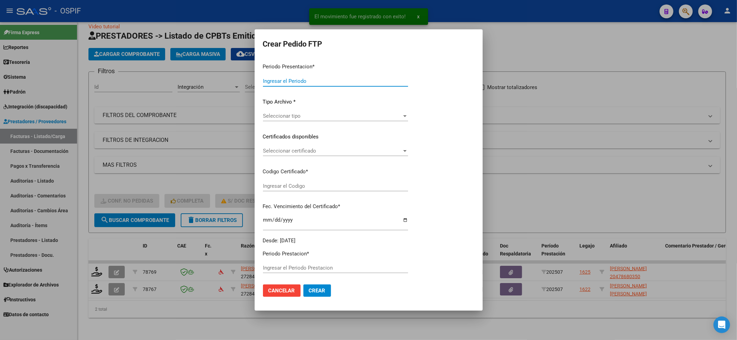
type input "202507"
type input "$ 261.883,04"
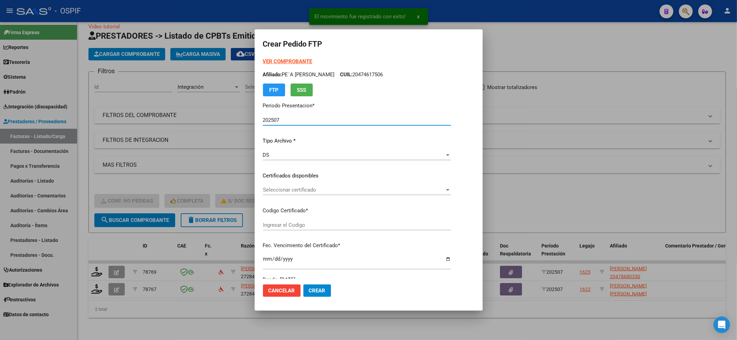
type input "-02-00047680035-20191122-20251122-BS-427"
type input "2025-11-22"
click at [300, 184] on div "VER COMPROBANTE ARCA Padrón Afiliado: MENDEZ LAUTARO GABRIEL CUIL: 20478680350 …" at bounding box center [350, 167] width 175 height 218
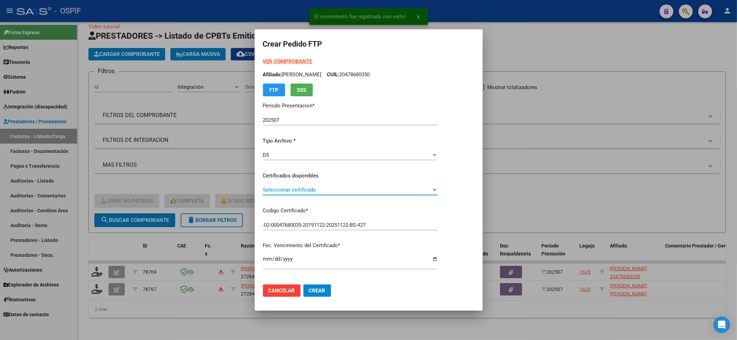
click at [300, 191] on span "Seleccionar certificado" at bounding box center [347, 190] width 169 height 6
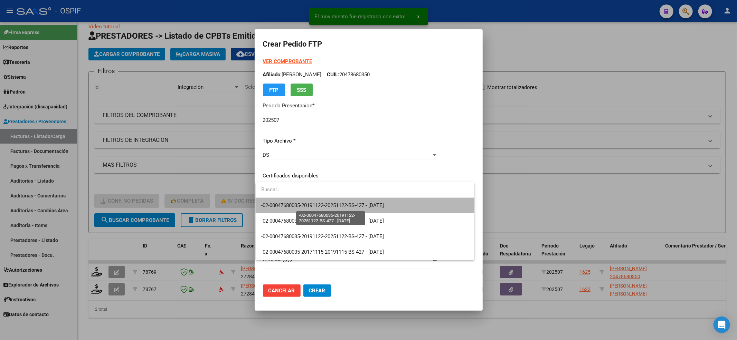
click at [300, 204] on span "-02-00047680035-20191122-20251122-BS-427 - 2025-11-22" at bounding box center [322, 205] width 123 height 6
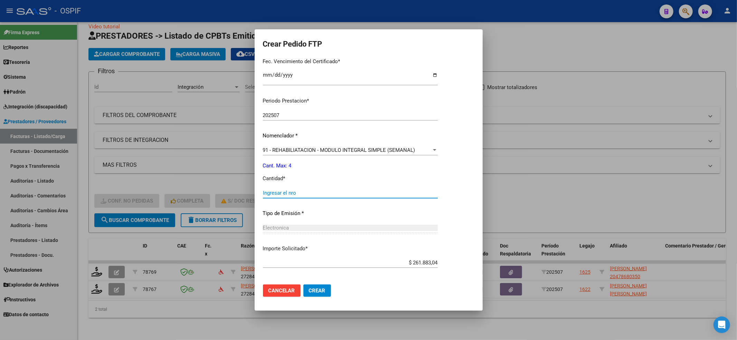
drag, startPoint x: 302, startPoint y: 191, endPoint x: 300, endPoint y: 200, distance: 9.1
click at [301, 191] on input "Ingresar el nro" at bounding box center [350, 193] width 175 height 6
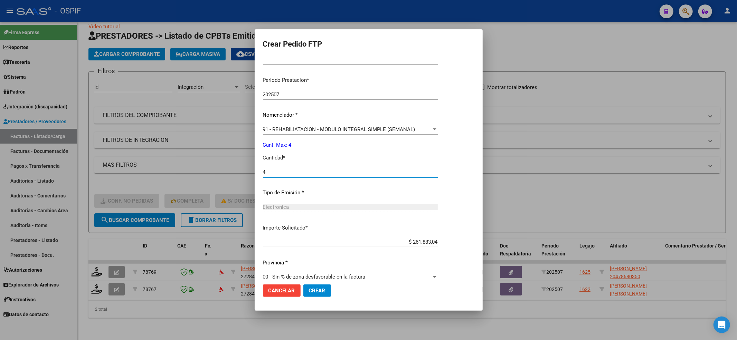
scroll to position [214, 0]
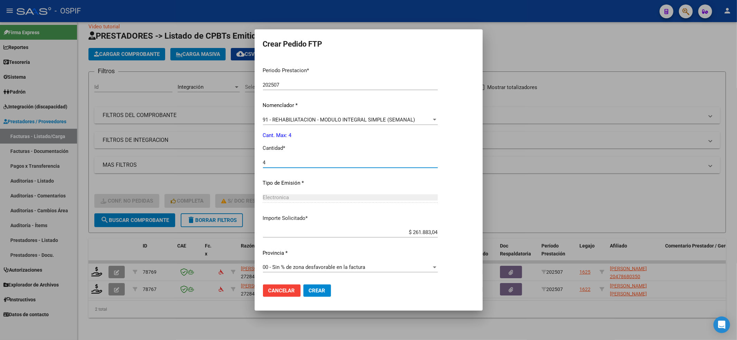
type input "4"
click at [319, 290] on span "Crear" at bounding box center [317, 291] width 17 height 6
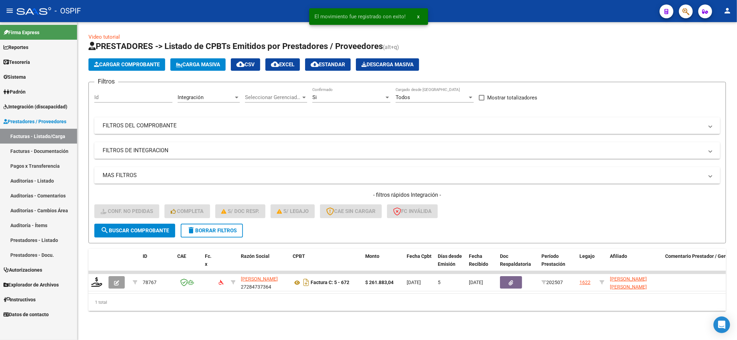
scroll to position [0, 0]
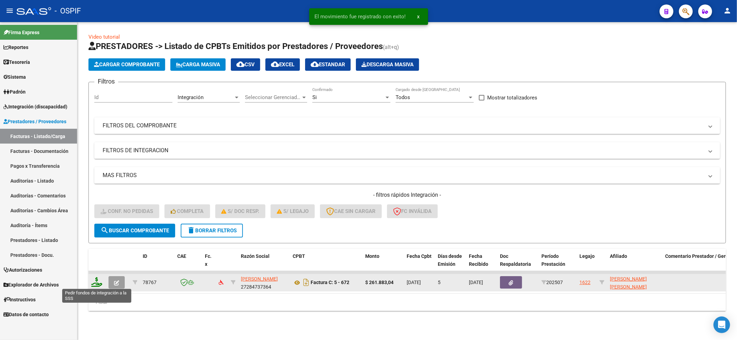
click at [98, 280] on icon at bounding box center [96, 282] width 11 height 10
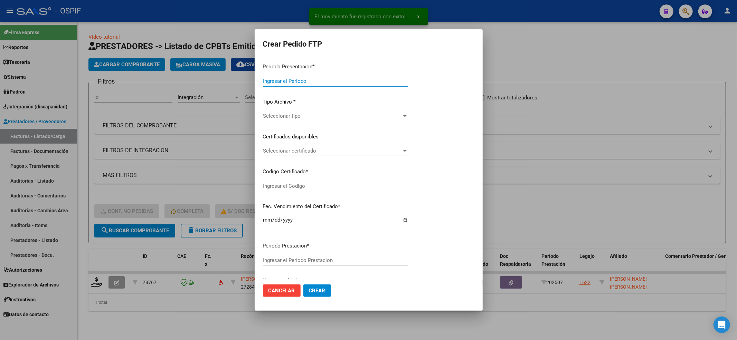
type input "202507"
type input "$ 261.883,04"
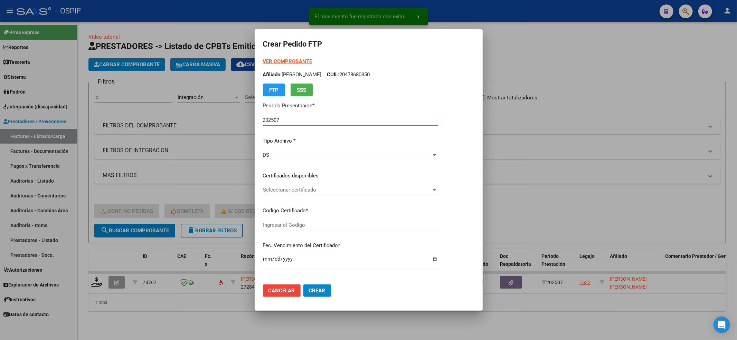
type input "-02-00054813580-20210222-20250222-BS-427"
type input "2025-05-22"
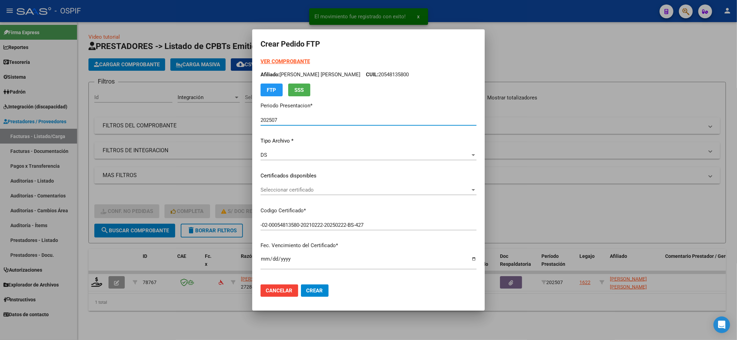
click at [312, 189] on span "Seleccionar certificado" at bounding box center [365, 190] width 210 height 6
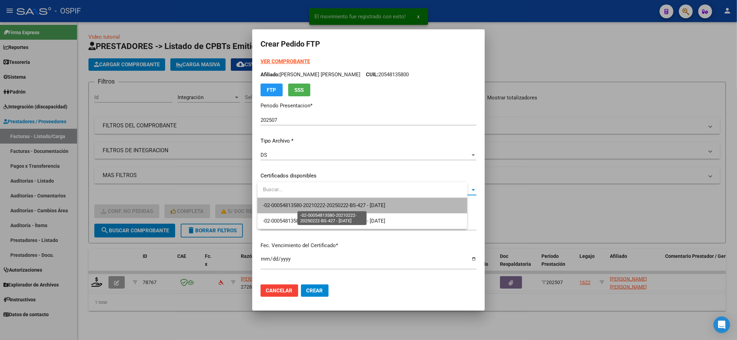
click at [311, 205] on span "-02-00054813580-20210222-20250222-BS-427 - 2025-05-22" at bounding box center [324, 205] width 123 height 6
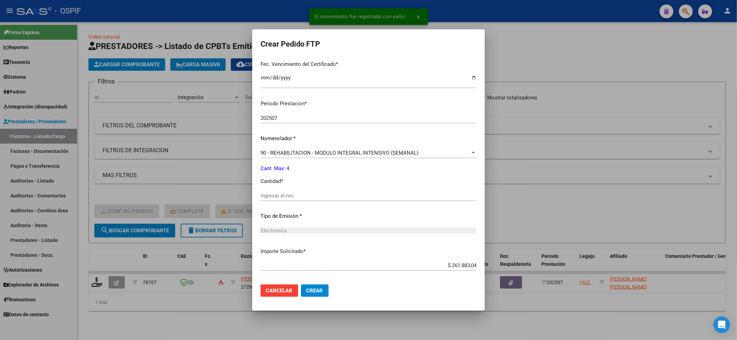
scroll to position [184, 0]
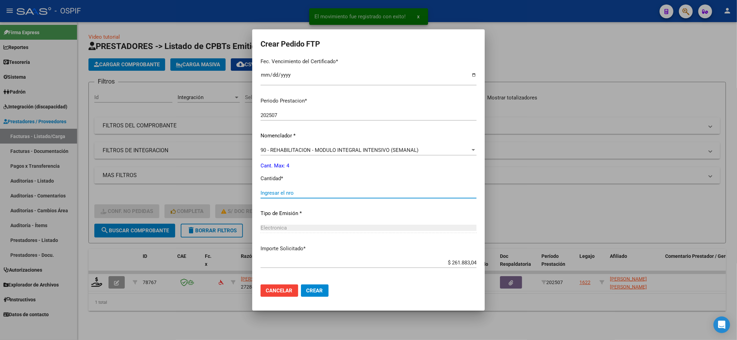
click at [314, 190] on input "Ingresar el nro" at bounding box center [368, 193] width 216 height 6
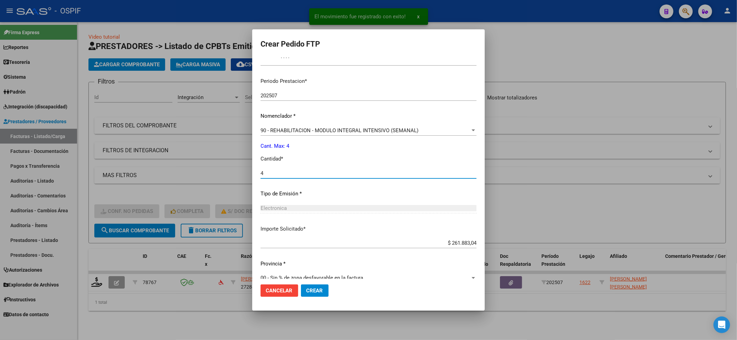
scroll to position [214, 0]
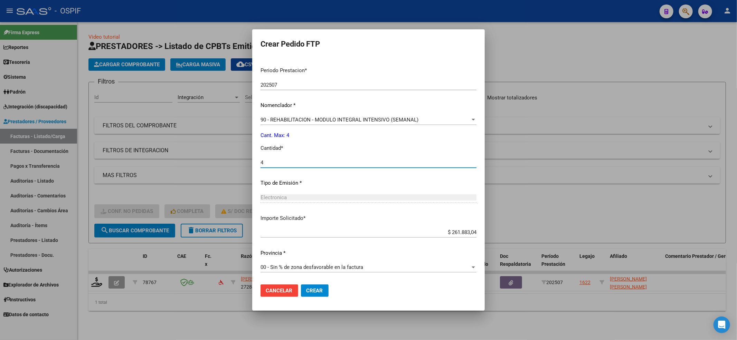
type input "4"
click at [328, 296] on button "Crear" at bounding box center [315, 291] width 28 height 12
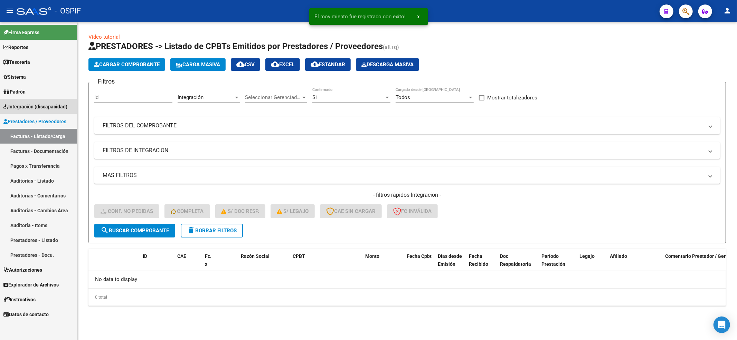
click at [47, 111] on link "Integración (discapacidad)" at bounding box center [38, 106] width 77 height 15
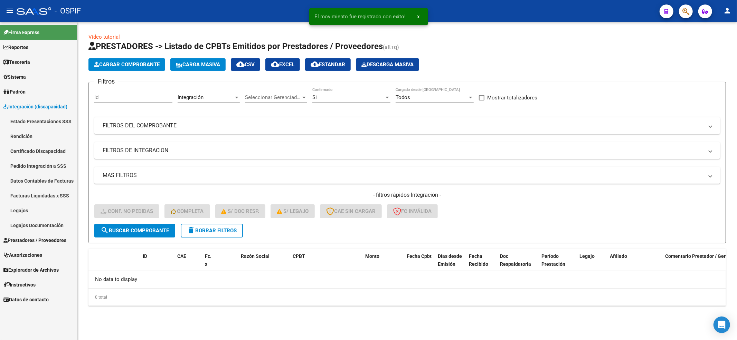
click at [49, 165] on link "Pedido Integración a SSS" at bounding box center [38, 166] width 77 height 15
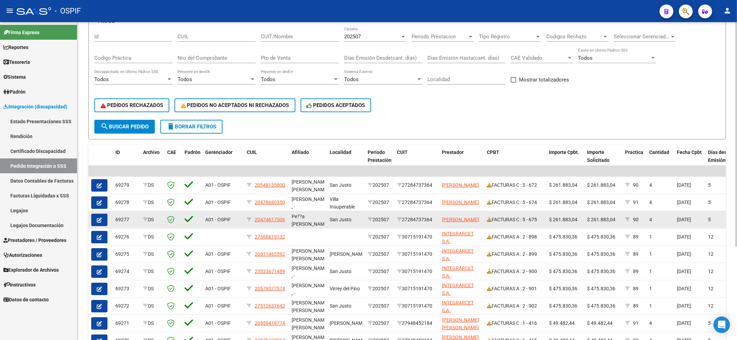
scroll to position [131, 0]
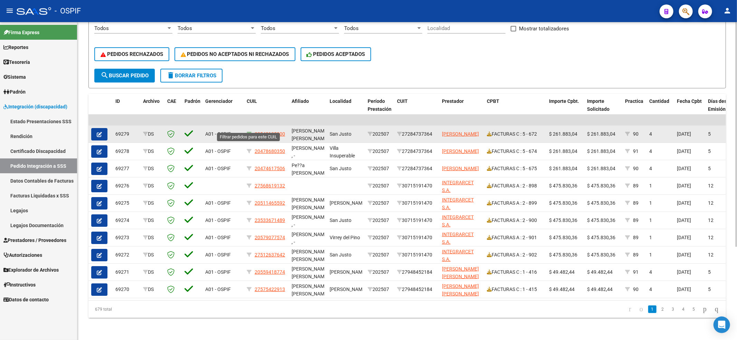
click at [248, 132] on icon at bounding box center [249, 134] width 5 height 5
type input "20548135800"
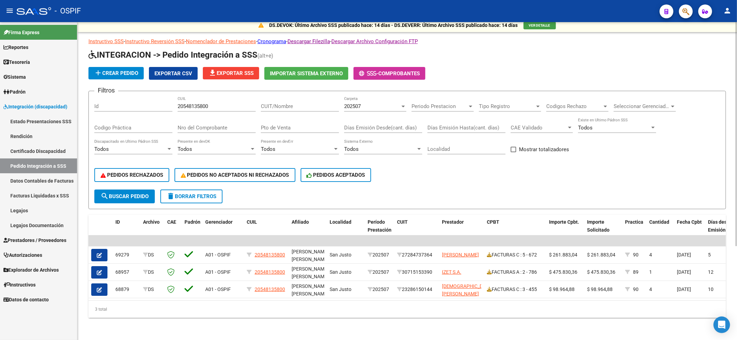
scroll to position [10, 0]
click at [199, 193] on button "delete Borrar Filtros" at bounding box center [191, 197] width 62 height 14
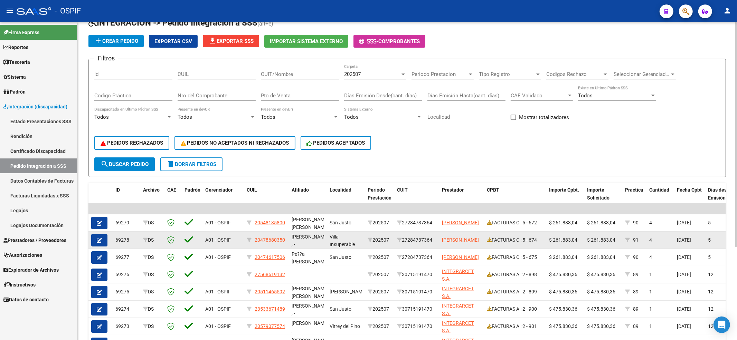
scroll to position [57, 0]
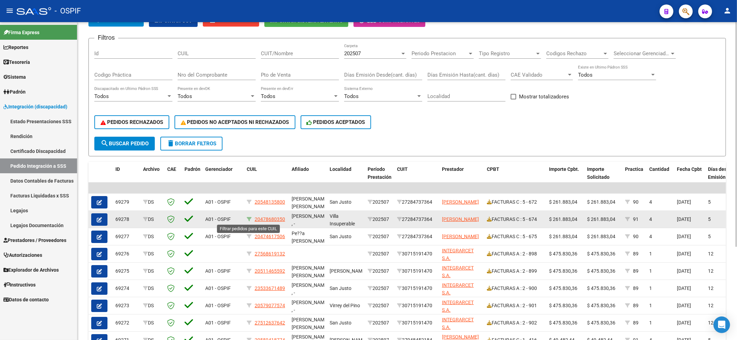
click at [250, 218] on icon at bounding box center [249, 219] width 5 height 5
type input "20478680350"
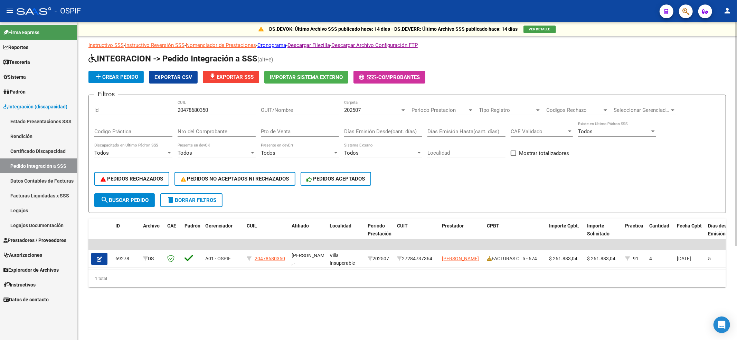
scroll to position [0, 0]
click at [211, 201] on span "delete Borrar Filtros" at bounding box center [191, 200] width 50 height 6
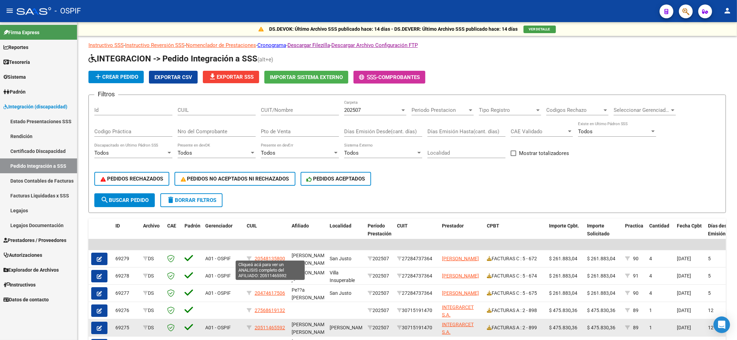
scroll to position [92, 0]
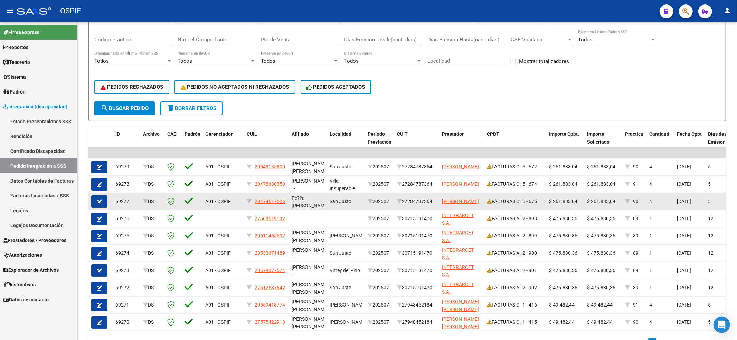
click at [245, 200] on datatable-body-cell "20474617506" at bounding box center [266, 201] width 45 height 17
click at [248, 200] on icon at bounding box center [249, 201] width 5 height 5
type input "20474617506"
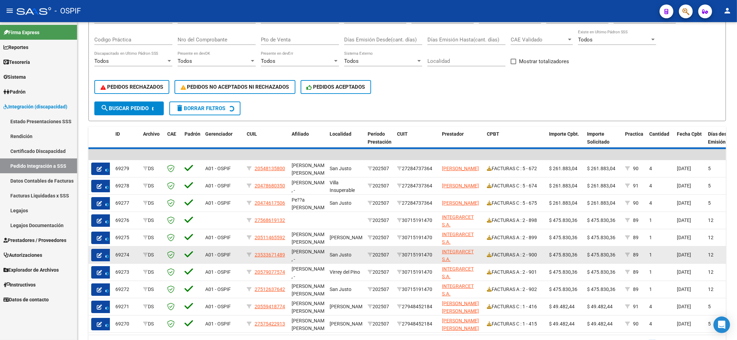
scroll to position [0, 0]
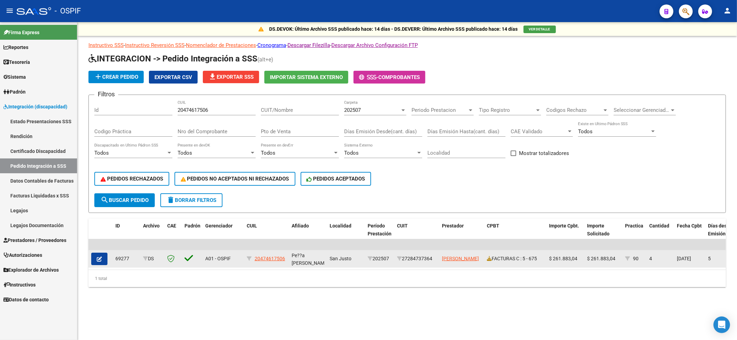
drag, startPoint x: 286, startPoint y: 260, endPoint x: 254, endPoint y: 259, distance: 31.8
click at [254, 259] on datatable-body-cell "20474617506" at bounding box center [266, 258] width 45 height 17
copy div "20474617506"
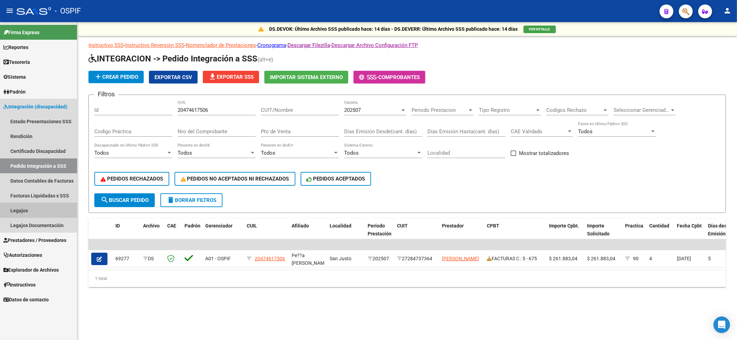
click at [12, 210] on link "Legajos" at bounding box center [38, 210] width 77 height 15
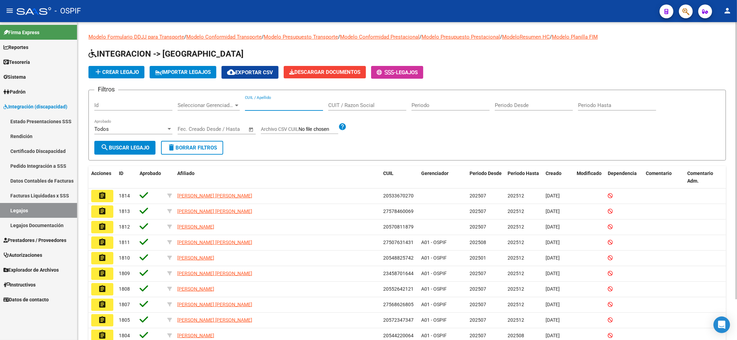
drag, startPoint x: 265, startPoint y: 108, endPoint x: 266, endPoint y: 112, distance: 3.9
click at [266, 112] on div "CUIL / Apellido" at bounding box center [284, 106] width 78 height 21
paste input "20474617506"
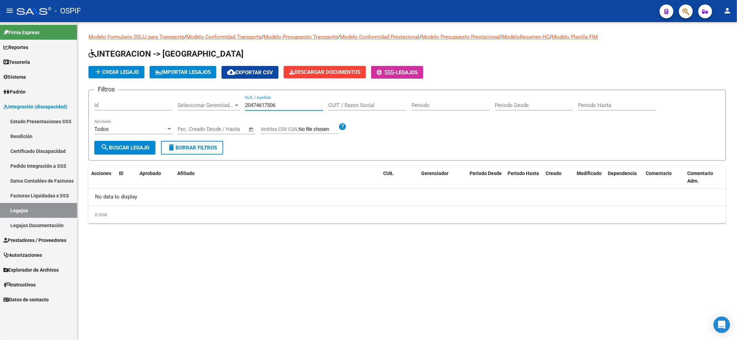
type input "20474617506"
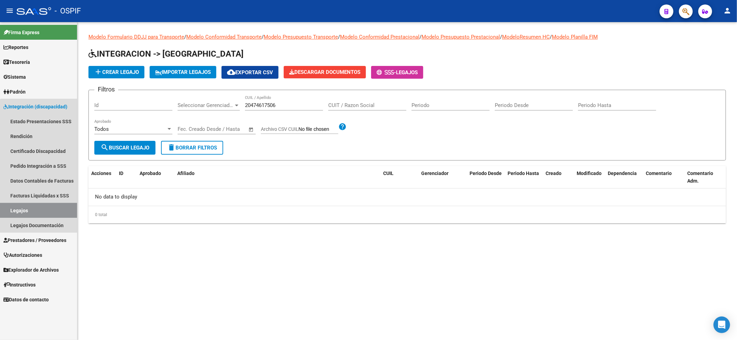
click at [56, 204] on link "Legajos" at bounding box center [38, 210] width 77 height 15
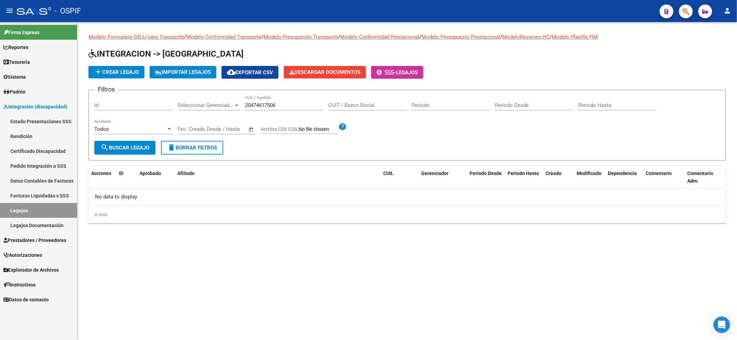
click at [242, 108] on app-drop-down-list "Seleccionar Gerenciador Seleccionar Gerenciador" at bounding box center [211, 106] width 67 height 21
click at [61, 238] on span "Prestadores / Proveedores" at bounding box center [34, 241] width 63 height 8
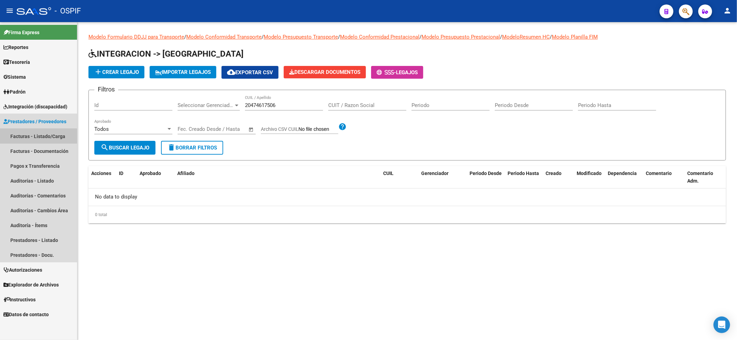
click at [10, 143] on link "Facturas - Listado/Carga" at bounding box center [38, 136] width 77 height 15
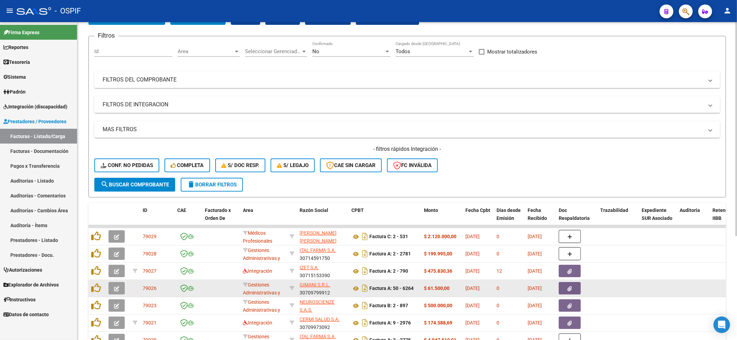
scroll to position [92, 0]
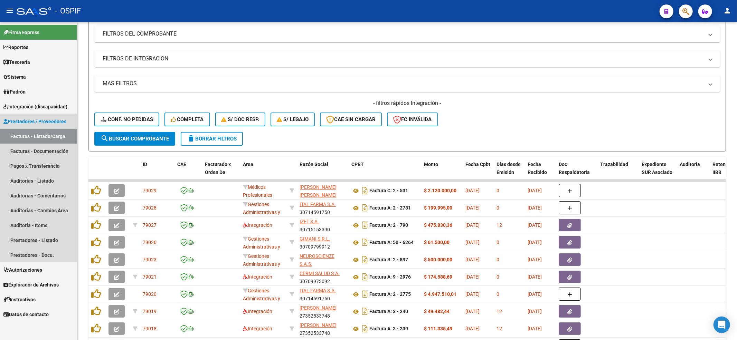
click at [22, 118] on span "Prestadores / Proveedores" at bounding box center [34, 122] width 63 height 8
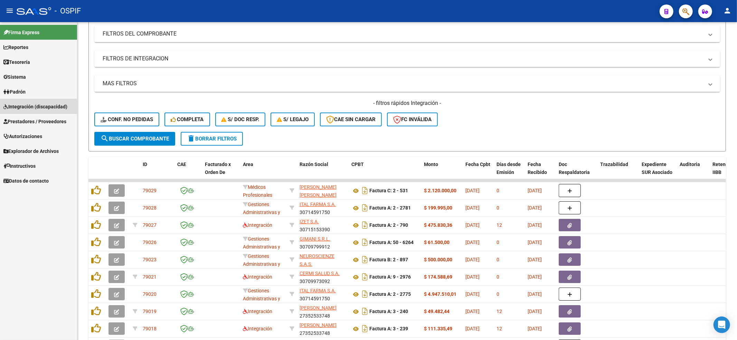
click at [21, 107] on span "Integración (discapacidad)" at bounding box center [35, 107] width 64 height 8
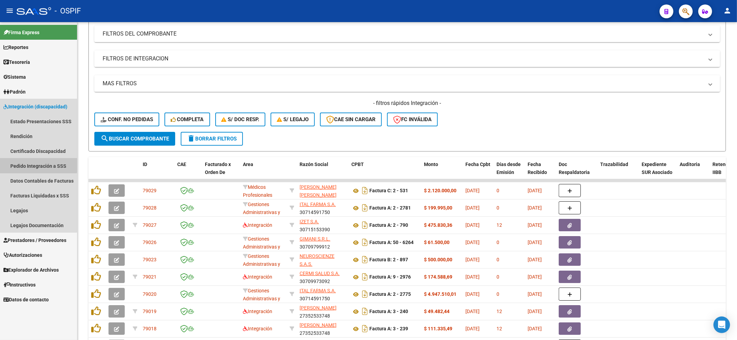
drag, startPoint x: 36, startPoint y: 163, endPoint x: 75, endPoint y: 174, distance: 40.9
click at [35, 163] on link "Pedido Integración a SSS" at bounding box center [38, 166] width 77 height 15
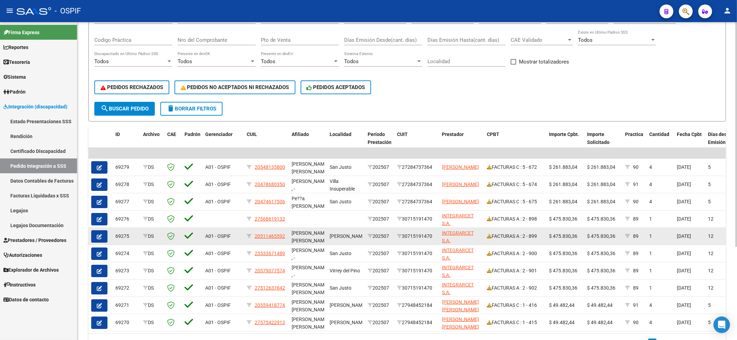
scroll to position [92, 0]
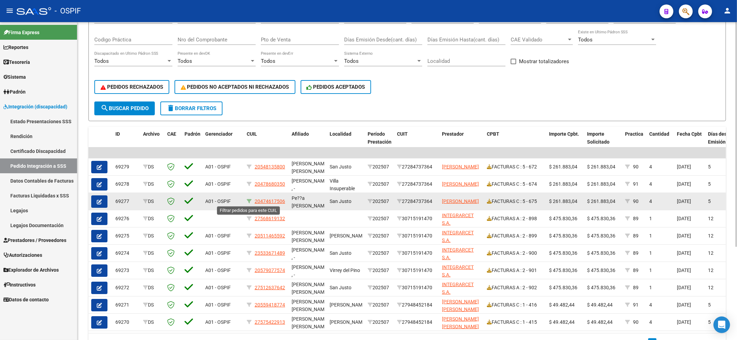
click at [248, 202] on icon at bounding box center [249, 201] width 5 height 5
type input "20474617506"
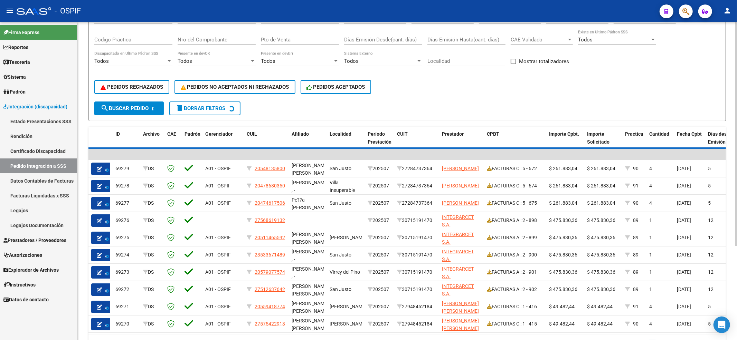
scroll to position [0, 0]
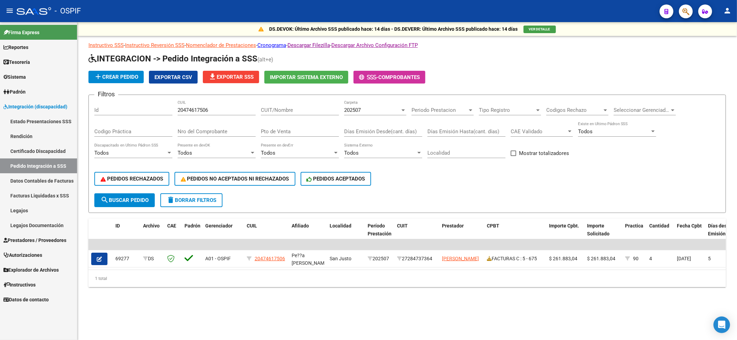
click at [35, 197] on link "Facturas Liquidadas x SSS" at bounding box center [38, 195] width 77 height 15
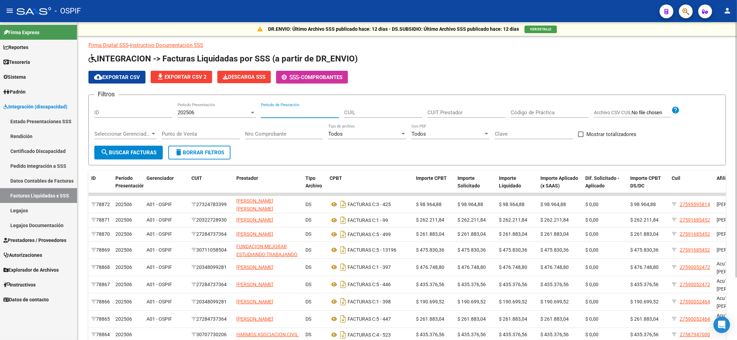
click at [288, 109] on input "Período de Prestación" at bounding box center [300, 112] width 78 height 6
paste input "20474617506"
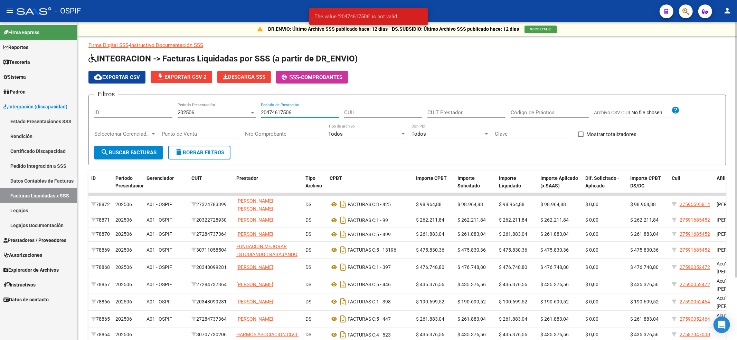
click at [380, 106] on div "CUIL" at bounding box center [383, 110] width 78 height 15
drag, startPoint x: 380, startPoint y: 109, endPoint x: 97, endPoint y: 103, distance: 283.3
click at [78, 106] on div "DR.ENVIO: Último Archivo SSS publicado hace: 12 días - DS.SUBSIDIO: Último Arch…" at bounding box center [406, 210] width 659 height 376
click at [264, 111] on input "20474617506" at bounding box center [300, 112] width 78 height 6
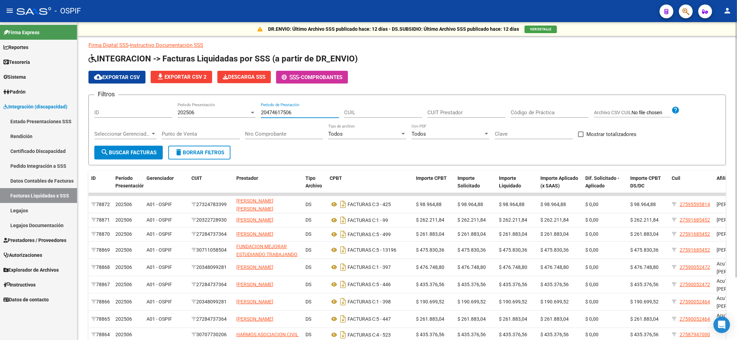
click at [320, 111] on input "20474617506" at bounding box center [300, 112] width 78 height 6
type input "2"
click at [371, 112] on input "CUIL" at bounding box center [383, 112] width 78 height 6
paste input "20-47461750-6"
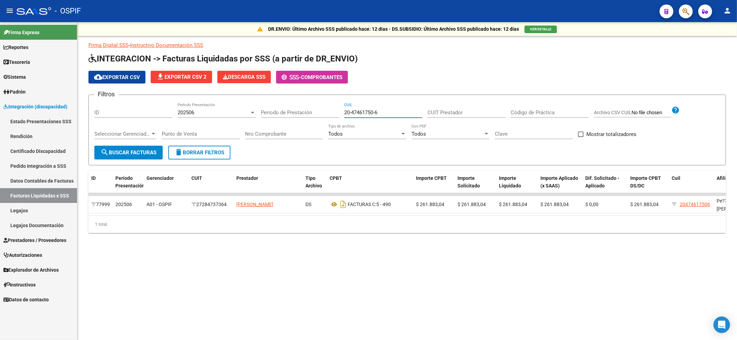
type input "20-47461750-6"
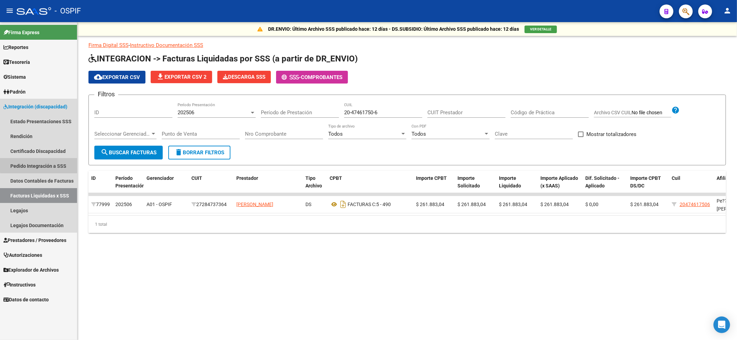
click at [45, 160] on link "Pedido Integración a SSS" at bounding box center [38, 166] width 77 height 15
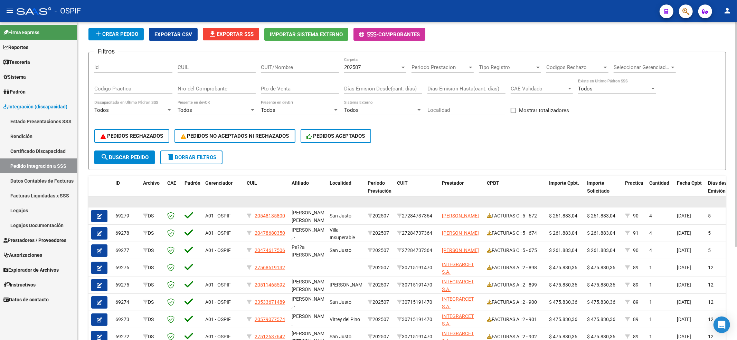
scroll to position [46, 0]
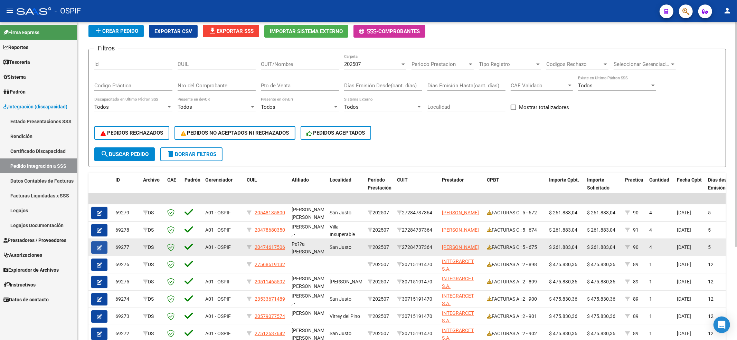
click at [100, 245] on icon "button" at bounding box center [99, 247] width 5 height 5
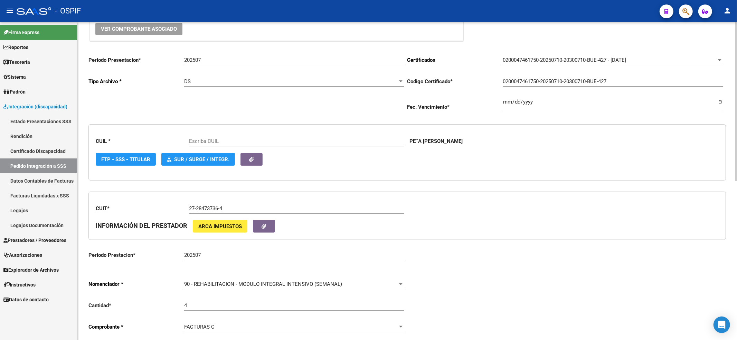
scroll to position [92, 0]
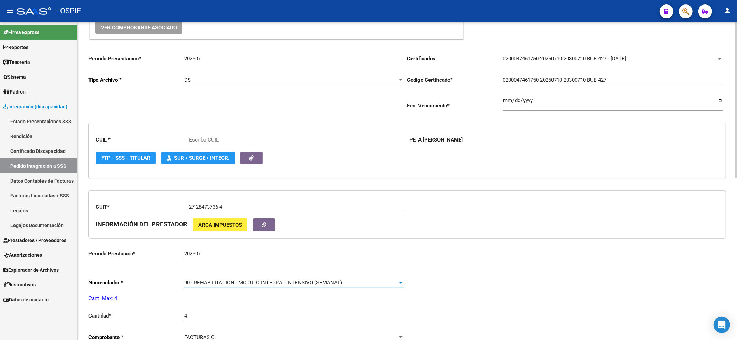
click at [201, 285] on span "90 - REHABILITACION - MODULO INTEGRAL INTENSIVO (SEMANAL)" at bounding box center [263, 283] width 158 height 6
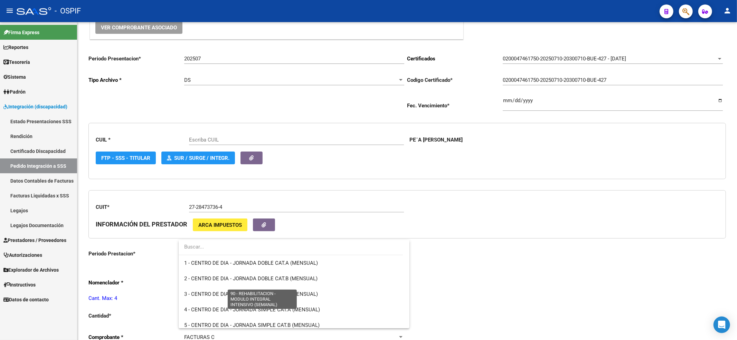
scroll to position [1362, 0]
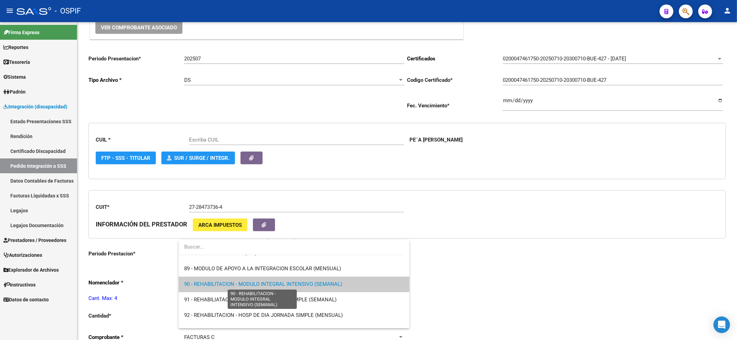
type input "20474617506"
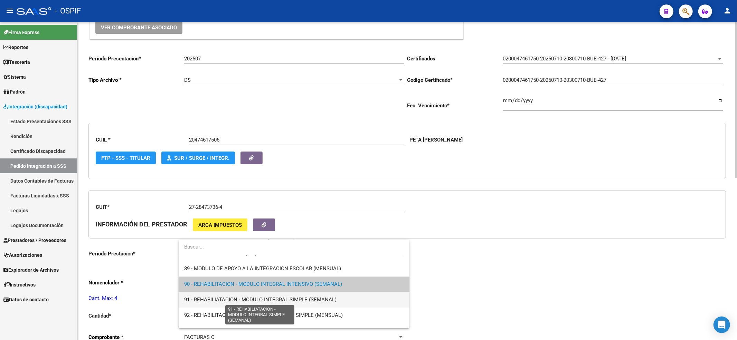
click at [212, 296] on span "91 - REHABILIATACION - MODULO INTEGRAL SIMPLE (SEMANAL)" at bounding box center [294, 300] width 220 height 16
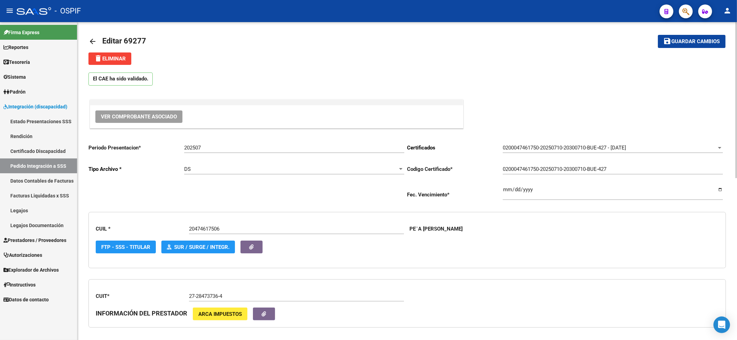
scroll to position [0, 0]
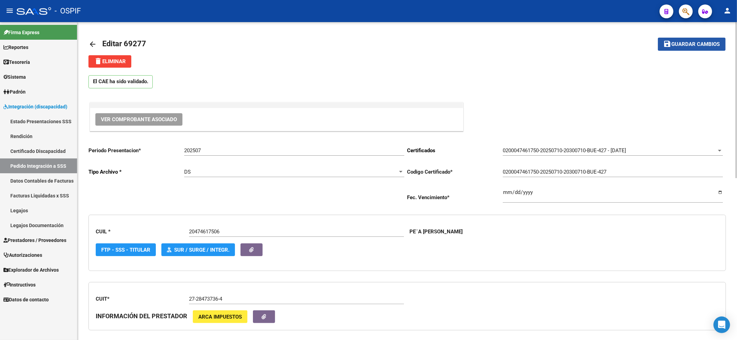
click at [671, 46] on span "Guardar cambios" at bounding box center [695, 44] width 48 height 6
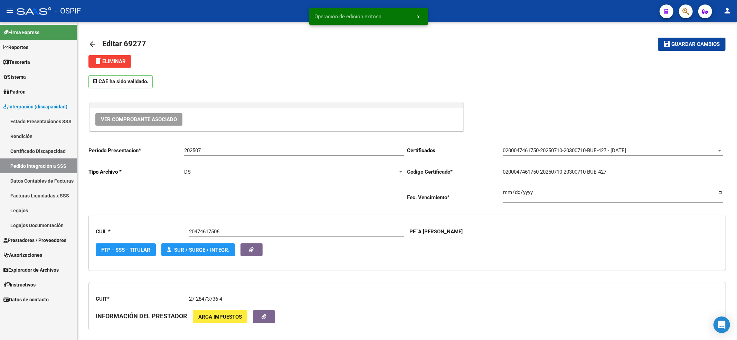
click at [43, 167] on link "Pedido Integración a SSS" at bounding box center [38, 166] width 77 height 15
